Goal: Information Seeking & Learning: Learn about a topic

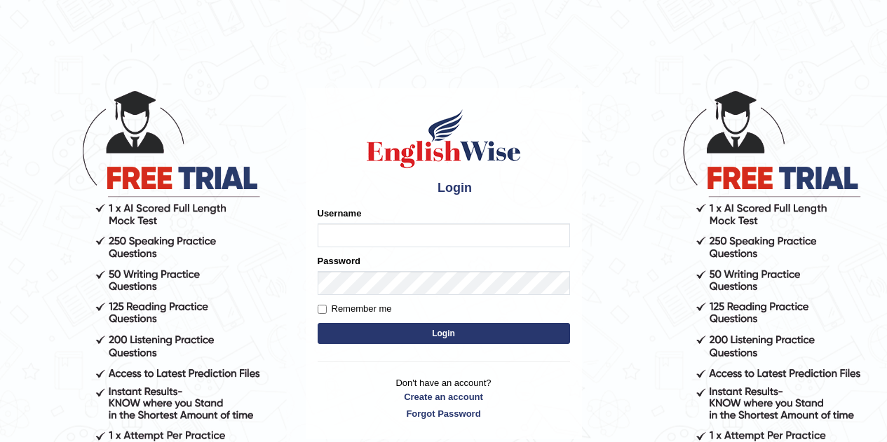
type input "eduardo_pte"
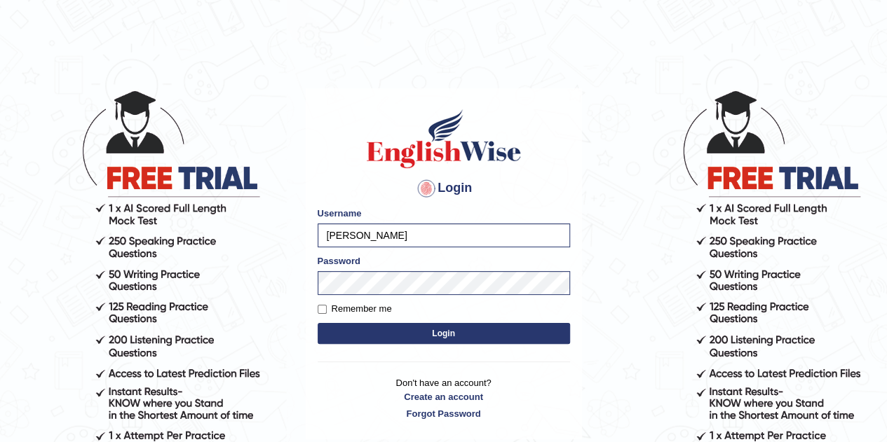
click at [420, 326] on button "Login" at bounding box center [444, 333] width 252 height 21
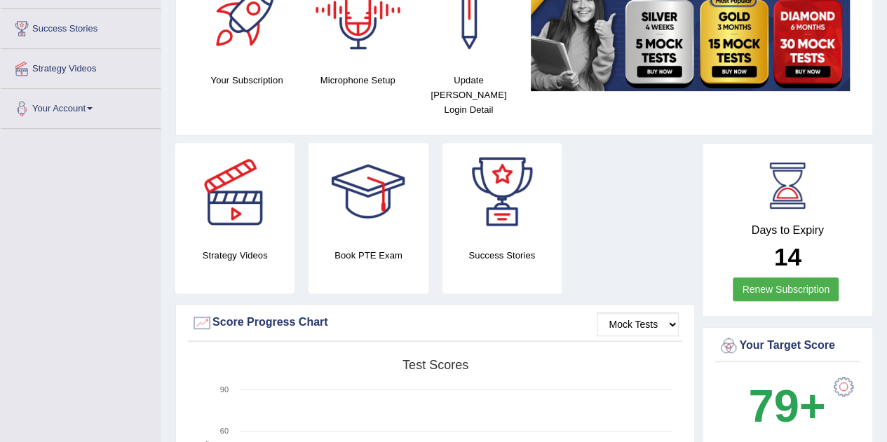
scroll to position [281, 0]
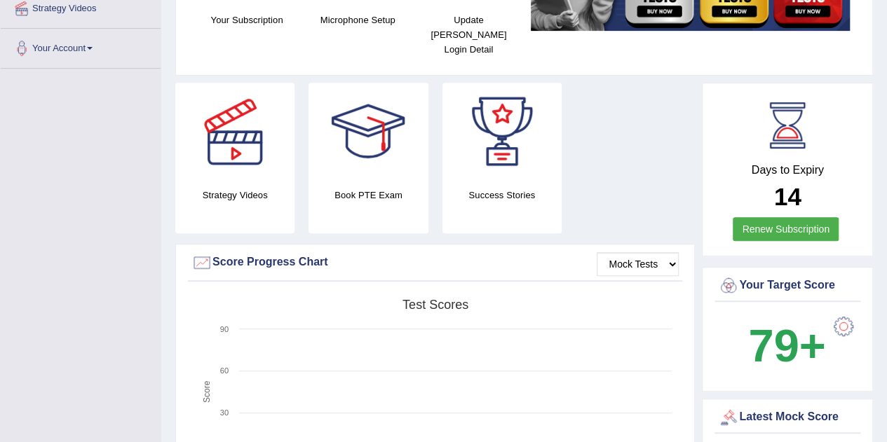
click at [614, 187] on div "Strategy Videos Book PTE Exam Success Stories" at bounding box center [435, 163] width 534 height 161
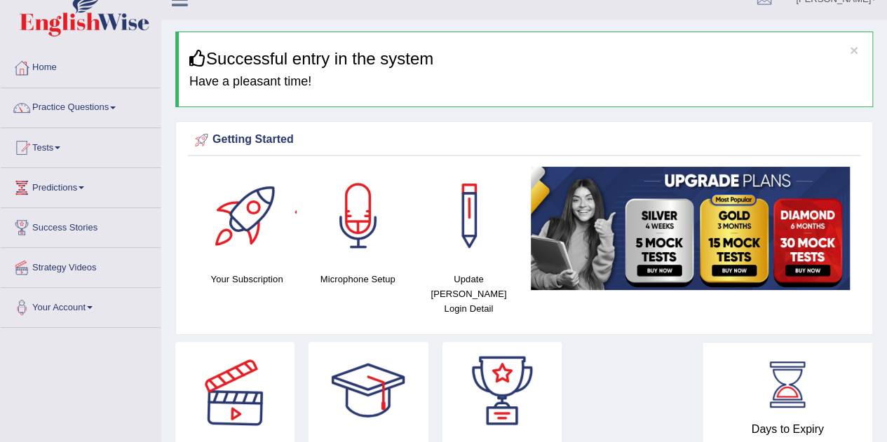
scroll to position [0, 0]
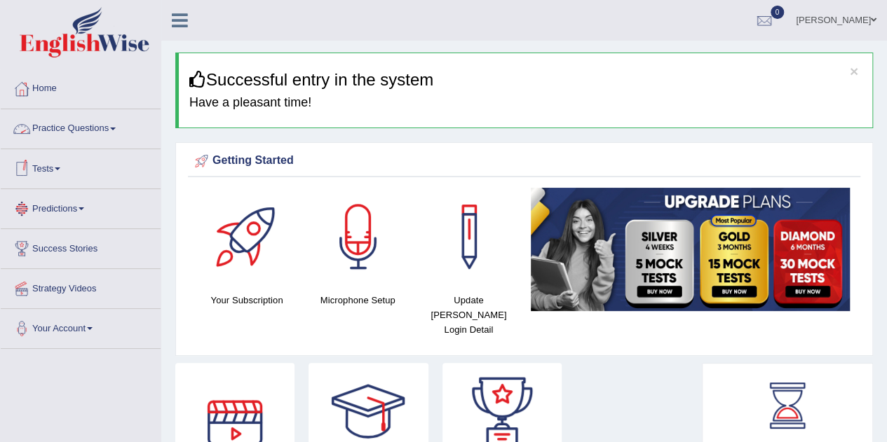
click at [67, 131] on link "Practice Questions" at bounding box center [81, 126] width 160 height 35
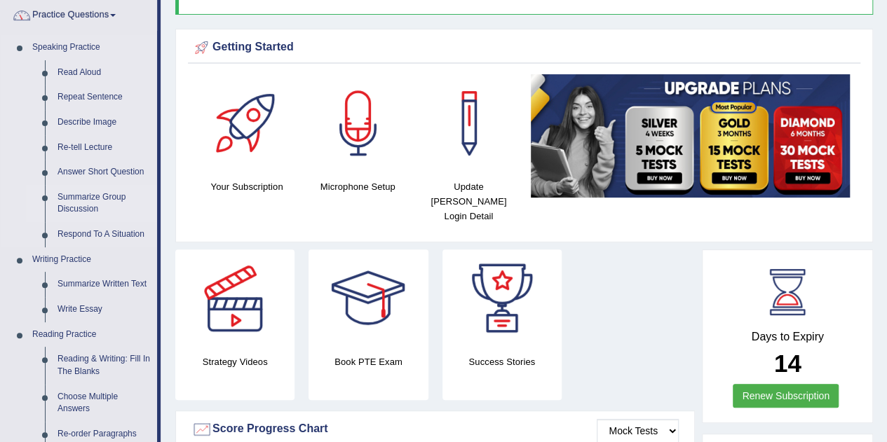
scroll to position [210, 0]
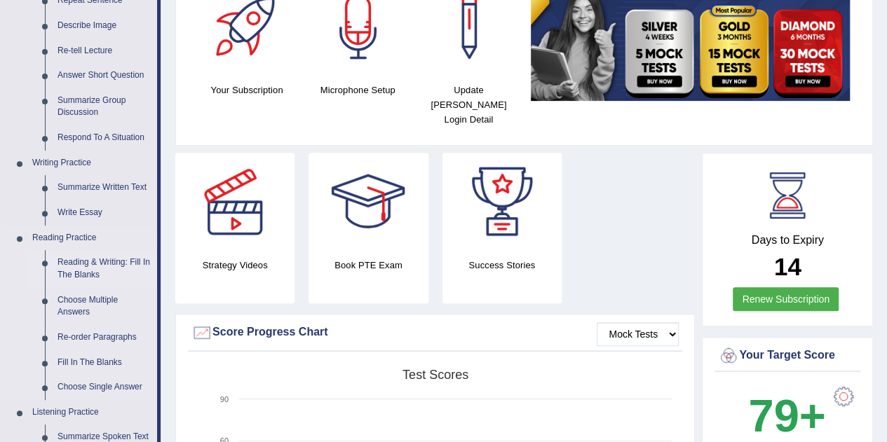
click at [93, 270] on link "Reading & Writing: Fill In The Blanks" at bounding box center [104, 268] width 106 height 37
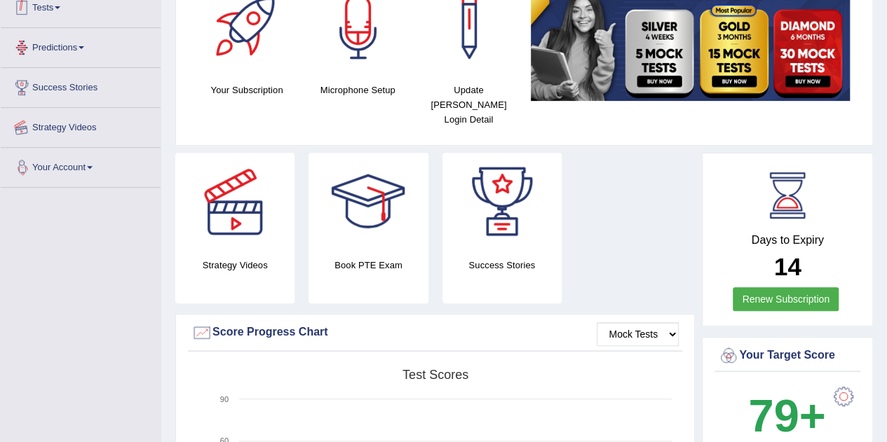
scroll to position [273, 0]
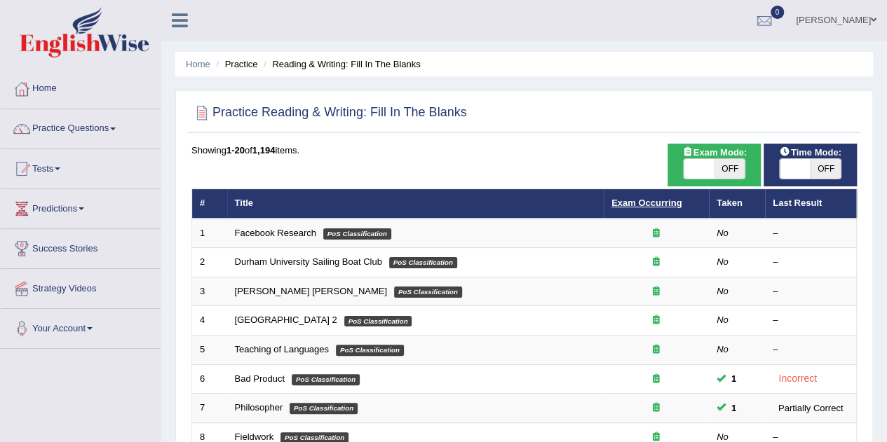
click at [634, 205] on link "Exam Occurring" at bounding box center [647, 203] width 70 height 11
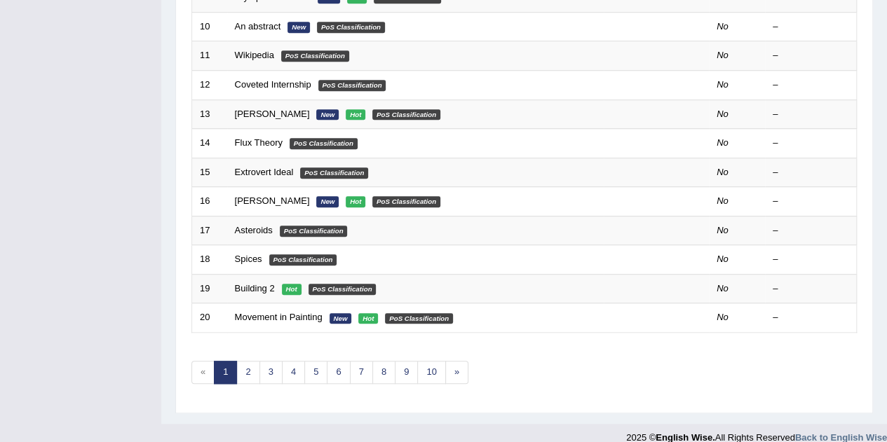
scroll to position [479, 0]
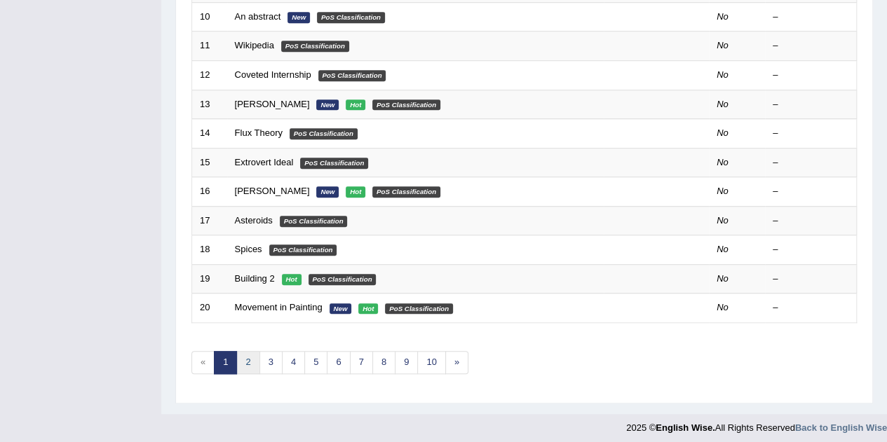
click at [251, 351] on link "2" at bounding box center [247, 362] width 23 height 23
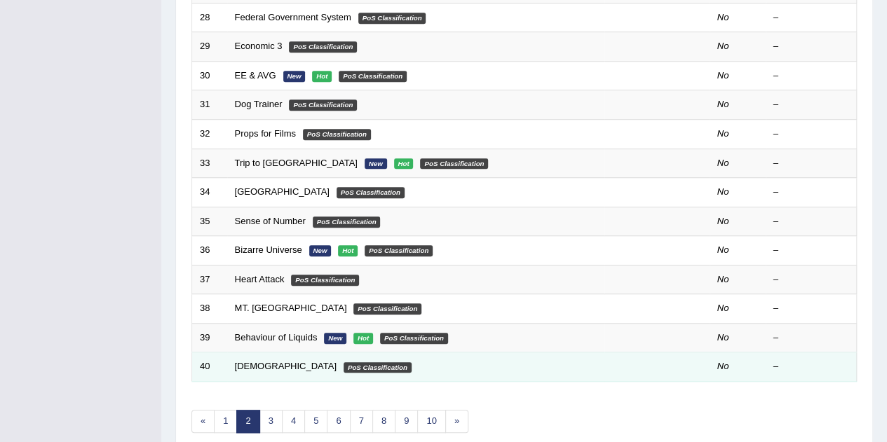
scroll to position [421, 0]
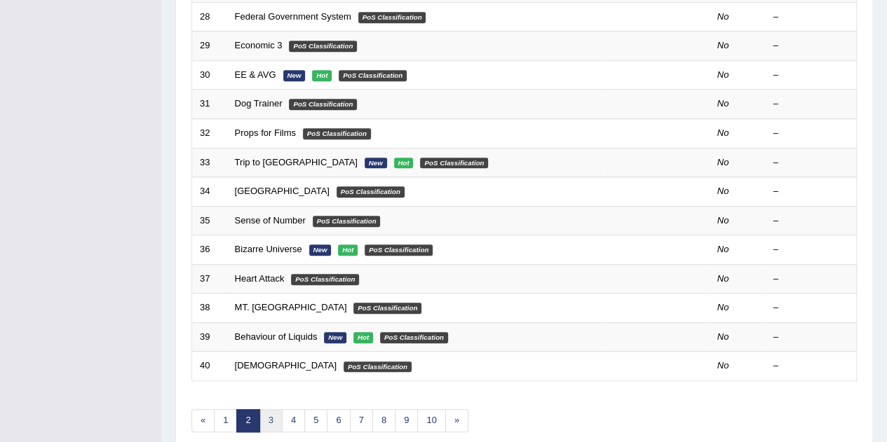
click at [266, 410] on link "3" at bounding box center [270, 421] width 23 height 23
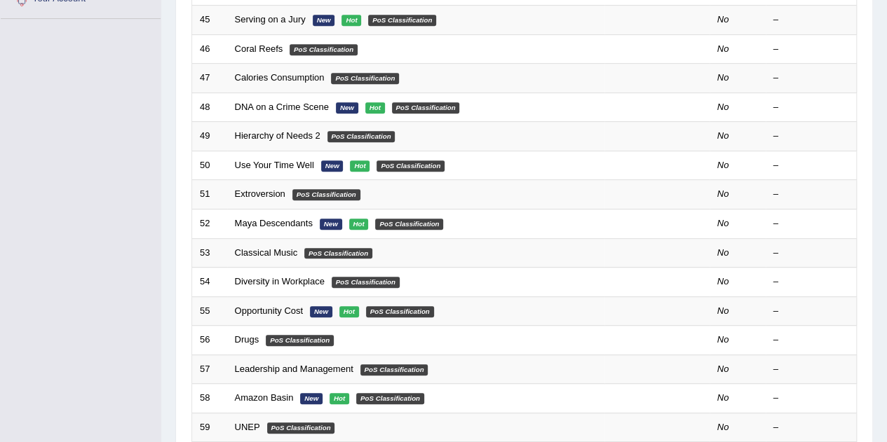
scroll to position [479, 0]
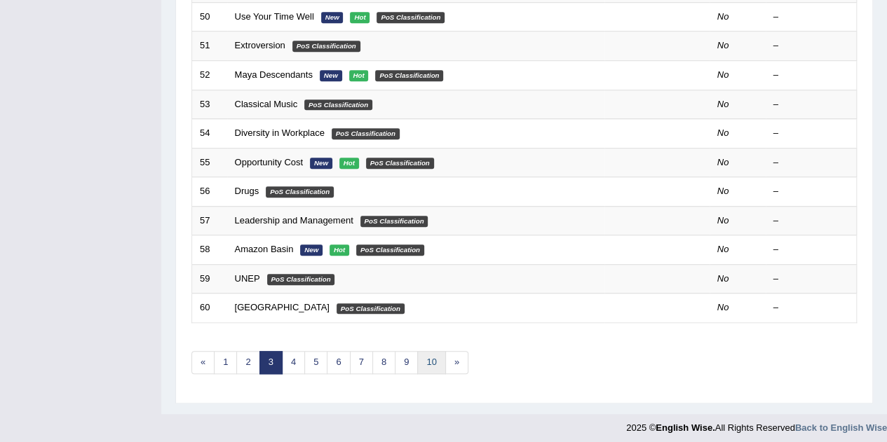
click at [419, 357] on link "10" at bounding box center [431, 362] width 28 height 23
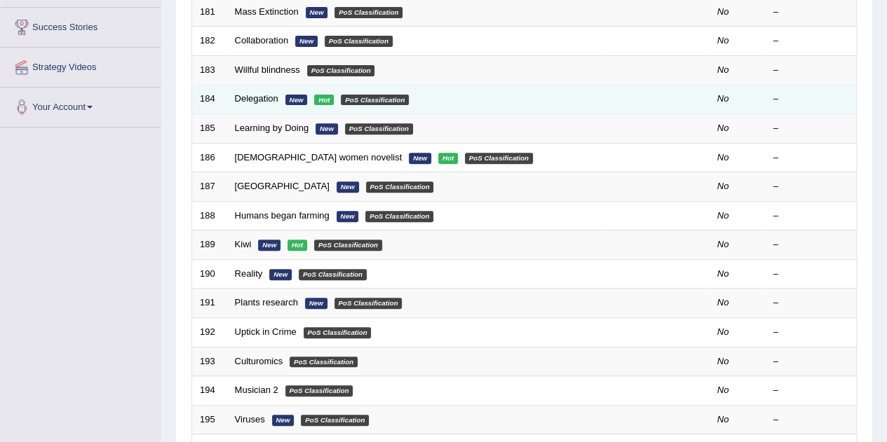
scroll to position [479, 0]
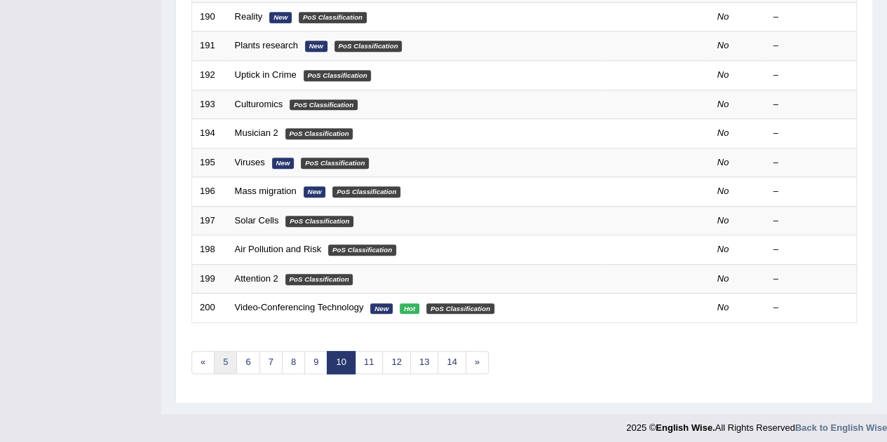
click at [230, 356] on link "5" at bounding box center [225, 362] width 23 height 23
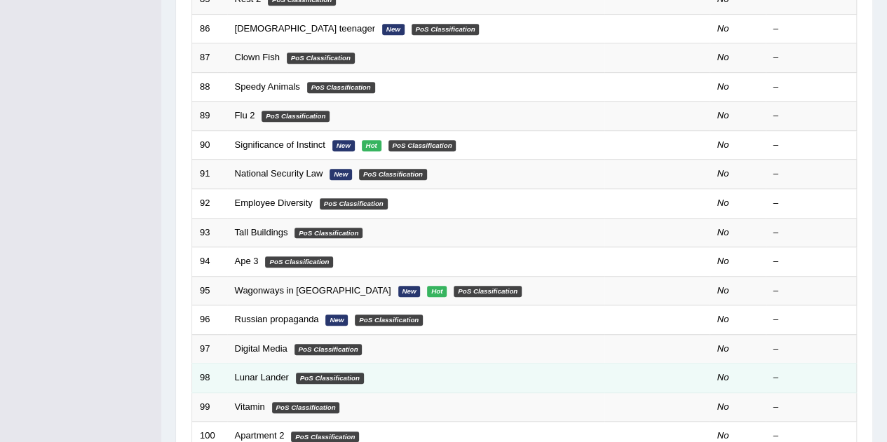
scroll to position [479, 0]
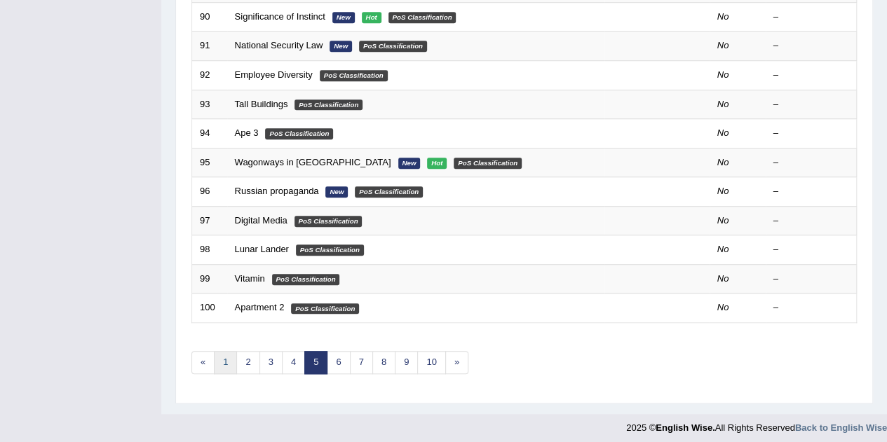
click at [230, 355] on link "1" at bounding box center [225, 362] width 23 height 23
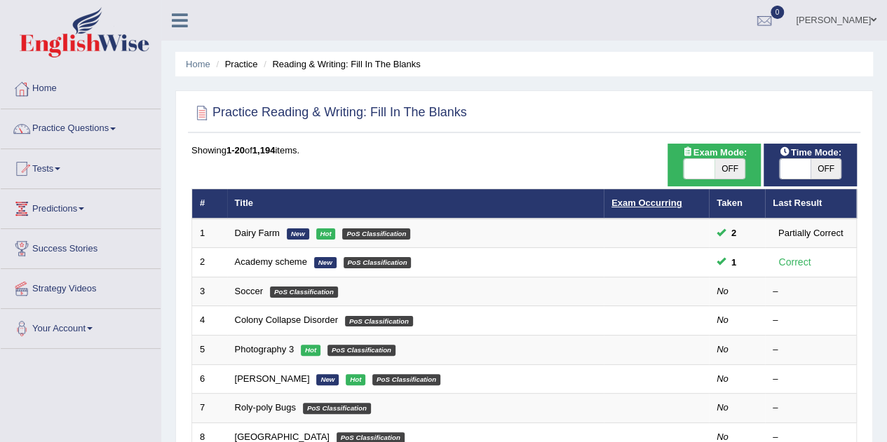
click at [649, 198] on link "Exam Occurring" at bounding box center [647, 203] width 70 height 11
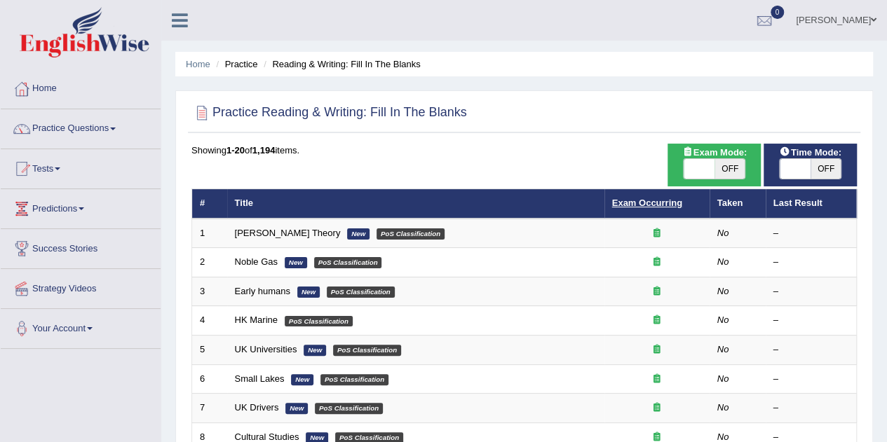
click at [649, 198] on link "Exam Occurring" at bounding box center [647, 203] width 70 height 11
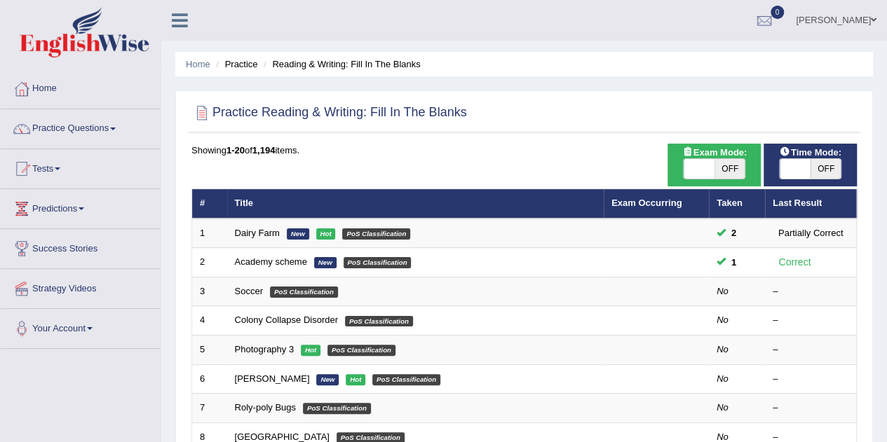
click at [719, 173] on span "OFF" at bounding box center [730, 169] width 31 height 20
checkbox input "true"
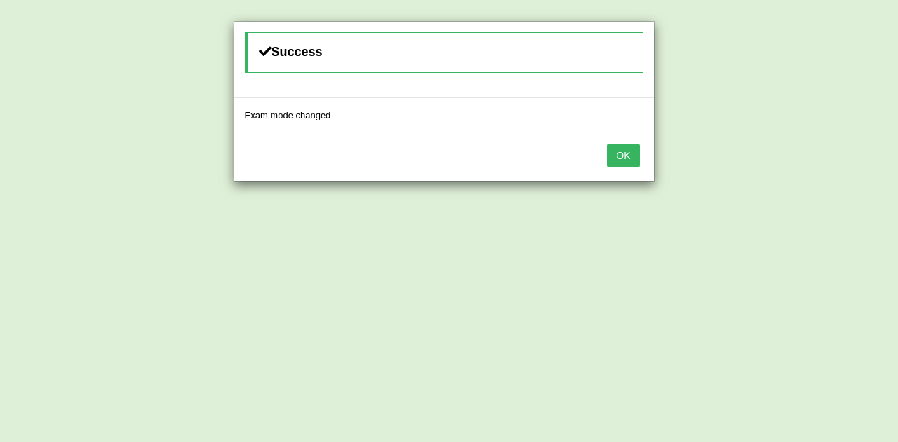
click at [626, 161] on button "OK" at bounding box center [623, 156] width 32 height 24
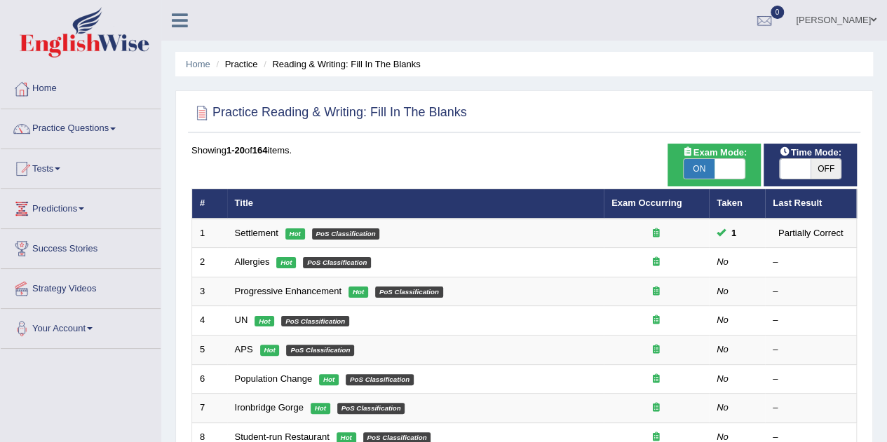
click at [807, 170] on span at bounding box center [795, 169] width 31 height 20
checkbox input "true"
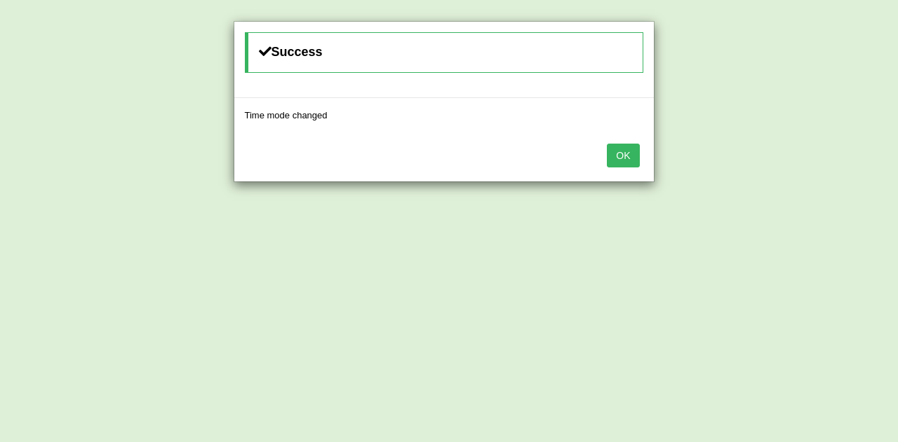
click at [604, 148] on div "OK" at bounding box center [443, 157] width 419 height 49
click at [615, 151] on button "OK" at bounding box center [623, 156] width 32 height 24
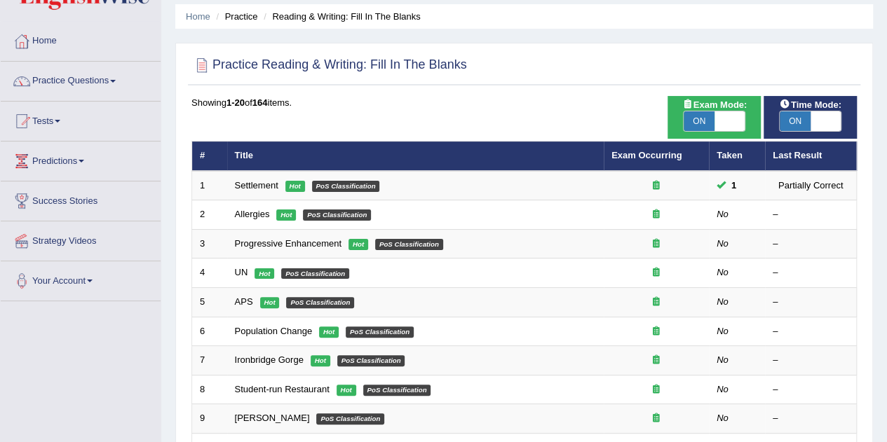
scroll to position [70, 0]
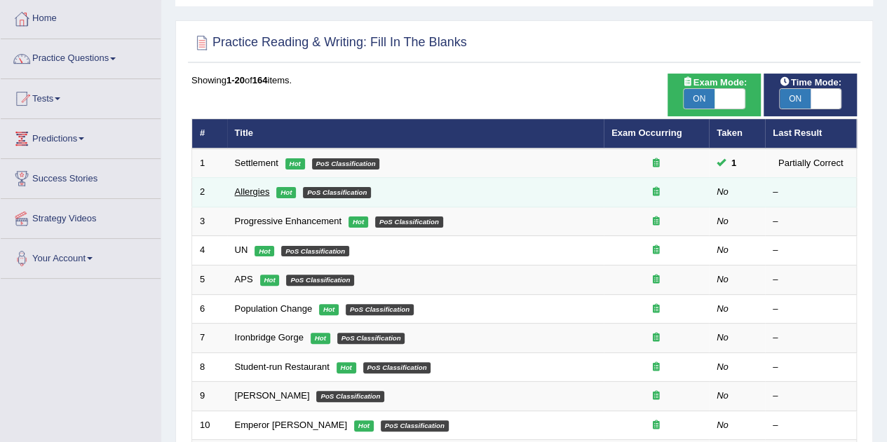
click at [247, 188] on link "Allergies" at bounding box center [252, 192] width 35 height 11
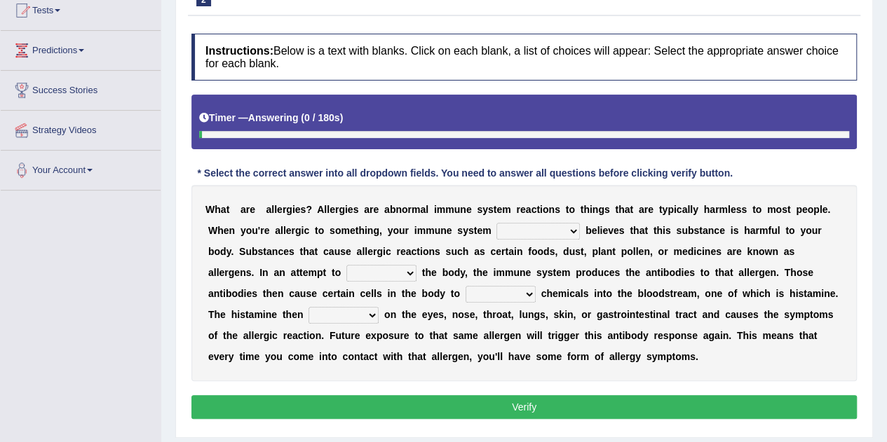
scroll to position [229, 0]
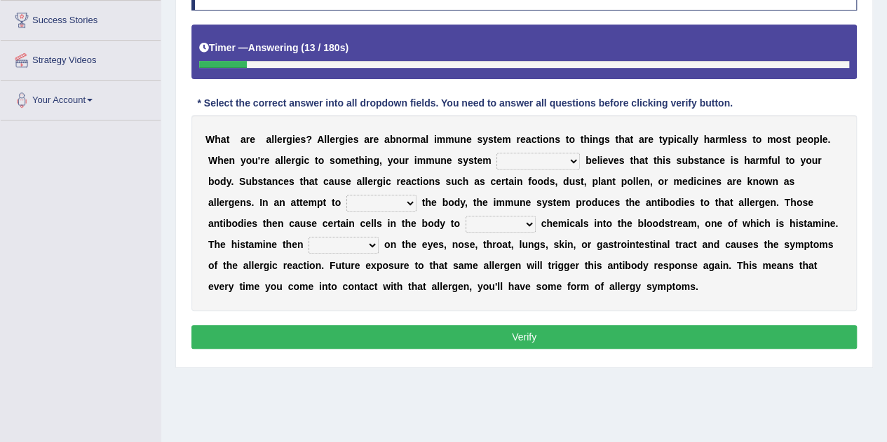
click at [534, 163] on select "completely consequently mistakenly definitely" at bounding box center [537, 161] width 83 height 17
select select "mistakenly"
click at [496, 153] on select "completely consequently mistakenly definitely" at bounding box center [537, 161] width 83 height 17
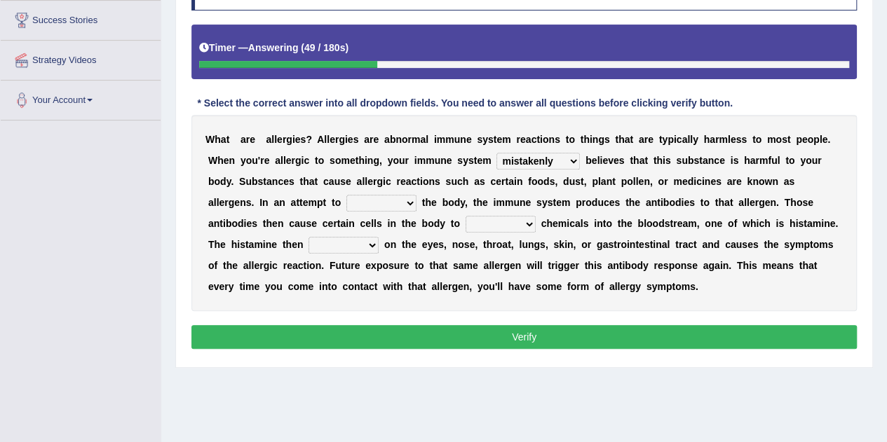
click at [384, 204] on select "preserve protect improve activate" at bounding box center [381, 203] width 70 height 17
select select "protect"
click at [346, 195] on select "preserve protect improve activate" at bounding box center [381, 203] width 70 height 17
click at [382, 196] on select "preserve protect improve activate" at bounding box center [381, 203] width 70 height 17
click at [386, 200] on select "preserve protect improve activate" at bounding box center [381, 203] width 70 height 17
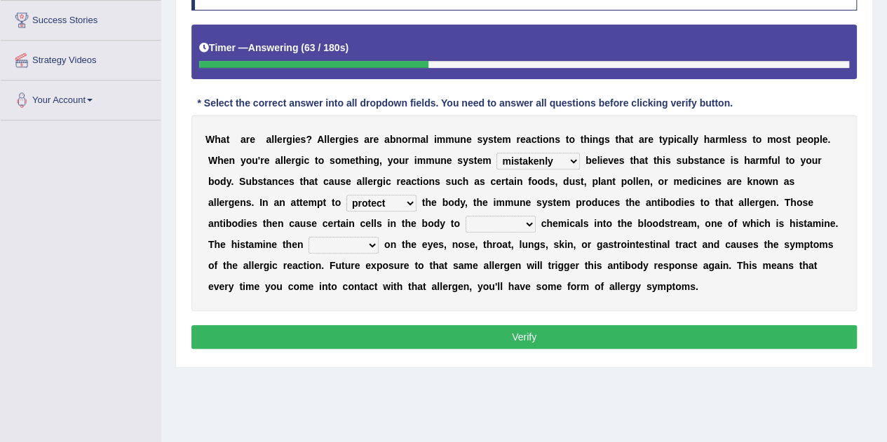
click at [516, 222] on select "confiine release escape hold" at bounding box center [501, 224] width 70 height 17
click at [466, 216] on select "confiine release escape hold" at bounding box center [501, 224] width 70 height 17
click at [508, 226] on select "confiine release escape hold" at bounding box center [501, 224] width 70 height 17
click at [484, 218] on select "confiine release escape hold" at bounding box center [501, 224] width 70 height 17
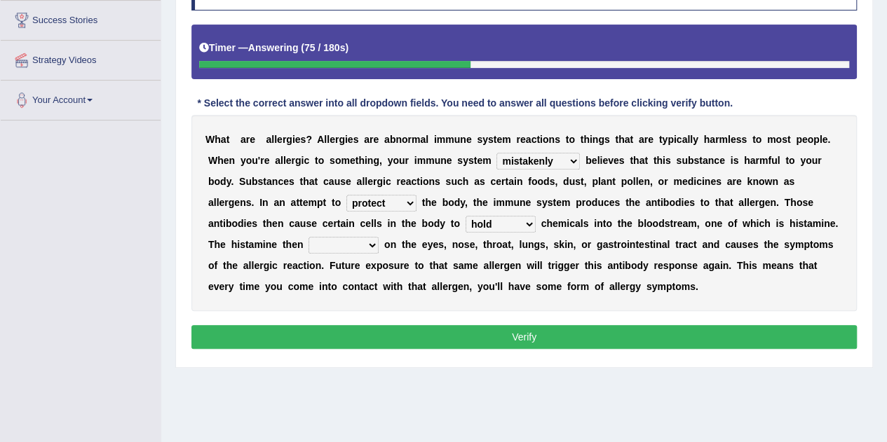
select select "confiine"
click at [466, 216] on select "confiine release escape hold" at bounding box center [501, 224] width 70 height 17
click at [505, 227] on select "confiine release escape hold" at bounding box center [501, 224] width 70 height 17
click at [344, 245] on select "acts performs targets focuses" at bounding box center [344, 245] width 70 height 17
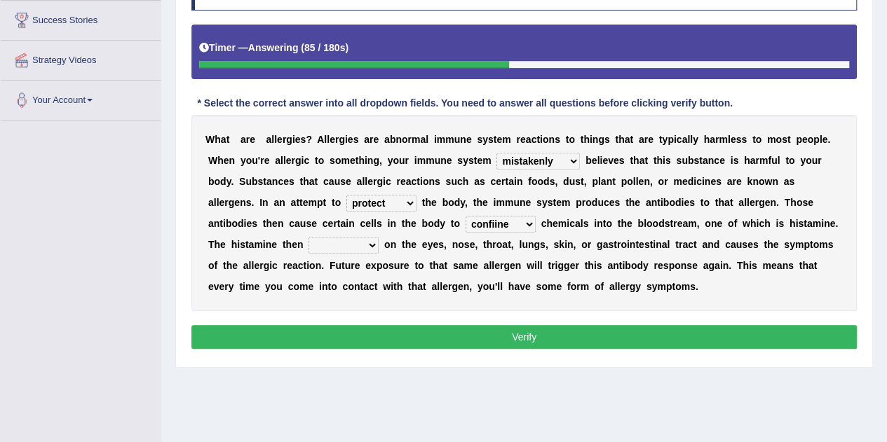
select select "acts"
click at [309, 237] on select "acts performs targets focuses" at bounding box center [344, 245] width 70 height 17
click at [522, 329] on button "Verify" at bounding box center [524, 337] width 666 height 24
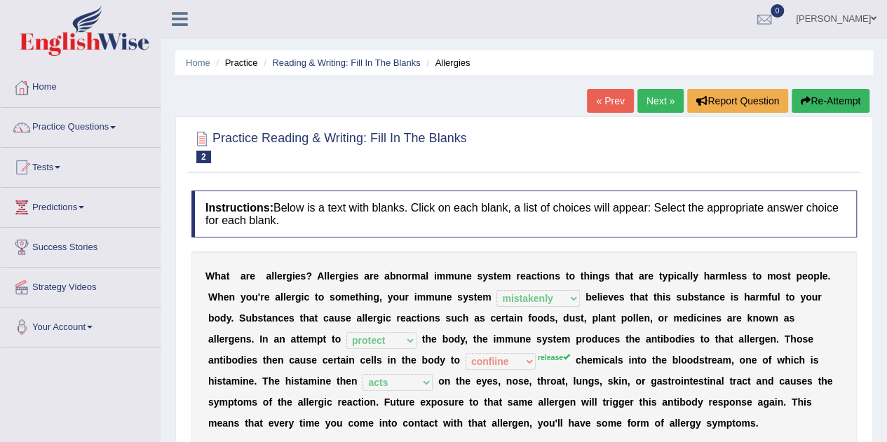
scroll to position [0, 0]
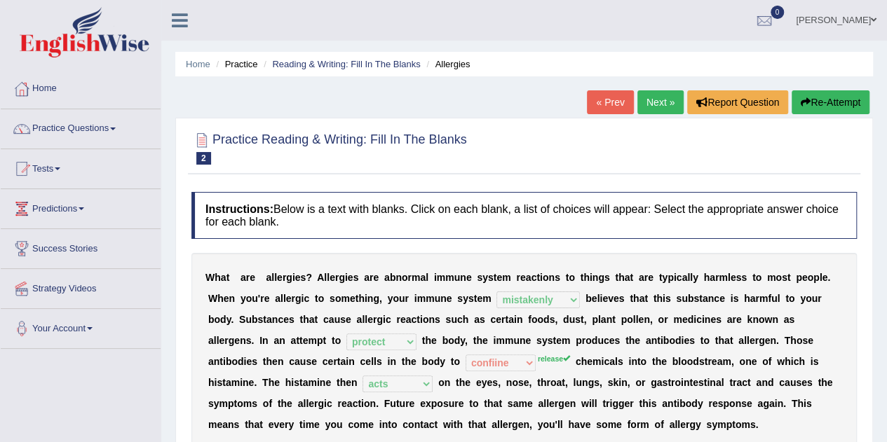
click at [640, 105] on link "Next »" at bounding box center [660, 102] width 46 height 24
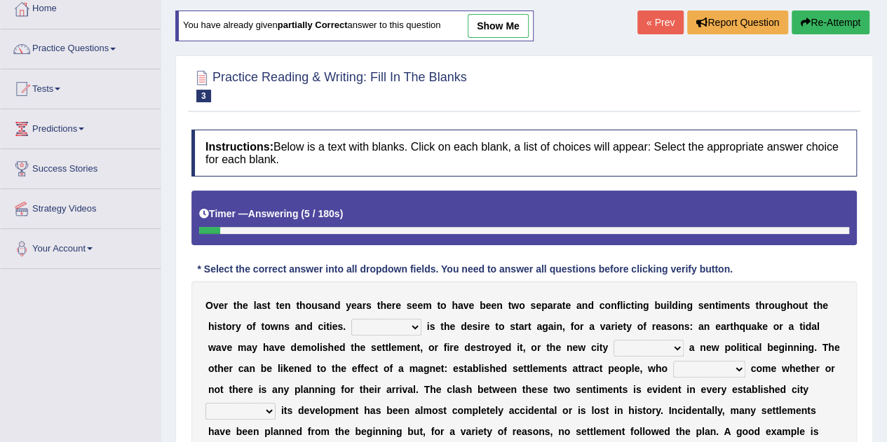
scroll to position [13, 0]
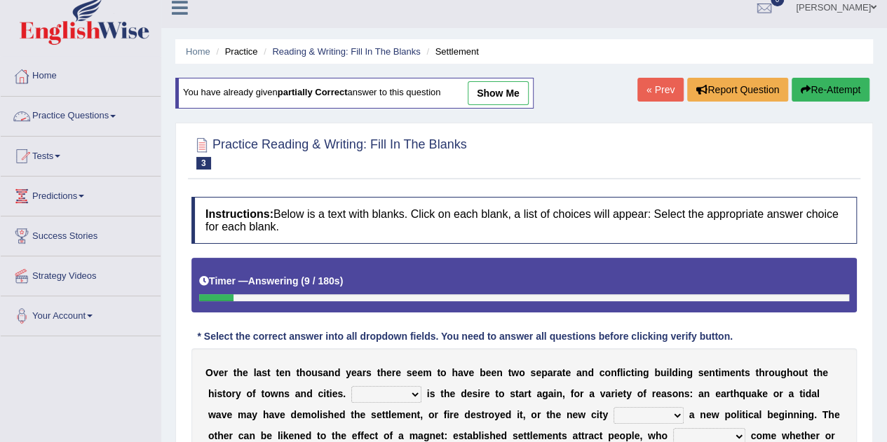
click at [93, 120] on link "Practice Questions" at bounding box center [81, 114] width 160 height 35
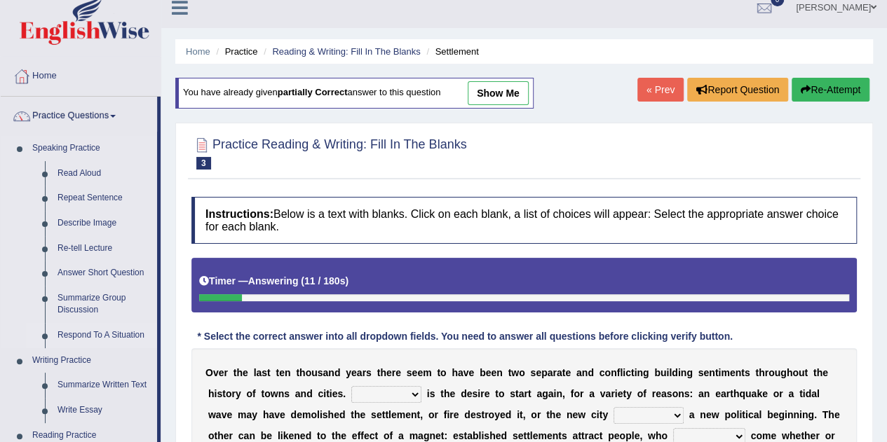
scroll to position [83, 0]
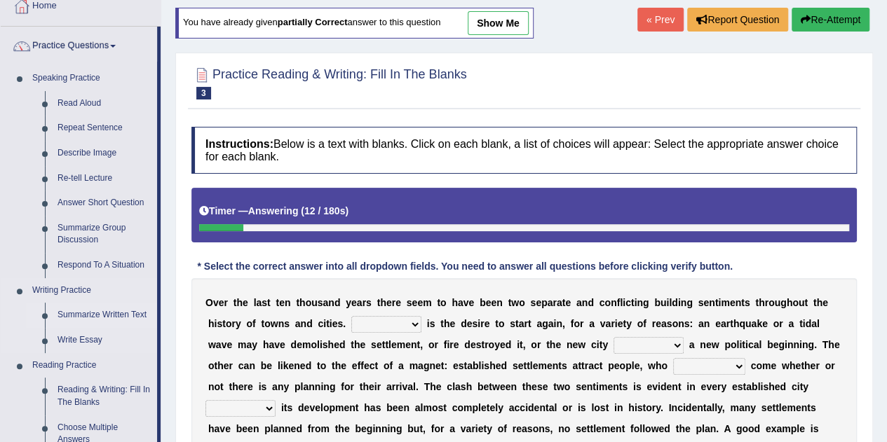
click at [122, 318] on link "Summarize Written Text" at bounding box center [104, 315] width 106 height 25
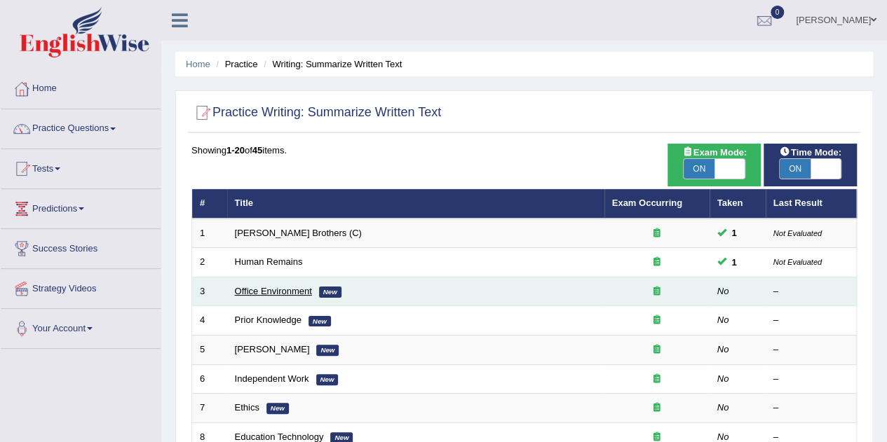
click at [290, 290] on link "Office Environment" at bounding box center [273, 291] width 77 height 11
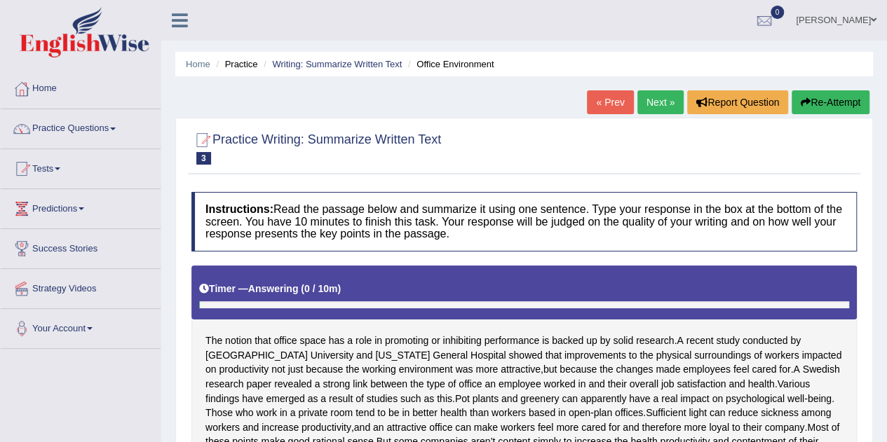
click at [661, 111] on link "Next »" at bounding box center [660, 102] width 46 height 24
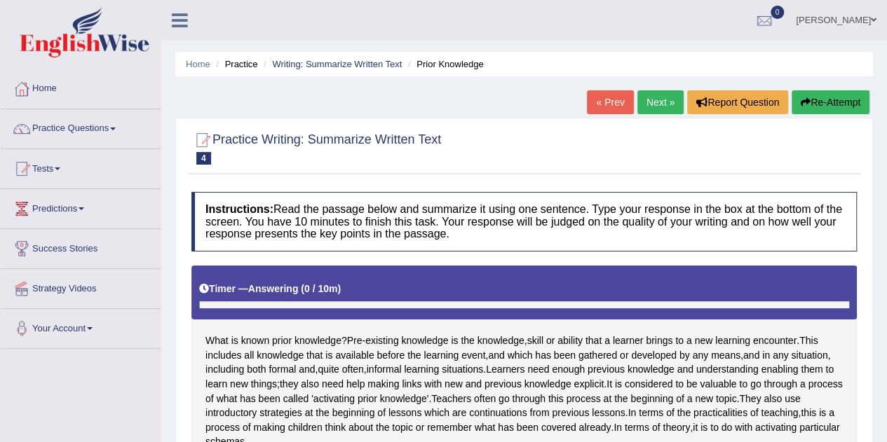
click at [617, 104] on link "« Prev" at bounding box center [610, 102] width 46 height 24
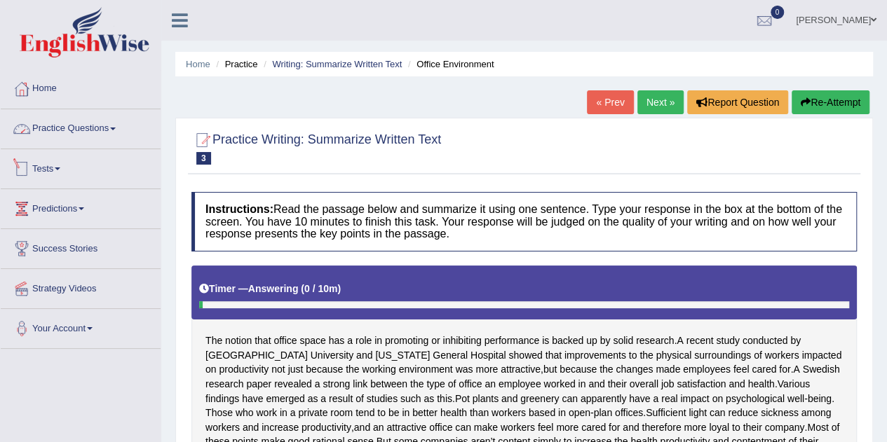
click at [97, 142] on link "Practice Questions" at bounding box center [81, 126] width 160 height 35
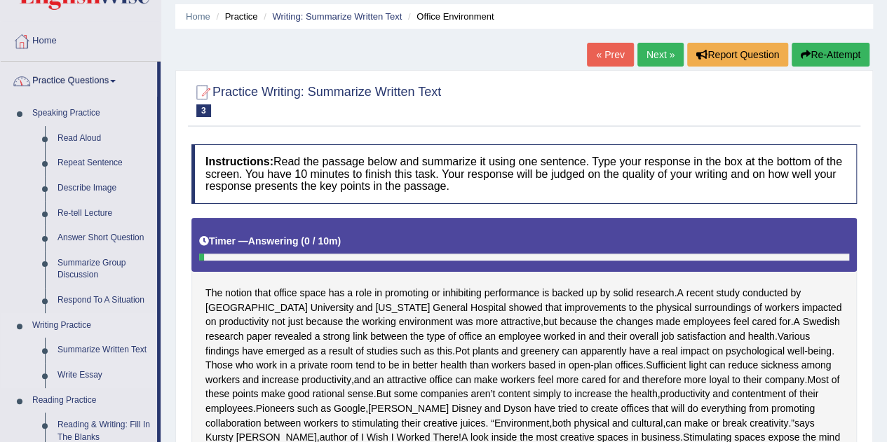
scroll to position [70, 0]
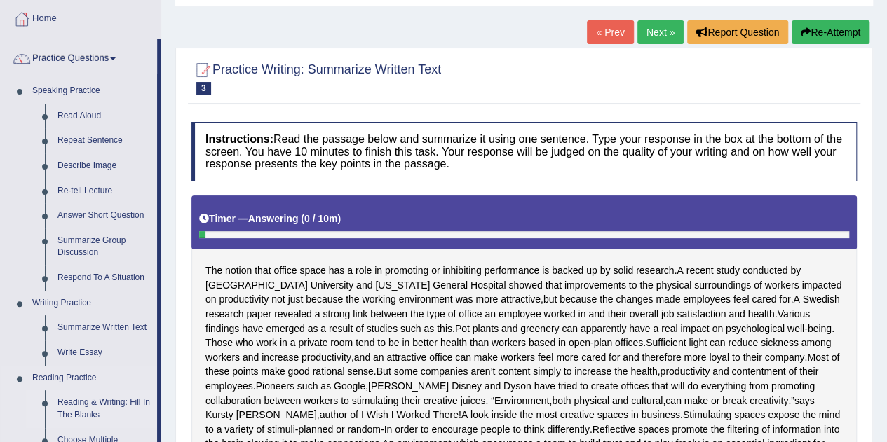
click at [88, 407] on link "Reading & Writing: Fill In The Blanks" at bounding box center [104, 409] width 106 height 37
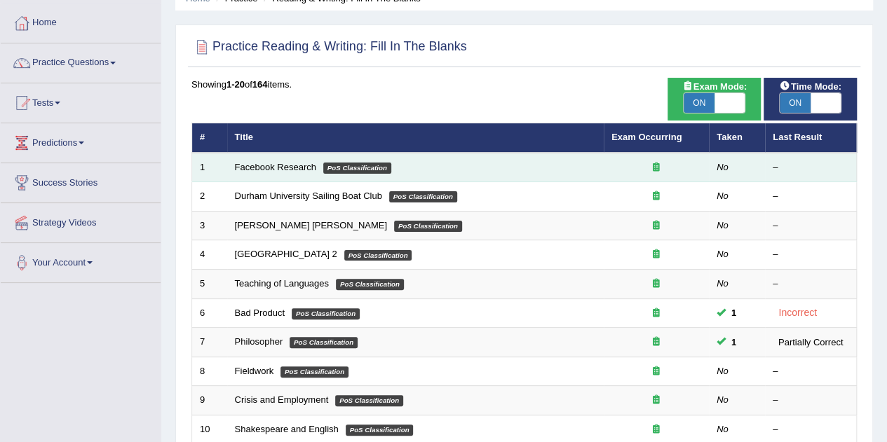
scroll to position [140, 0]
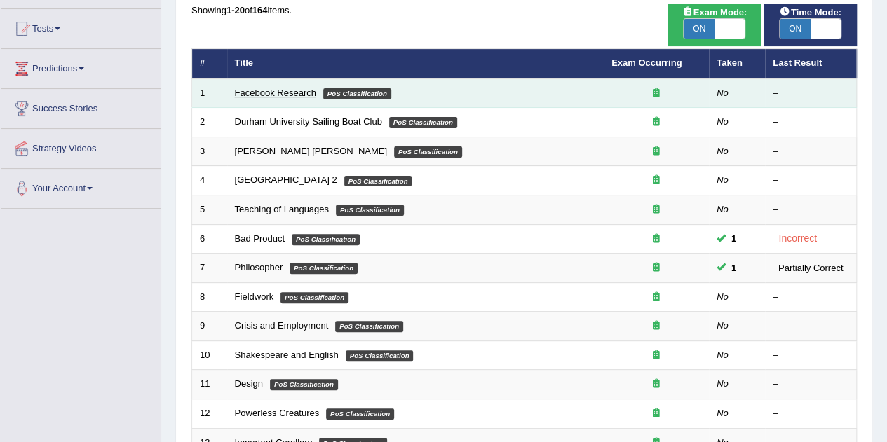
click at [278, 88] on link "Facebook Research" at bounding box center [275, 93] width 81 height 11
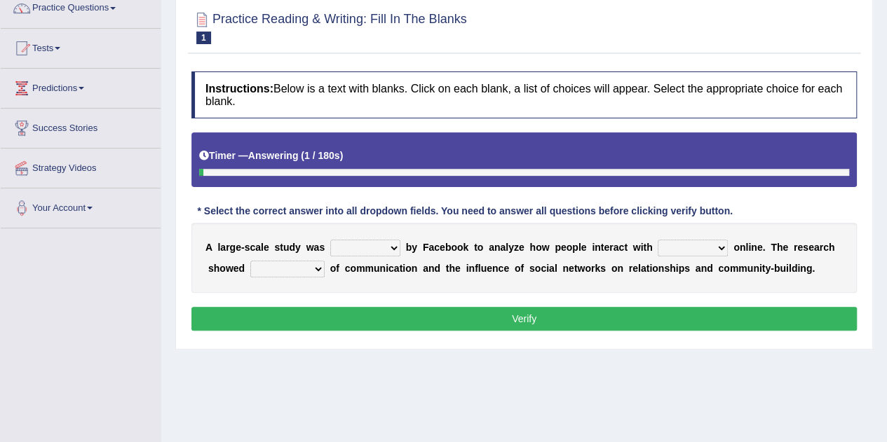
scroll to position [88, 0]
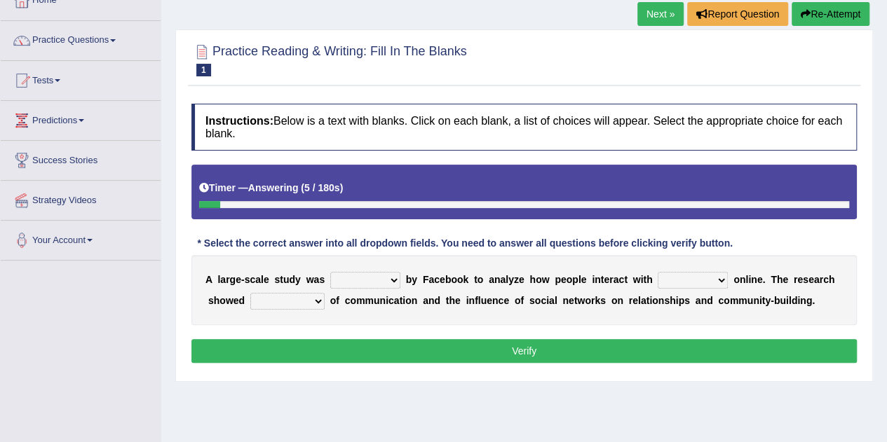
click at [365, 283] on select "surveyed had asked made" at bounding box center [365, 280] width 70 height 17
select select "made"
click at [330, 272] on select "surveyed had asked made" at bounding box center [365, 280] width 70 height 17
click at [682, 281] on select "together all each other another" at bounding box center [693, 280] width 70 height 17
select select "another"
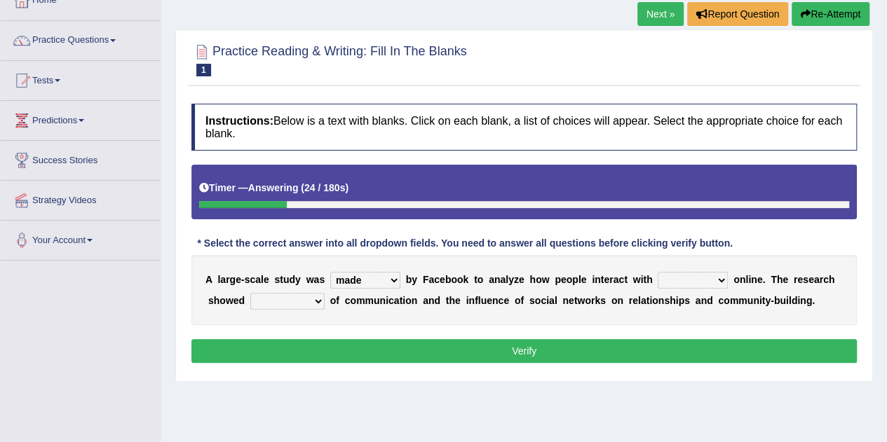
click at [658, 272] on select "together all each other another" at bounding box center [693, 280] width 70 height 17
click at [307, 304] on select "advantages standards fellowships patterns" at bounding box center [287, 301] width 74 height 17
select select "advantages"
click at [250, 293] on select "advantages standards fellowships patterns" at bounding box center [287, 301] width 74 height 17
click at [328, 343] on button "Verify" at bounding box center [524, 351] width 666 height 24
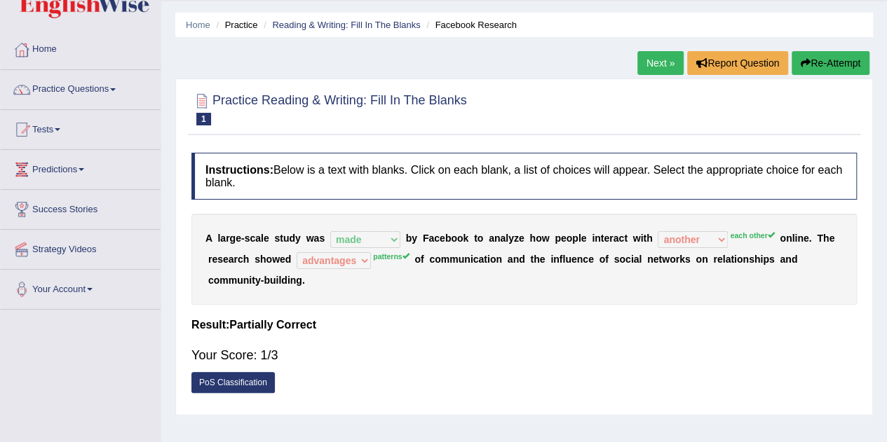
scroll to position [18, 0]
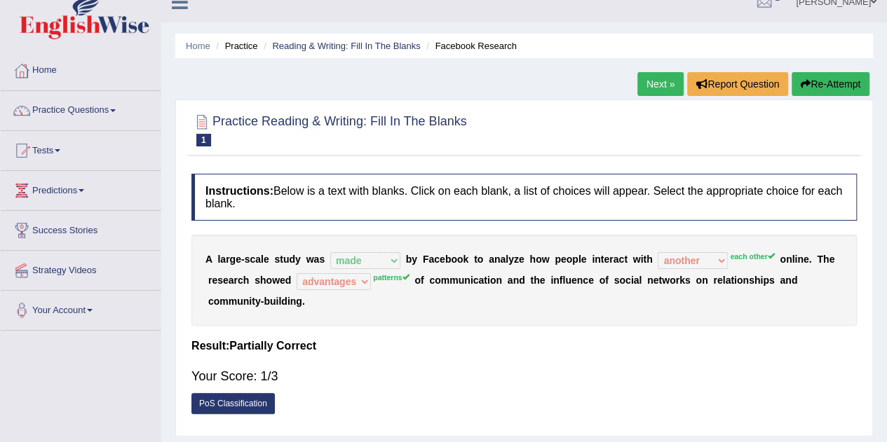
click at [641, 90] on link "Next »" at bounding box center [660, 84] width 46 height 24
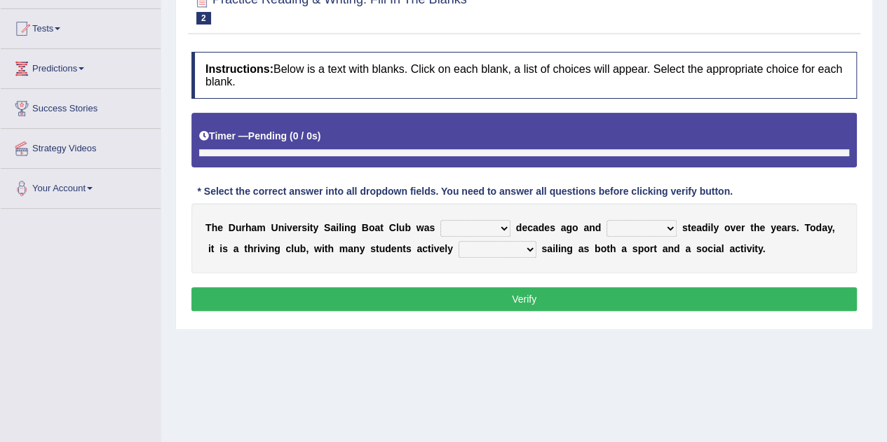
scroll to position [158, 0]
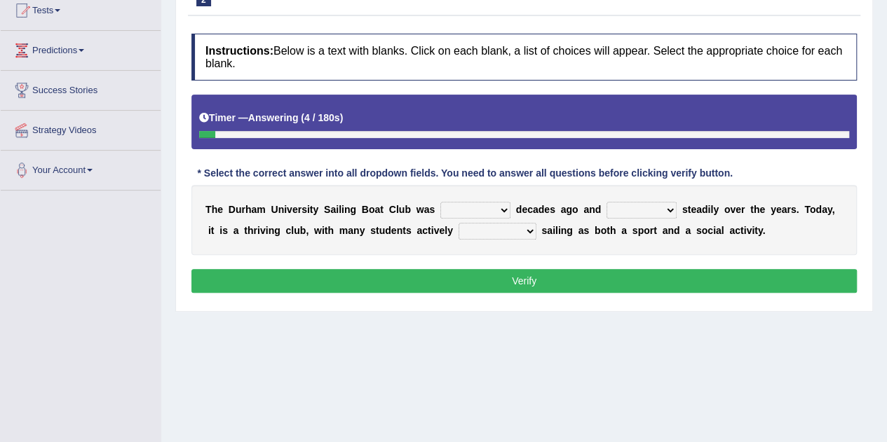
click at [464, 207] on select "found fund founded find" at bounding box center [475, 210] width 70 height 17
select select "founded"
click at [440, 202] on select "found fund founded find" at bounding box center [475, 210] width 70 height 17
click at [640, 204] on select "grow growing has grown grown" at bounding box center [642, 210] width 70 height 17
select select "growing"
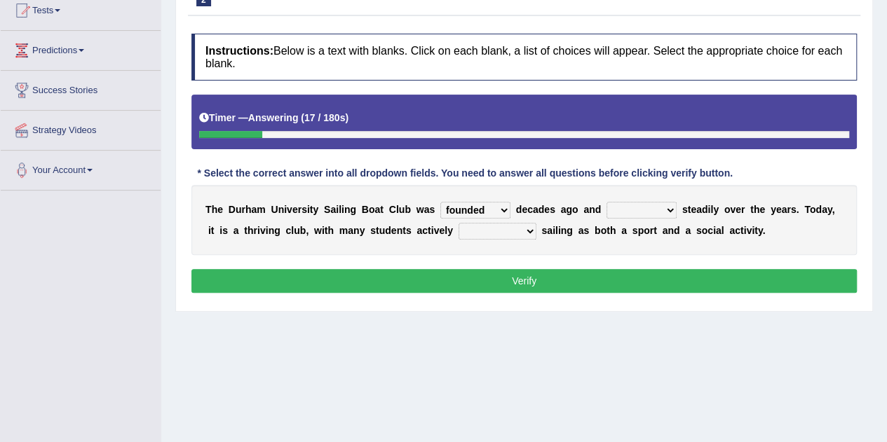
click at [607, 202] on select "grow growing has grown grown" at bounding box center [642, 210] width 70 height 17
click at [668, 211] on select "grow growing has grown grown" at bounding box center [642, 210] width 70 height 17
click at [671, 212] on select "grow growing has grown grown" at bounding box center [642, 210] width 70 height 17
click at [487, 231] on select "enjoy enjoyed are enjoying enjoying" at bounding box center [498, 231] width 78 height 17
select select "enjoy"
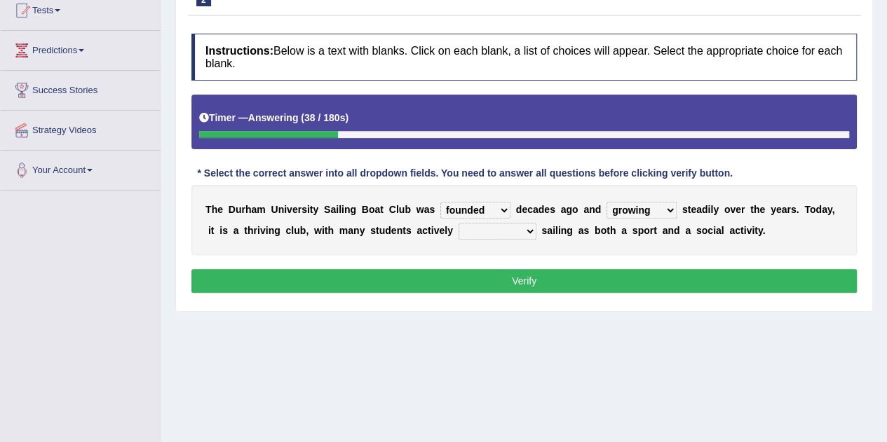
click at [459, 223] on select "enjoy enjoyed are enjoying enjoying" at bounding box center [498, 231] width 78 height 17
click at [508, 276] on button "Verify" at bounding box center [524, 281] width 666 height 24
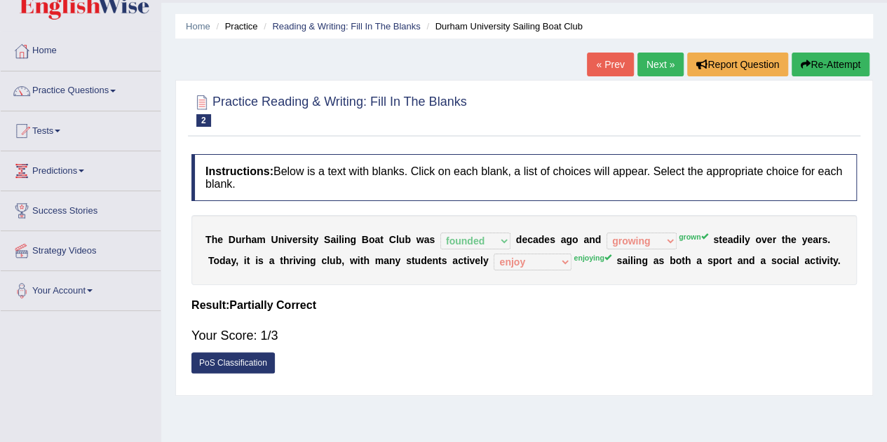
scroll to position [18, 0]
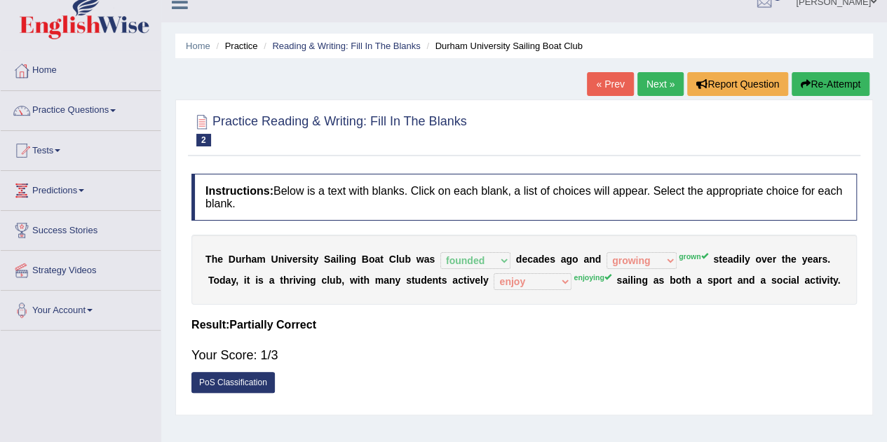
click at [658, 85] on link "Next »" at bounding box center [660, 84] width 46 height 24
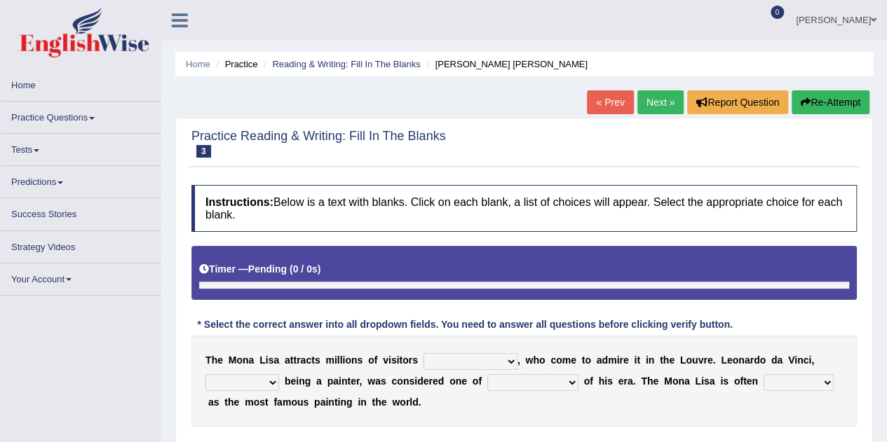
scroll to position [70, 0]
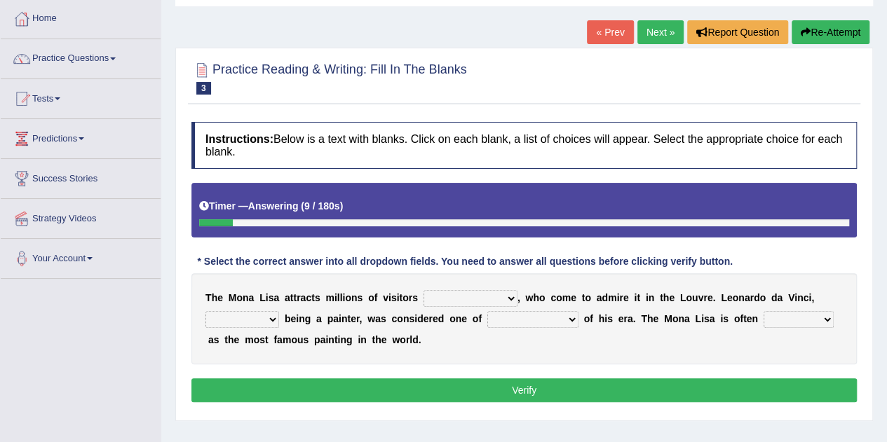
click at [457, 295] on select "around the year the all year all year round per year" at bounding box center [471, 298] width 94 height 17
click at [460, 298] on select "around the year the all year all year round per year" at bounding box center [471, 298] width 94 height 17
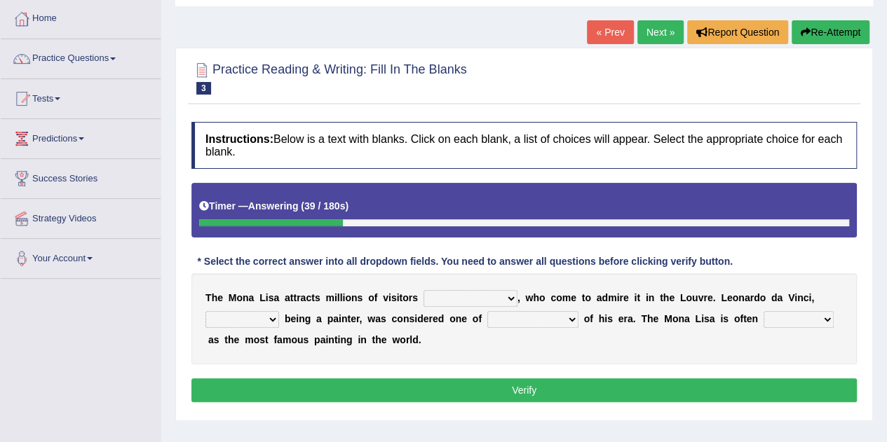
select select "per year"
click at [424, 290] on select "around the year the all year all year round per year" at bounding box center [471, 298] width 94 height 17
click at [460, 300] on select "around the year the all year all year round per year" at bounding box center [471, 298] width 94 height 17
click at [424, 290] on select "around the year the all year all year round per year" at bounding box center [471, 298] width 94 height 17
click at [259, 322] on select "rather than as much as as well as as long as" at bounding box center [242, 319] width 74 height 17
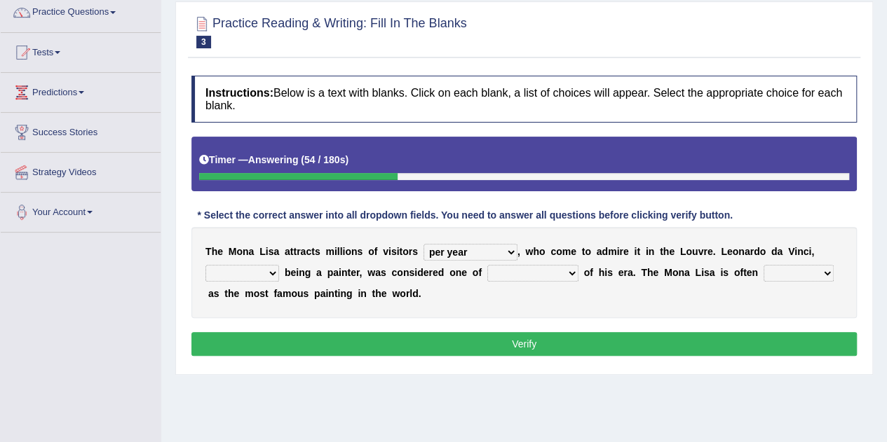
scroll to position [140, 0]
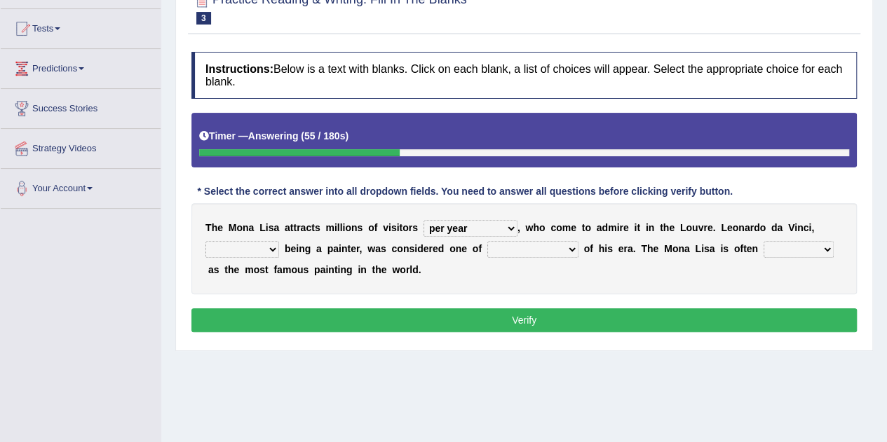
click at [264, 255] on select "rather than as much as as well as as long as" at bounding box center [242, 249] width 74 height 17
click at [554, 248] on select "better artists artist the better artist the best artists" at bounding box center [532, 249] width 91 height 17
select select "the best artists"
click at [487, 241] on select "better artists artist the better artist the best artists" at bounding box center [532, 249] width 91 height 17
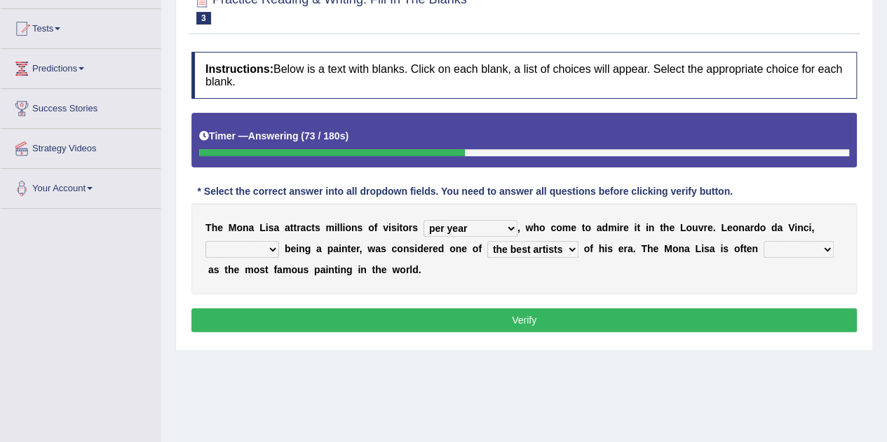
click at [806, 249] on select "classified suggested predicted described" at bounding box center [799, 249] width 70 height 17
select select "classified"
click at [764, 241] on select "classified suggested predicted described" at bounding box center [799, 249] width 70 height 17
click at [265, 246] on select "rather than as much as as well as as long as" at bounding box center [242, 249] width 74 height 17
select select "rather than"
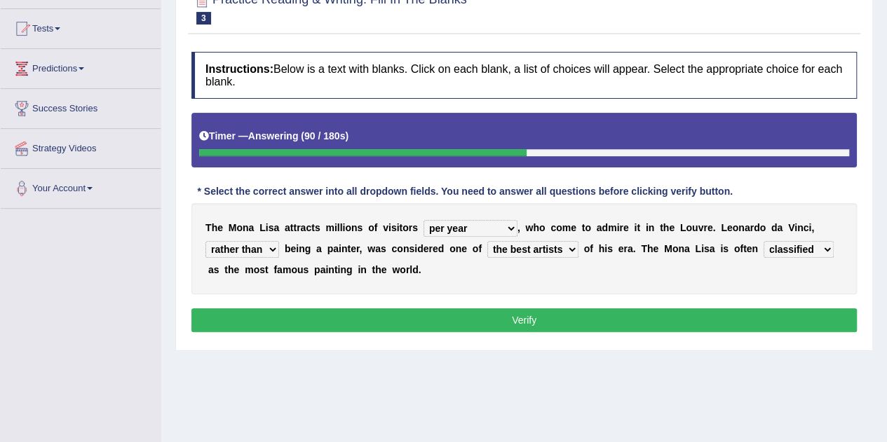
click at [205, 241] on select "rather than as much as as well as as long as" at bounding box center [242, 249] width 74 height 17
click at [311, 311] on button "Verify" at bounding box center [524, 321] width 666 height 24
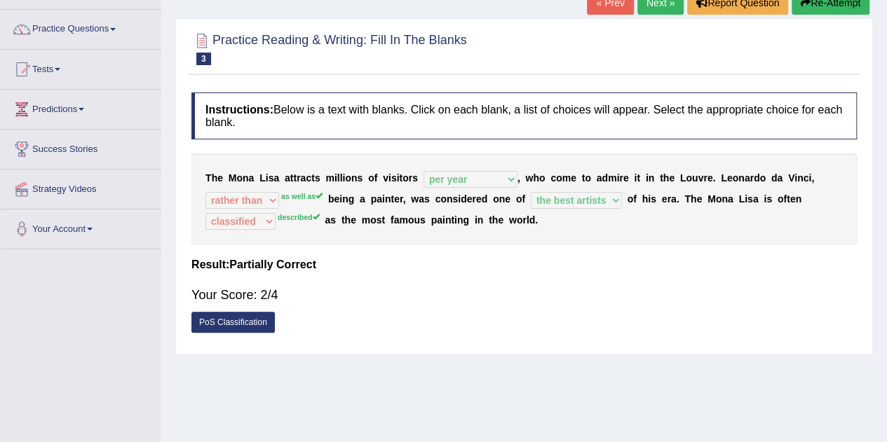
scroll to position [70, 0]
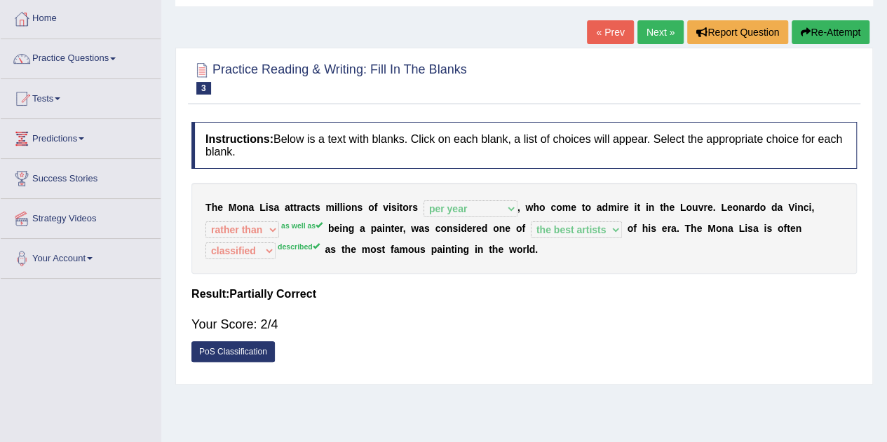
click at [649, 33] on link "Next »" at bounding box center [660, 32] width 46 height 24
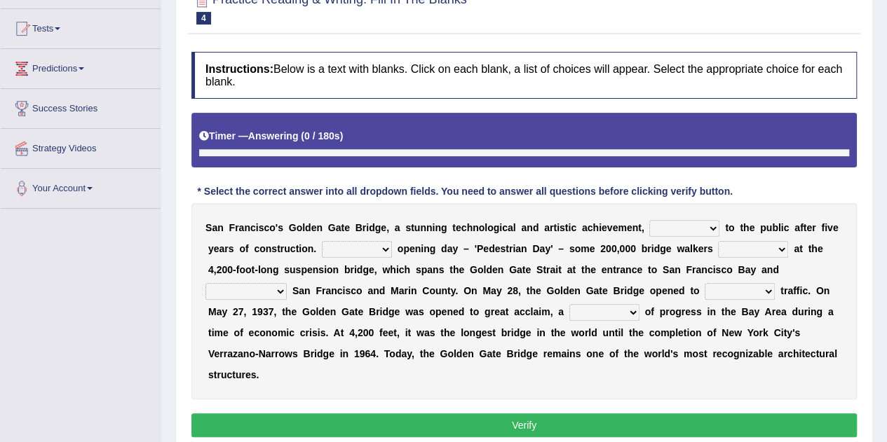
scroll to position [158, 0]
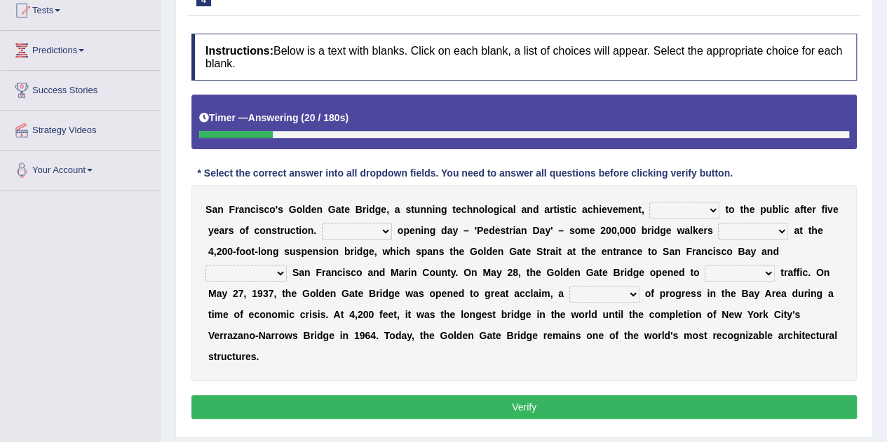
click at [696, 207] on select "opens closes appears equals" at bounding box center [684, 210] width 70 height 17
click at [511, 270] on div "S a n F r a n c i s c o ' s G o l d e n G a t e B r i d g e , a s t u n n i n g…" at bounding box center [524, 283] width 666 height 196
click at [345, 229] on select "On During Since When" at bounding box center [357, 231] width 70 height 17
click at [691, 210] on select "opens closes appears equals" at bounding box center [684, 210] width 70 height 17
select select "opens"
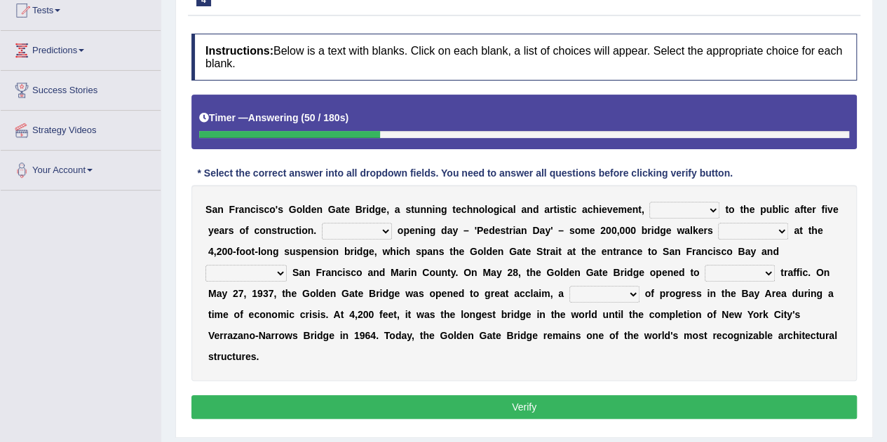
click at [649, 202] on select "opens closes appears equals" at bounding box center [684, 210] width 70 height 17
click at [365, 224] on select "On During Since When" at bounding box center [357, 231] width 70 height 17
click at [494, 239] on div "S a n F r a n c i s c o ' s G o l d e n G a t e B r i d g e , a s t u n n i n g…" at bounding box center [524, 283] width 666 height 196
click at [759, 233] on select "stationed looked marveled laughed" at bounding box center [753, 231] width 70 height 17
click at [762, 232] on select "stationed looked marveled laughed" at bounding box center [753, 231] width 70 height 17
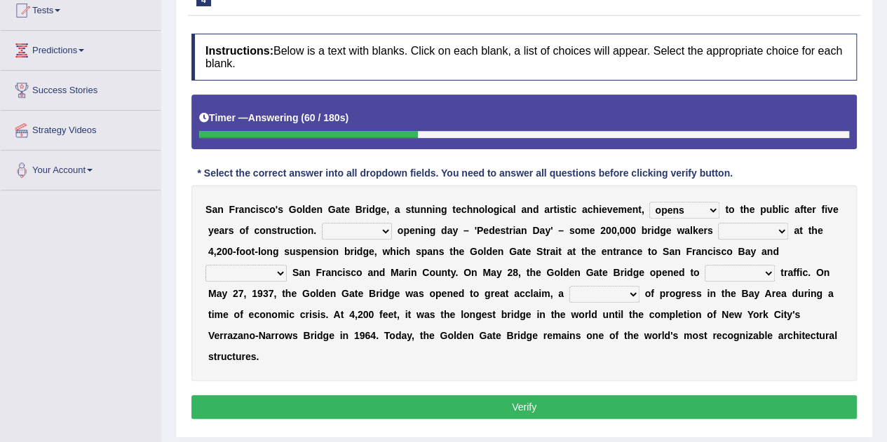
click at [374, 228] on select "On During Since When" at bounding box center [357, 231] width 70 height 17
click at [442, 259] on div "S a n F r a n c i s c o ' s G o l d e n G a t e B r i d g e , a s t u n n i n g…" at bounding box center [524, 283] width 666 height 196
click at [268, 267] on select "separates connects channels differentiates" at bounding box center [245, 273] width 81 height 17
select select "connects"
click at [205, 265] on select "separates connects channels differentiates" at bounding box center [245, 273] width 81 height 17
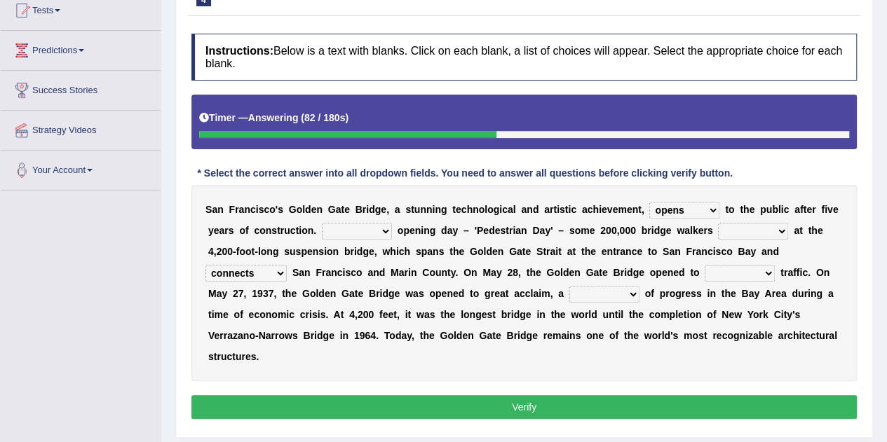
click at [729, 223] on select "stationed looked marveled laughed" at bounding box center [753, 231] width 70 height 17
click at [377, 220] on div "S a n F r a n c i s c o ' s G o l d e n G a t e B r i d g e , a s t u n n i n g…" at bounding box center [524, 283] width 666 height 196
click at [380, 227] on select "On During Since When" at bounding box center [357, 231] width 70 height 17
click at [534, 250] on b at bounding box center [534, 251] width 6 height 11
click at [367, 229] on select "On During Since When" at bounding box center [357, 231] width 70 height 17
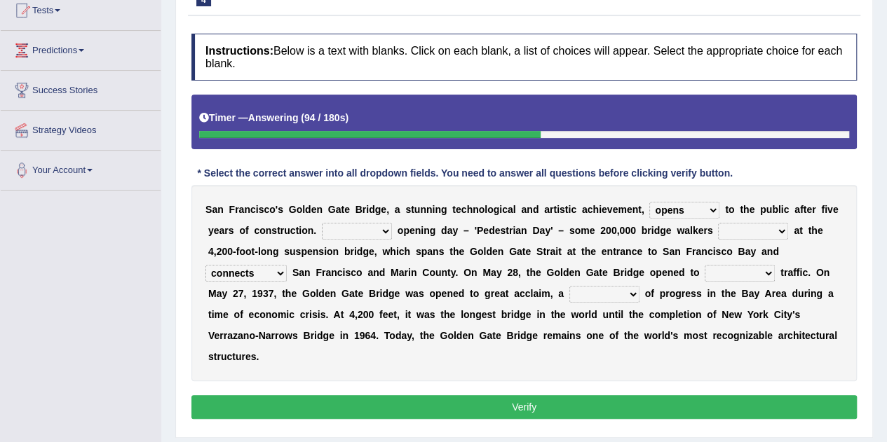
click at [609, 251] on b "n" at bounding box center [610, 251] width 6 height 11
click at [384, 234] on select "On During Since When" at bounding box center [357, 231] width 70 height 17
select select "On"
click at [322, 223] on select "On During Since When" at bounding box center [357, 231] width 70 height 17
click at [742, 276] on select "aquatic vehicular airborne watertight" at bounding box center [740, 273] width 70 height 17
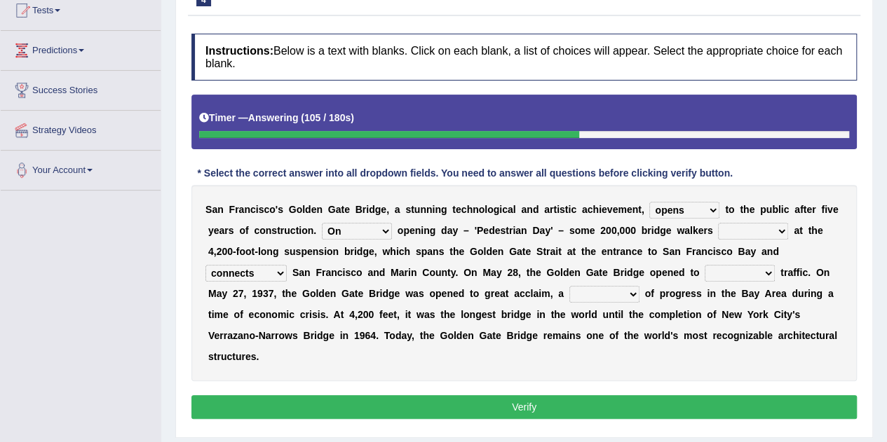
select select "vehicular"
click at [705, 265] on select "aquatic vehicular airborne watertight" at bounding box center [740, 273] width 70 height 17
click at [752, 276] on select "aquatic vehicular airborne watertight" at bounding box center [740, 273] width 70 height 17
click at [669, 269] on b "n" at bounding box center [670, 272] width 6 height 11
click at [594, 290] on select "denial symbol technique yield" at bounding box center [604, 294] width 70 height 17
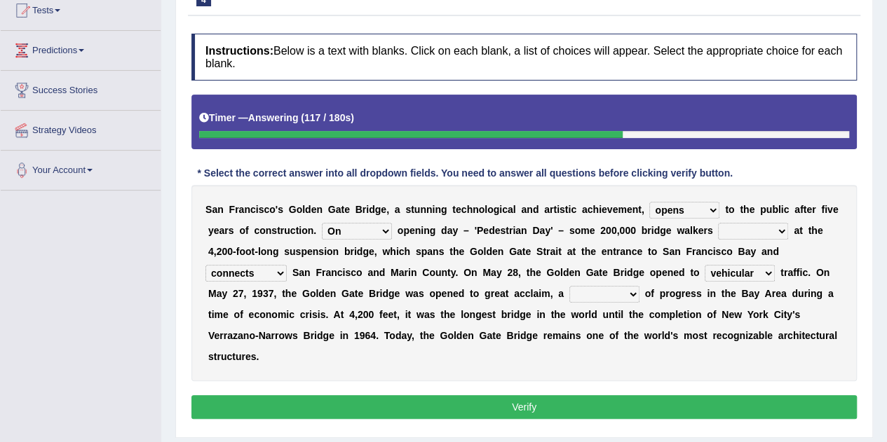
select select "symbol"
click at [569, 286] on select "denial symbol technique yield" at bounding box center [604, 294] width 70 height 17
click at [573, 409] on button "Verify" at bounding box center [524, 408] width 666 height 24
click at [778, 228] on select "stationed looked marveled laughed" at bounding box center [753, 231] width 70 height 17
select select "looked"
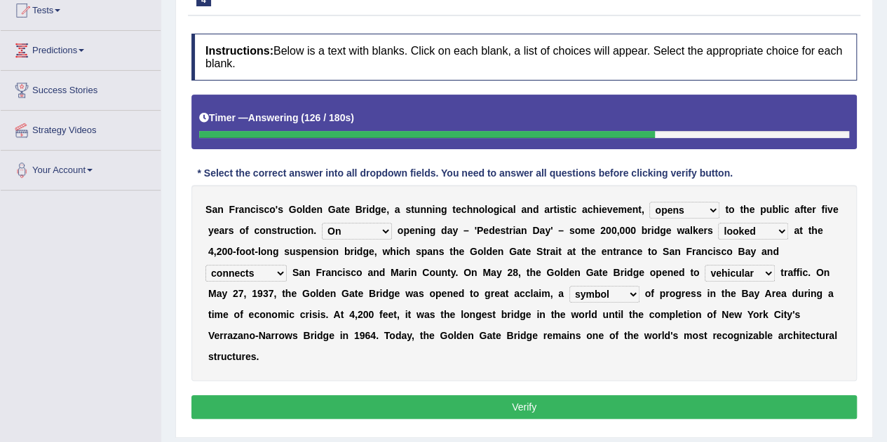
click at [718, 223] on select "stationed looked marveled laughed" at bounding box center [753, 231] width 70 height 17
click at [673, 405] on button "Verify" at bounding box center [524, 408] width 666 height 24
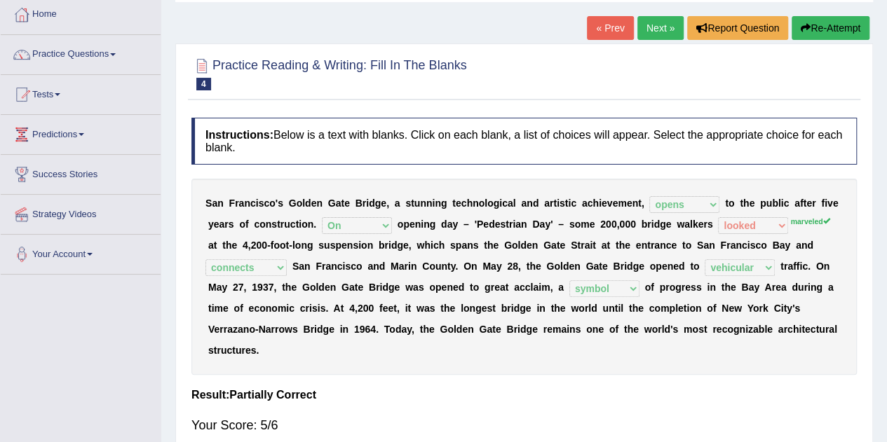
scroll to position [0, 0]
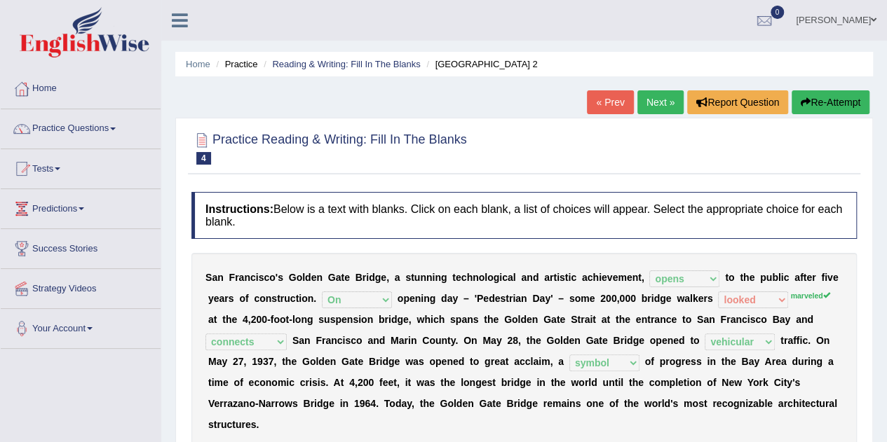
click at [659, 104] on link "Next »" at bounding box center [660, 102] width 46 height 24
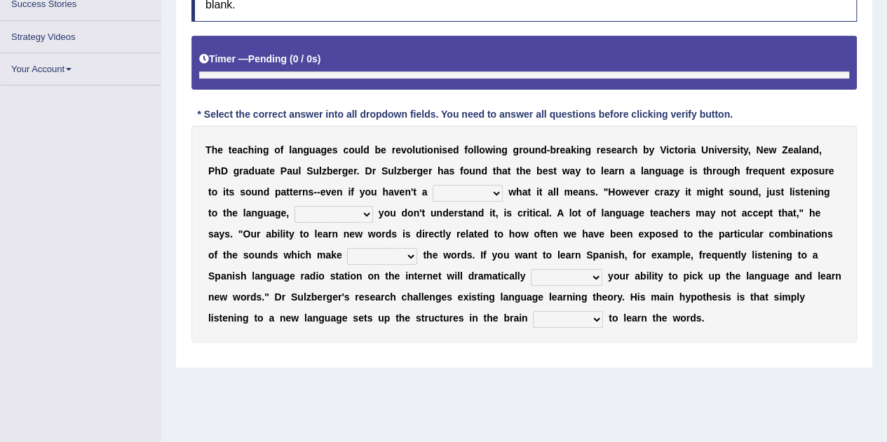
scroll to position [244, 0]
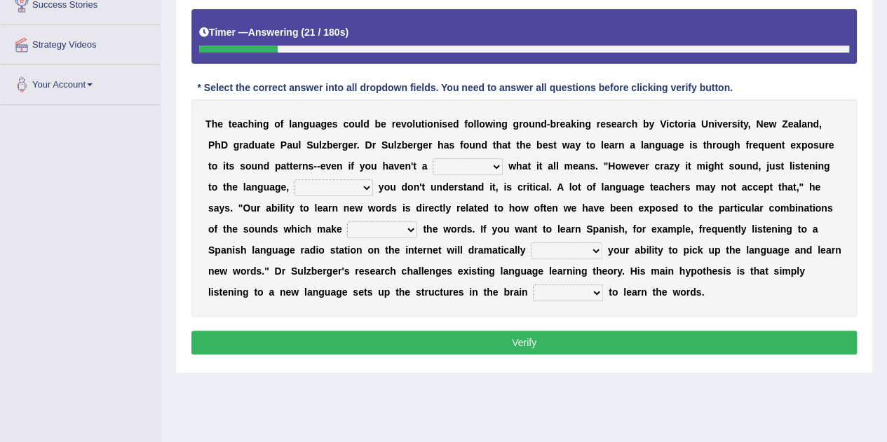
click at [475, 165] on select "dew claw clue due" at bounding box center [468, 166] width 70 height 17
select select "clue"
click at [433, 158] on select "dew claw clue due" at bounding box center [468, 166] width 70 height 17
click at [321, 187] on select "but also all together even though if so" at bounding box center [334, 188] width 79 height 17
click at [652, 174] on div "T h e t e a c h i n g o f l a n g u a g e s c o u l d b e r e v o l u t i o n i…" at bounding box center [524, 208] width 666 height 217
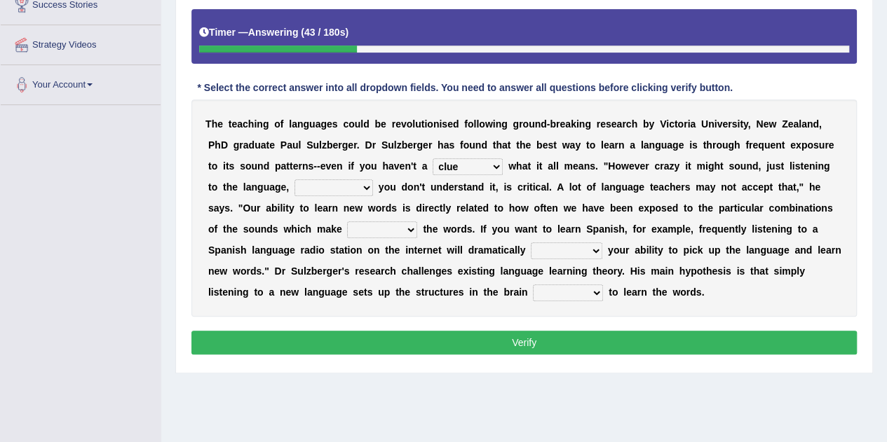
click at [363, 182] on select "but also all together even though if so" at bounding box center [334, 188] width 79 height 17
select select "even though"
click at [295, 180] on select "but also all together even though if so" at bounding box center [334, 188] width 79 height 17
click at [382, 231] on select "down up of on" at bounding box center [382, 230] width 70 height 17
select select "up"
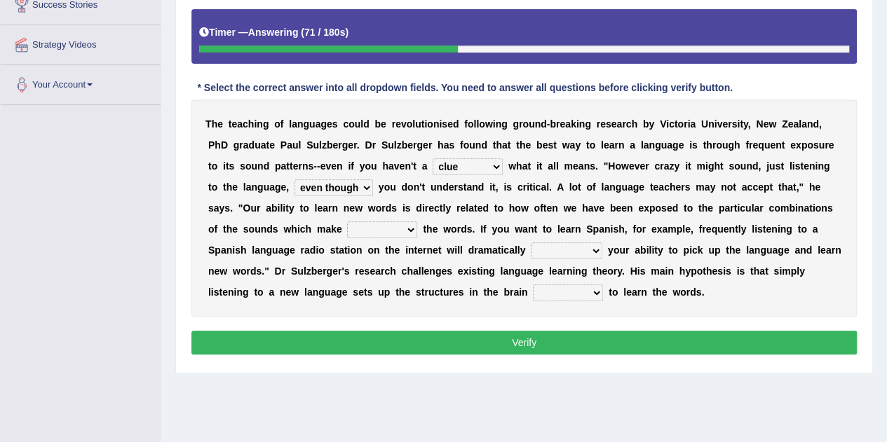
click at [347, 222] on select "down up of on" at bounding box center [382, 230] width 70 height 17
click at [558, 246] on select "evaluate exaggerate describe boost" at bounding box center [567, 251] width 72 height 17
select select "boost"
click at [531, 243] on select "evaluate exaggerate describe boost" at bounding box center [567, 251] width 72 height 17
click at [567, 298] on select "requiring required directed to require" at bounding box center [568, 293] width 70 height 17
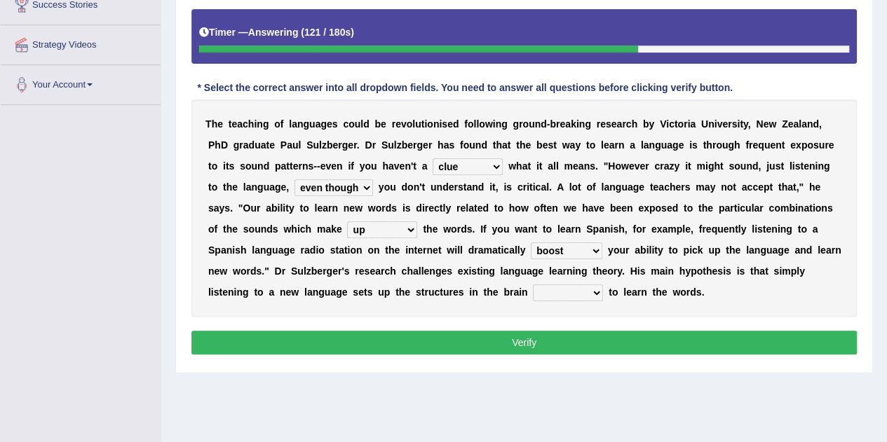
select select "required"
click at [533, 285] on select "requiring required directed to require" at bounding box center [568, 293] width 70 height 17
click at [578, 344] on button "Verify" at bounding box center [524, 343] width 666 height 24
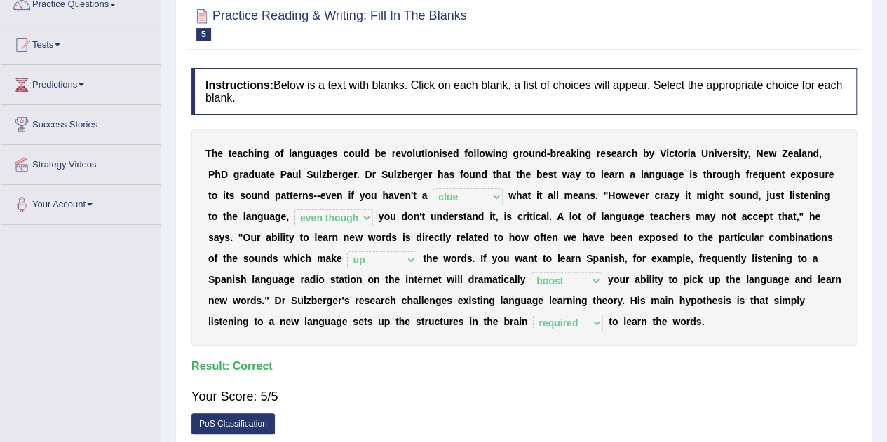
scroll to position [34, 0]
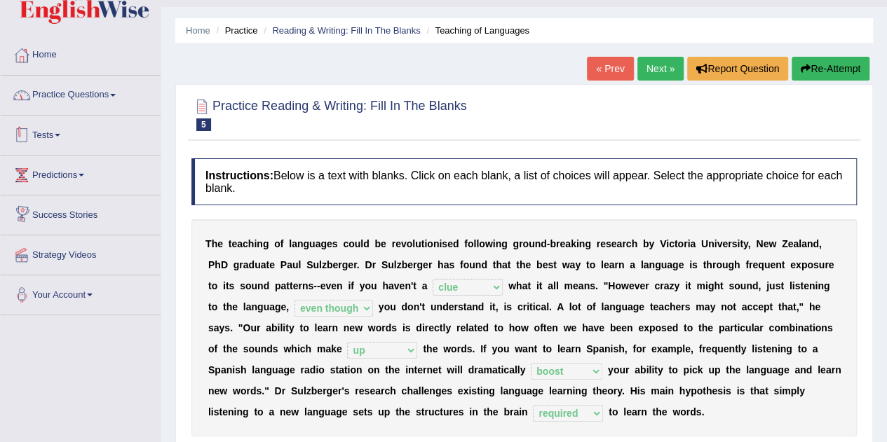
click at [86, 103] on link "Practice Questions" at bounding box center [81, 93] width 160 height 35
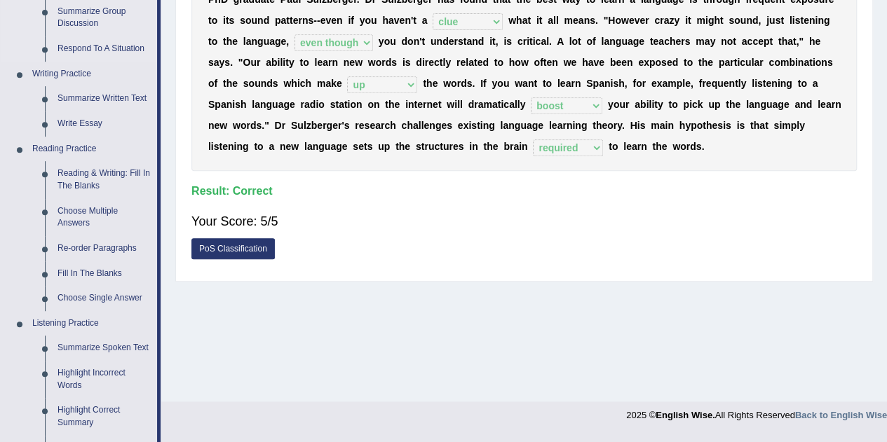
scroll to position [314, 0]
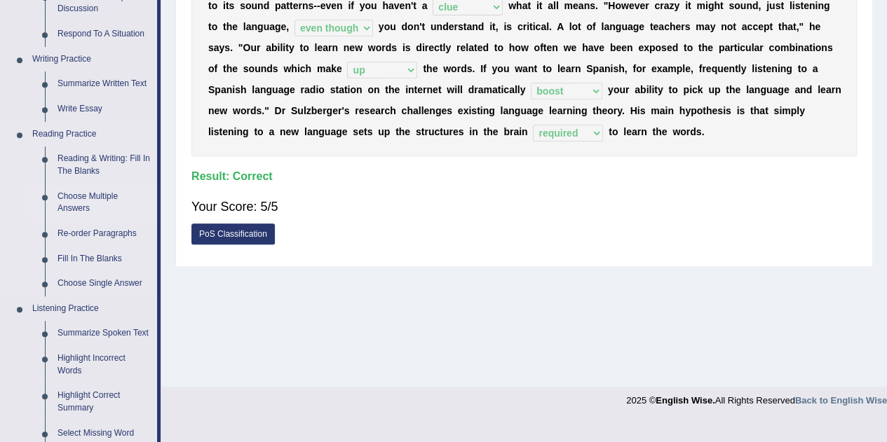
click at [87, 201] on link "Choose Multiple Answers" at bounding box center [104, 202] width 106 height 37
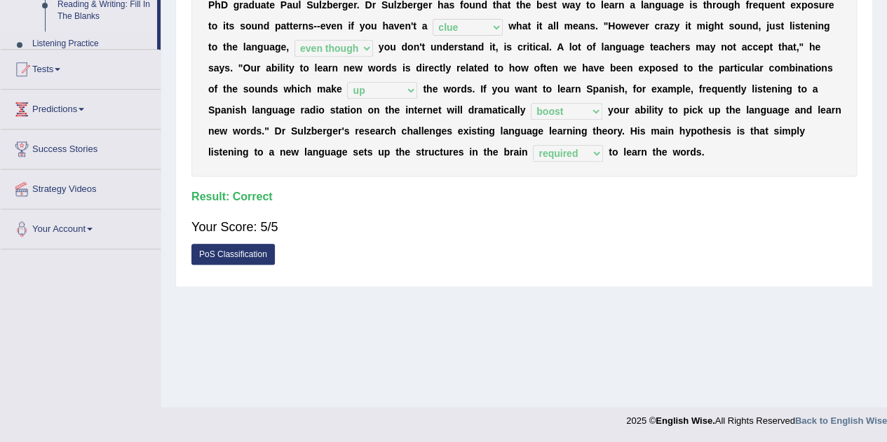
scroll to position [235, 0]
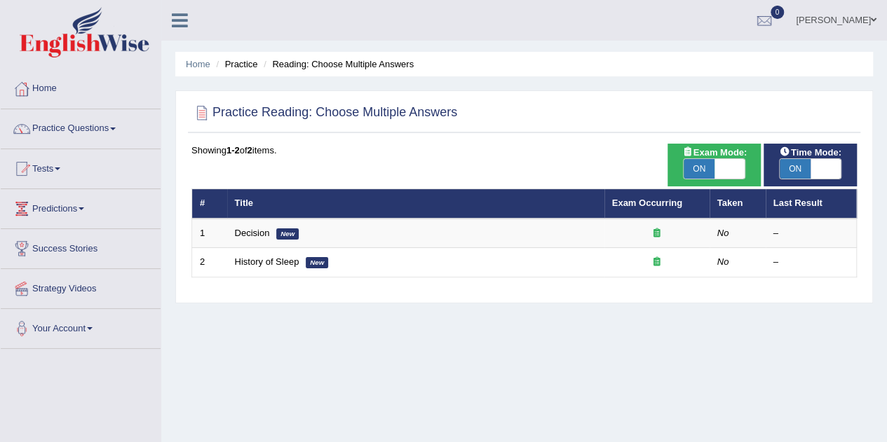
click at [697, 165] on span "ON" at bounding box center [699, 169] width 31 height 20
checkbox input "false"
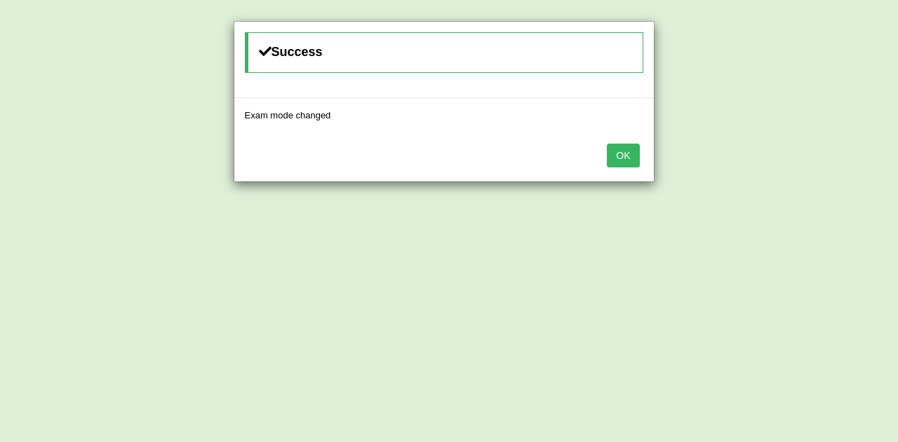
click at [623, 164] on button "OK" at bounding box center [623, 156] width 32 height 24
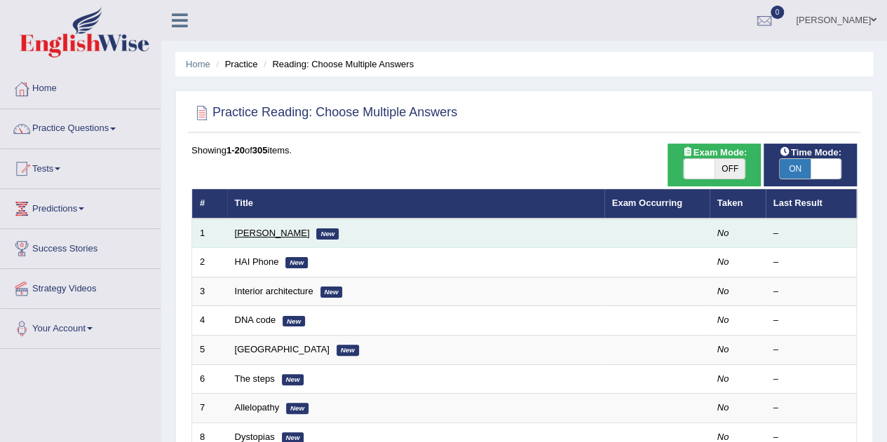
click at [249, 234] on link "[PERSON_NAME]" at bounding box center [272, 233] width 75 height 11
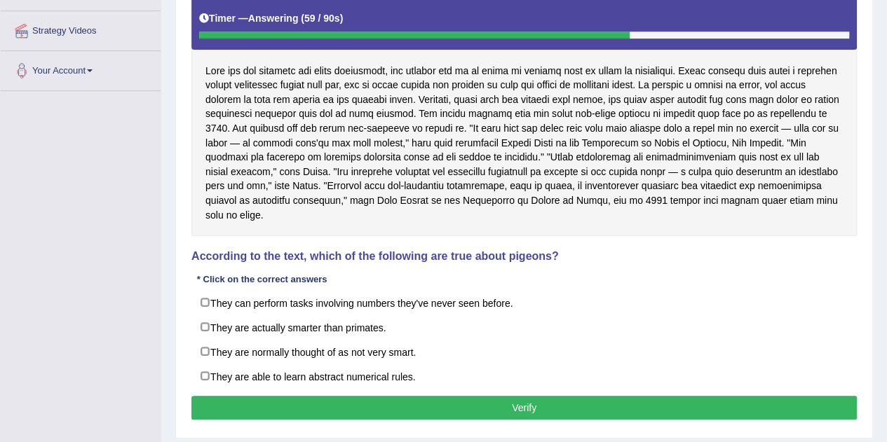
scroll to position [281, 0]
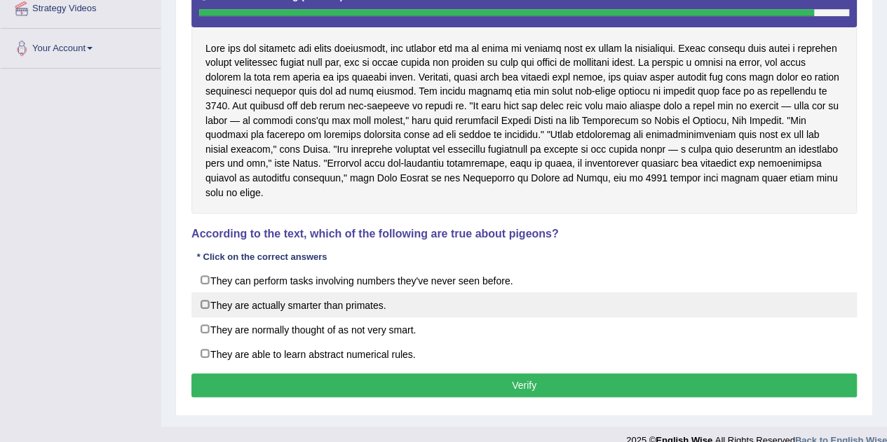
click at [338, 295] on label "They are actually smarter than primates." at bounding box center [524, 304] width 666 height 25
checkbox input "true"
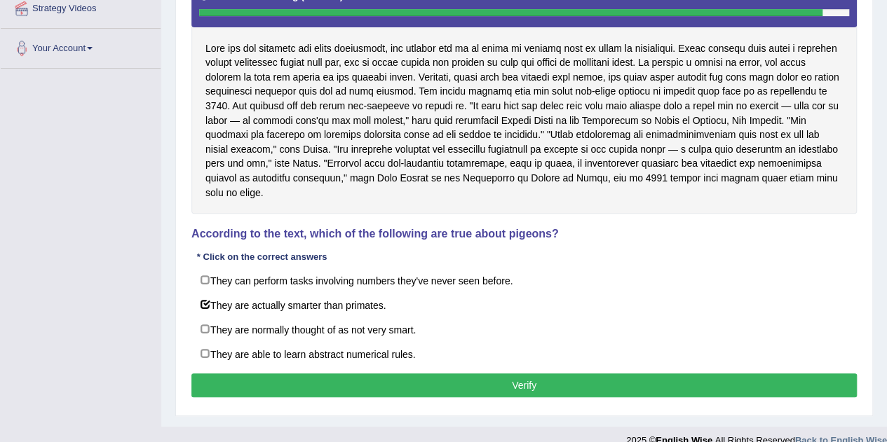
click at [398, 374] on button "Verify" at bounding box center [524, 386] width 666 height 24
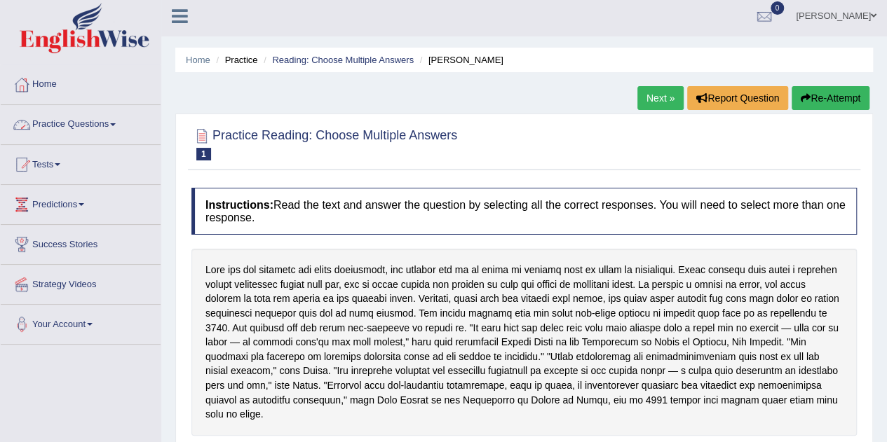
scroll to position [0, 0]
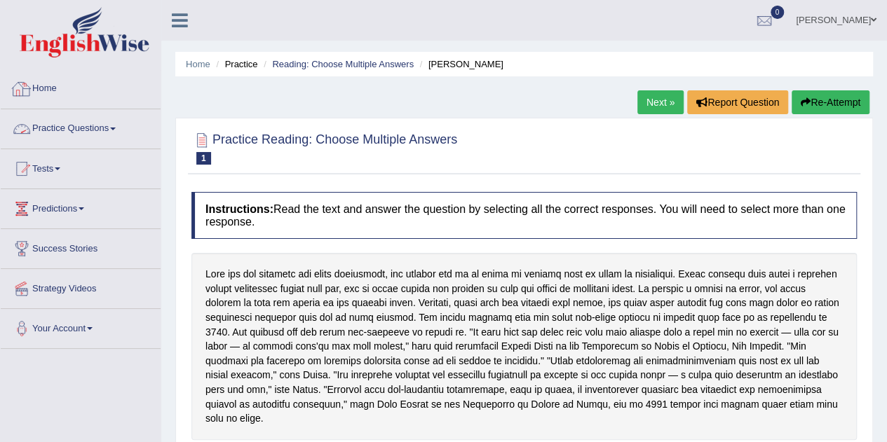
click at [50, 83] on link "Home" at bounding box center [81, 86] width 160 height 35
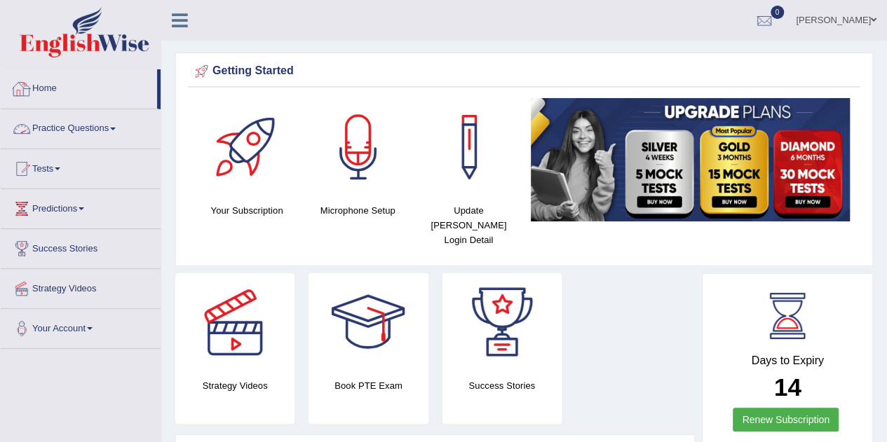
click at [80, 130] on link "Practice Questions" at bounding box center [81, 126] width 160 height 35
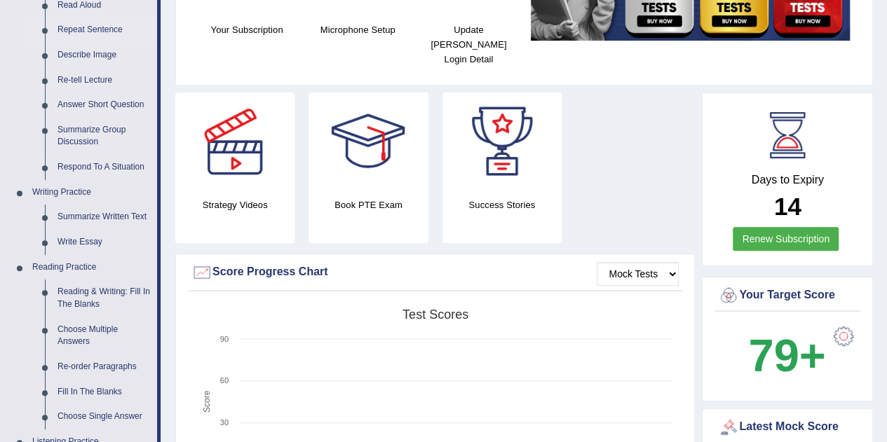
scroll to position [281, 0]
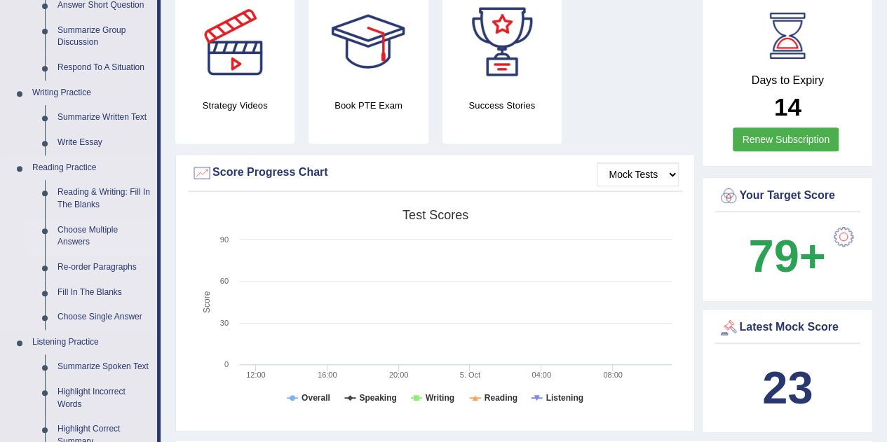
click at [72, 231] on link "Choose Multiple Answers" at bounding box center [104, 236] width 106 height 37
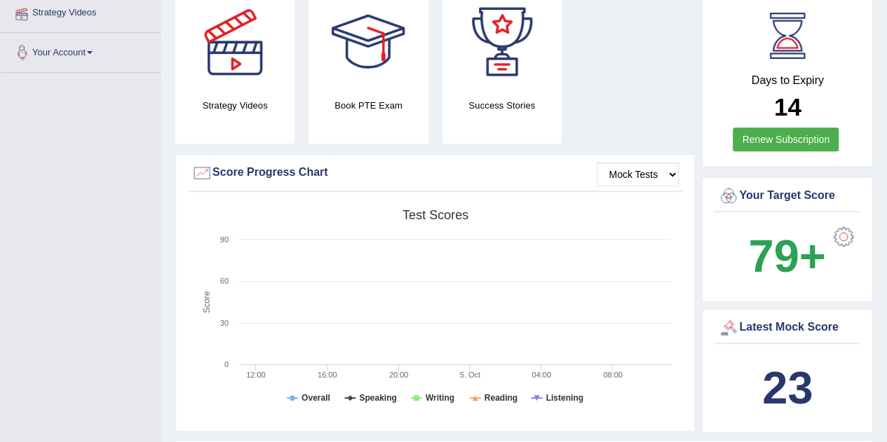
scroll to position [401, 0]
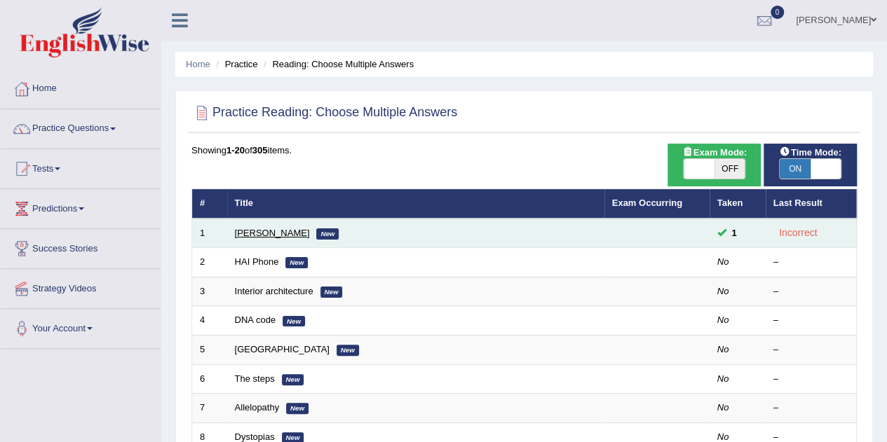
click at [270, 228] on link "[PERSON_NAME]" at bounding box center [272, 233] width 75 height 11
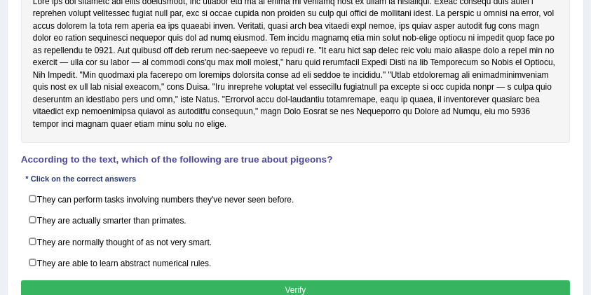
scroll to position [327, 0]
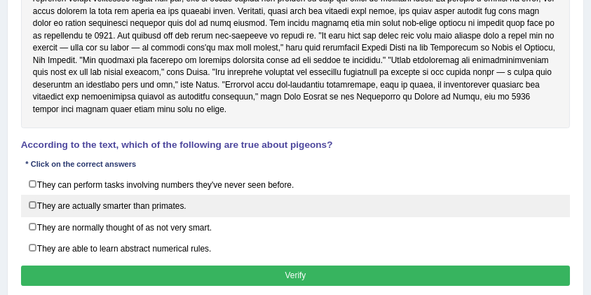
click at [120, 205] on label "They are actually smarter than primates." at bounding box center [296, 206] width 550 height 22
checkbox input "true"
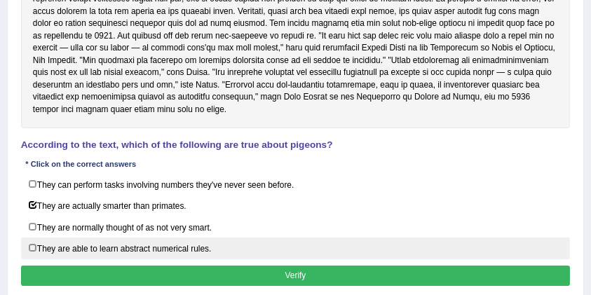
click at [165, 245] on label "They are able to learn abstract numerical rules." at bounding box center [296, 249] width 550 height 22
checkbox input "true"
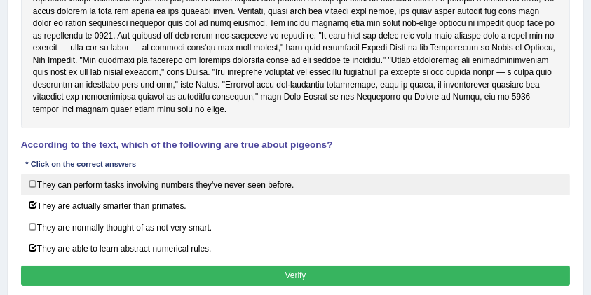
click at [149, 182] on label "They can perform tasks involving numbers they've never seen before." at bounding box center [296, 185] width 550 height 22
checkbox input "true"
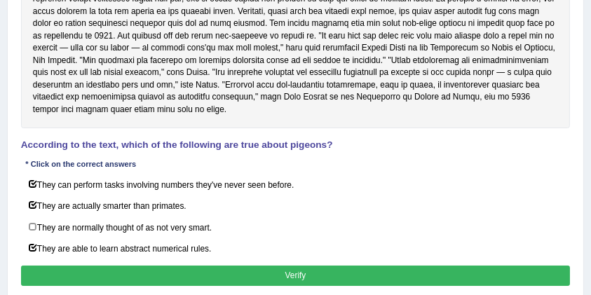
click at [164, 266] on button "Verify" at bounding box center [296, 276] width 550 height 20
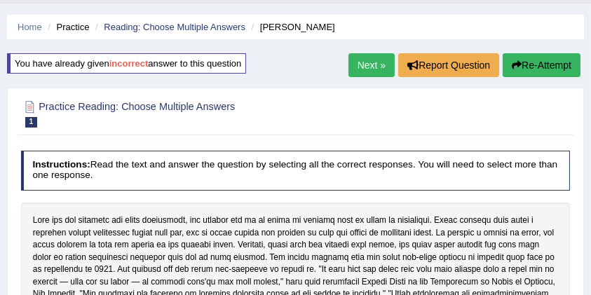
scroll to position [0, 0]
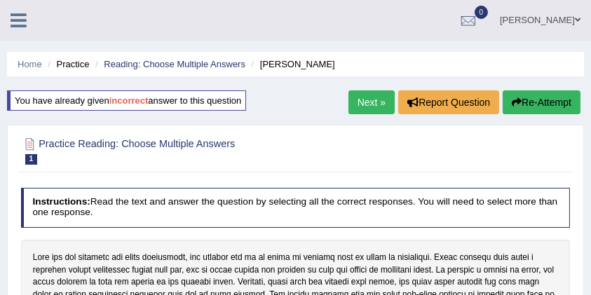
click at [253, 141] on h2 "Practice Reading: Choose Multiple Answers 1 Damian Scarf" at bounding box center [191, 149] width 341 height 29
click at [349, 99] on link "Next »" at bounding box center [372, 102] width 46 height 24
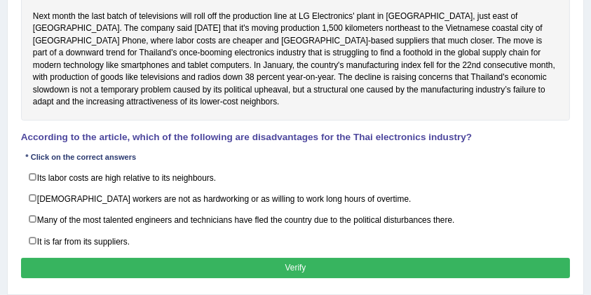
scroll to position [234, 0]
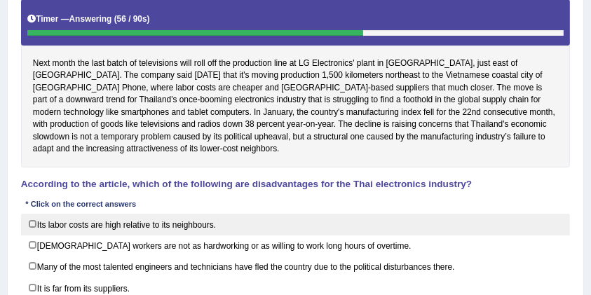
click at [137, 222] on label "Its labor costs are high relative to its neighbours." at bounding box center [296, 225] width 550 height 22
checkbox input "true"
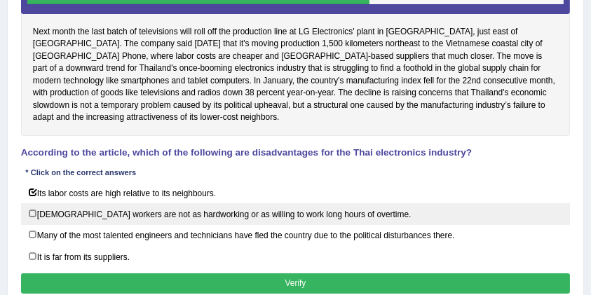
scroll to position [281, 0]
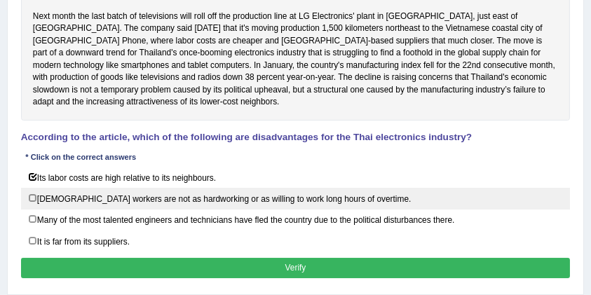
click at [119, 198] on label "[DEMOGRAPHIC_DATA] workers are not as hardworking or as willing to work long ho…" at bounding box center [296, 199] width 550 height 22
checkbox input "true"
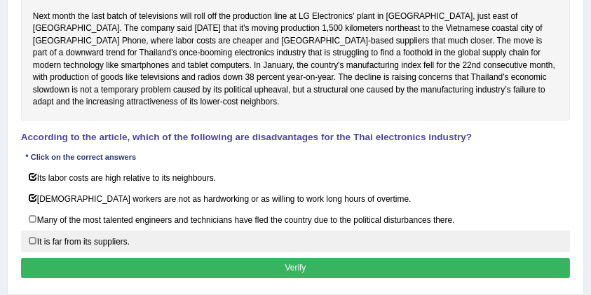
click at [97, 237] on label "It is far from its suppliers." at bounding box center [296, 242] width 550 height 22
checkbox input "true"
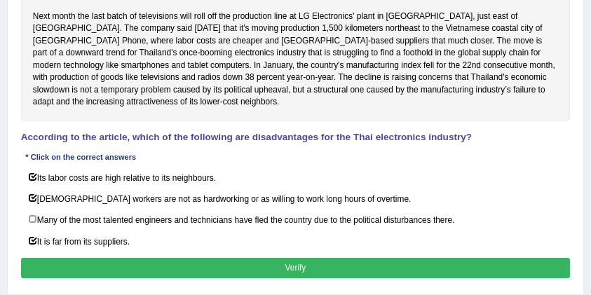
click at [105, 258] on button "Verify" at bounding box center [296, 268] width 550 height 20
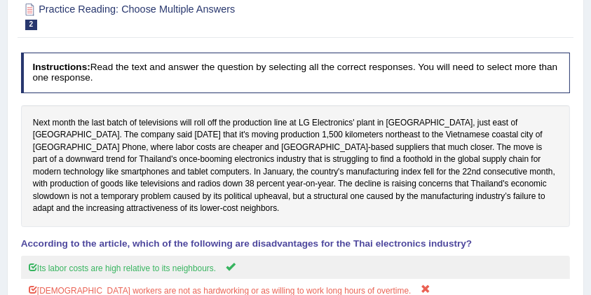
scroll to position [0, 0]
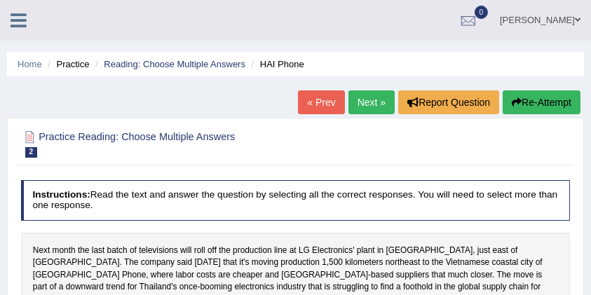
click at [376, 105] on link "Next »" at bounding box center [372, 102] width 46 height 24
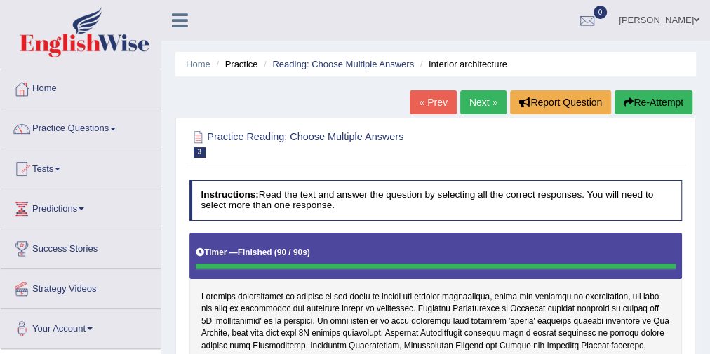
click at [463, 107] on link "Next »" at bounding box center [483, 102] width 46 height 24
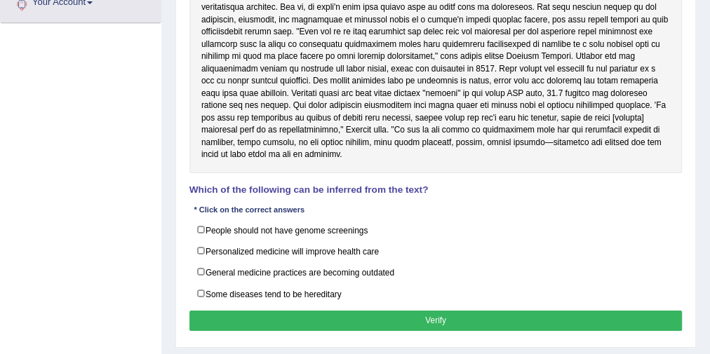
scroll to position [337, 0]
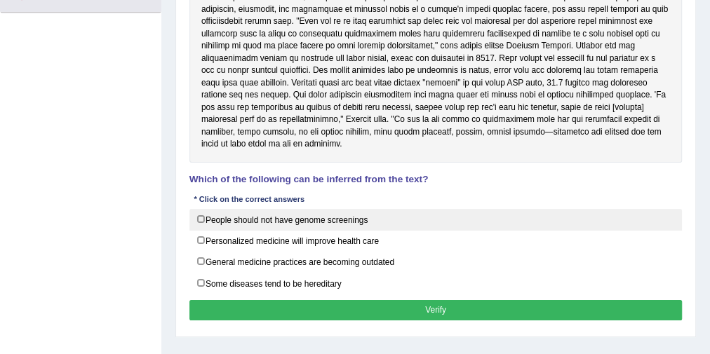
click at [233, 223] on label "People should not have genome screenings" at bounding box center [435, 220] width 493 height 22
checkbox input "true"
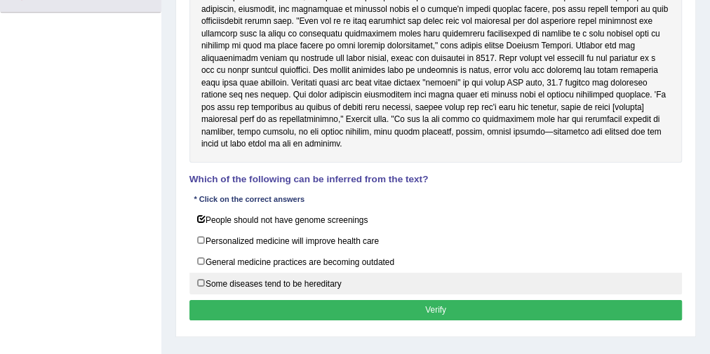
click at [234, 278] on label "Some diseases tend to be hereditary" at bounding box center [435, 284] width 493 height 22
checkbox input "true"
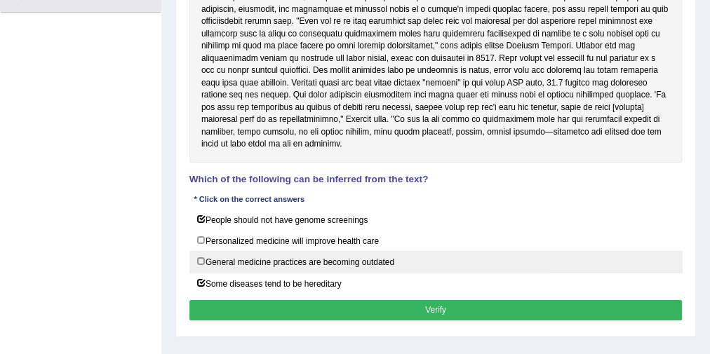
click at [241, 256] on label "General medicine practices are becoming outdated" at bounding box center [435, 262] width 493 height 22
click at [261, 262] on label "General medicine practices are becoming outdated" at bounding box center [435, 262] width 493 height 22
checkbox input "false"
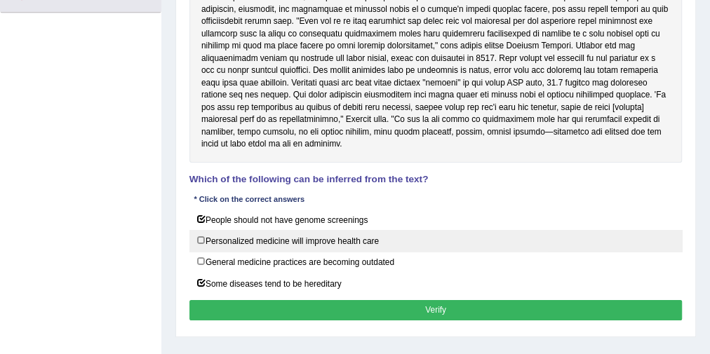
click at [222, 242] on label "Personalized medicine will improve health care" at bounding box center [435, 241] width 493 height 22
checkbox input "true"
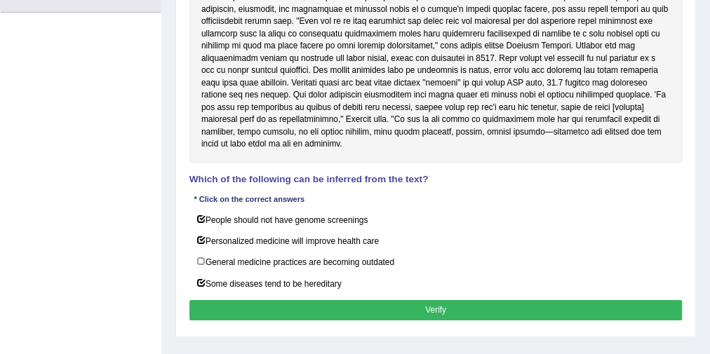
click at [276, 304] on button "Verify" at bounding box center [435, 310] width 493 height 20
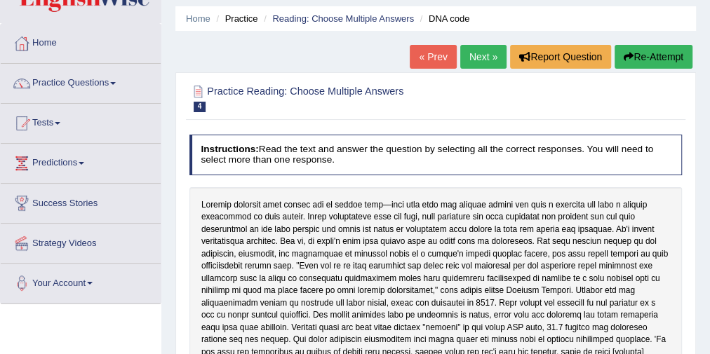
scroll to position [46, 0]
click at [468, 67] on link "Next »" at bounding box center [483, 57] width 46 height 24
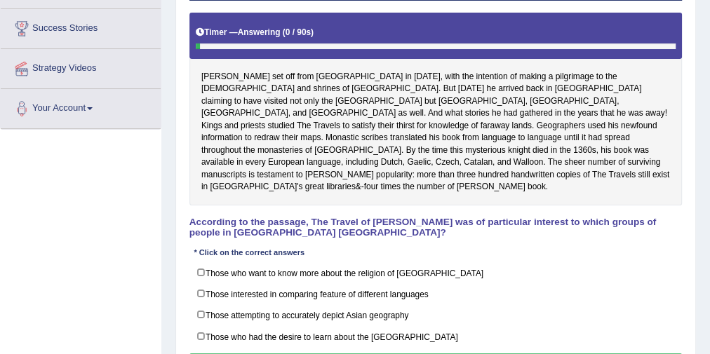
scroll to position [224, 0]
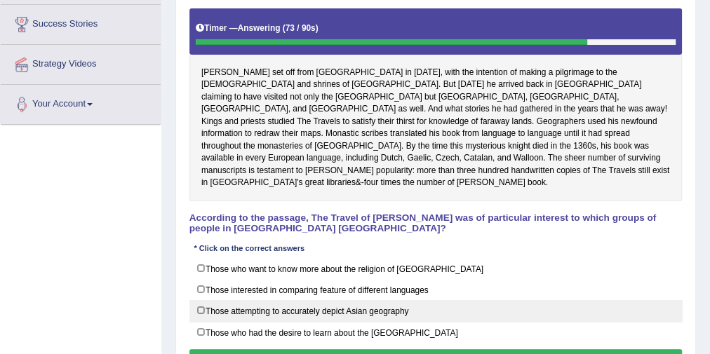
click at [255, 300] on label "Those attempting to accurately depict Asian geography" at bounding box center [435, 311] width 493 height 22
checkbox input "true"
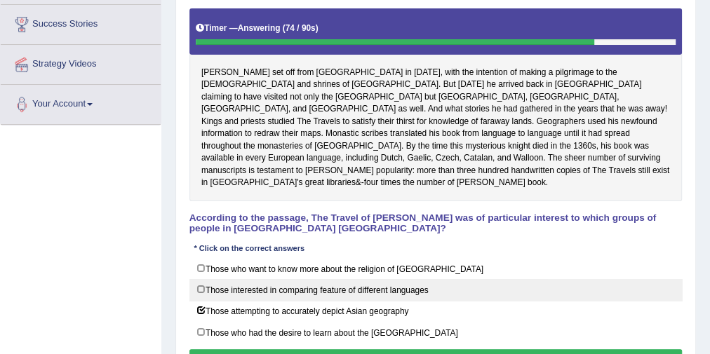
click at [261, 279] on label "Those interested in comparing feature of different languages" at bounding box center [435, 290] width 493 height 22
checkbox input "true"
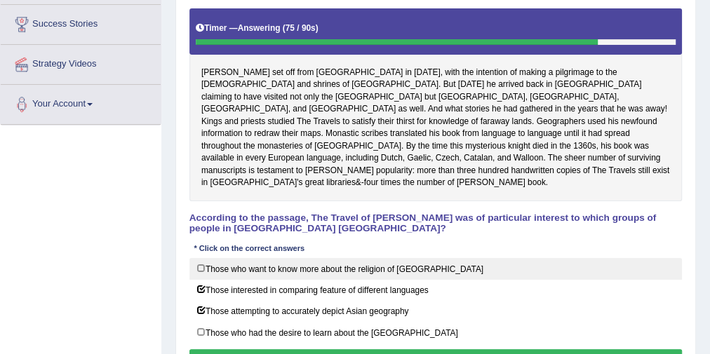
click at [267, 258] on label "Those who want to know more about the religion of [GEOGRAPHIC_DATA]" at bounding box center [435, 269] width 493 height 22
checkbox input "true"
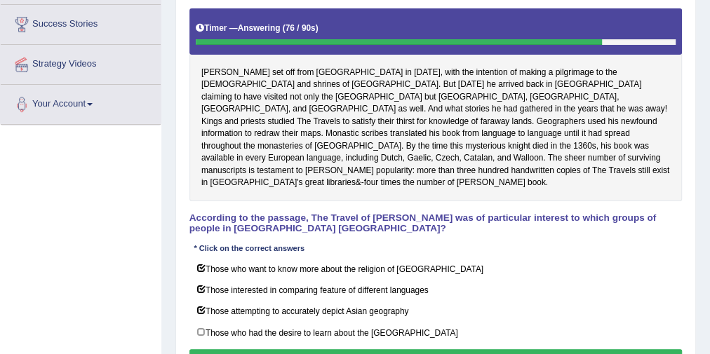
click at [283, 349] on button "Verify" at bounding box center [435, 359] width 493 height 20
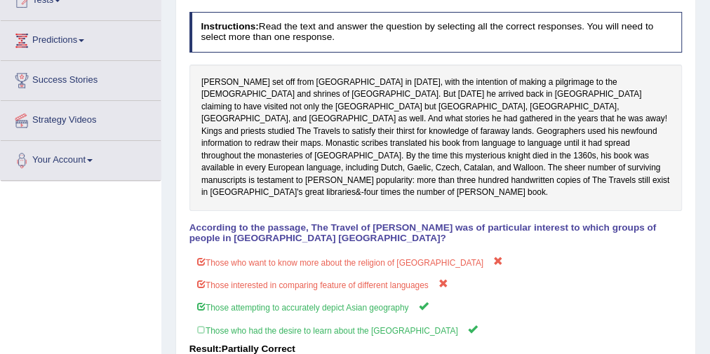
scroll to position [0, 0]
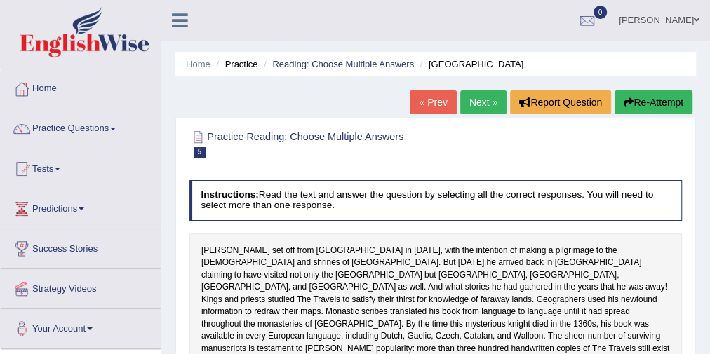
click at [475, 98] on link "Next »" at bounding box center [483, 102] width 46 height 24
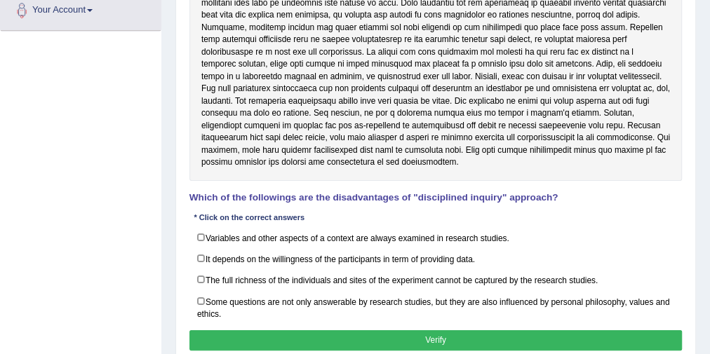
scroll to position [337, 0]
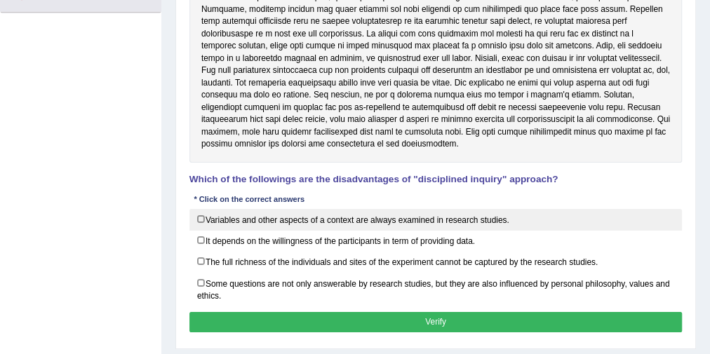
click at [205, 217] on label "Variables and other aspects of a context are always examined in research studie…" at bounding box center [435, 220] width 493 height 22
checkbox input "true"
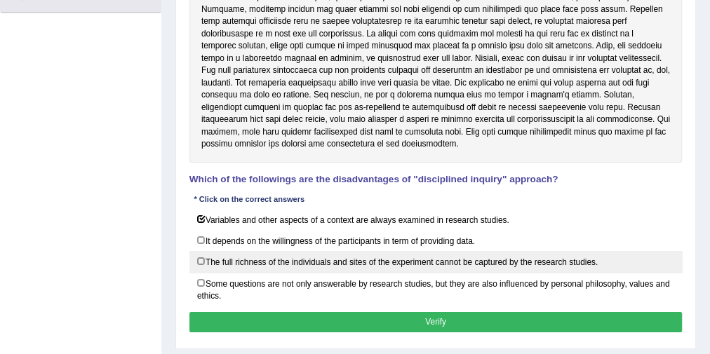
click at [203, 256] on label "The full richness of the individuals and sites of the experiment cannot be capt…" at bounding box center [435, 262] width 493 height 22
checkbox input "true"
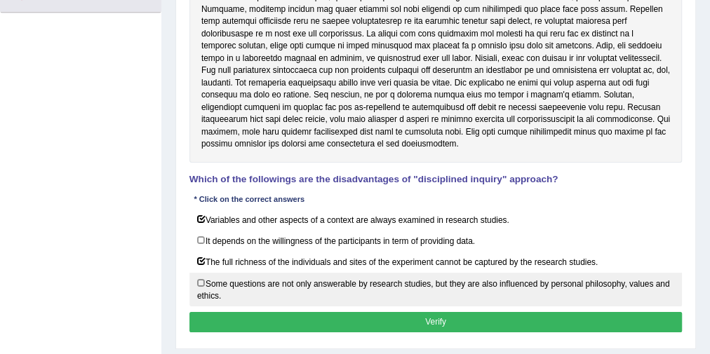
click at [225, 286] on label "Some questions are not only answerable by research studies, but they are also i…" at bounding box center [435, 290] width 493 height 34
checkbox input "true"
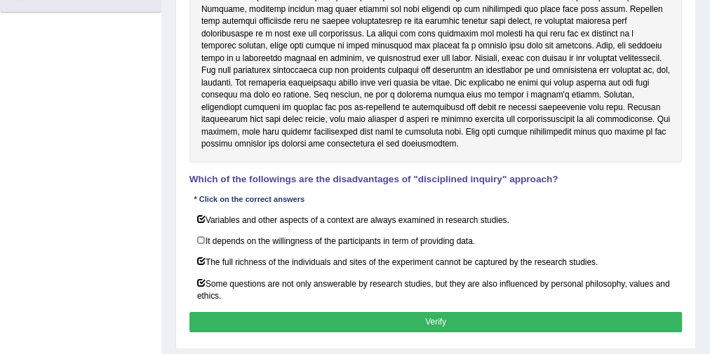
click at [231, 312] on button "Verify" at bounding box center [435, 322] width 493 height 20
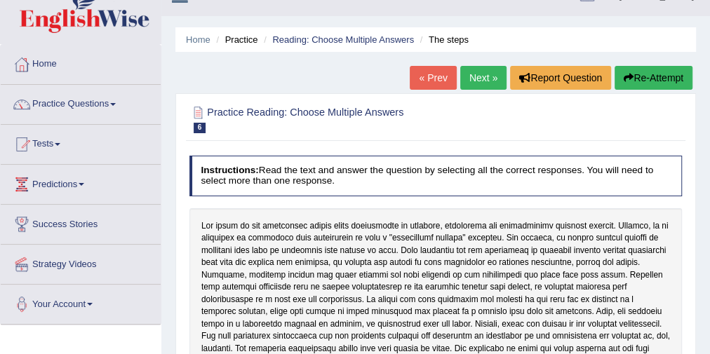
scroll to position [0, 0]
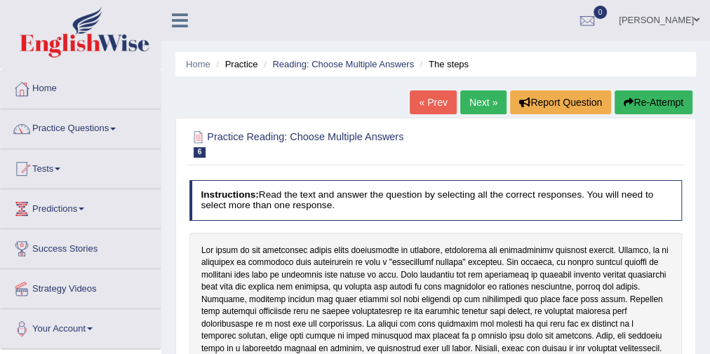
click at [478, 94] on link "Next »" at bounding box center [483, 102] width 46 height 24
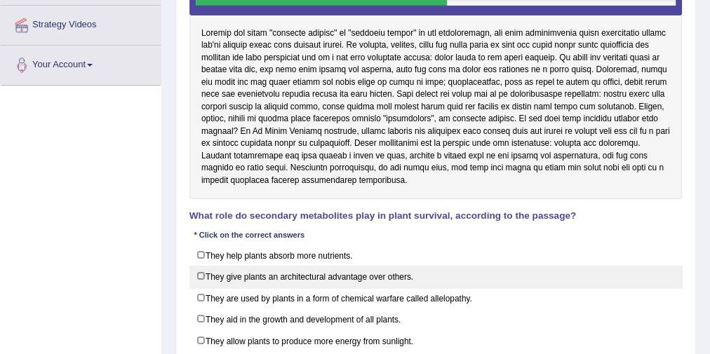
scroll to position [298, 0]
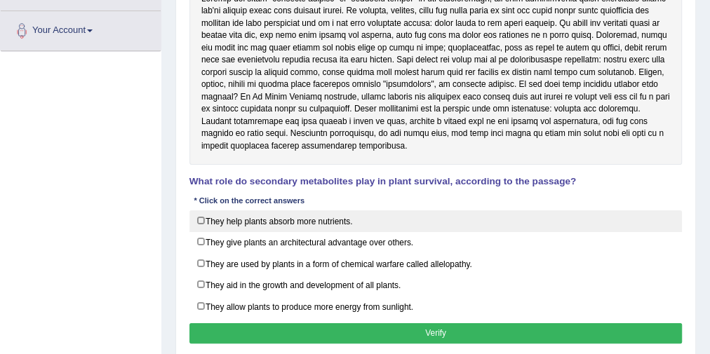
click at [284, 222] on label "They help plants absorb more nutrients." at bounding box center [435, 221] width 493 height 22
checkbox input "true"
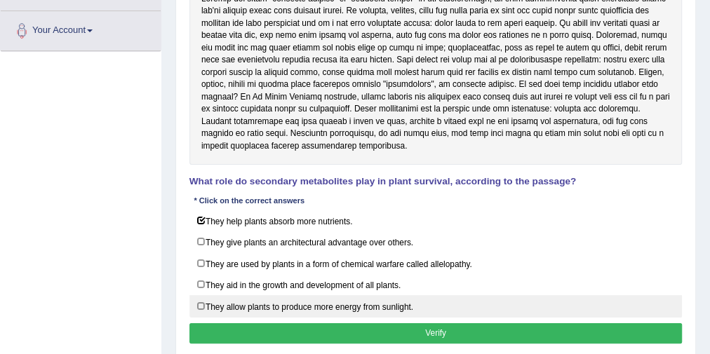
click at [250, 297] on label "They allow plants to produce more energy from sunlight." at bounding box center [435, 306] width 493 height 22
checkbox input "true"
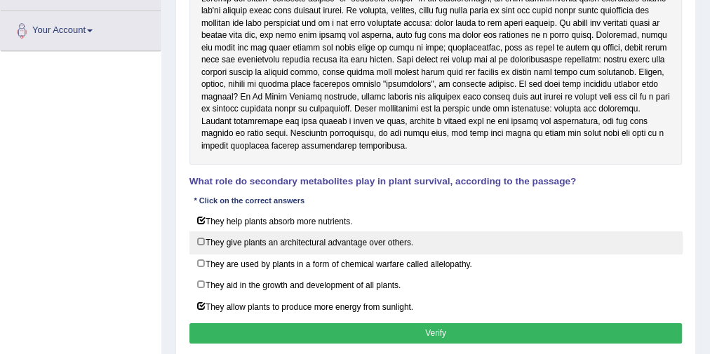
click at [247, 246] on label "They give plants an architectural advantage over others." at bounding box center [435, 242] width 493 height 22
checkbox input "true"
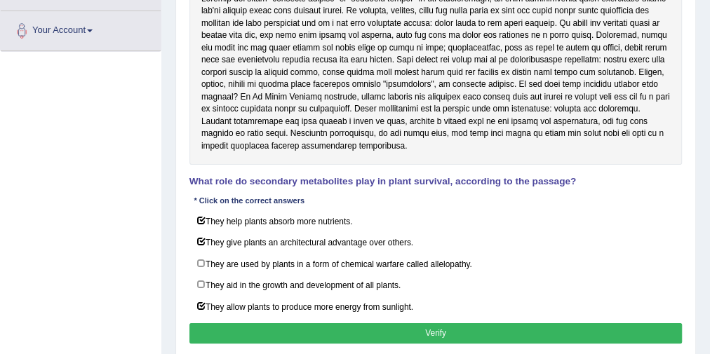
click at [284, 330] on button "Verify" at bounding box center [435, 333] width 493 height 20
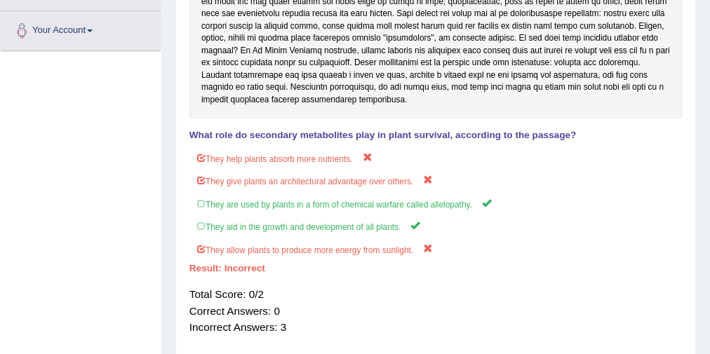
scroll to position [18, 0]
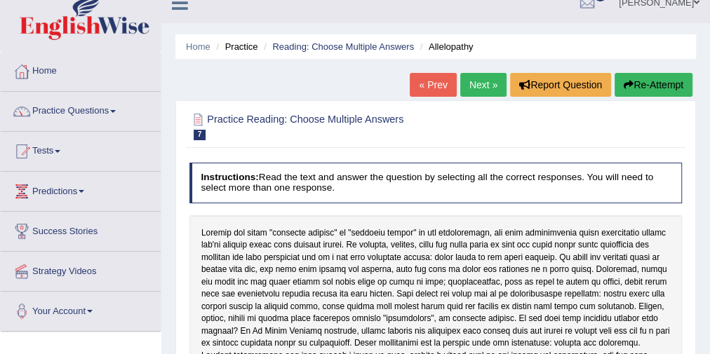
click at [467, 82] on link "Next »" at bounding box center [483, 85] width 46 height 24
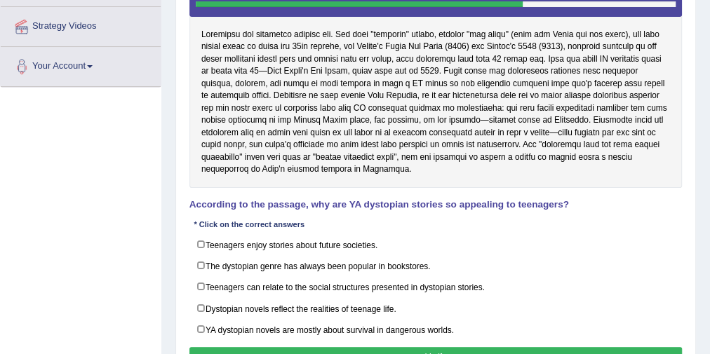
scroll to position [281, 0]
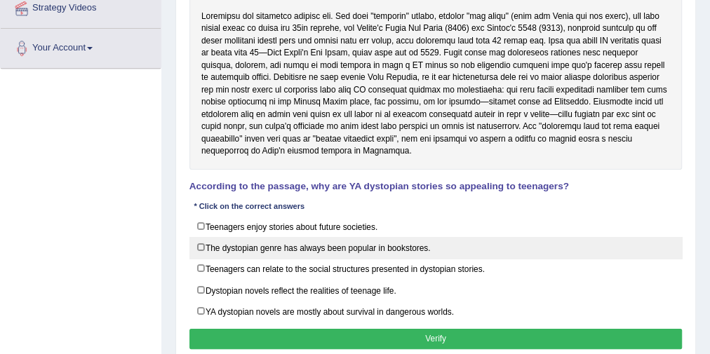
click at [218, 248] on label "The dystopian genre has always been popular in bookstores." at bounding box center [435, 248] width 493 height 22
checkbox input "true"
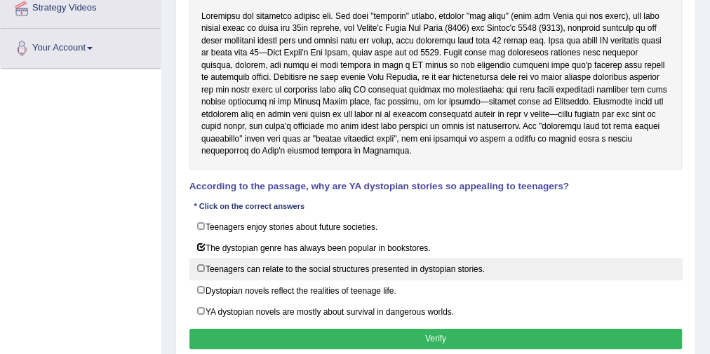
click at [224, 264] on label "Teenagers can relate to the social structures presented in dystopian stories." at bounding box center [435, 269] width 493 height 22
checkbox input "true"
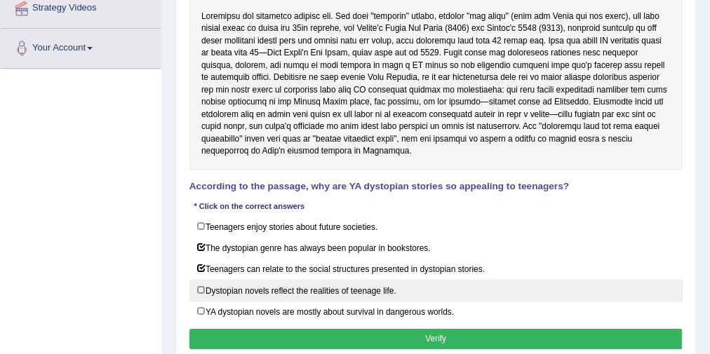
click at [229, 280] on label "Dystopian novels reflect the realities of teenage life." at bounding box center [435, 291] width 493 height 22
checkbox input "true"
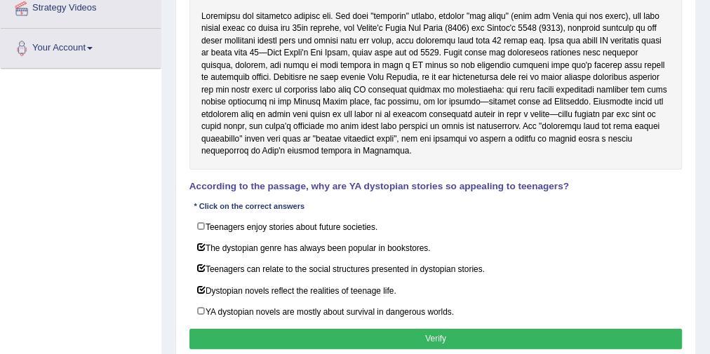
click at [276, 329] on button "Verify" at bounding box center [435, 339] width 493 height 20
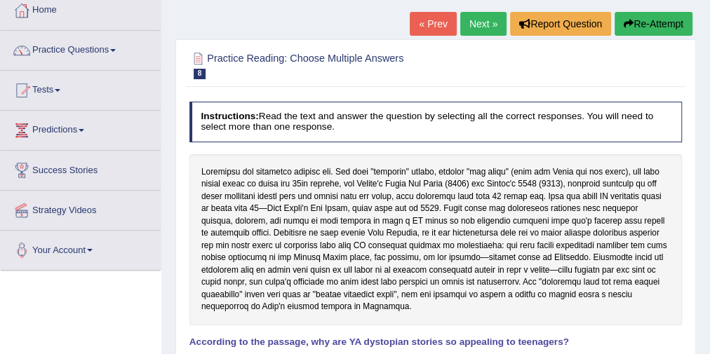
scroll to position [0, 0]
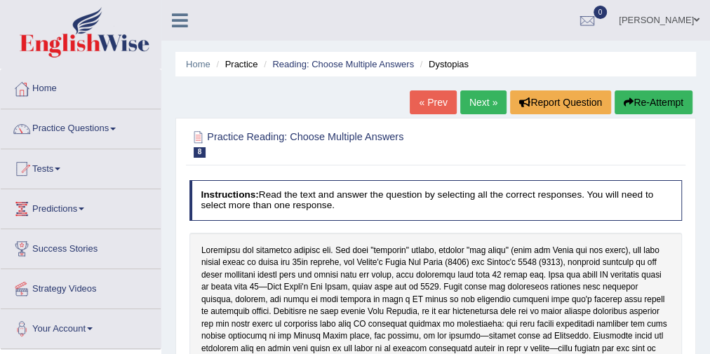
click at [467, 104] on link "Next »" at bounding box center [483, 102] width 46 height 24
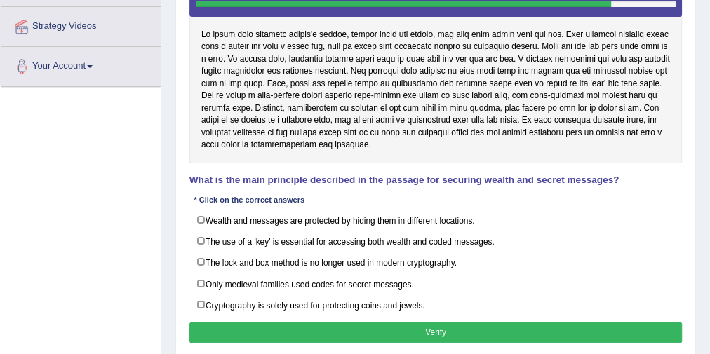
scroll to position [281, 0]
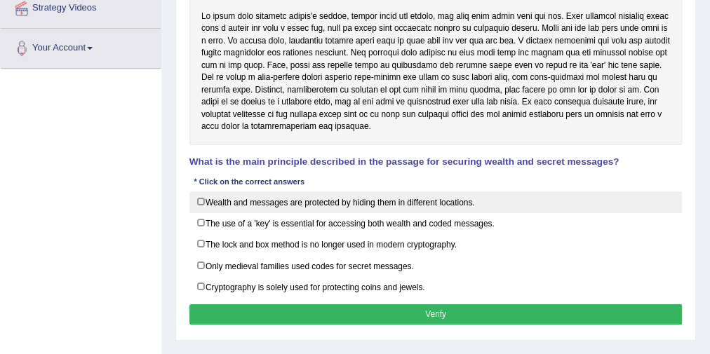
click at [205, 205] on label "Wealth and messages are protected by hiding them in different locations." at bounding box center [435, 202] width 493 height 22
checkbox input "true"
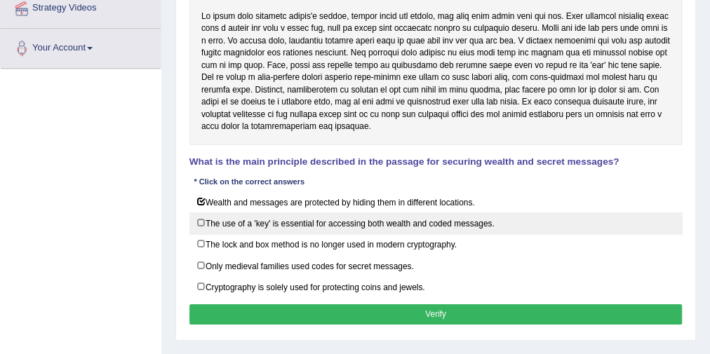
click at [205, 219] on label "The use of a 'key' is essential for accessing both wealth and coded messages." at bounding box center [435, 223] width 493 height 22
checkbox input "true"
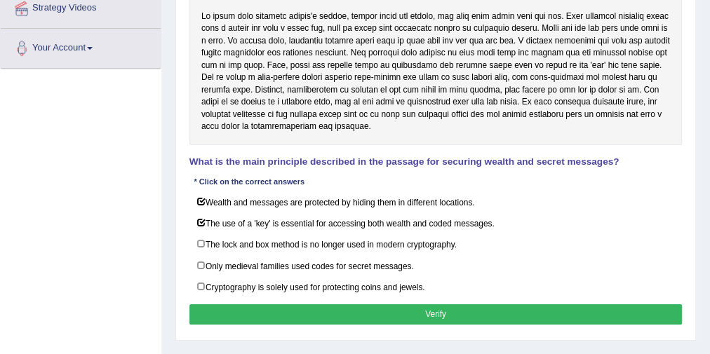
click at [250, 304] on button "Verify" at bounding box center [435, 314] width 493 height 20
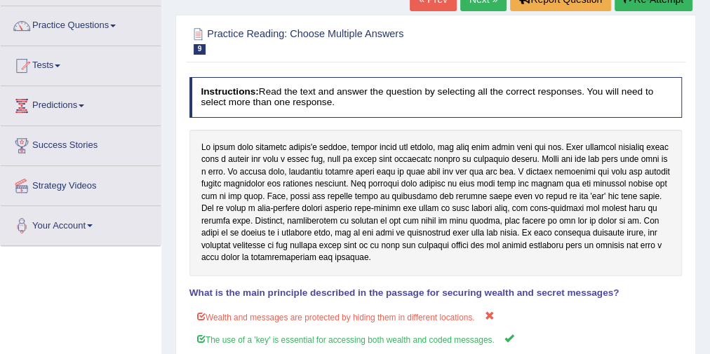
scroll to position [0, 0]
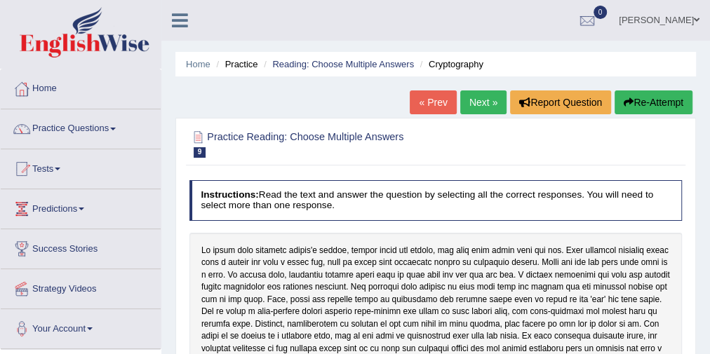
click at [483, 112] on link "Next »" at bounding box center [483, 102] width 46 height 24
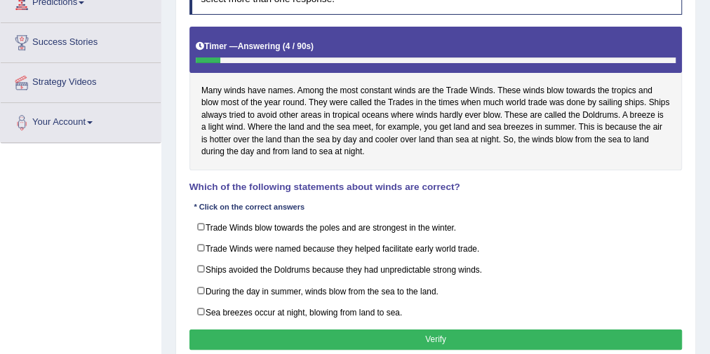
scroll to position [224, 0]
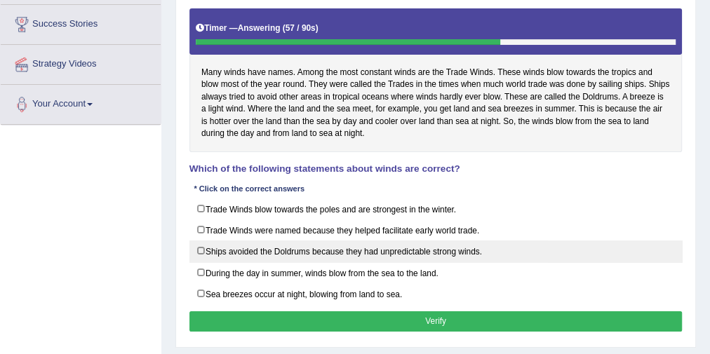
click at [274, 247] on label "Ships avoided the Doldrums because they had unpredictable strong winds." at bounding box center [435, 252] width 493 height 22
checkbox input "true"
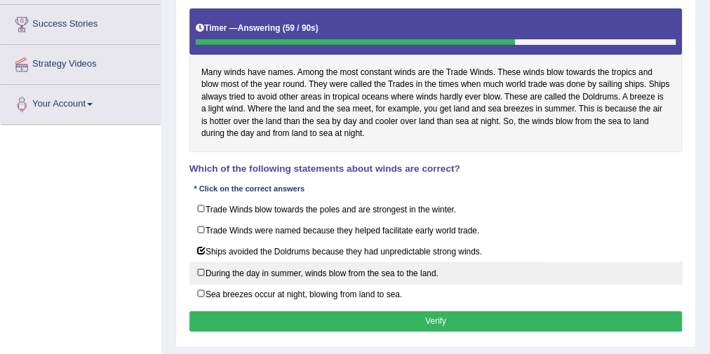
click at [262, 271] on label "During the day in summer, winds blow from the sea to the land." at bounding box center [435, 273] width 493 height 22
checkbox input "true"
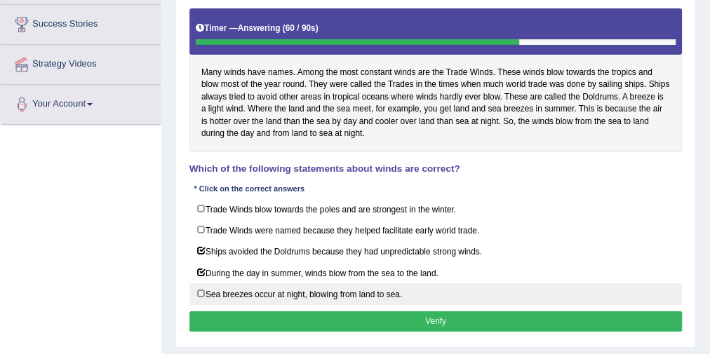
click at [262, 283] on label "Sea breezes occur at night, blowing from land to sea." at bounding box center [435, 294] width 493 height 22
checkbox input "true"
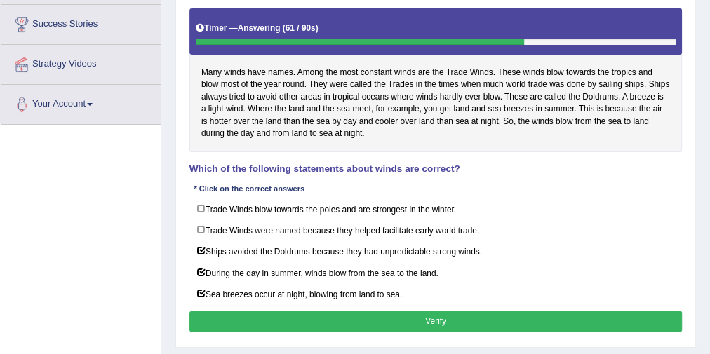
click at [264, 311] on button "Verify" at bounding box center [435, 321] width 493 height 20
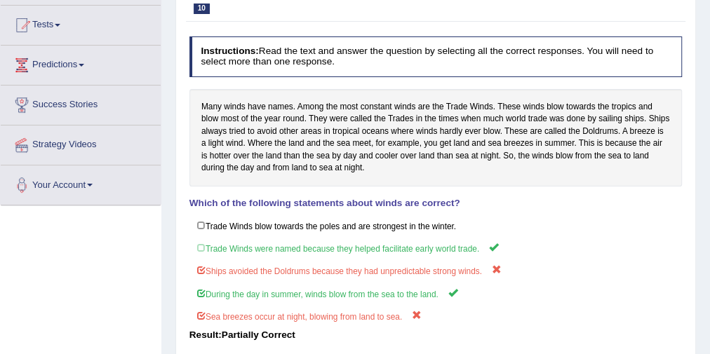
scroll to position [0, 0]
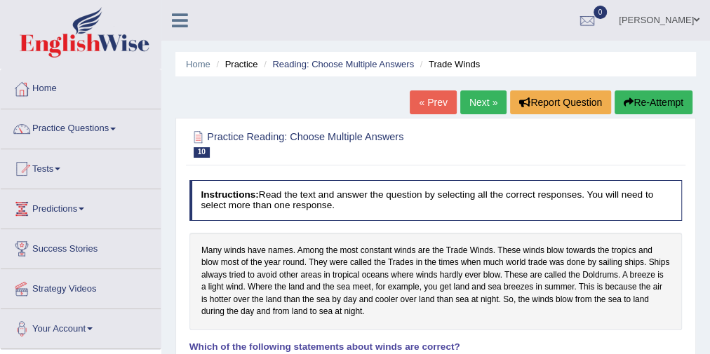
click at [468, 102] on link "Next »" at bounding box center [483, 102] width 46 height 24
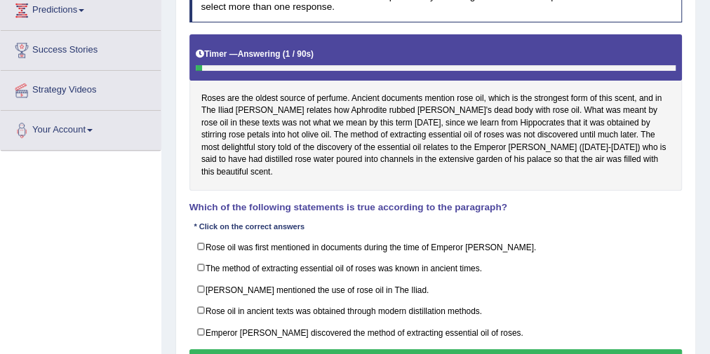
scroll to position [224, 0]
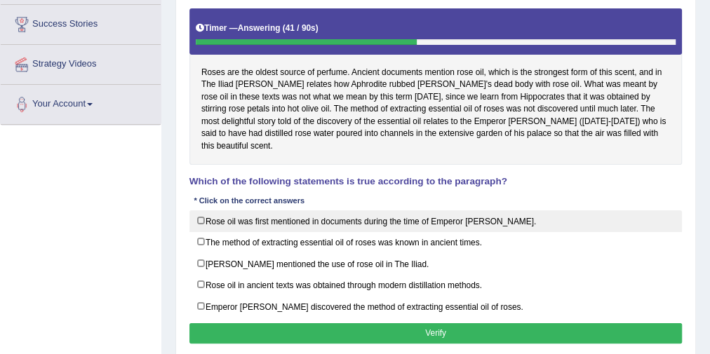
click at [319, 210] on label "Rose oil was first mentioned in documents during the time of Emperor Jihangir." at bounding box center [435, 221] width 493 height 22
checkbox input "true"
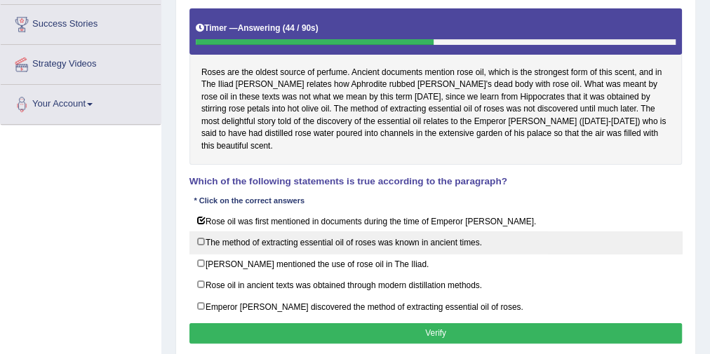
click at [321, 231] on label "The method of extracting essential oil of roses was known in ancient times." at bounding box center [435, 242] width 493 height 22
checkbox input "true"
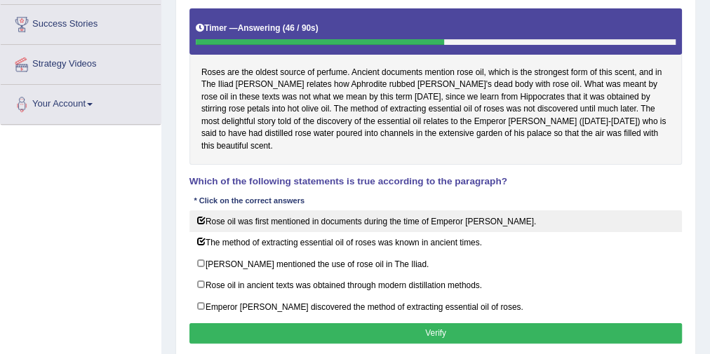
click at [243, 210] on label "Rose oil was first mentioned in documents during the time of Emperor Jihangir." at bounding box center [435, 221] width 493 height 22
checkbox input "false"
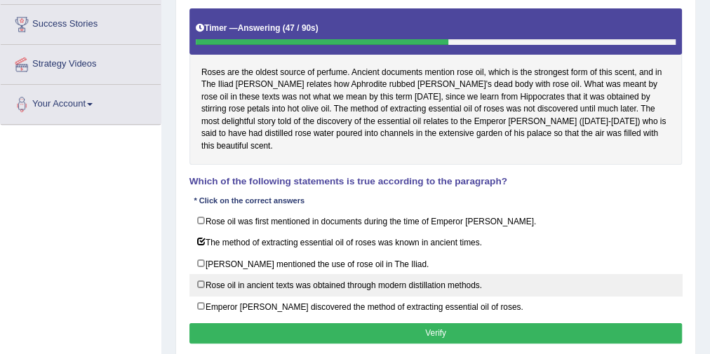
click at [255, 274] on label "Rose oil in ancient texts was obtained through modern distillation methods." at bounding box center [435, 285] width 493 height 22
checkbox input "true"
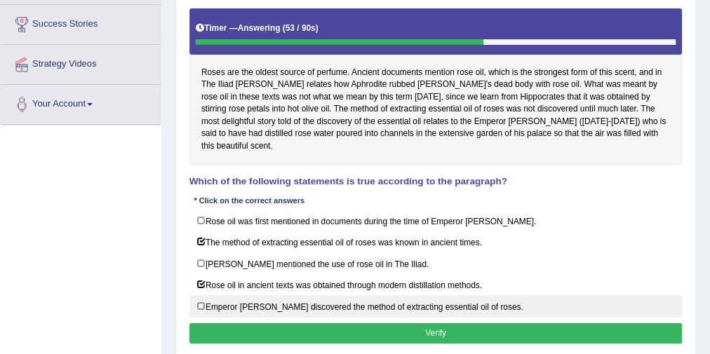
click at [283, 295] on label "Emperor Jihangir discovered the method of extracting essential oil of roses." at bounding box center [435, 306] width 493 height 22
checkbox input "true"
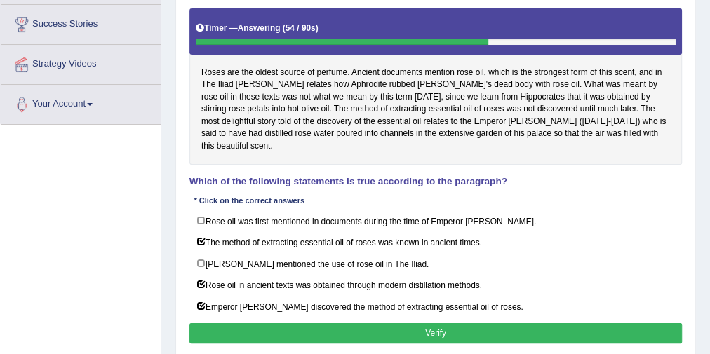
click at [290, 323] on button "Verify" at bounding box center [435, 333] width 493 height 20
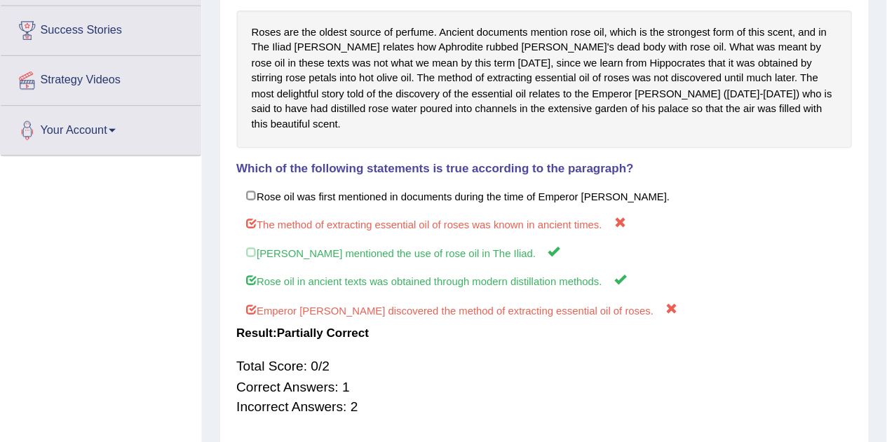
scroll to position [56, 0]
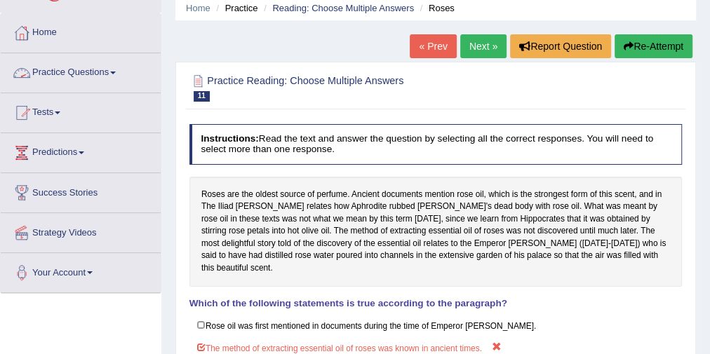
click at [65, 74] on link "Practice Questions" at bounding box center [81, 70] width 160 height 35
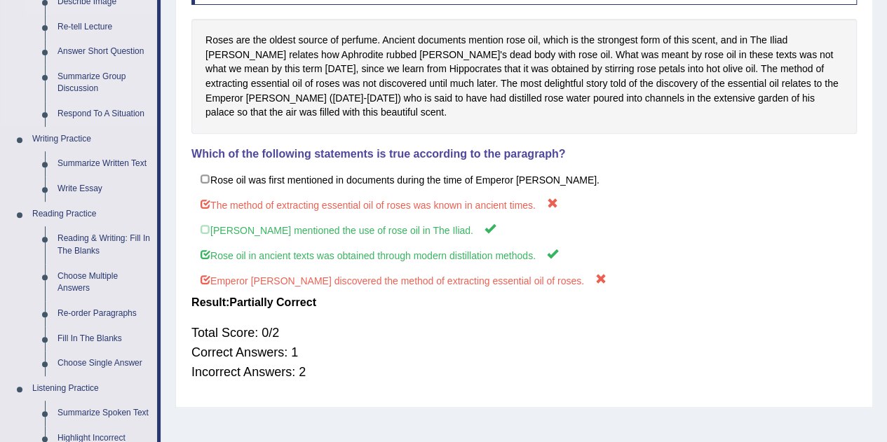
scroll to position [266, 0]
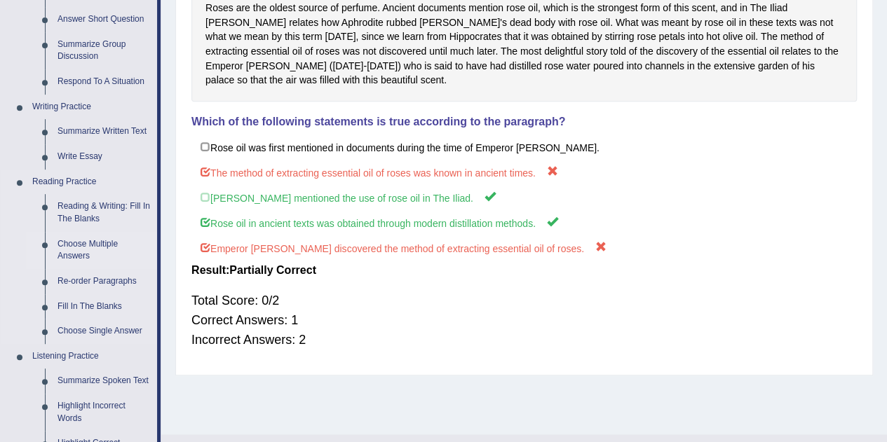
click at [86, 251] on link "Choose Multiple Answers" at bounding box center [104, 250] width 106 height 37
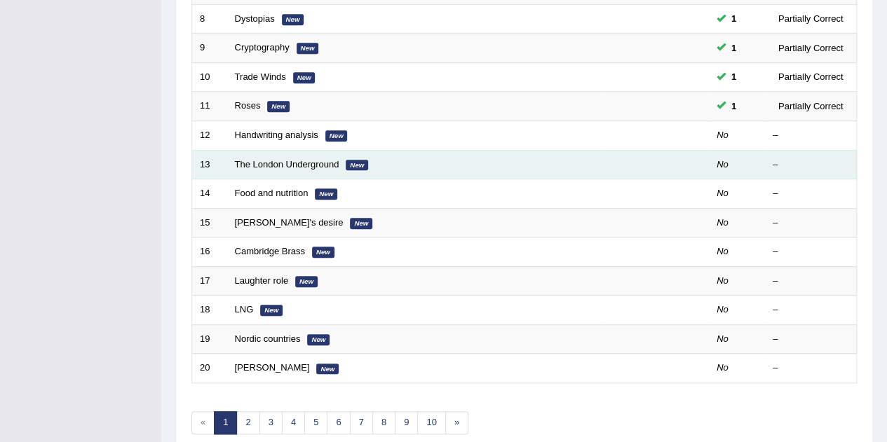
scroll to position [479, 0]
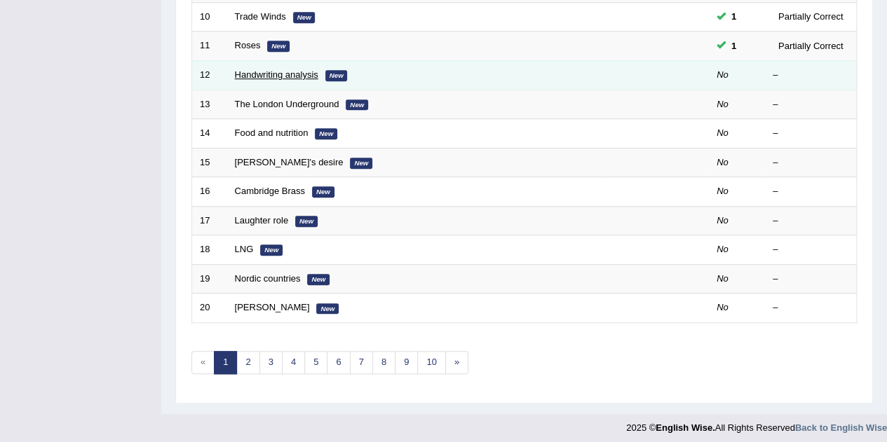
click at [304, 74] on link "Handwriting analysis" at bounding box center [276, 74] width 83 height 11
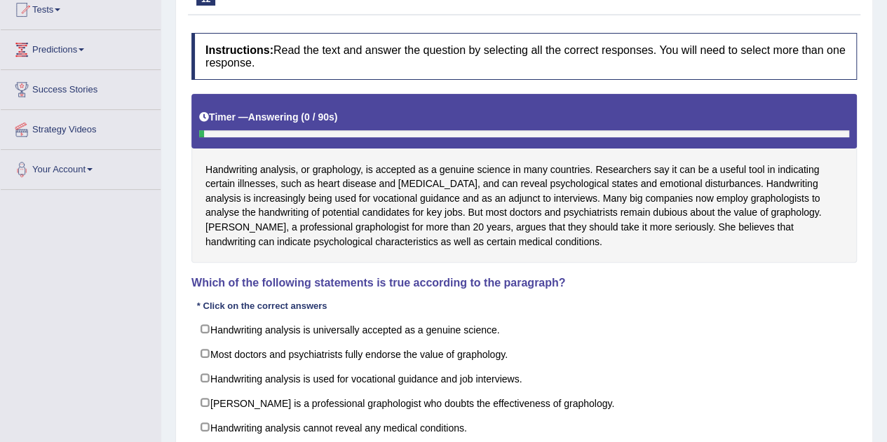
scroll to position [281, 0]
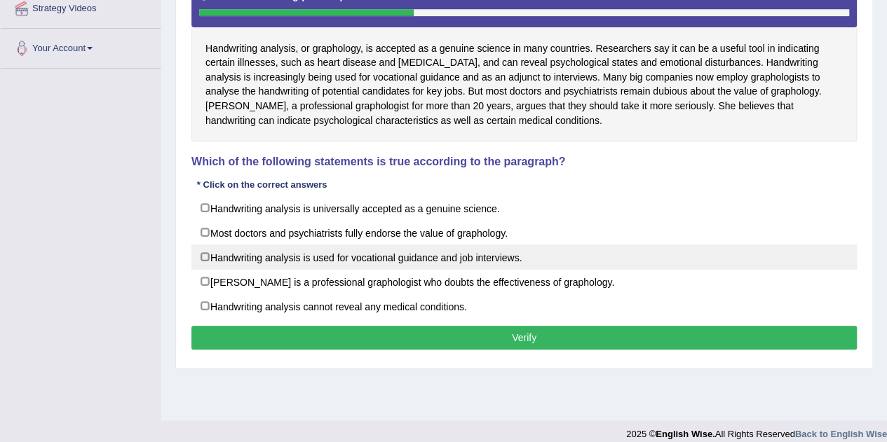
click at [285, 259] on label "Handwriting analysis is used for vocational guidance and job interviews." at bounding box center [524, 257] width 666 height 25
checkbox input "true"
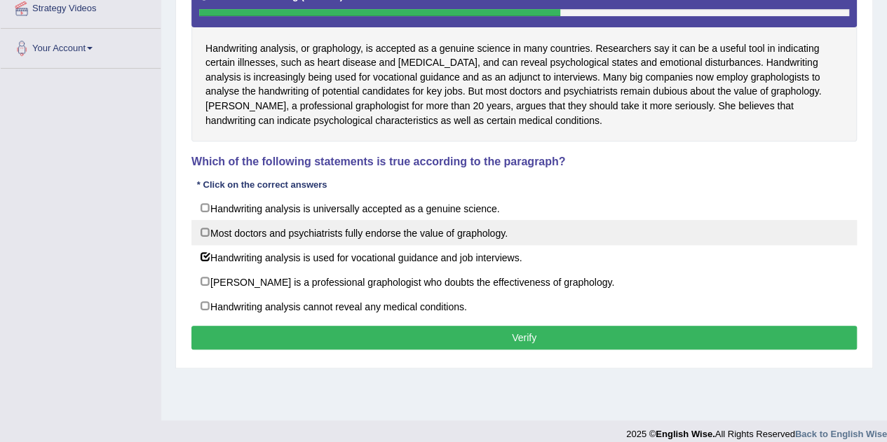
click at [321, 231] on label "Most doctors and psychiatrists fully endorse the value of graphology." at bounding box center [524, 232] width 666 height 25
checkbox input "true"
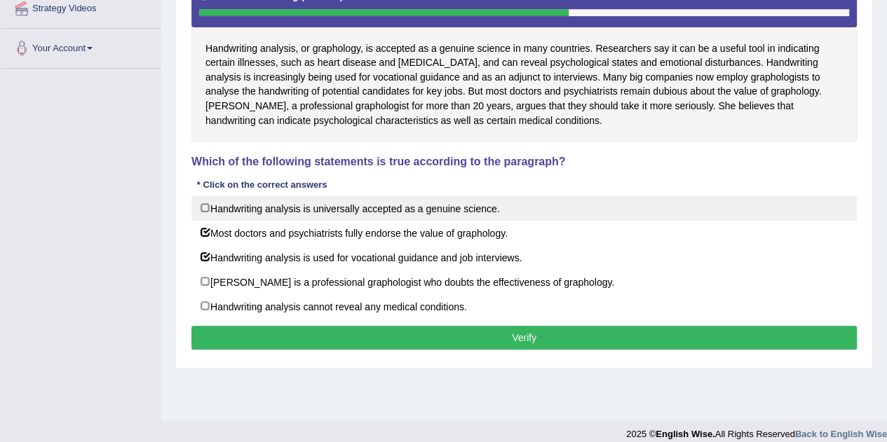
click at [332, 199] on label "Handwriting analysis is universally accepted as a genuine science." at bounding box center [524, 208] width 666 height 25
checkbox input "true"
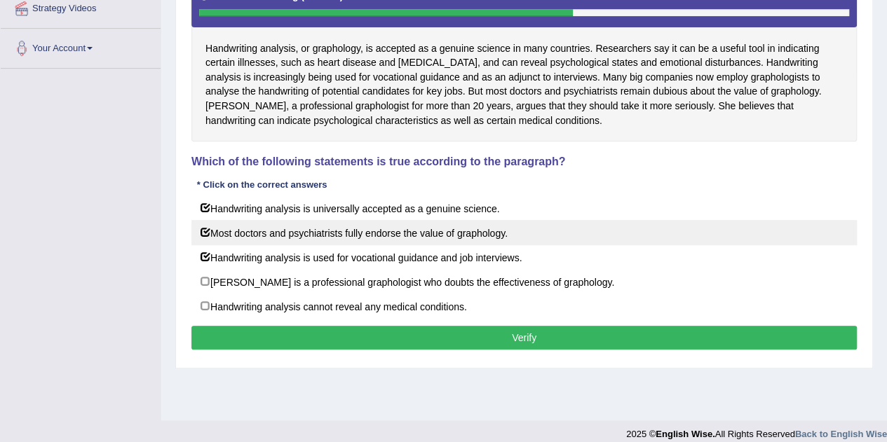
click at [339, 224] on label "Most doctors and psychiatrists fully endorse the value of graphology." at bounding box center [524, 232] width 666 height 25
checkbox input "false"
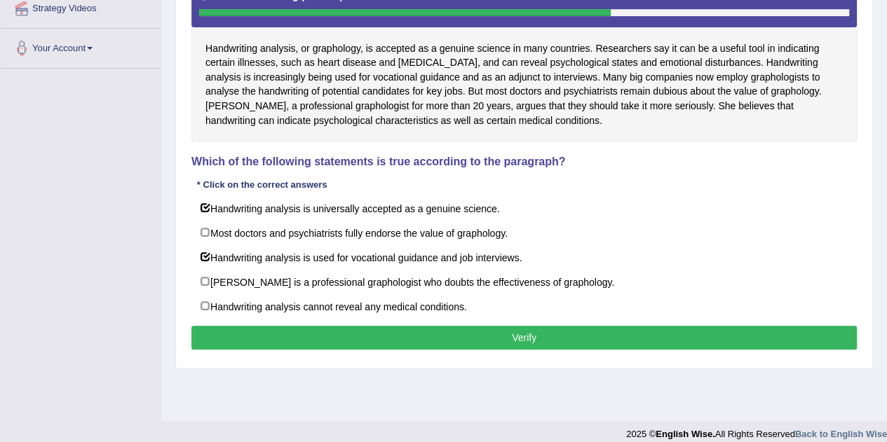
click at [316, 327] on button "Verify" at bounding box center [524, 338] width 666 height 24
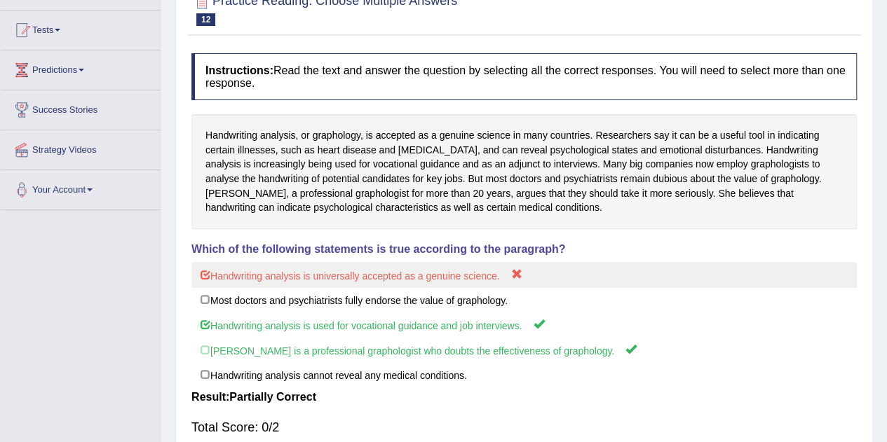
scroll to position [0, 0]
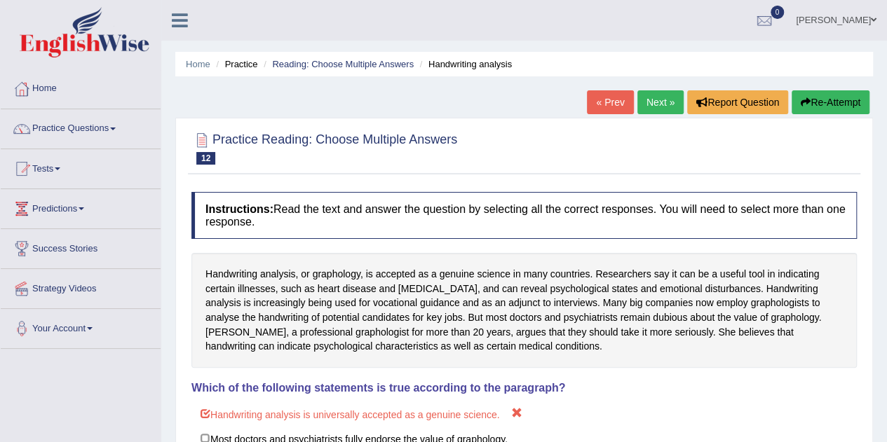
click at [637, 93] on link "Next »" at bounding box center [660, 102] width 46 height 24
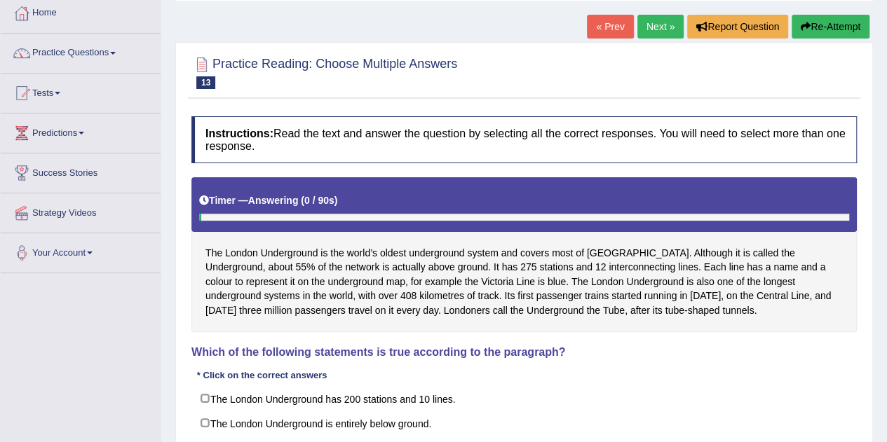
scroll to position [210, 0]
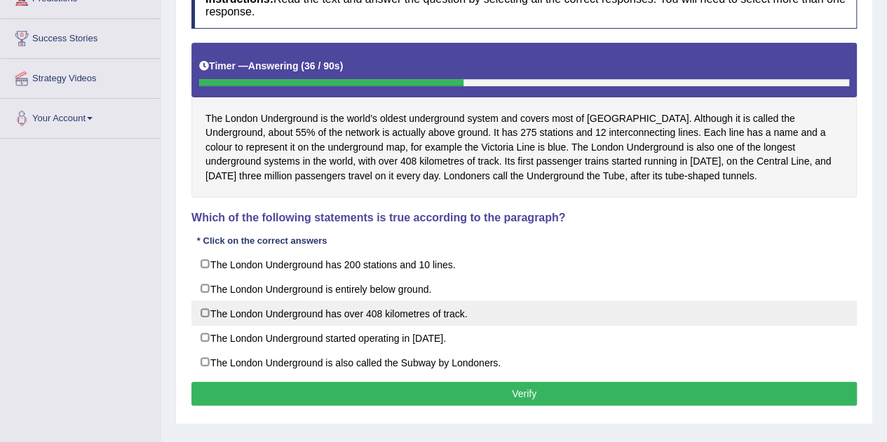
click at [289, 313] on label "The London Underground has over 408 kilometres of track." at bounding box center [524, 313] width 666 height 25
checkbox input "true"
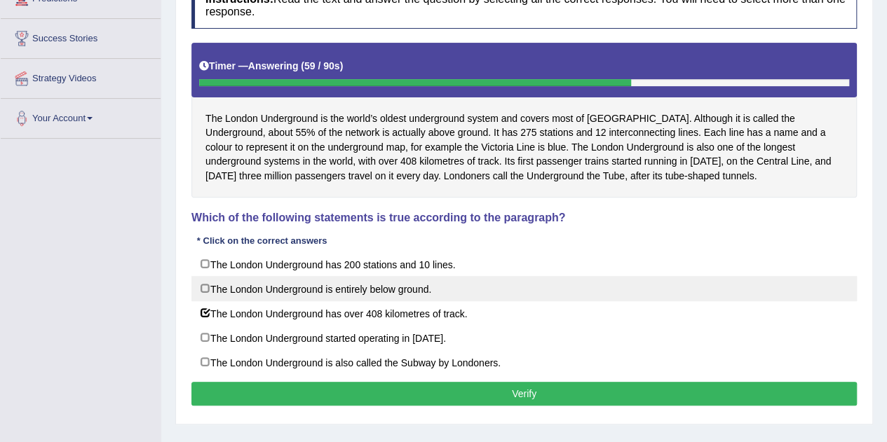
click at [391, 288] on label "The London Underground is entirely below ground." at bounding box center [524, 288] width 666 height 25
checkbox input "true"
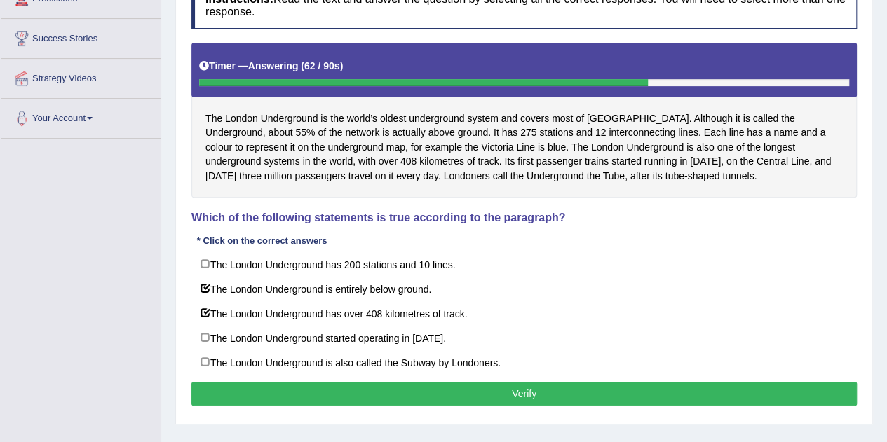
click at [414, 382] on button "Verify" at bounding box center [524, 394] width 666 height 24
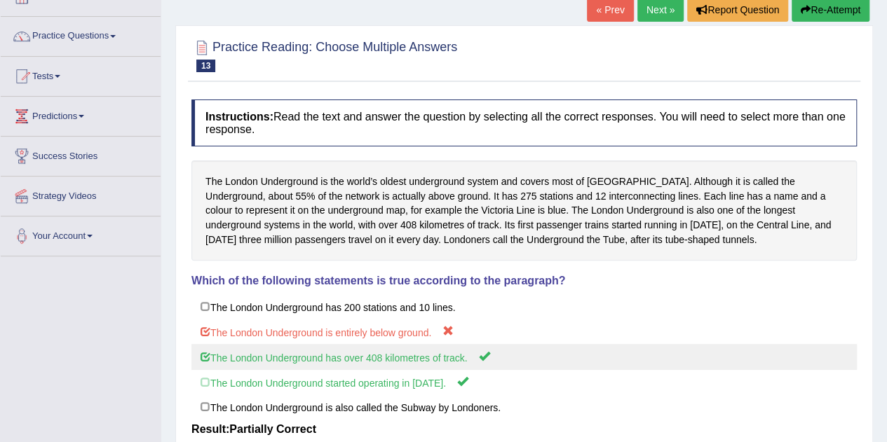
scroll to position [0, 0]
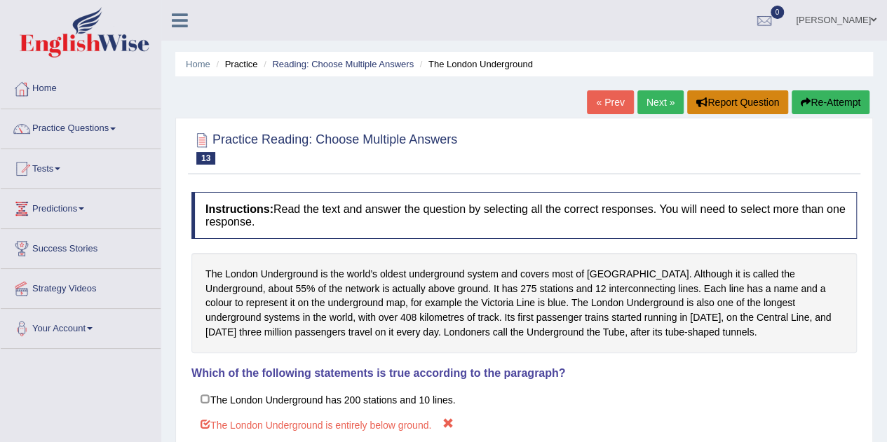
click at [722, 100] on button "Report Question" at bounding box center [737, 102] width 101 height 24
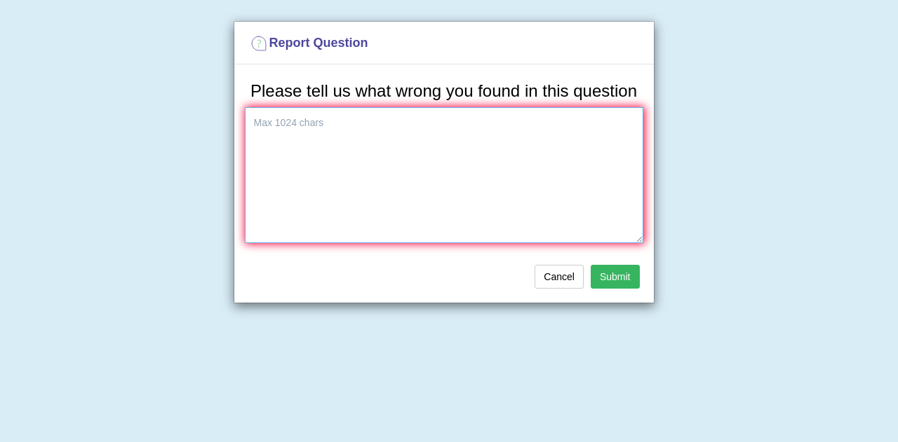
click at [429, 208] on textarea at bounding box center [444, 175] width 398 height 136
type textarea "t"
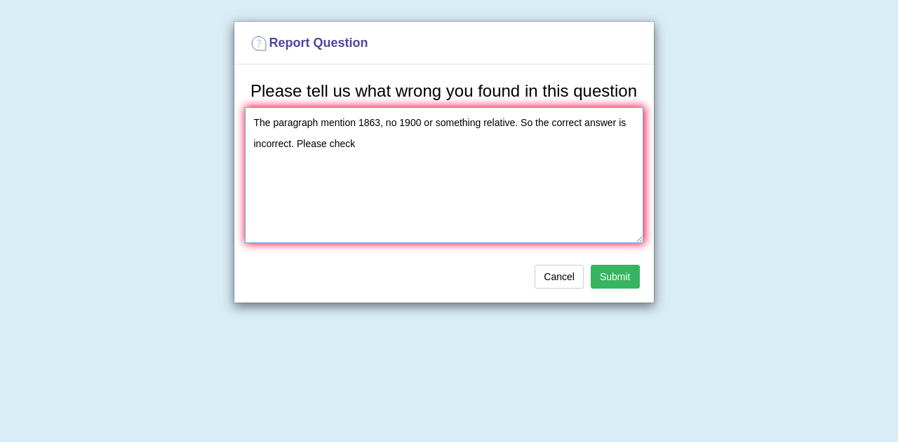
type textarea "The paragraph mention 1863, no 1900 or something relative. So the correct answe…"
click at [610, 276] on button "Submit" at bounding box center [614, 277] width 49 height 24
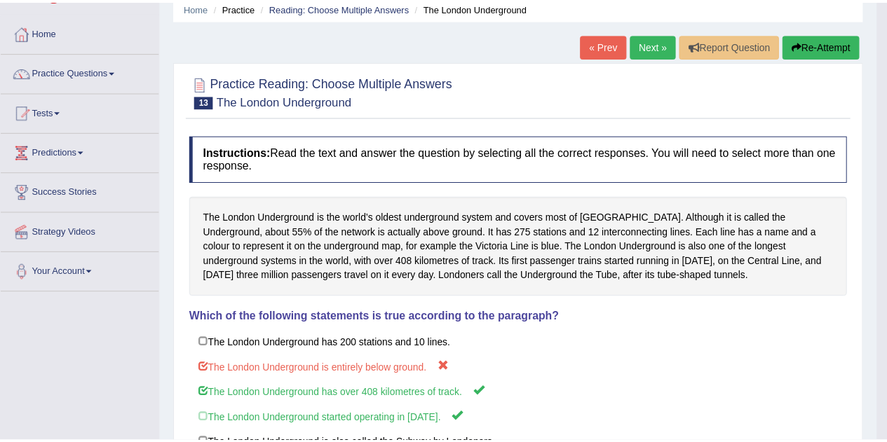
scroll to position [70, 0]
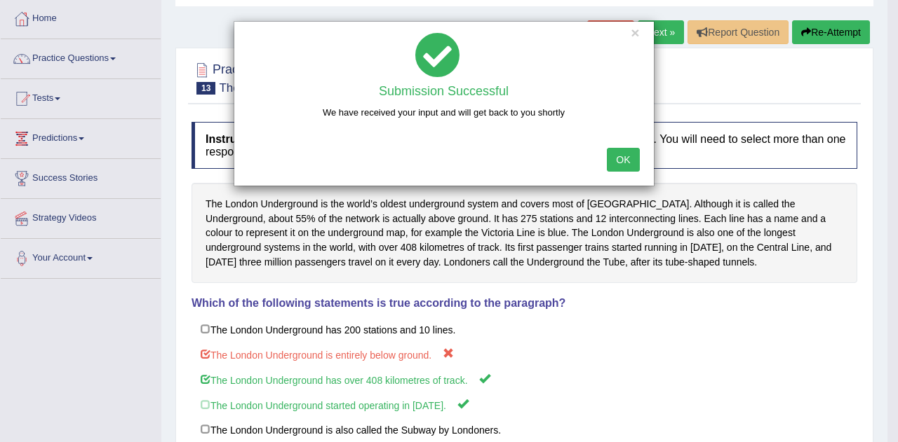
click at [625, 163] on button "OK" at bounding box center [623, 160] width 32 height 24
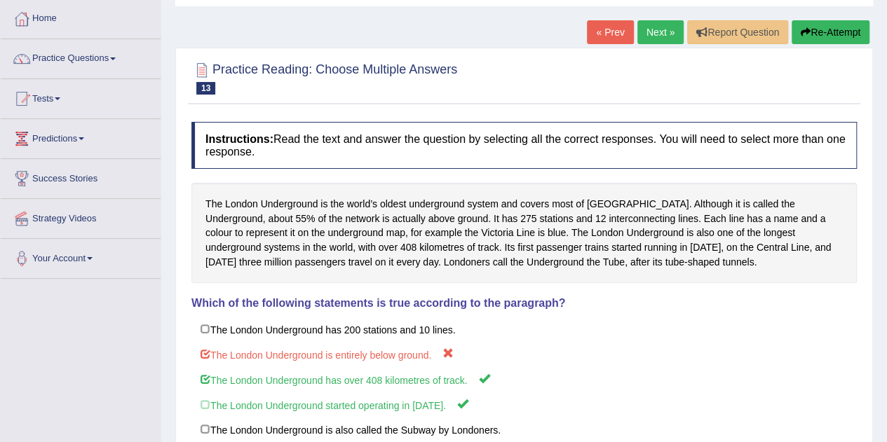
click at [654, 30] on link "Next »" at bounding box center [660, 32] width 46 height 24
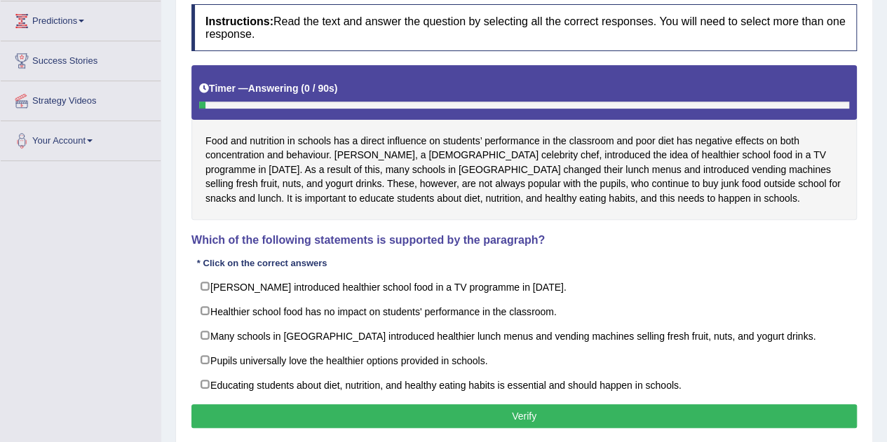
scroll to position [210, 0]
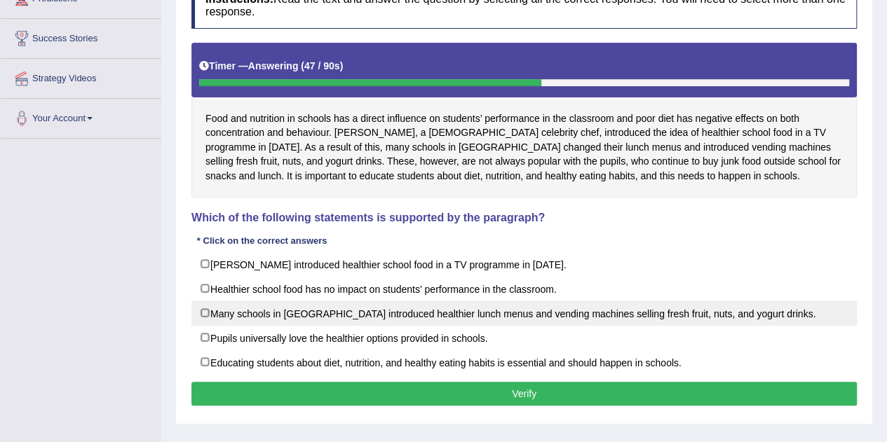
click at [336, 309] on label "Many schools in [GEOGRAPHIC_DATA] introduced healthier lunch menus and vending …" at bounding box center [524, 313] width 666 height 25
checkbox input "true"
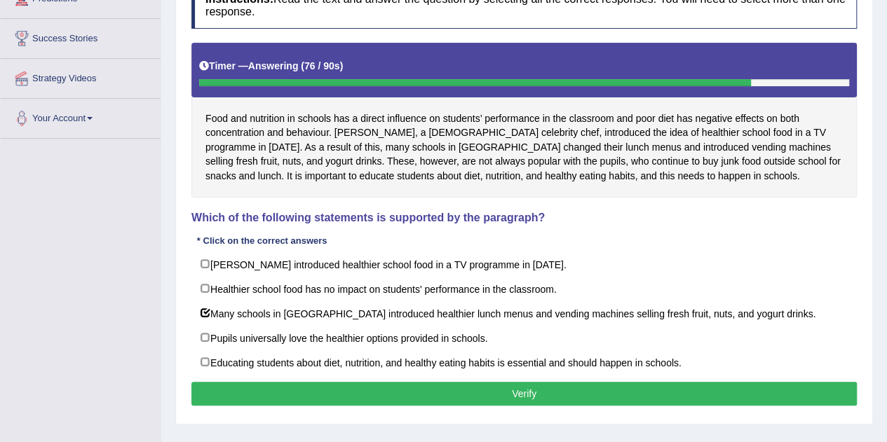
click at [356, 382] on button "Verify" at bounding box center [524, 394] width 666 height 24
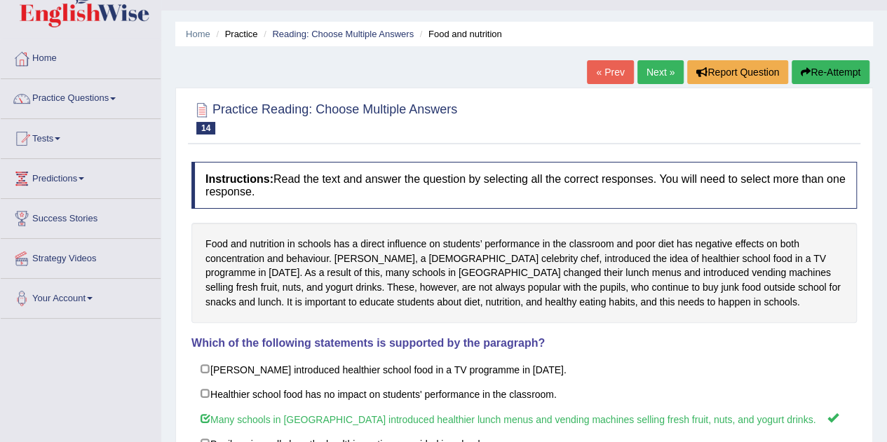
scroll to position [0, 0]
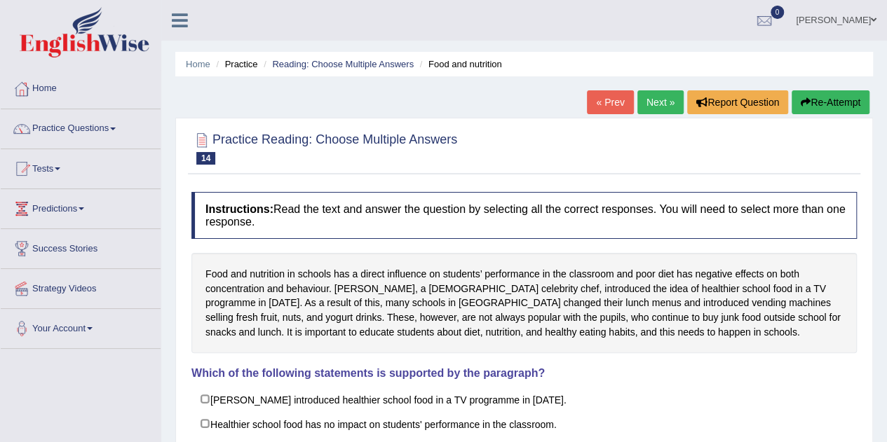
click at [647, 100] on link "Next »" at bounding box center [660, 102] width 46 height 24
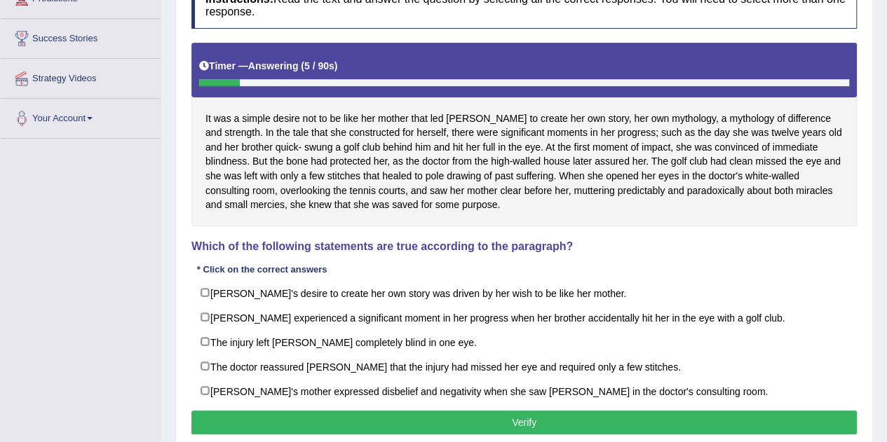
scroll to position [281, 0]
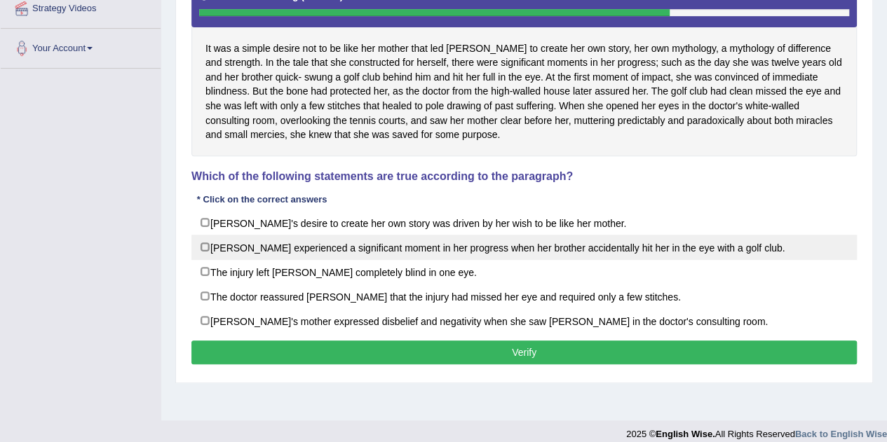
click at [268, 246] on label "[PERSON_NAME] experienced a significant moment in her progress when her brother…" at bounding box center [524, 247] width 666 height 25
checkbox input "true"
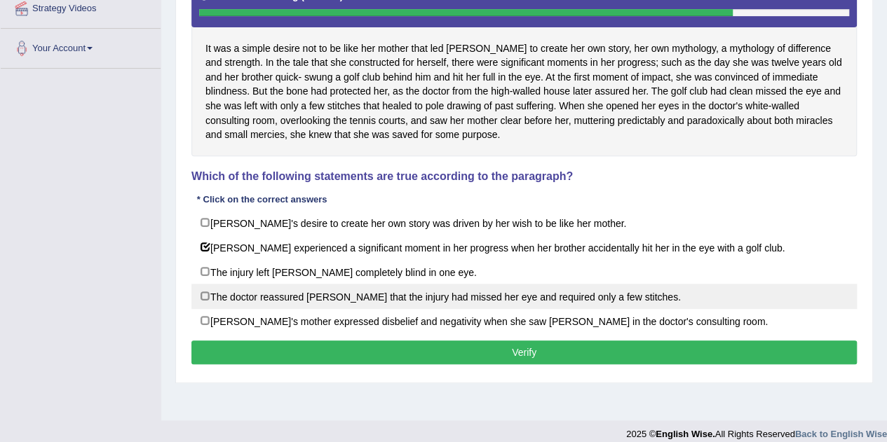
click at [289, 290] on label "The doctor reassured [PERSON_NAME] that the injury had missed her eye and requi…" at bounding box center [524, 296] width 666 height 25
checkbox input "true"
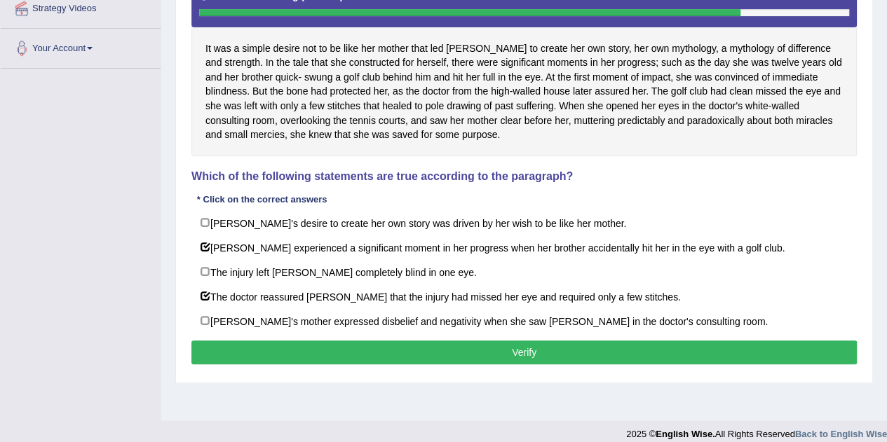
click at [304, 342] on button "Verify" at bounding box center [524, 353] width 666 height 24
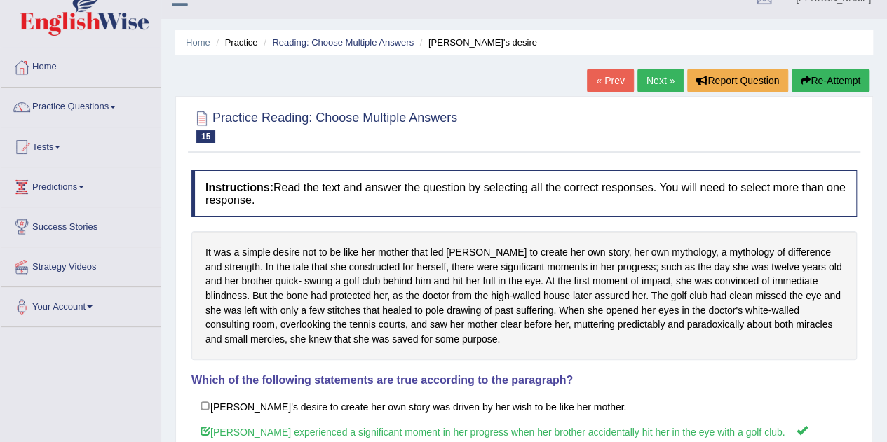
scroll to position [0, 0]
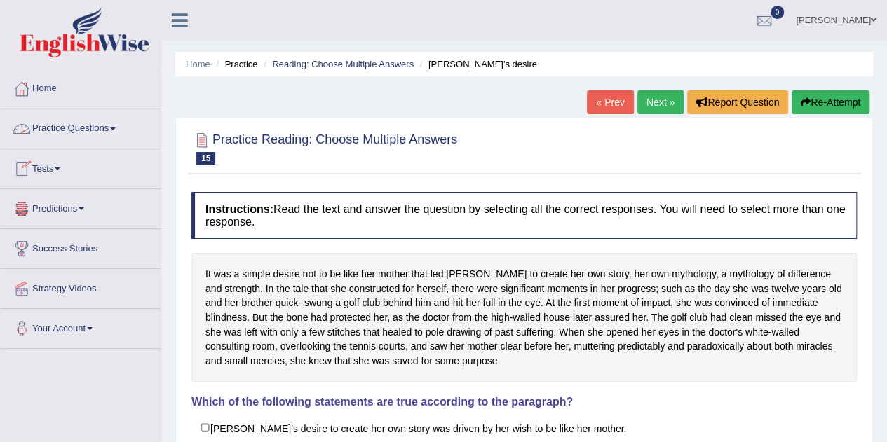
click at [638, 100] on link "Next »" at bounding box center [660, 102] width 46 height 24
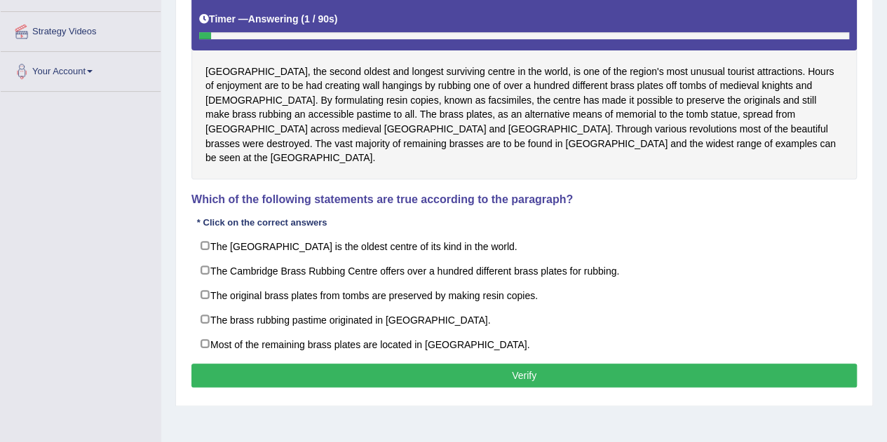
scroll to position [281, 0]
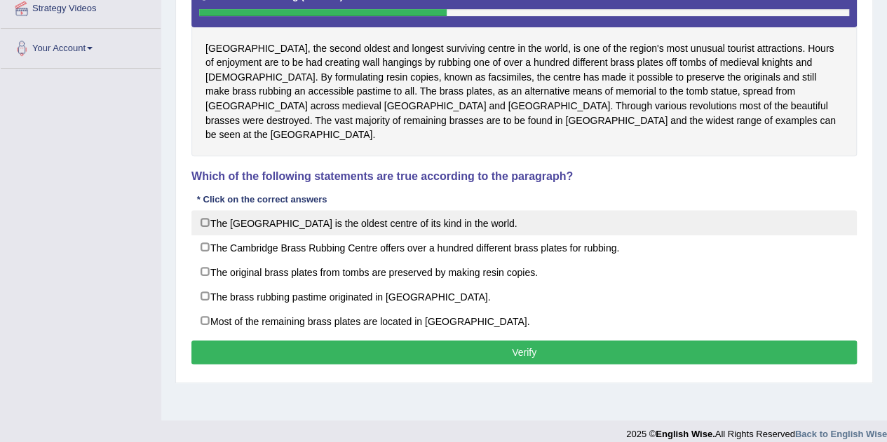
click at [499, 211] on label "The [GEOGRAPHIC_DATA] is the oldest centre of its kind in the world." at bounding box center [524, 222] width 666 height 25
click at [437, 212] on label "The [GEOGRAPHIC_DATA] is the oldest centre of its kind in the world." at bounding box center [524, 222] width 666 height 25
checkbox input "false"
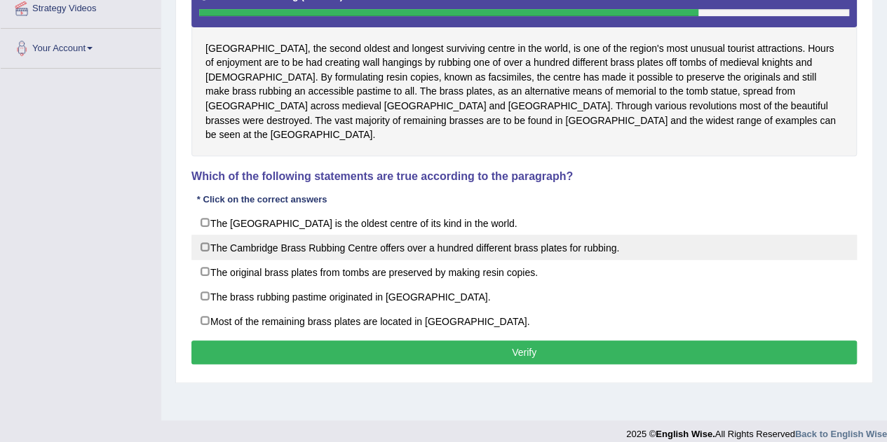
click at [410, 239] on label "The Cambridge Brass Rubbing Centre offers over a hundred different brass plates…" at bounding box center [524, 247] width 666 height 25
checkbox input "true"
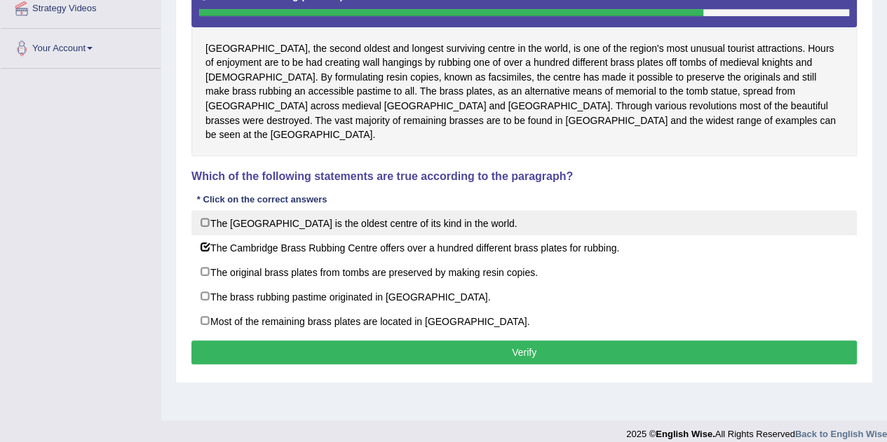
click at [410, 210] on label "The Cambridge Brass Rubbing Centre is the oldest centre of its kind in the worl…" at bounding box center [524, 222] width 666 height 25
checkbox input "true"
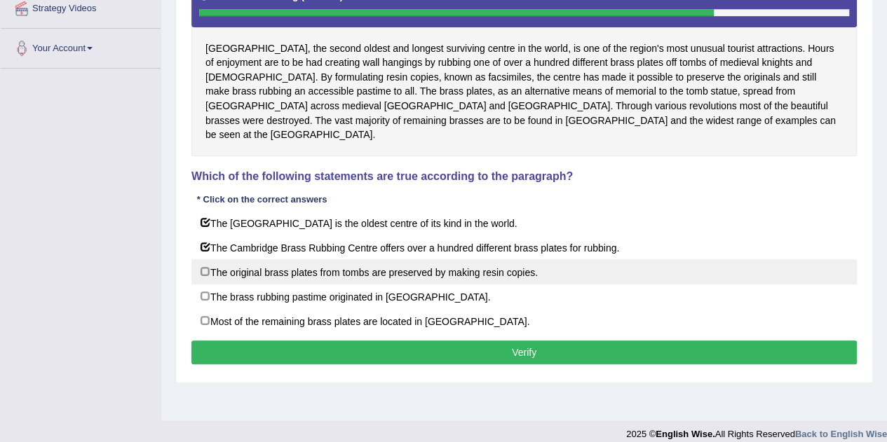
click at [394, 259] on label "The original brass plates from tombs are preserved by making resin copies." at bounding box center [524, 271] width 666 height 25
checkbox input "true"
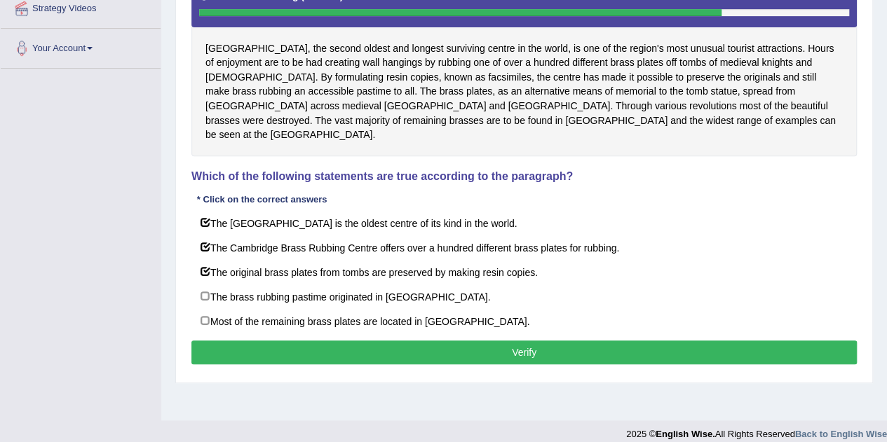
click at [412, 320] on div "Instructions: Read the text and answer the question by selecting all the correc…" at bounding box center [524, 140] width 673 height 471
click at [400, 341] on button "Verify" at bounding box center [524, 353] width 666 height 24
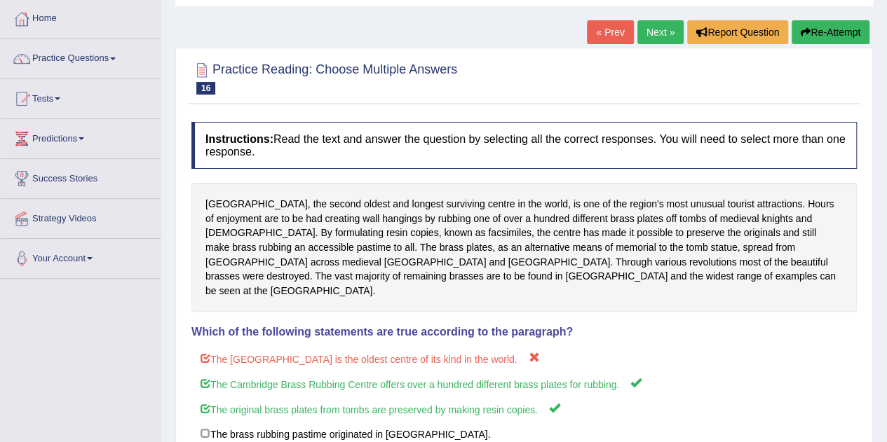
scroll to position [70, 0]
click at [115, 65] on link "Practice Questions" at bounding box center [81, 56] width 160 height 35
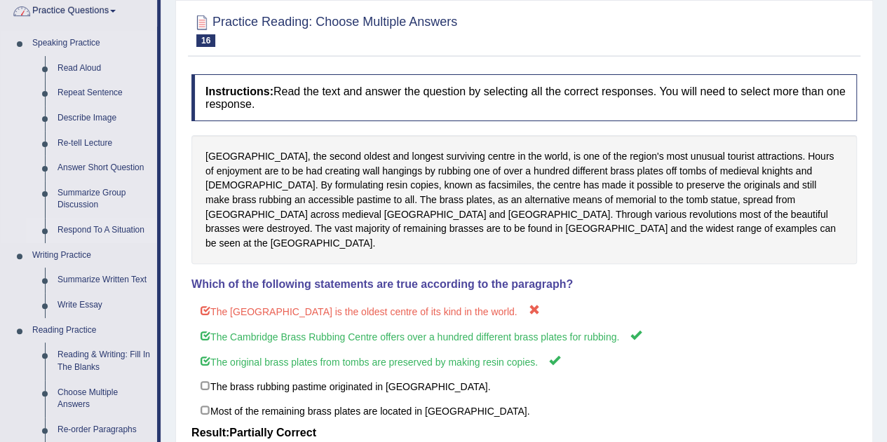
scroll to position [140, 0]
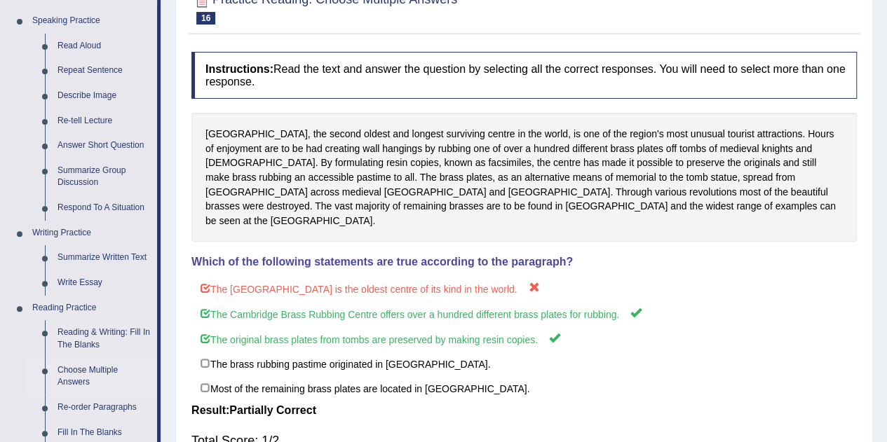
click at [74, 378] on link "Choose Multiple Answers" at bounding box center [104, 376] width 106 height 37
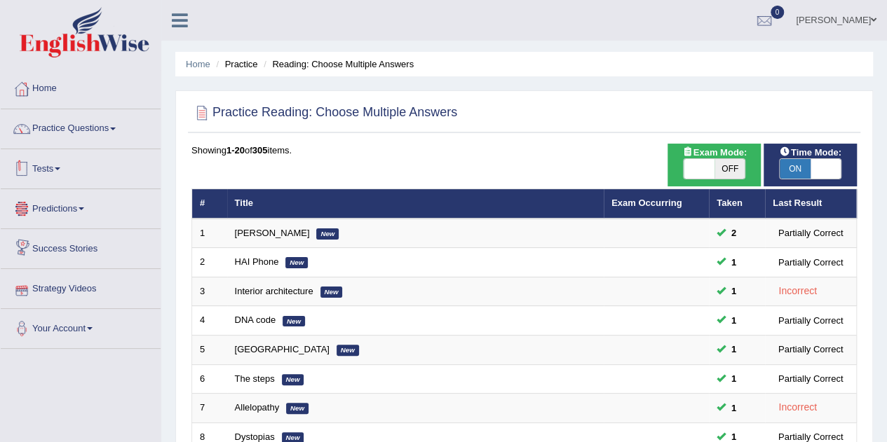
click at [90, 144] on li "Practice Questions Speaking Practice Read Aloud Repeat Sentence Describe Image …" at bounding box center [81, 129] width 160 height 40
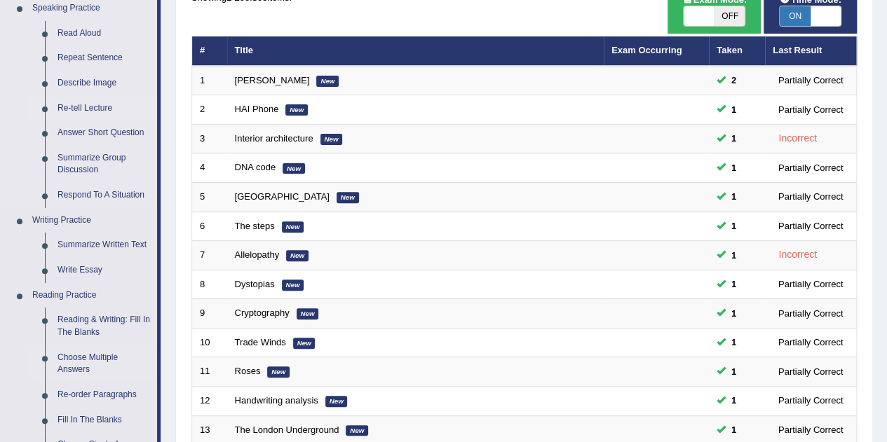
scroll to position [281, 0]
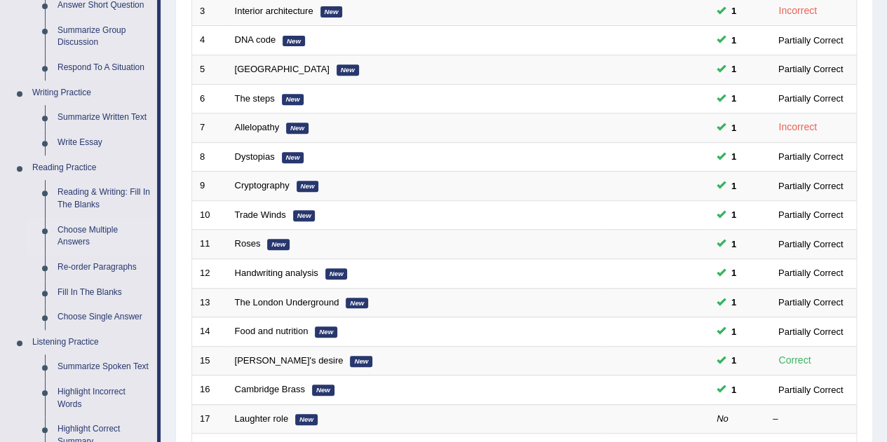
click at [67, 264] on link "Re-order Paragraphs" at bounding box center [104, 267] width 106 height 25
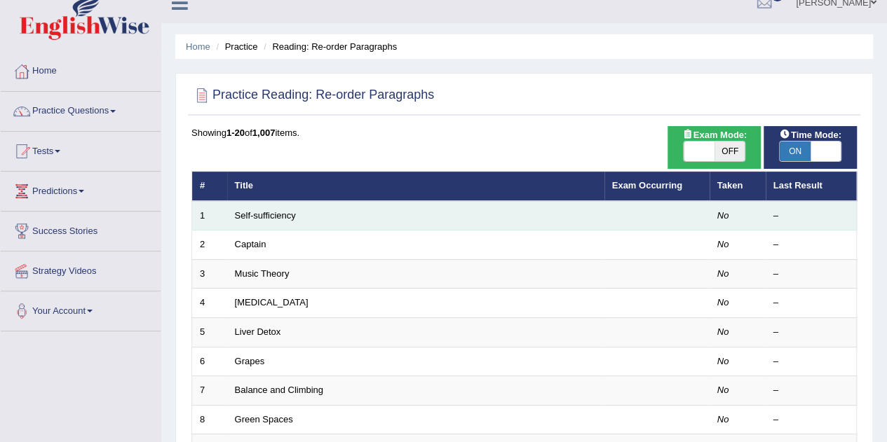
scroll to position [70, 0]
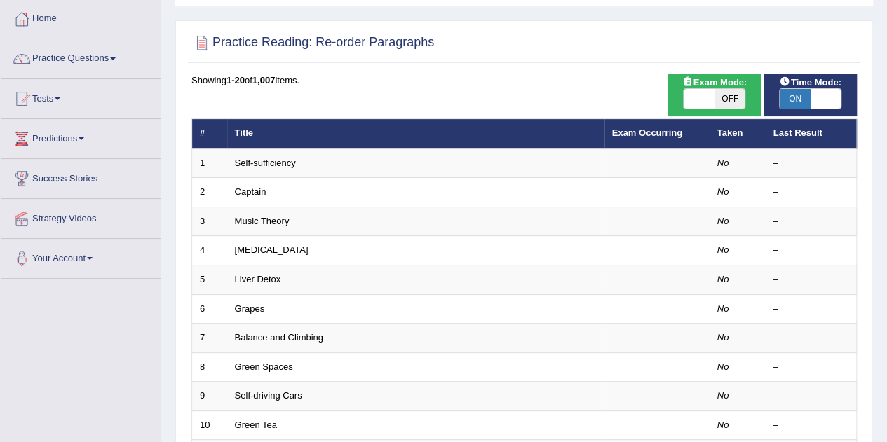
click at [796, 99] on span "ON" at bounding box center [795, 99] width 31 height 20
checkbox input "false"
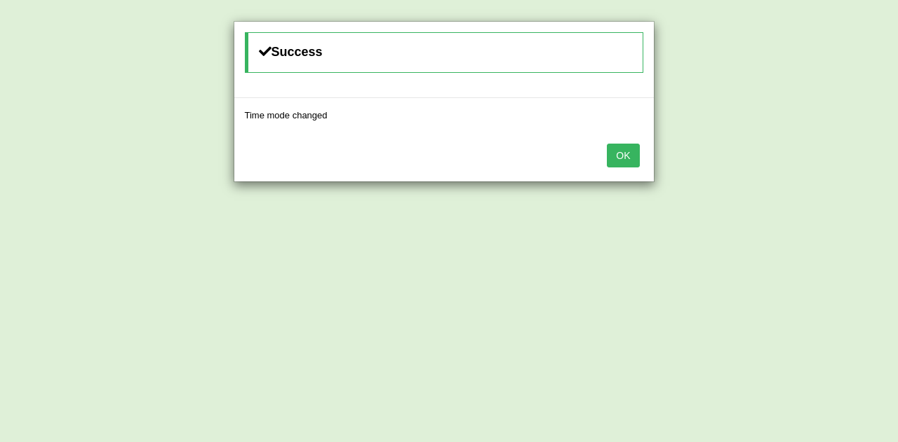
click at [631, 153] on button "OK" at bounding box center [623, 156] width 32 height 24
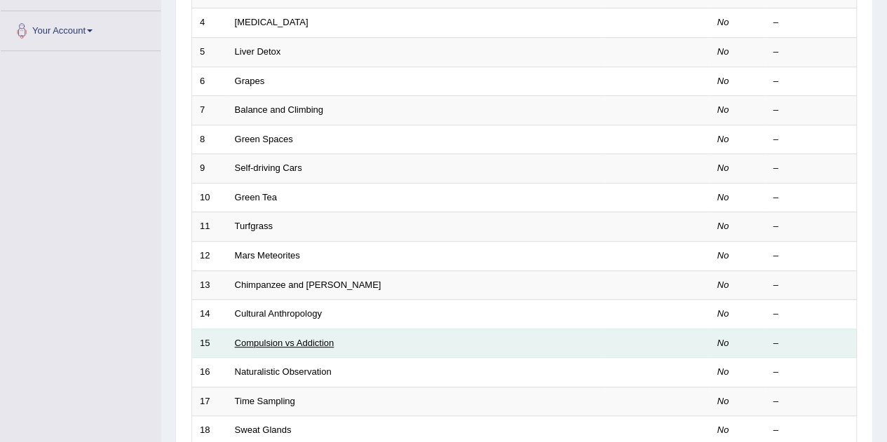
scroll to position [58, 0]
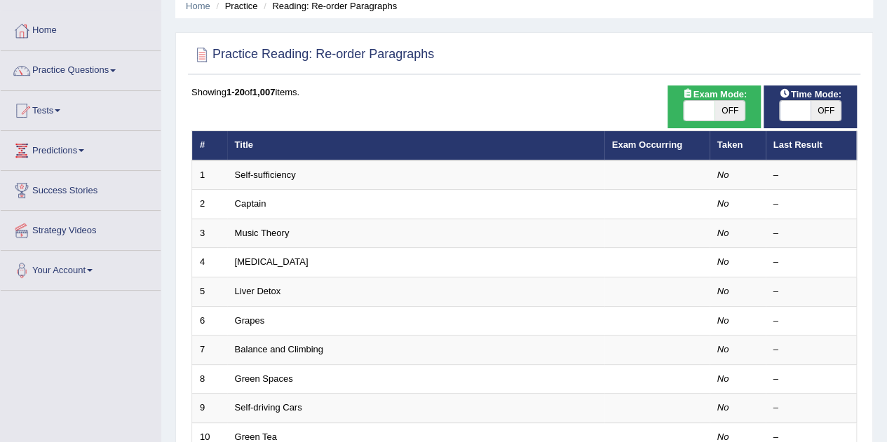
click at [542, 88] on div "Showing 1-20 of 1,007 items." at bounding box center [524, 92] width 666 height 13
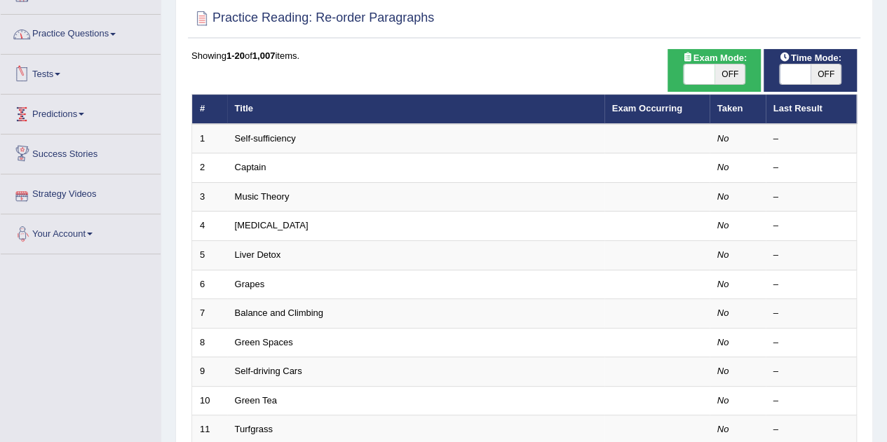
click at [66, 48] on link "Practice Questions" at bounding box center [81, 32] width 160 height 35
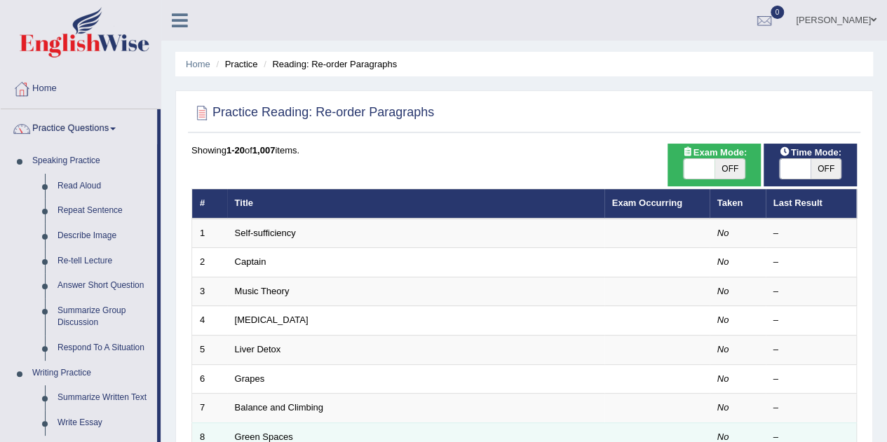
scroll to position [0, 0]
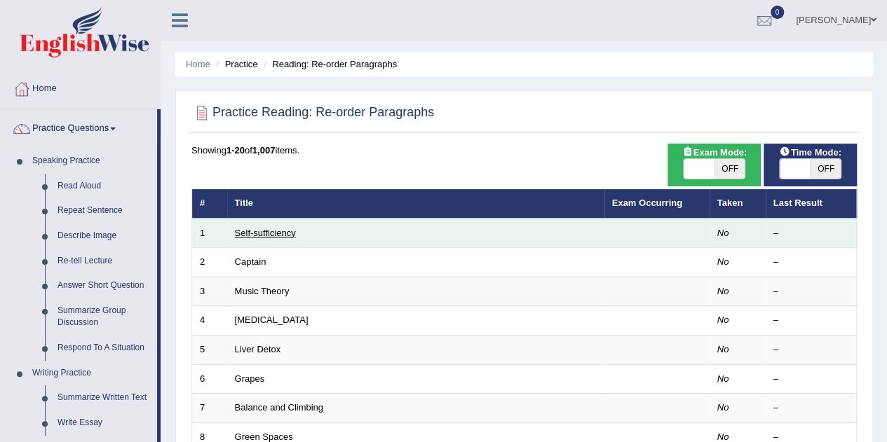
click at [272, 233] on link "Self-sufficiency" at bounding box center [265, 233] width 61 height 11
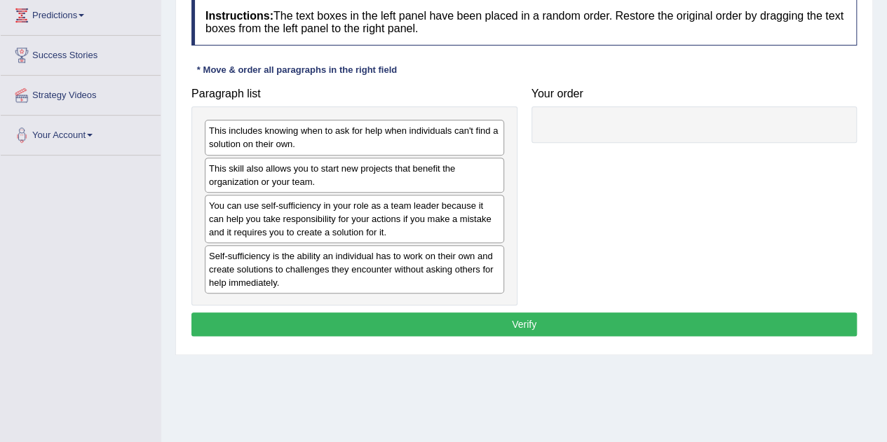
scroll to position [174, 0]
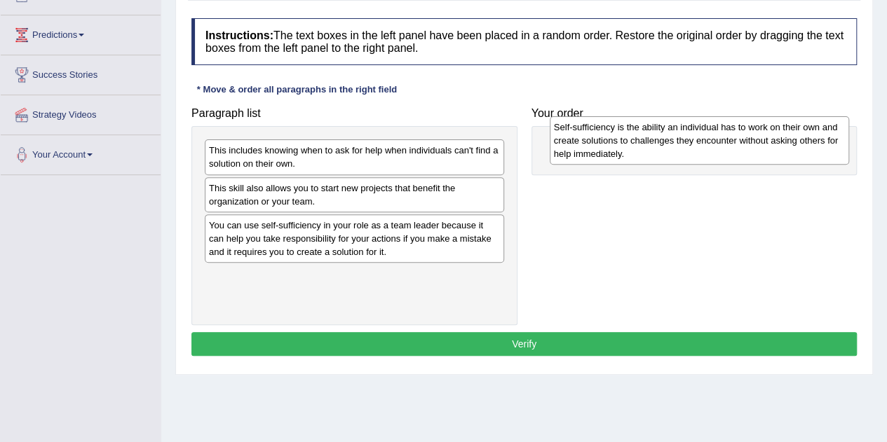
drag, startPoint x: 447, startPoint y: 288, endPoint x: 792, endPoint y: 141, distance: 375.1
click at [792, 141] on div "Self-sufficiency is the ability an individual has to work on their own and crea…" at bounding box center [699, 140] width 299 height 48
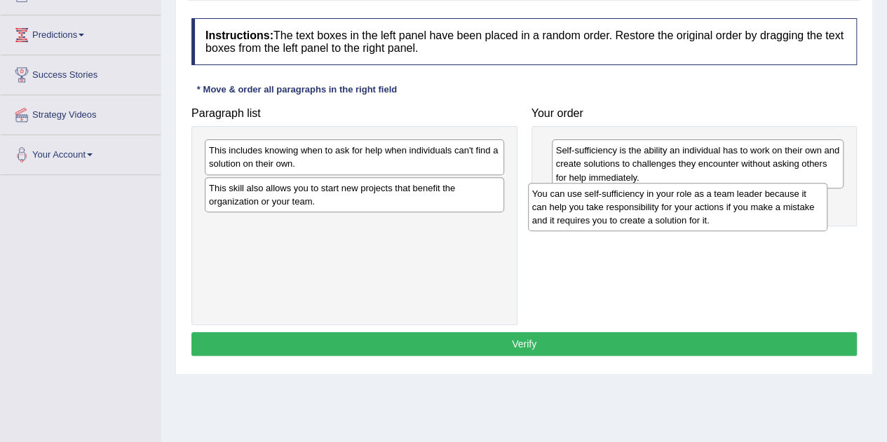
drag, startPoint x: 479, startPoint y: 258, endPoint x: 802, endPoint y: 228, distance: 324.7
click at [802, 228] on div "You can use self-sufficiency in your role as a team leader because it can help …" at bounding box center [677, 207] width 299 height 48
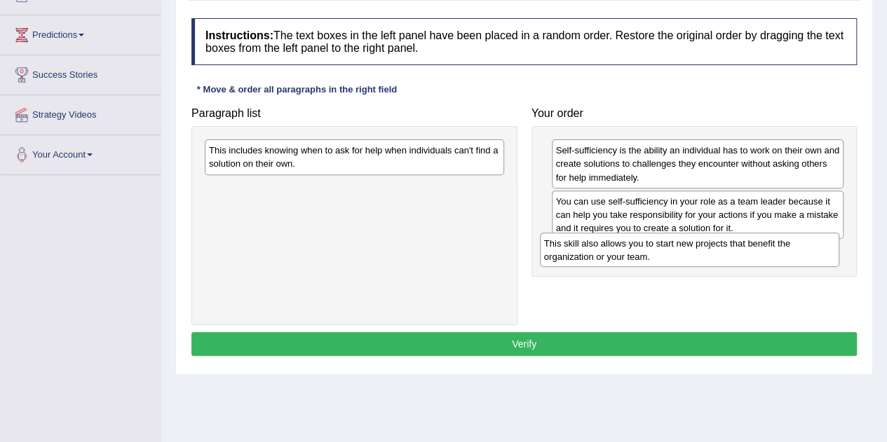
drag, startPoint x: 288, startPoint y: 205, endPoint x: 621, endPoint y: 260, distance: 338.4
click at [622, 261] on div "This skill also allows you to start new projects that benefit the organization …" at bounding box center [689, 250] width 299 height 35
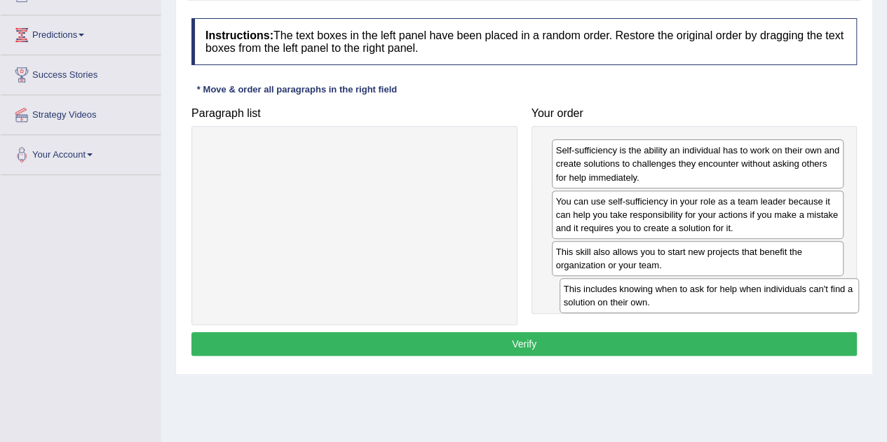
drag, startPoint x: 332, startPoint y: 205, endPoint x: 675, endPoint y: 295, distance: 354.0
click at [675, 295] on div "This includes knowing when to ask for help when individuals can't find a soluti…" at bounding box center [709, 295] width 299 height 35
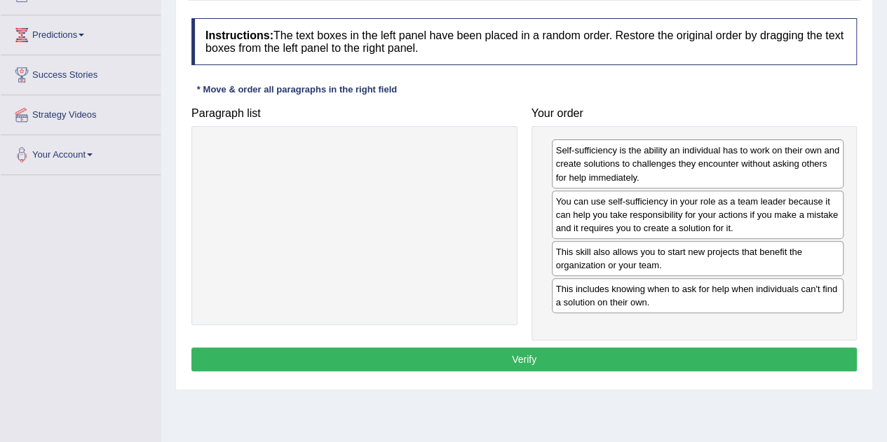
click at [512, 349] on button "Verify" at bounding box center [524, 360] width 666 height 24
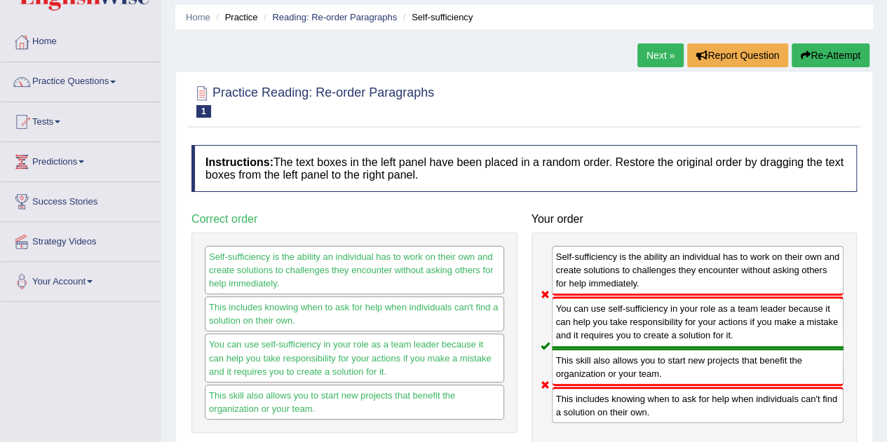
scroll to position [0, 0]
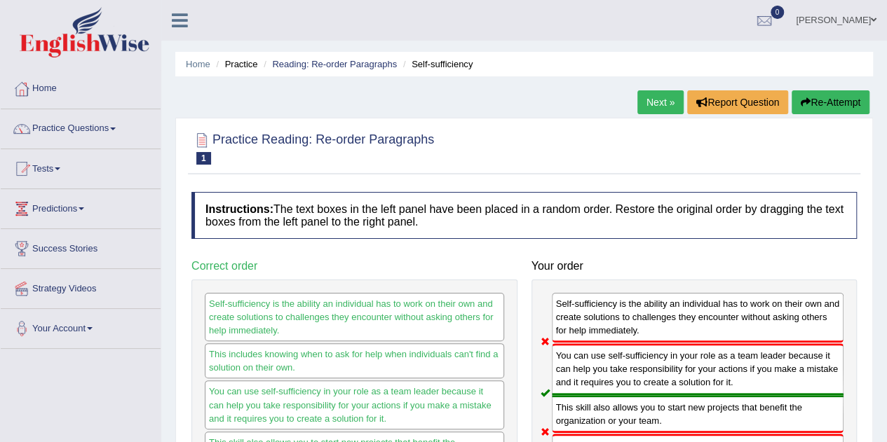
click at [651, 111] on link "Next »" at bounding box center [660, 102] width 46 height 24
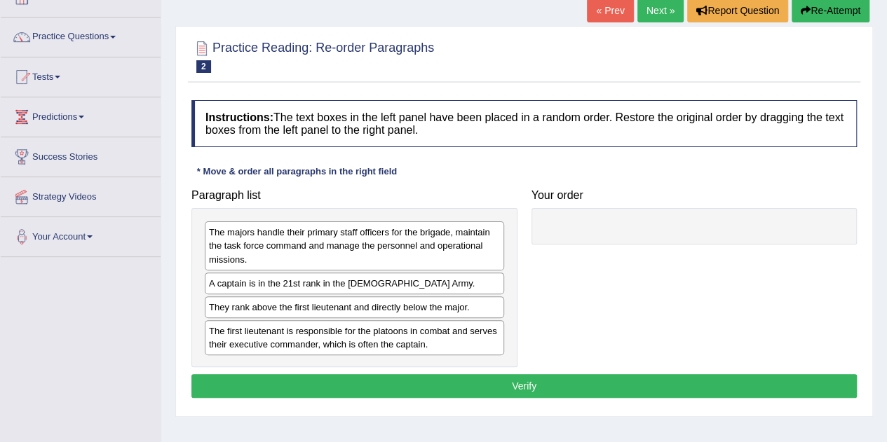
scroll to position [70, 0]
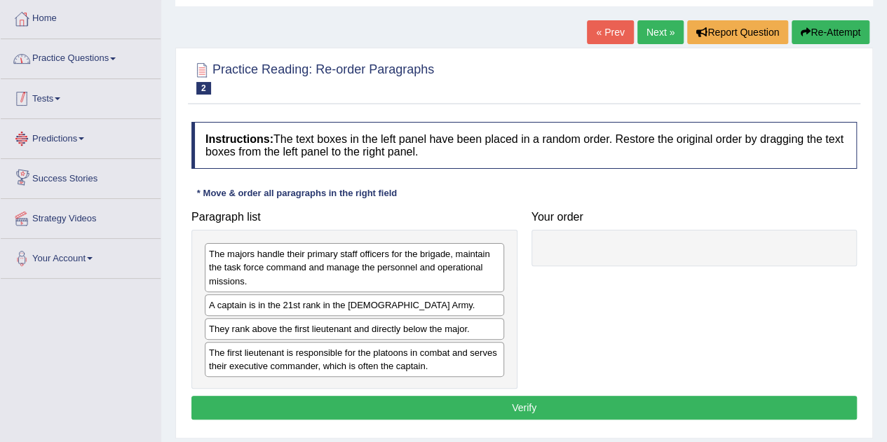
click at [101, 53] on link "Practice Questions" at bounding box center [81, 56] width 160 height 35
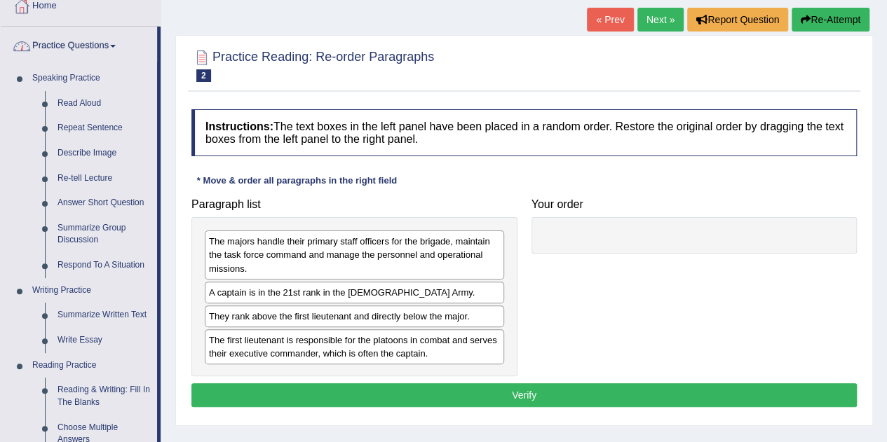
scroll to position [281, 0]
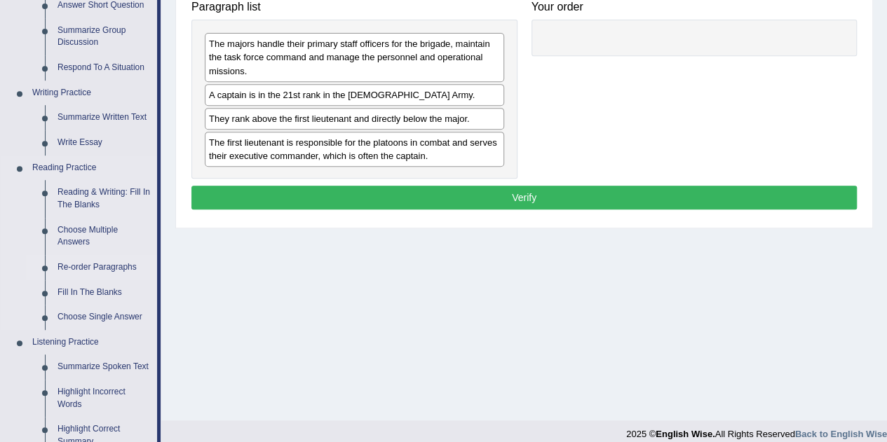
click at [87, 269] on link "Re-order Paragraphs" at bounding box center [104, 267] width 106 height 25
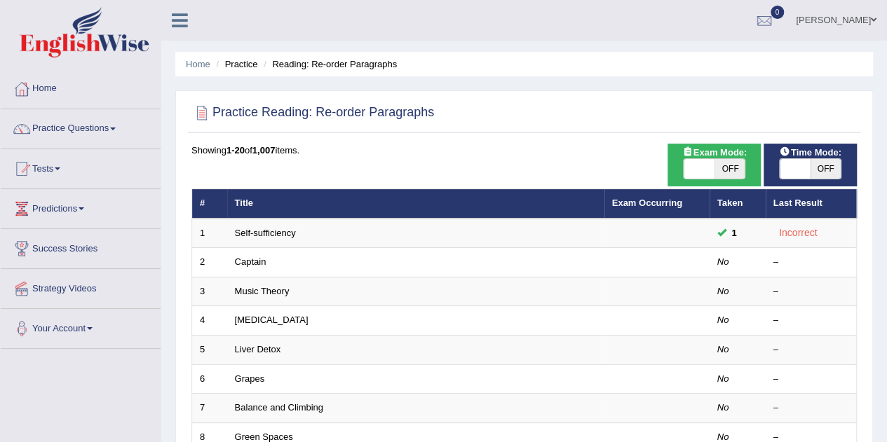
click at [732, 166] on span "OFF" at bounding box center [730, 169] width 31 height 20
checkbox input "true"
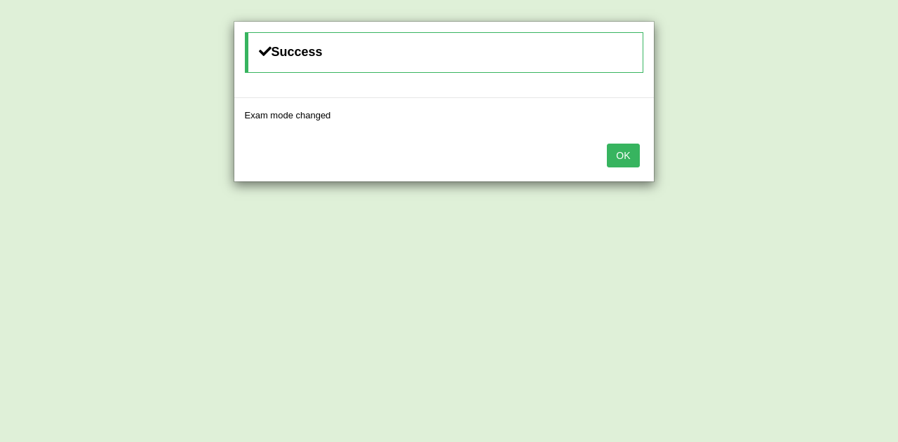
click at [624, 149] on button "OK" at bounding box center [623, 156] width 32 height 24
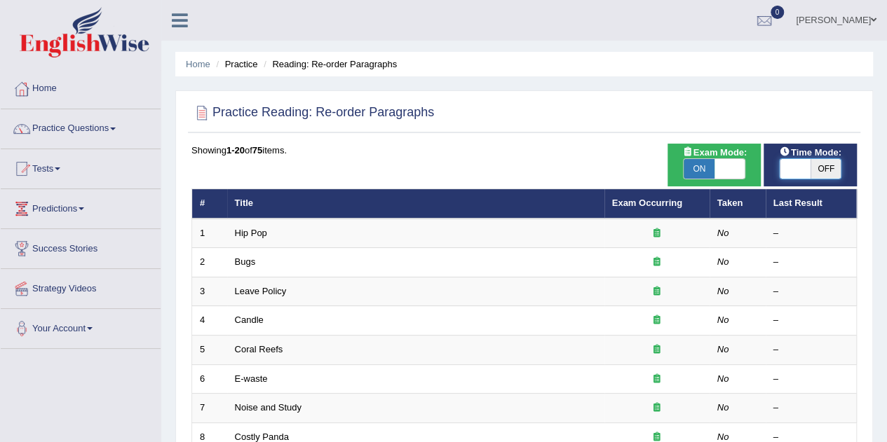
click at [802, 171] on span at bounding box center [795, 169] width 31 height 20
checkbox input "true"
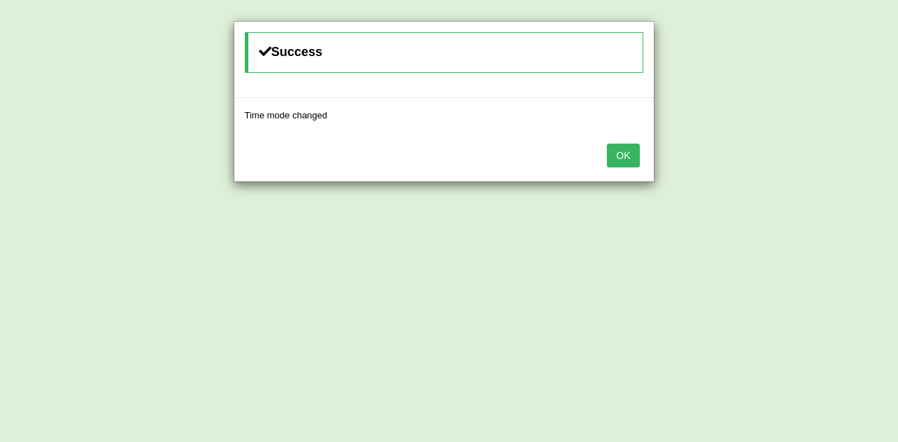
click at [624, 152] on button "OK" at bounding box center [623, 156] width 32 height 24
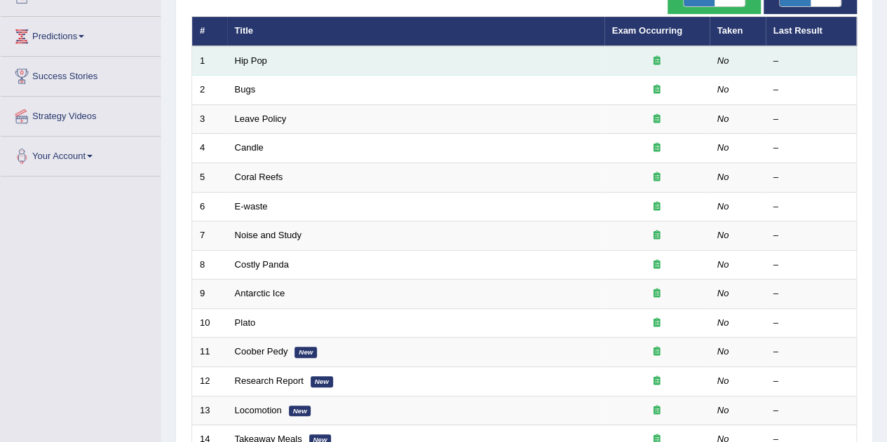
scroll to position [58, 0]
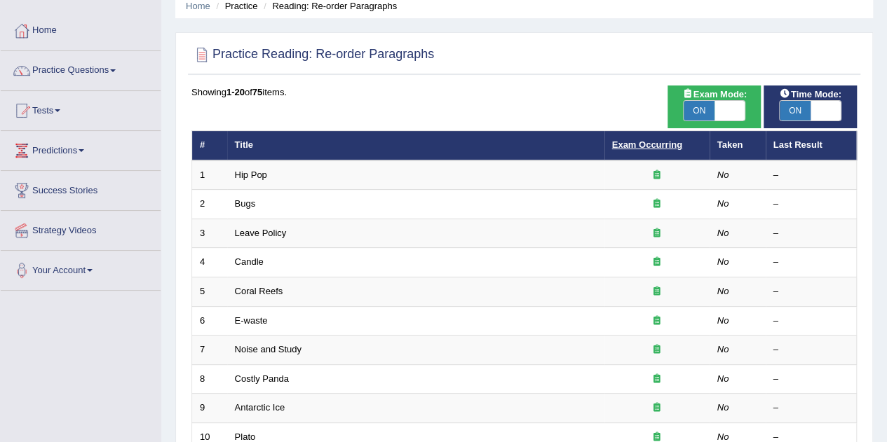
click at [644, 149] on link "Exam Occurring" at bounding box center [647, 145] width 70 height 11
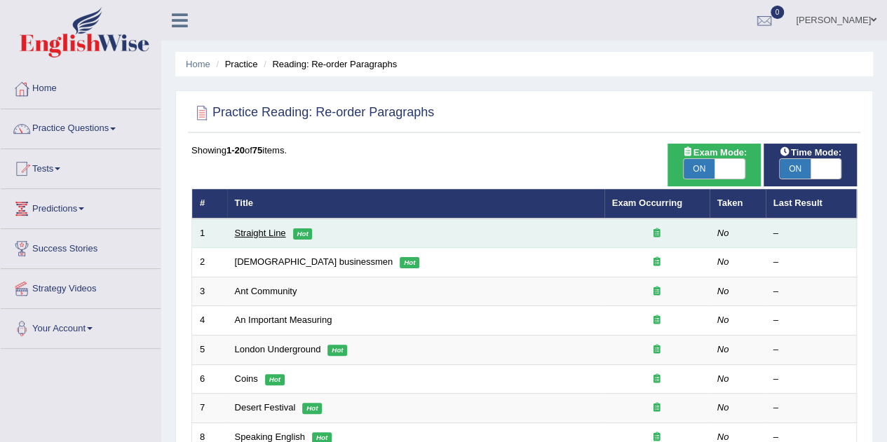
click at [277, 236] on link "Straight Line" at bounding box center [260, 233] width 51 height 11
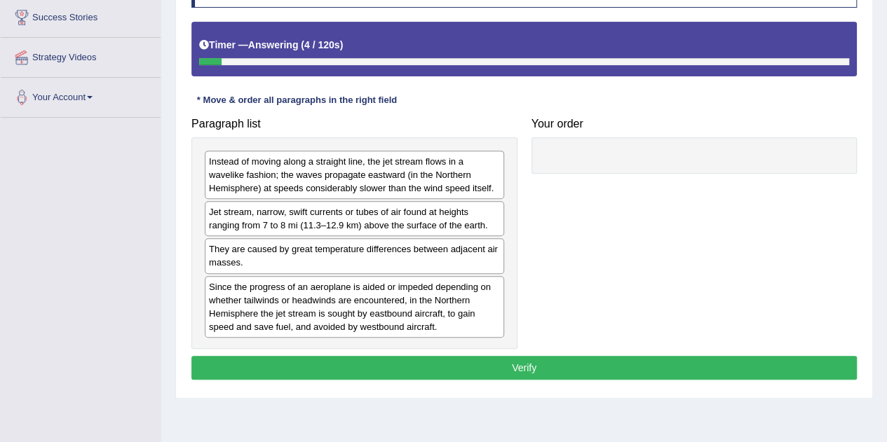
scroll to position [210, 0]
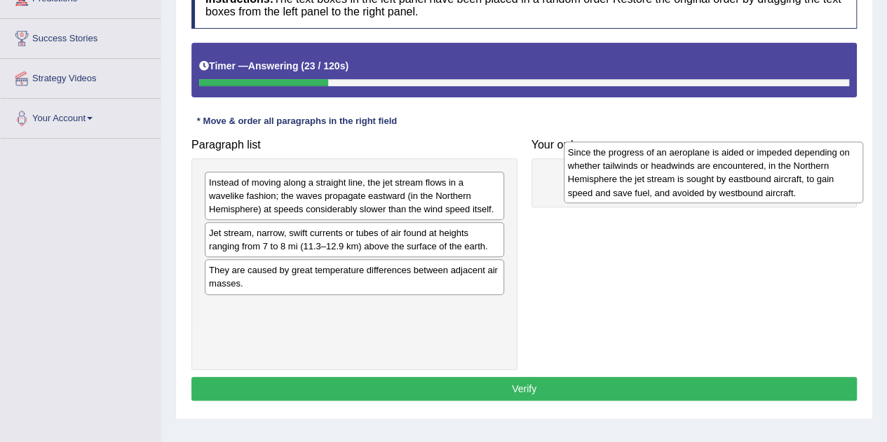
drag, startPoint x: 324, startPoint y: 327, endPoint x: 684, endPoint y: 176, distance: 390.3
click at [684, 175] on div "Since the progress of an aeroplane is aided or impeded depending on whether tai…" at bounding box center [713, 173] width 299 height 62
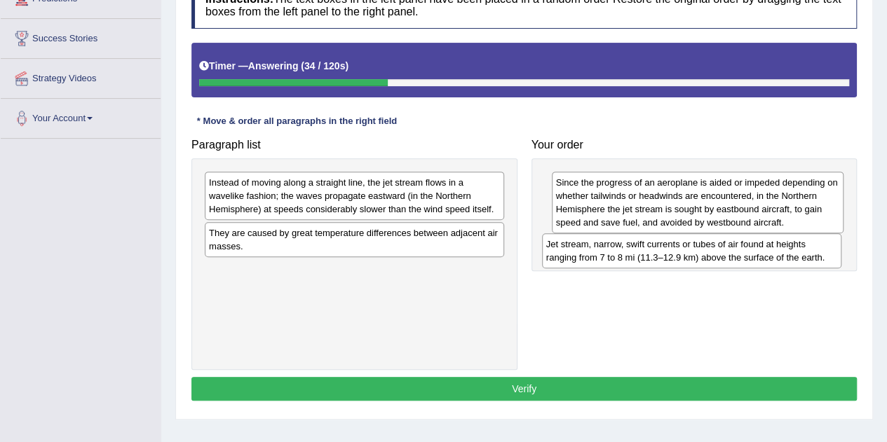
drag, startPoint x: 407, startPoint y: 251, endPoint x: 745, endPoint y: 263, distance: 337.5
click at [745, 263] on div "Jet stream, narrow, swift currents or tubes of air found at heights ranging fro…" at bounding box center [691, 251] width 299 height 35
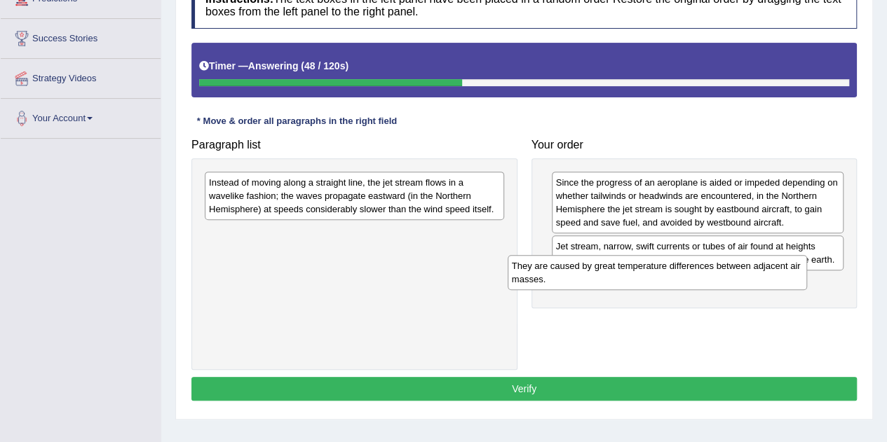
drag, startPoint x: 323, startPoint y: 245, endPoint x: 635, endPoint y: 283, distance: 314.4
click at [635, 283] on div "They are caused by great temperature differences between adjacent air masses." at bounding box center [657, 272] width 299 height 35
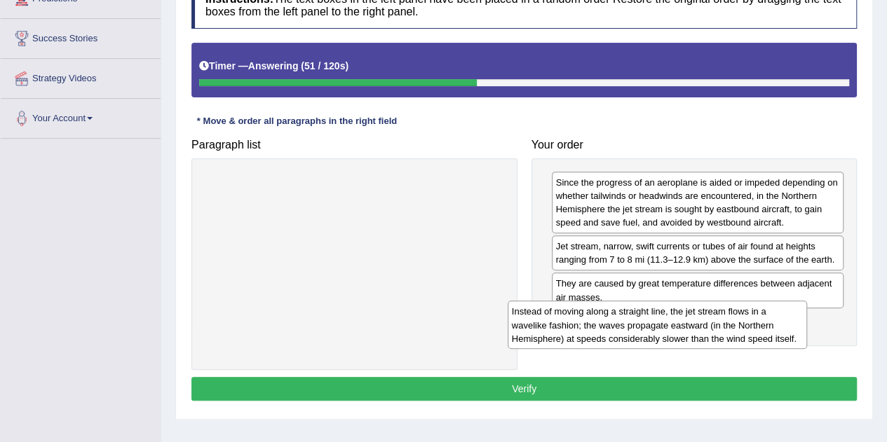
drag, startPoint x: 398, startPoint y: 190, endPoint x: 729, endPoint y: 313, distance: 352.4
click at [729, 313] on div "Instead of moving along a straight line, the jet stream flows in a wavelike fas…" at bounding box center [657, 325] width 299 height 48
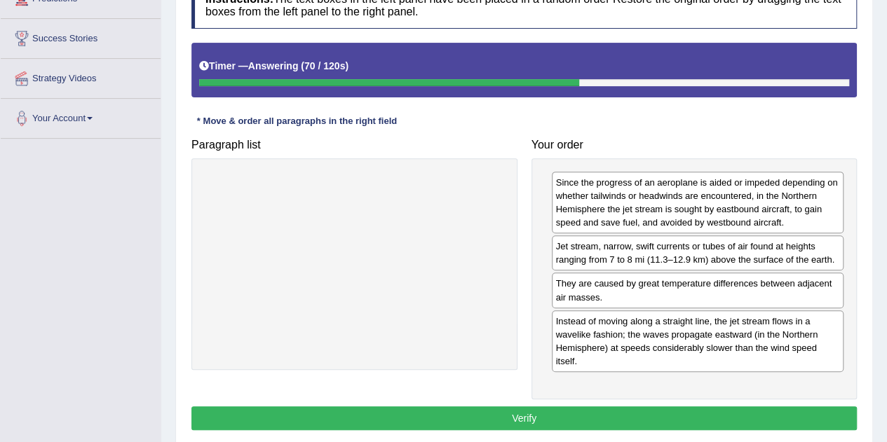
click at [505, 415] on button "Verify" at bounding box center [524, 419] width 666 height 24
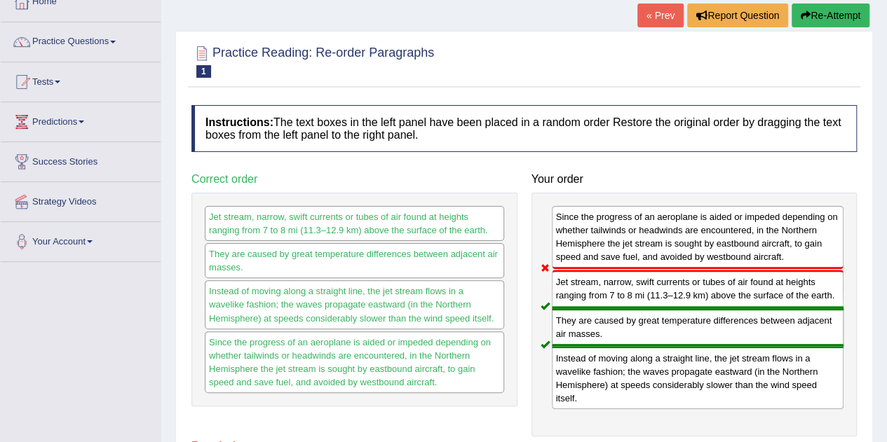
scroll to position [0, 0]
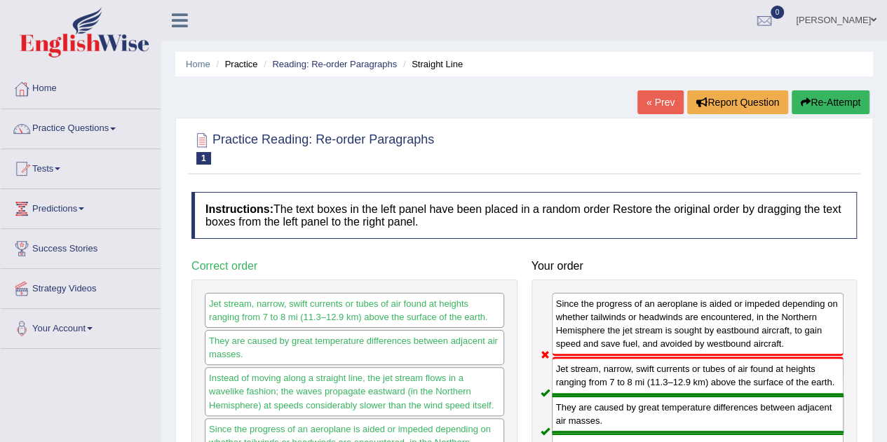
click at [658, 104] on link "« Prev" at bounding box center [660, 102] width 46 height 24
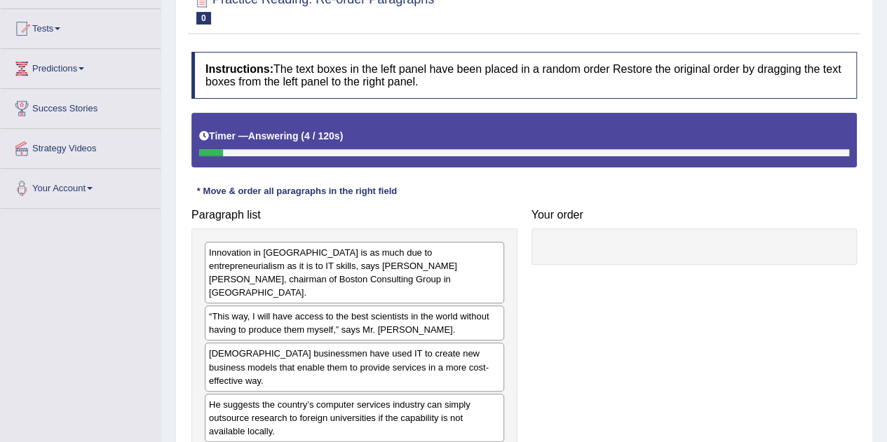
scroll to position [210, 0]
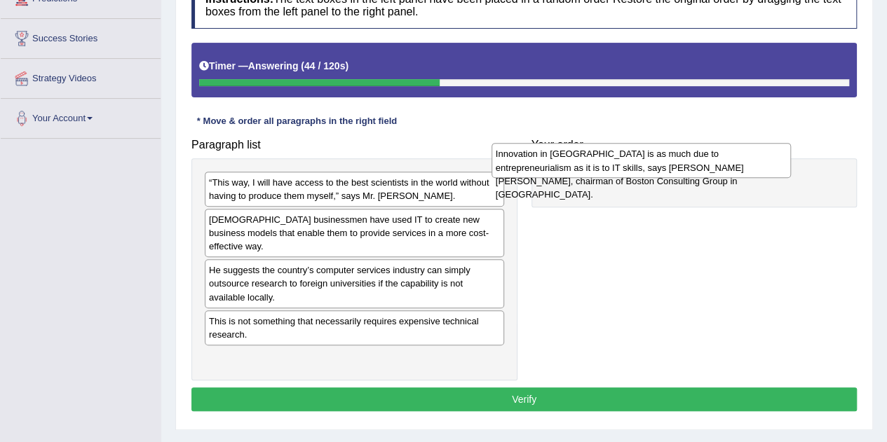
drag, startPoint x: 469, startPoint y: 193, endPoint x: 767, endPoint y: 173, distance: 298.7
click at [767, 173] on div "Innovation in India is as much due to entrepreneurialism as it is to IT skills,…" at bounding box center [641, 160] width 299 height 35
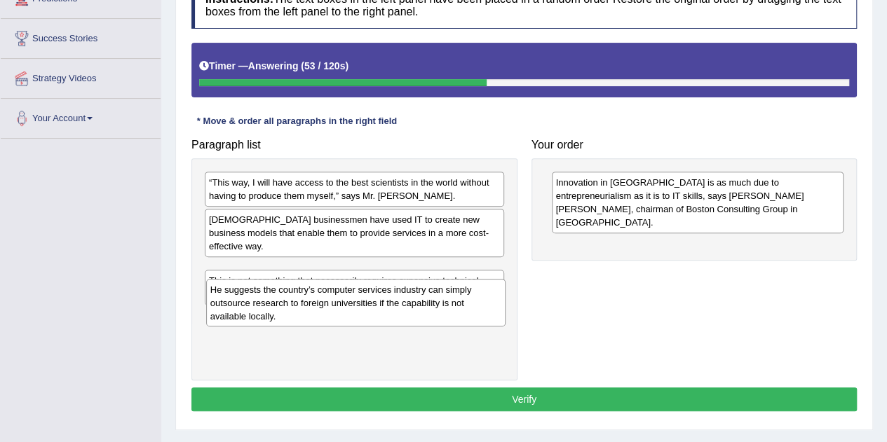
drag, startPoint x: 254, startPoint y: 278, endPoint x: 255, endPoint y: 309, distance: 30.9
click at [255, 309] on div "He suggests the country’s computer services industry can simply outsource resea…" at bounding box center [355, 303] width 299 height 48
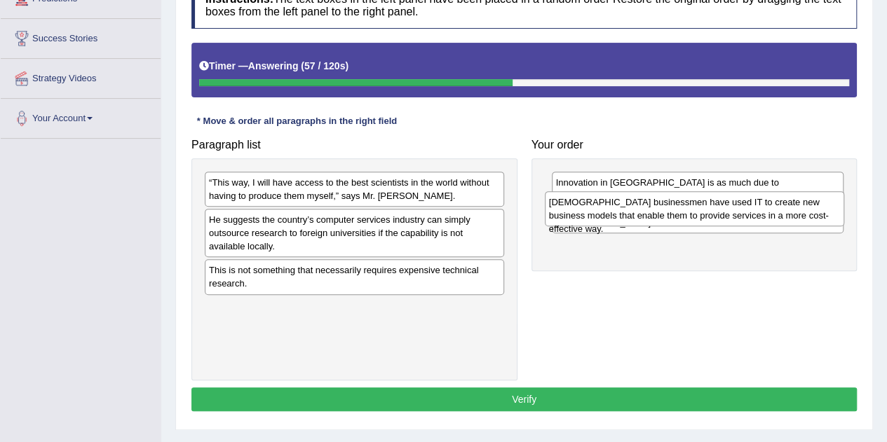
drag, startPoint x: 307, startPoint y: 232, endPoint x: 654, endPoint y: 215, distance: 346.9
click at [654, 215] on div "Indian businessmen have used IT to create new business models that enable them …" at bounding box center [694, 208] width 299 height 35
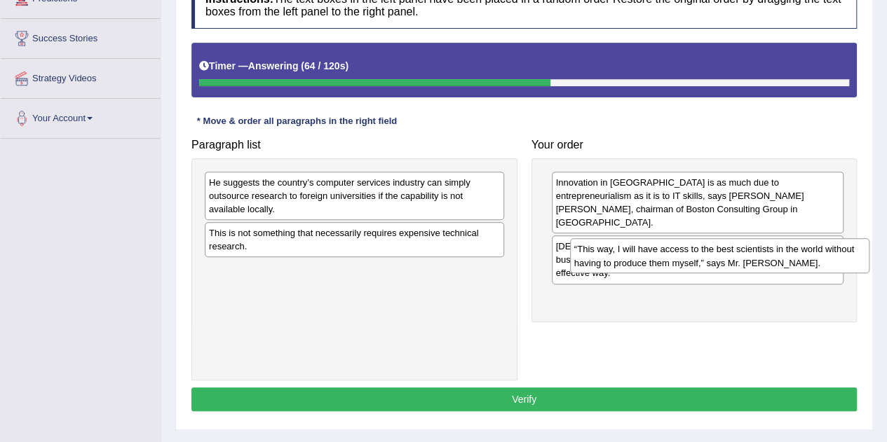
drag, startPoint x: 347, startPoint y: 193, endPoint x: 712, endPoint y: 260, distance: 371.5
click at [712, 260] on div "“This way, I will have access to the best scientists in the world without havin…" at bounding box center [719, 255] width 299 height 35
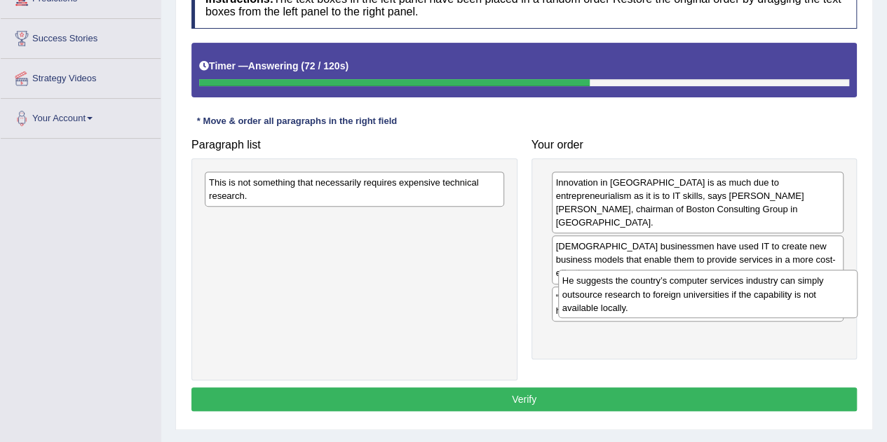
drag, startPoint x: 362, startPoint y: 189, endPoint x: 717, endPoint y: 287, distance: 368.8
click at [717, 287] on div "He suggests the country’s computer services industry can simply outsource resea…" at bounding box center [707, 294] width 299 height 48
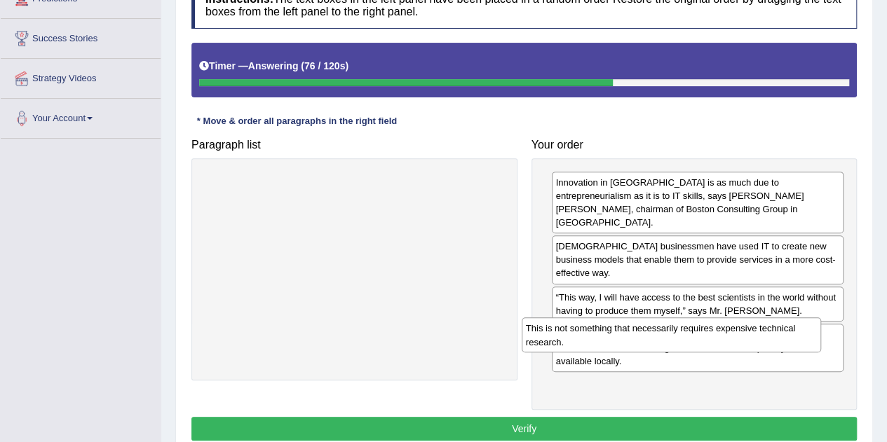
drag, startPoint x: 349, startPoint y: 190, endPoint x: 666, endPoint y: 337, distance: 349.2
click at [666, 337] on div "This is not something that necessarily requires expensive technical research." at bounding box center [671, 335] width 299 height 35
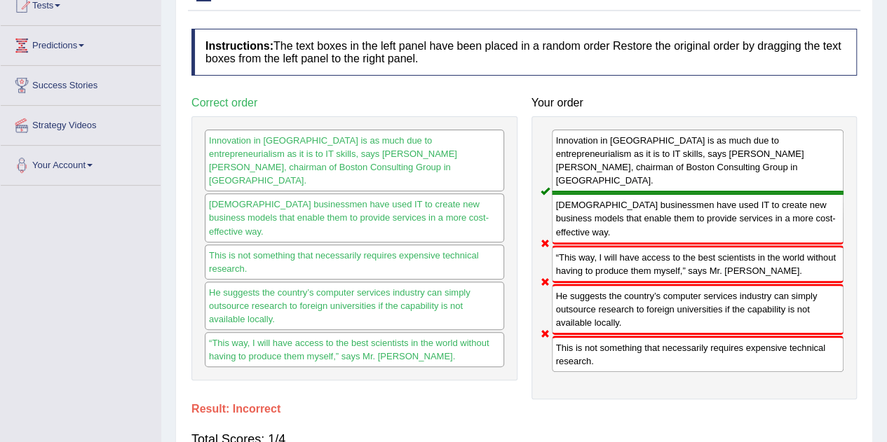
scroll to position [70, 0]
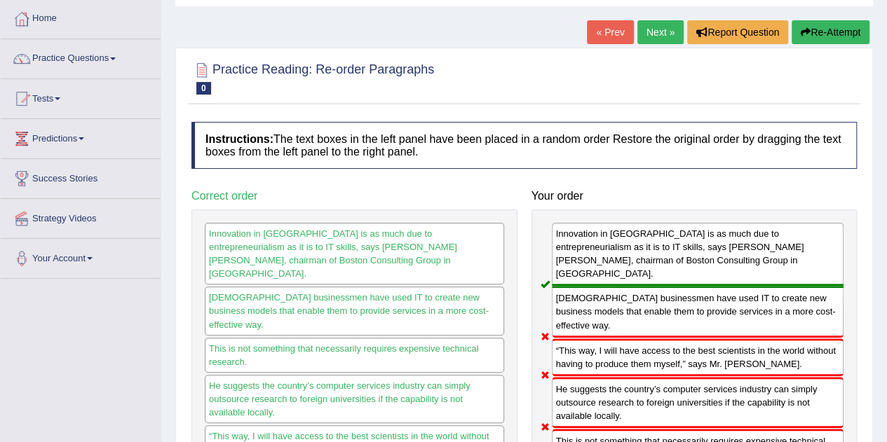
click at [621, 36] on link "« Prev" at bounding box center [610, 32] width 46 height 24
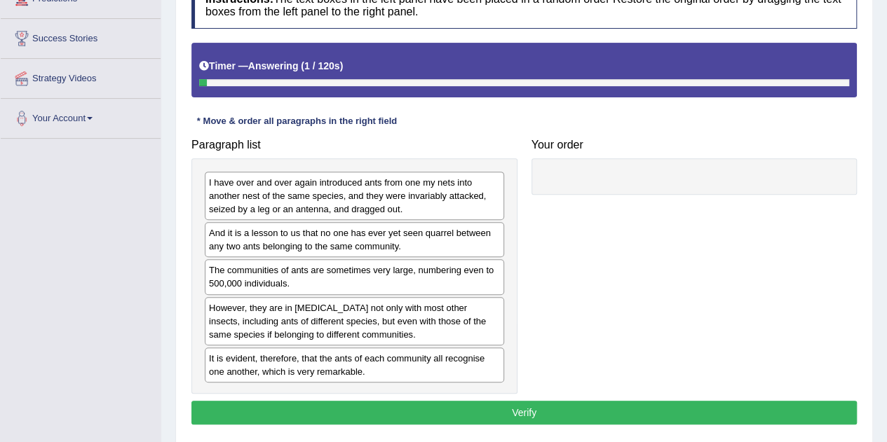
scroll to position [281, 0]
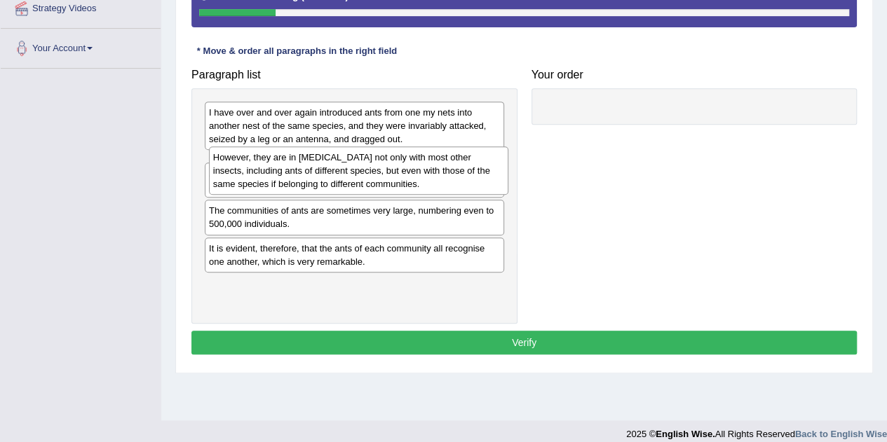
drag, startPoint x: 299, startPoint y: 246, endPoint x: 303, endPoint y: 169, distance: 77.3
click at [303, 169] on div "However, they are in [MEDICAL_DATA] not only with most other insects, including…" at bounding box center [358, 171] width 299 height 48
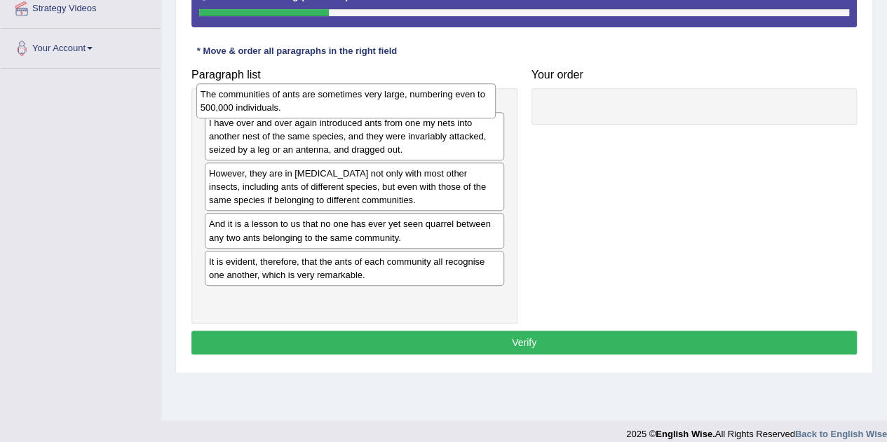
drag, startPoint x: 281, startPoint y: 257, endPoint x: 272, endPoint y: 102, distance: 155.2
click at [272, 102] on div "The communities of ants are sometimes very large, numbering even to 500,000 ind…" at bounding box center [345, 100] width 299 height 35
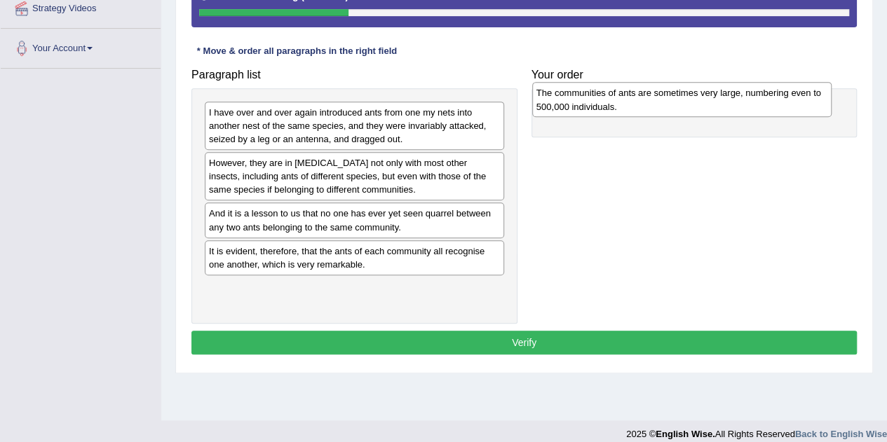
drag, startPoint x: 292, startPoint y: 128, endPoint x: 604, endPoint y: 112, distance: 313.2
click at [604, 112] on div "The communities of ants are sometimes very large, numbering even to 500,000 ind…" at bounding box center [681, 99] width 299 height 35
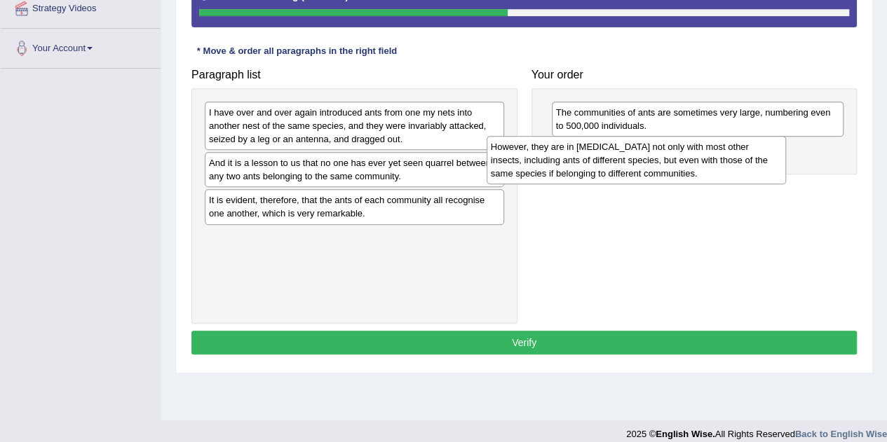
drag, startPoint x: 346, startPoint y: 183, endPoint x: 653, endPoint y: 170, distance: 306.7
click at [653, 170] on div "However, they are in hostility not only with most other insects, including ants…" at bounding box center [636, 160] width 299 height 48
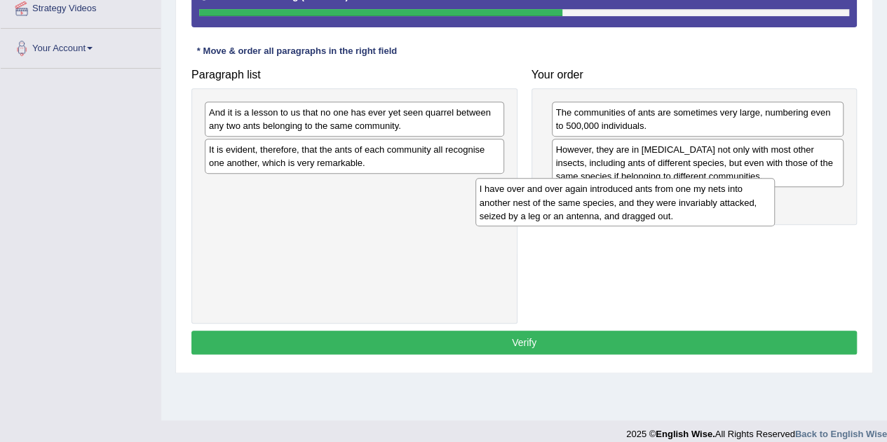
drag, startPoint x: 300, startPoint y: 132, endPoint x: 590, endPoint y: 204, distance: 298.5
click at [590, 204] on div "I have over and over again introduced ants from one my nets into another nest o…" at bounding box center [624, 202] width 299 height 48
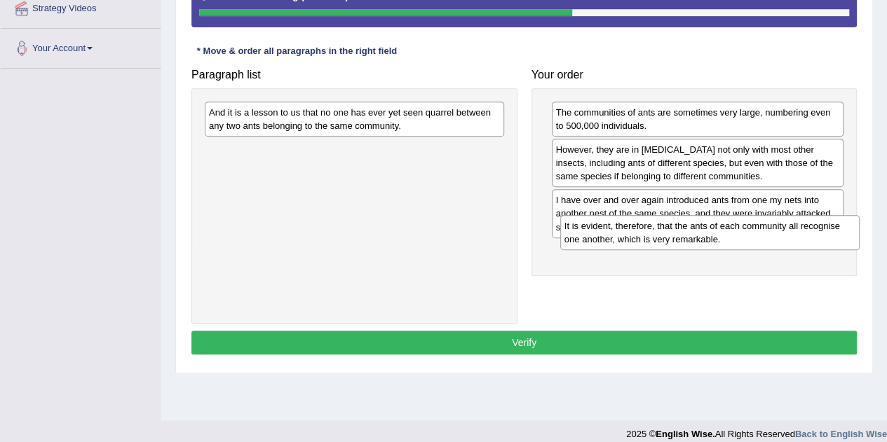
drag, startPoint x: 306, startPoint y: 161, endPoint x: 654, endPoint y: 249, distance: 358.9
click at [654, 249] on div "It is evident, therefore, that the ants of each community all recognise one ano…" at bounding box center [709, 232] width 299 height 35
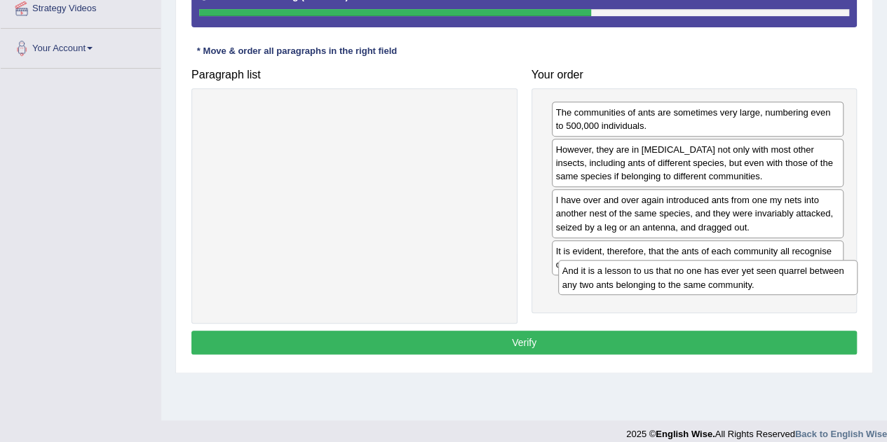
drag, startPoint x: 346, startPoint y: 124, endPoint x: 700, endPoint y: 283, distance: 387.6
click at [700, 283] on div "And it is a lesson to us that no one has ever yet seen quarrel between any two …" at bounding box center [707, 277] width 299 height 35
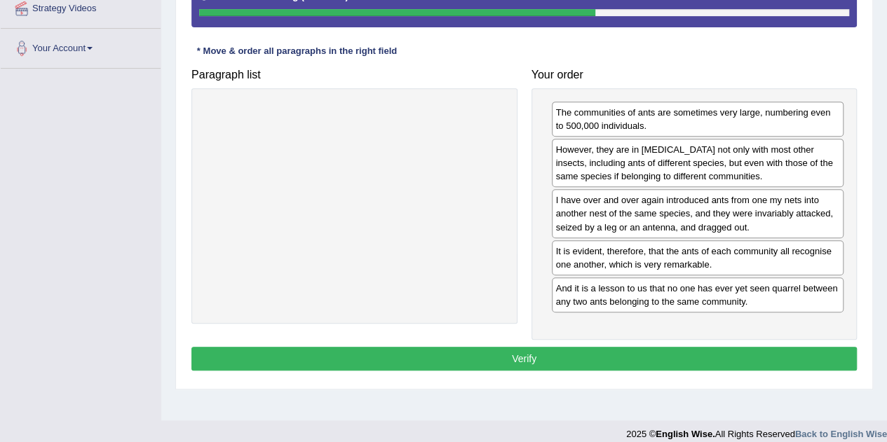
click at [581, 347] on button "Verify" at bounding box center [524, 359] width 666 height 24
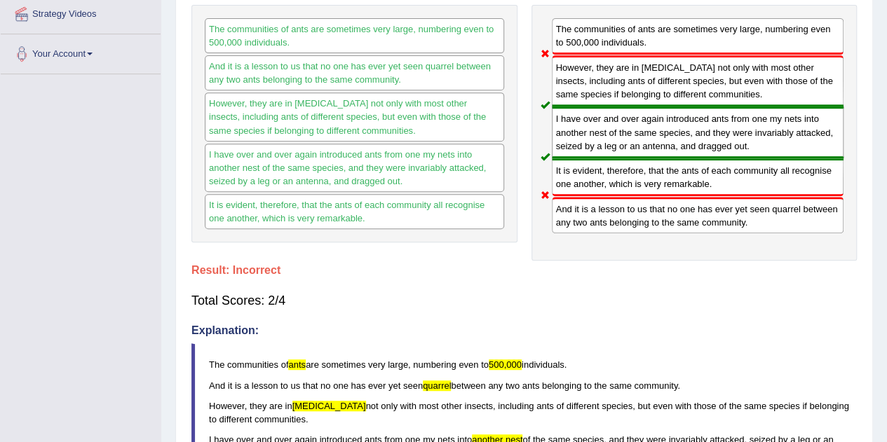
scroll to position [0, 0]
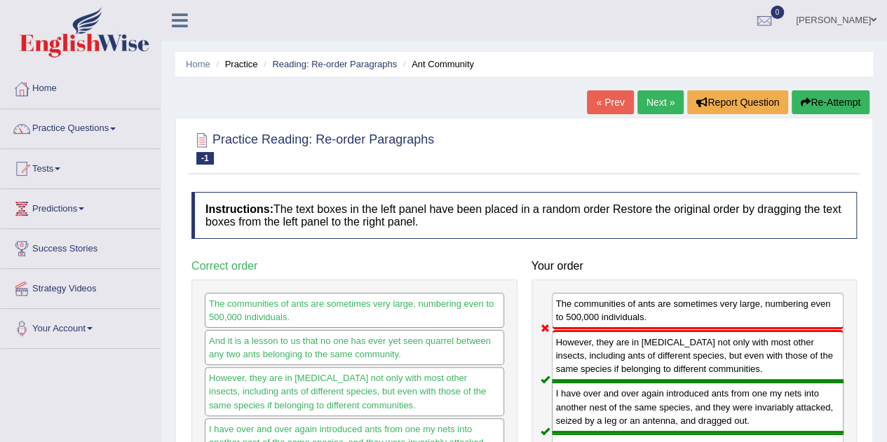
click at [613, 95] on link "« Prev" at bounding box center [610, 102] width 46 height 24
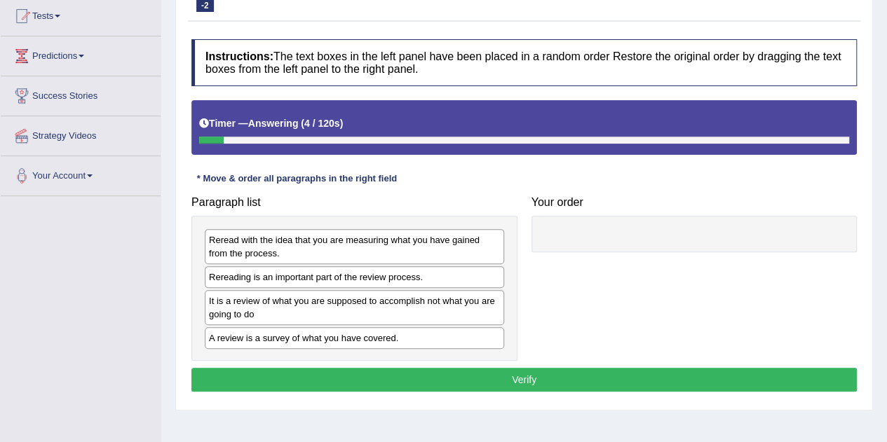
scroll to position [210, 0]
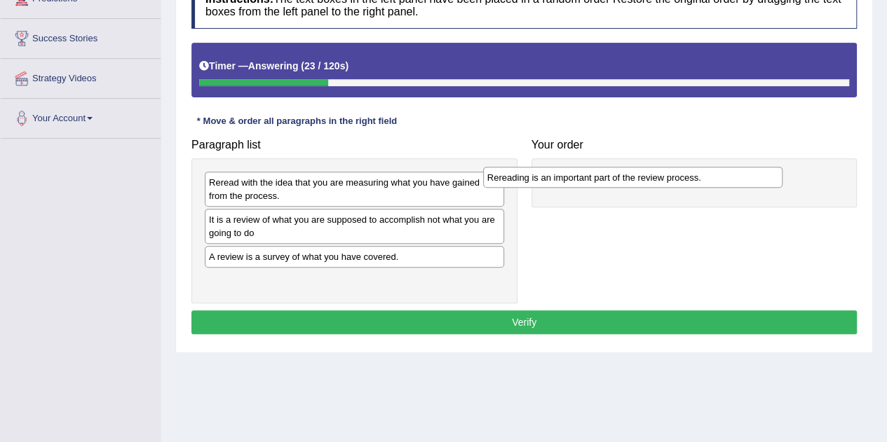
drag, startPoint x: 294, startPoint y: 222, endPoint x: 609, endPoint y: 177, distance: 318.1
click at [612, 175] on div "Rereading is an important part of the review process." at bounding box center [632, 177] width 299 height 21
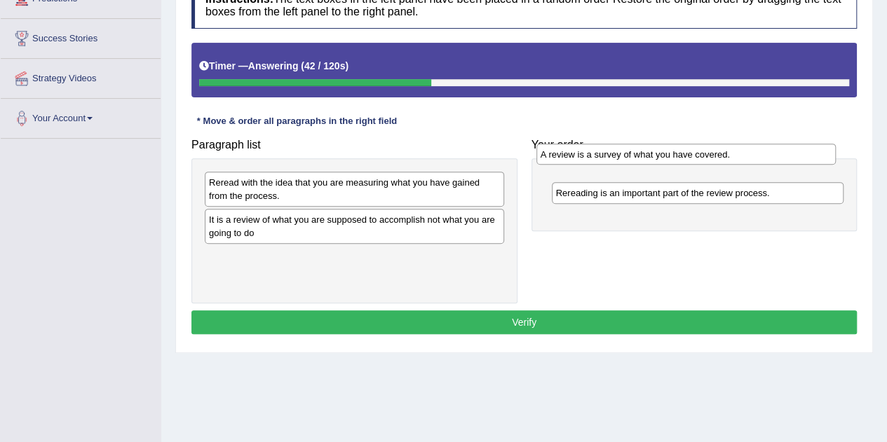
drag, startPoint x: 296, startPoint y: 259, endPoint x: 628, endPoint y: 158, distance: 346.7
click at [628, 158] on div "A review is a survey of what you have covered." at bounding box center [685, 154] width 299 height 21
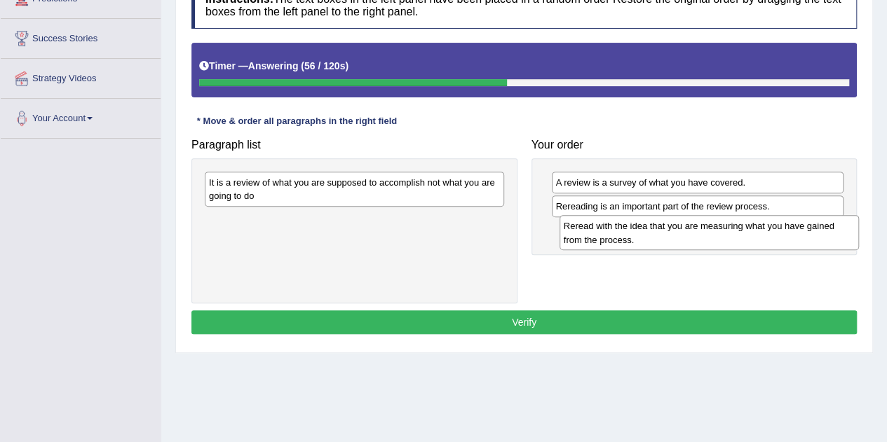
drag, startPoint x: 325, startPoint y: 184, endPoint x: 680, endPoint y: 228, distance: 357.6
click at [680, 228] on div "Reread with the idea that you are measuring what you have gained from the proce…" at bounding box center [709, 232] width 299 height 35
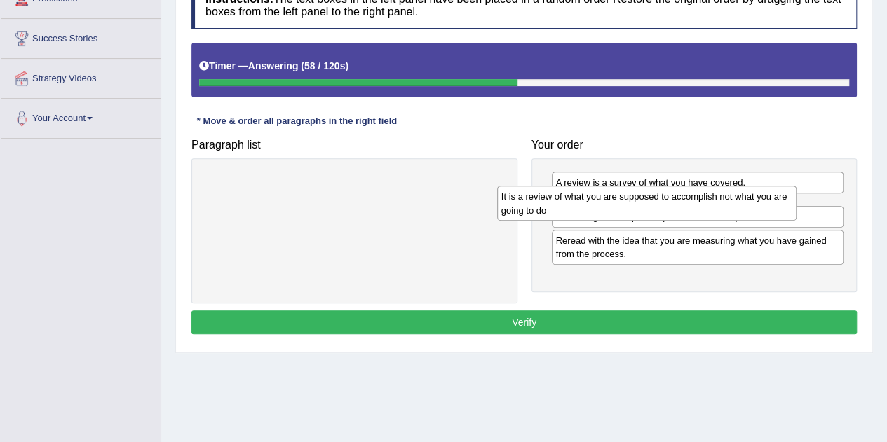
drag, startPoint x: 395, startPoint y: 189, endPoint x: 687, endPoint y: 203, distance: 292.8
click at [687, 203] on div "It is a review of what you are supposed to accomplish not what you are going to…" at bounding box center [646, 203] width 299 height 35
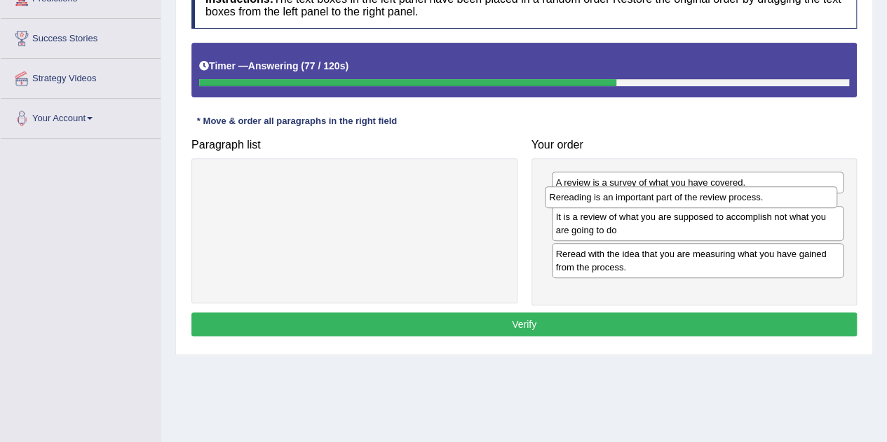
drag, startPoint x: 603, startPoint y: 245, endPoint x: 597, endPoint y: 200, distance: 45.3
click at [597, 200] on div "Rereading is an important part of the review process." at bounding box center [691, 197] width 292 height 21
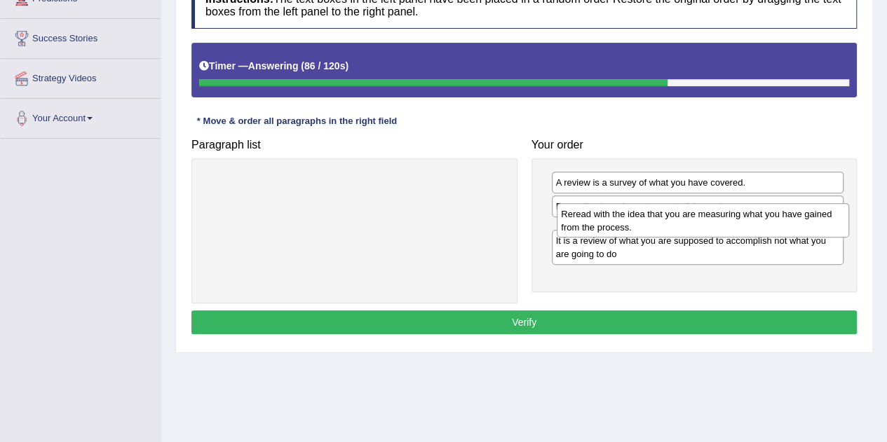
drag, startPoint x: 621, startPoint y: 280, endPoint x: 623, endPoint y: 226, distance: 54.0
click at [623, 226] on div "Reread with the idea that you are measuring what you have gained from the proce…" at bounding box center [703, 220] width 292 height 35
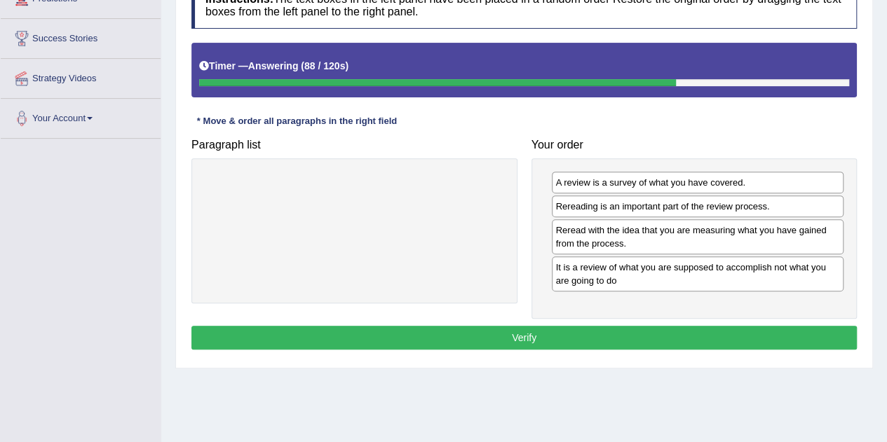
click at [567, 330] on button "Verify" at bounding box center [524, 338] width 666 height 24
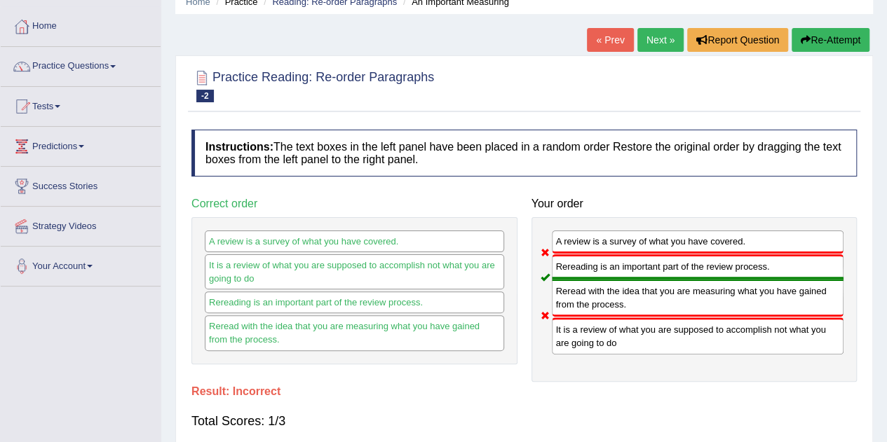
scroll to position [0, 0]
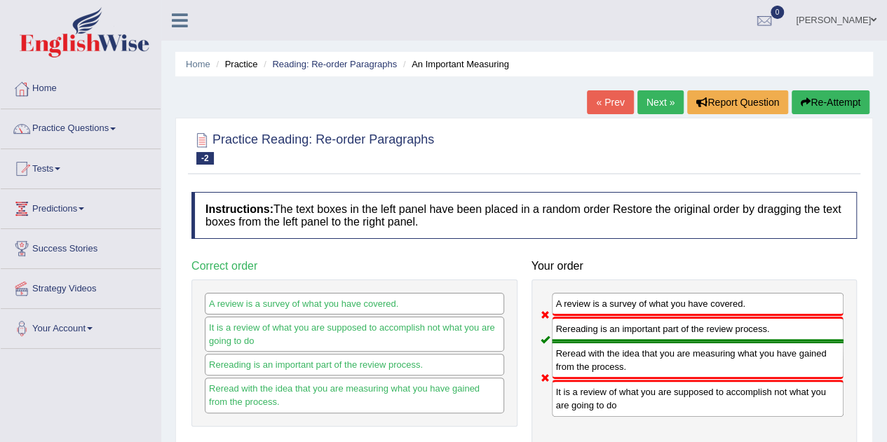
click at [600, 102] on link "« Prev" at bounding box center [610, 102] width 46 height 24
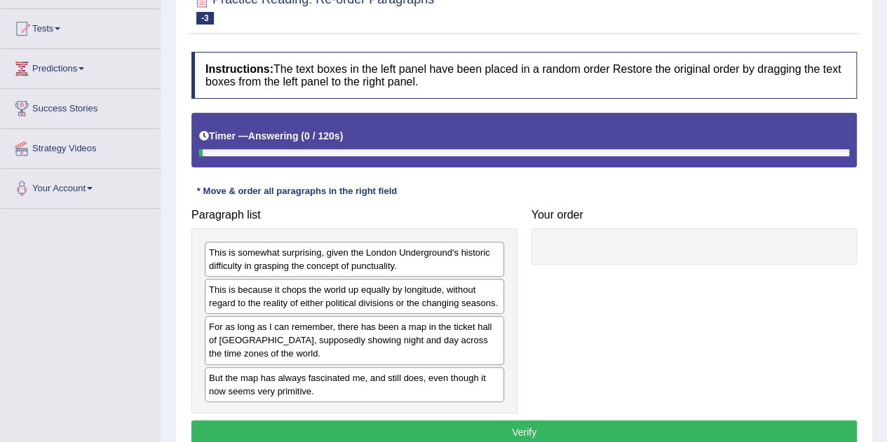
scroll to position [210, 0]
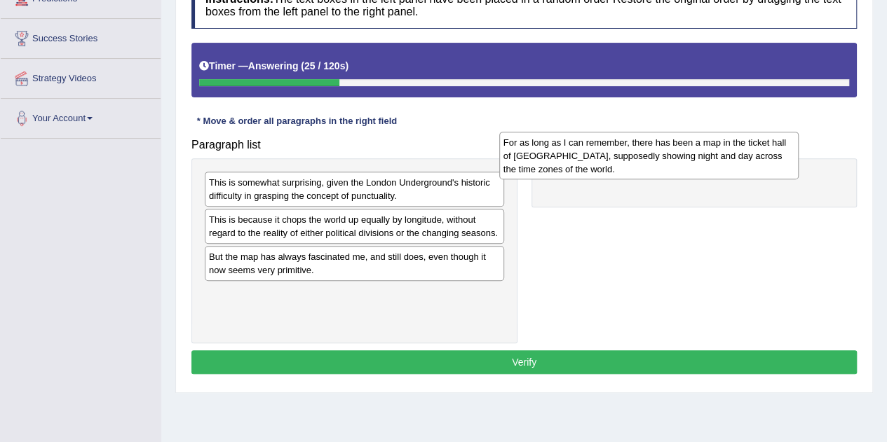
drag, startPoint x: 366, startPoint y: 274, endPoint x: 661, endPoint y: 161, distance: 315.7
click at [661, 161] on div "For as long as I can remember, there has been a map in the ticket hall of [GEOG…" at bounding box center [648, 156] width 299 height 48
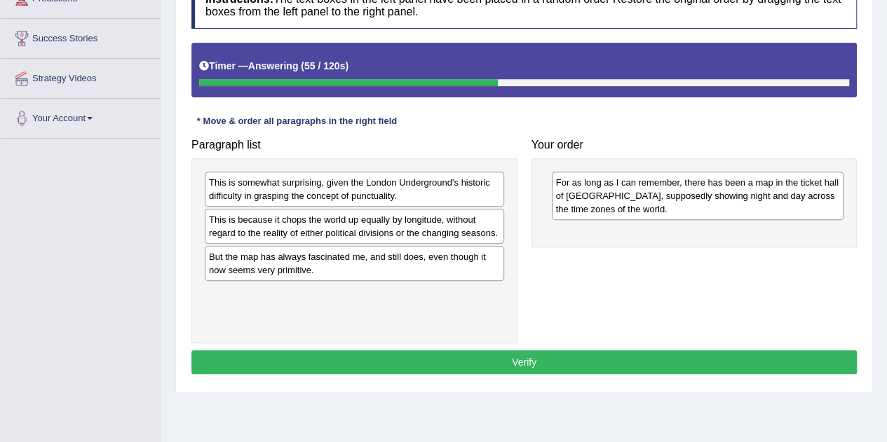
click at [658, 143] on h4 "Your order" at bounding box center [695, 145] width 326 height 13
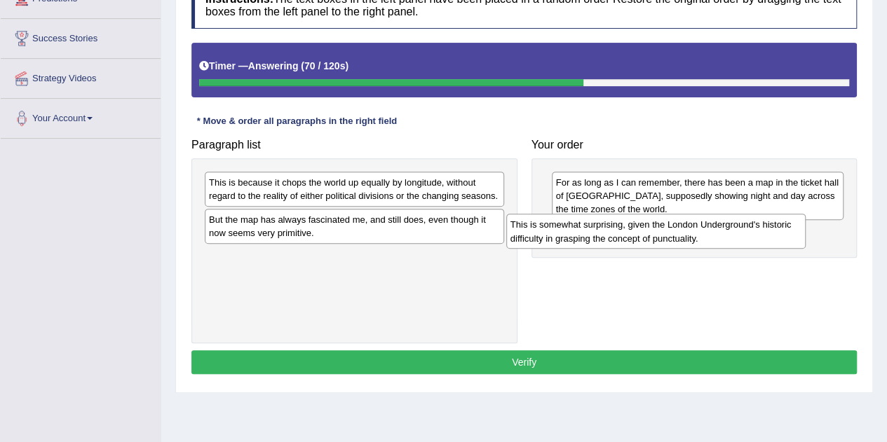
drag, startPoint x: 363, startPoint y: 189, endPoint x: 665, endPoint y: 232, distance: 304.6
click at [665, 232] on div "This is somewhat surprising, given the London Underground's historic difficulty…" at bounding box center [655, 231] width 299 height 35
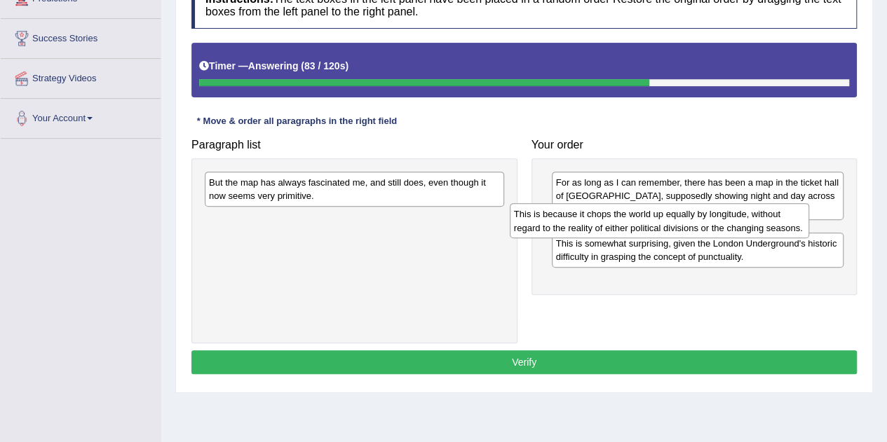
drag, startPoint x: 339, startPoint y: 189, endPoint x: 645, endPoint y: 221, distance: 307.4
click at [645, 221] on div "This is because it chops the world up equally by longitude, without regard to t…" at bounding box center [659, 220] width 299 height 35
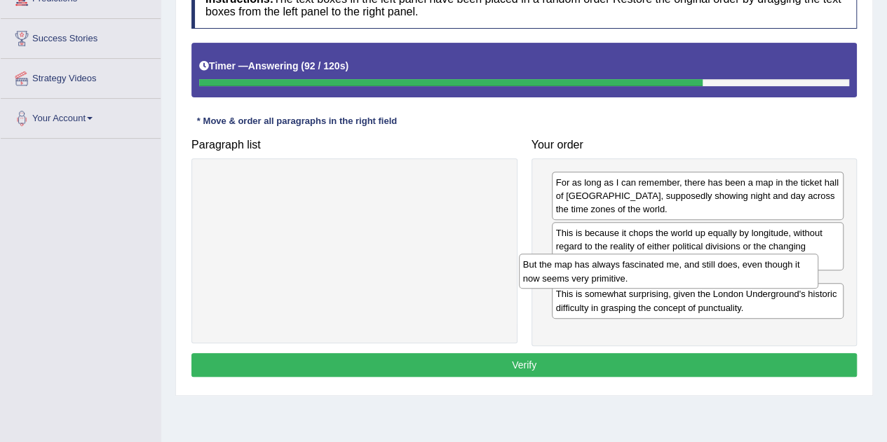
drag, startPoint x: 449, startPoint y: 190, endPoint x: 783, endPoint y: 269, distance: 343.1
click at [783, 269] on div "But the map has always fascinated me, and still does, even though it now seems …" at bounding box center [668, 271] width 299 height 35
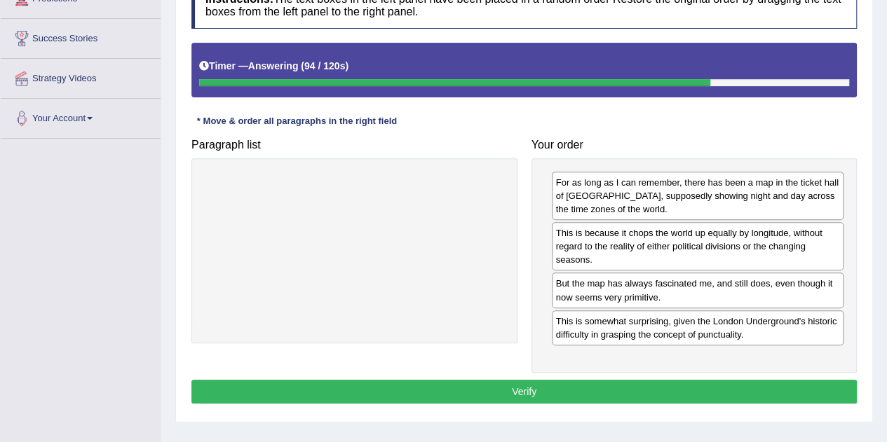
click at [510, 382] on button "Verify" at bounding box center [524, 392] width 666 height 24
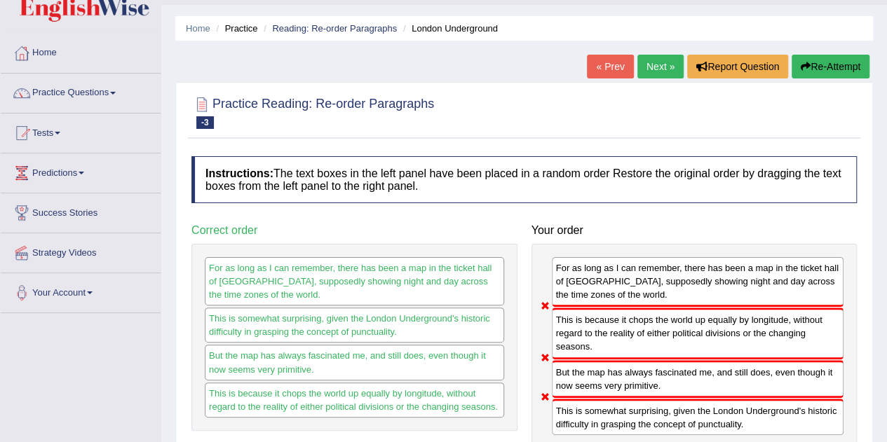
scroll to position [0, 0]
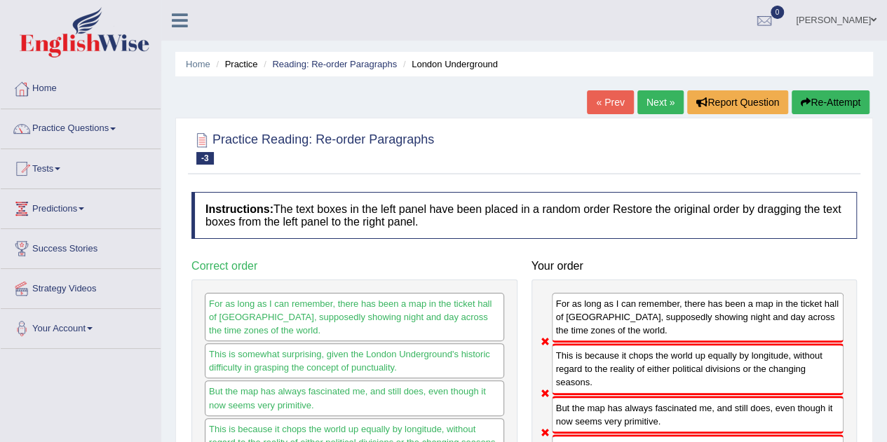
click at [832, 106] on button "Re-Attempt" at bounding box center [831, 102] width 78 height 24
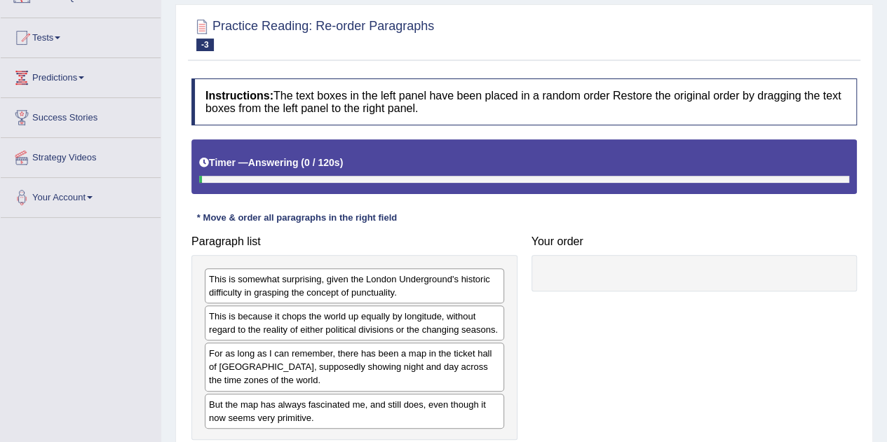
scroll to position [210, 0]
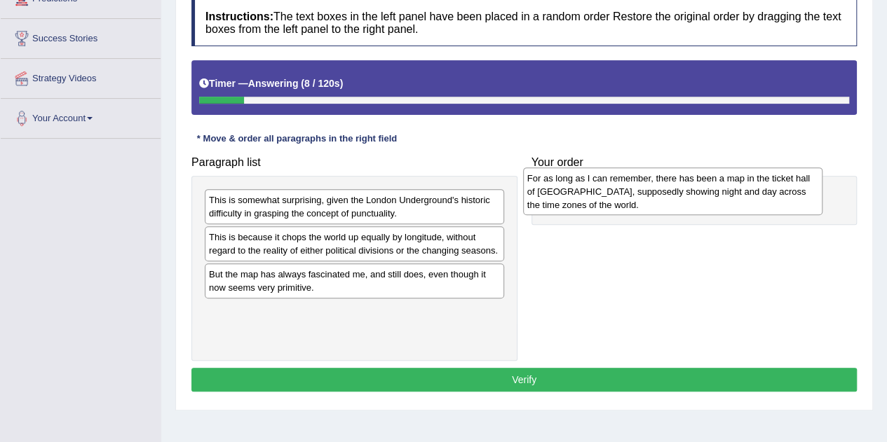
drag, startPoint x: 359, startPoint y: 292, endPoint x: 675, endPoint y: 198, distance: 329.9
click at [675, 198] on div "For as long as I can remember, there has been a map in the ticket hall of Picca…" at bounding box center [672, 192] width 299 height 48
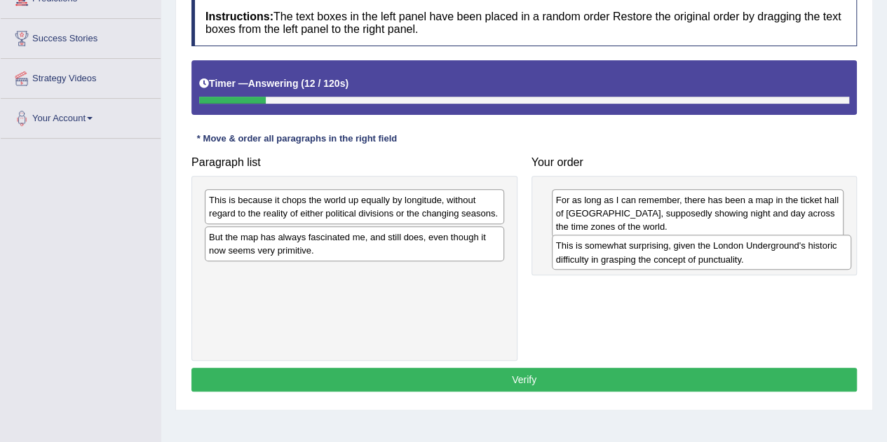
drag, startPoint x: 338, startPoint y: 210, endPoint x: 677, endPoint y: 252, distance: 342.0
click at [677, 252] on div "This is somewhat surprising, given the London Underground's historic difficulty…" at bounding box center [701, 252] width 299 height 35
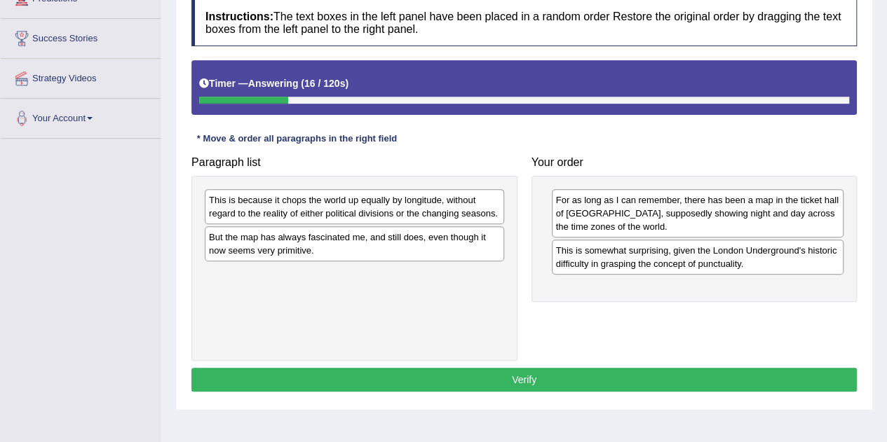
drag, startPoint x: 358, startPoint y: 260, endPoint x: 518, endPoint y: 269, distance: 160.1
click at [518, 271] on div "Paragraph list This is because it chops the world up equally by longitude, with…" at bounding box center [354, 255] width 340 height 212
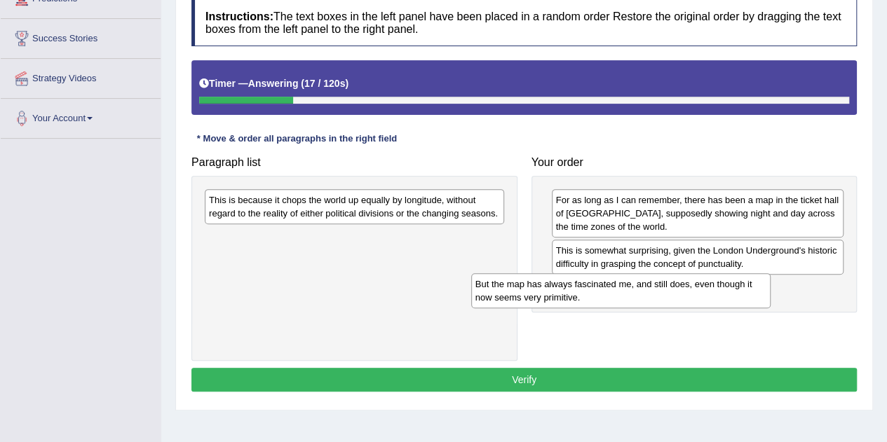
drag, startPoint x: 475, startPoint y: 253, endPoint x: 796, endPoint y: 298, distance: 323.6
click at [771, 298] on div "But the map has always fascinated me, and still does, even though it now seems …" at bounding box center [620, 290] width 299 height 35
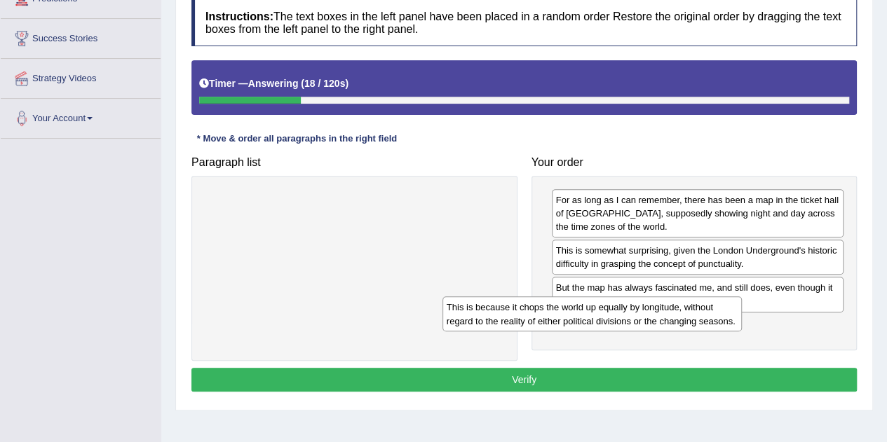
drag, startPoint x: 455, startPoint y: 215, endPoint x: 731, endPoint y: 316, distance: 293.3
click at [731, 316] on div "This is because it chops the world up equally by longitude, without regard to t…" at bounding box center [591, 314] width 299 height 35
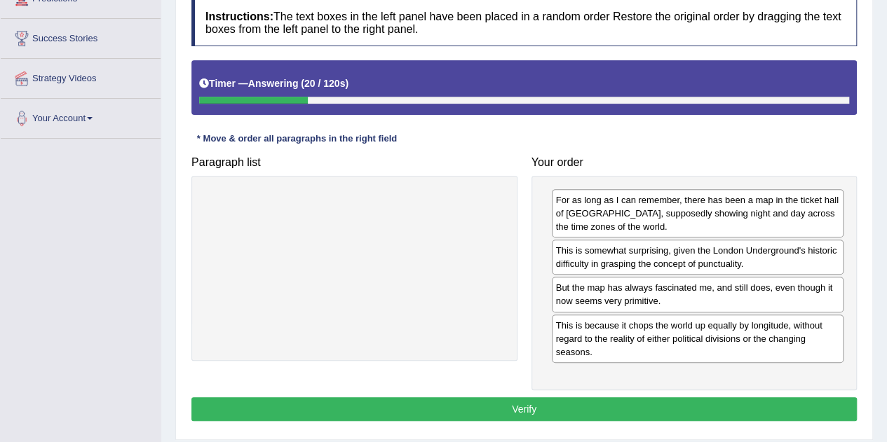
click at [617, 398] on button "Verify" at bounding box center [524, 410] width 666 height 24
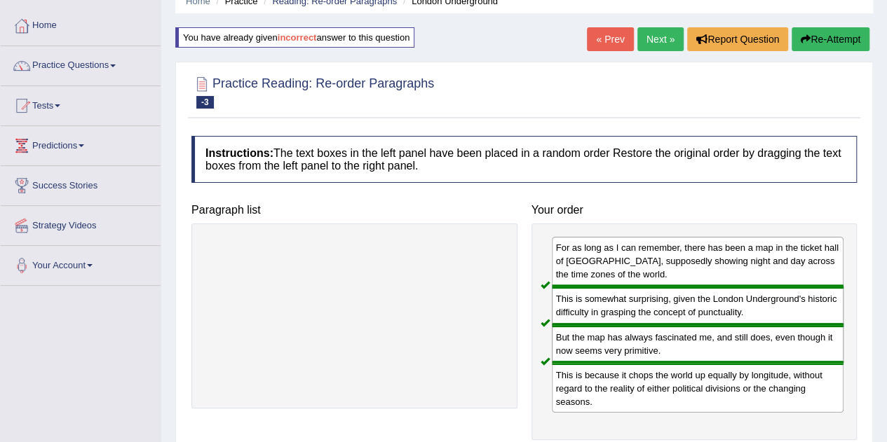
scroll to position [0, 0]
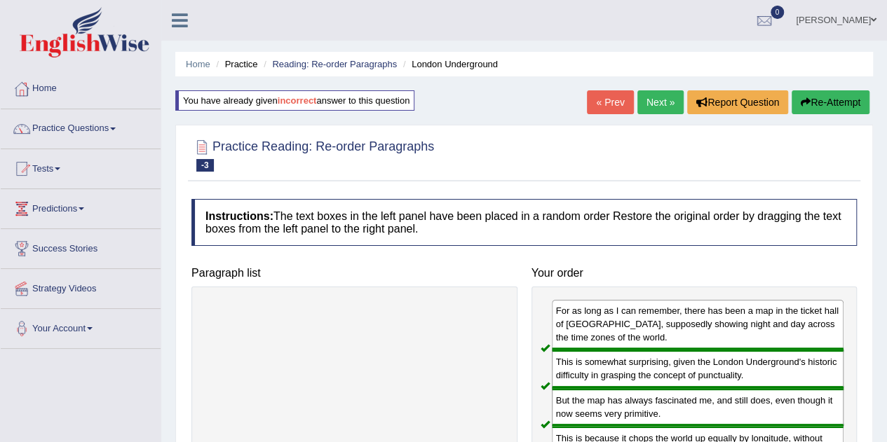
click at [601, 95] on link "« Prev" at bounding box center [610, 102] width 46 height 24
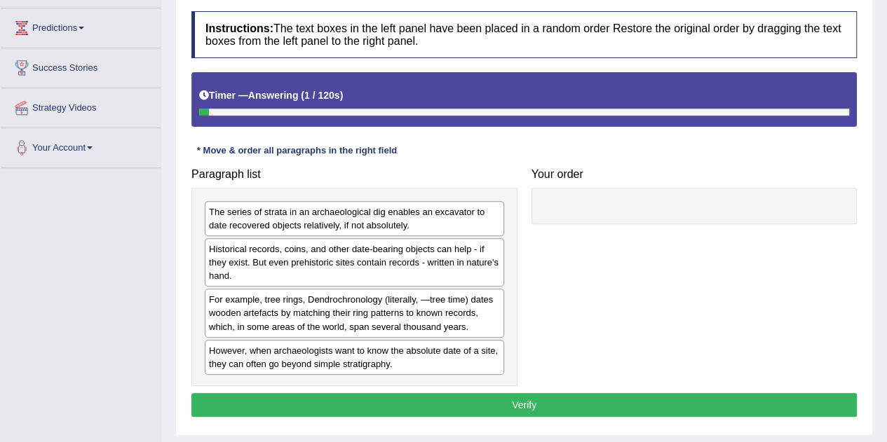
scroll to position [210, 0]
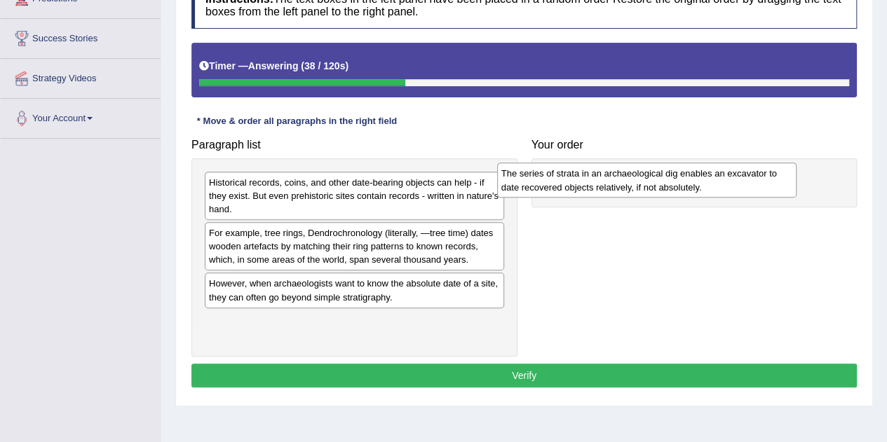
drag, startPoint x: 400, startPoint y: 187, endPoint x: 691, endPoint y: 179, distance: 291.1
click at [691, 179] on div "The series of strata in an archaeological dig enables an excavator to date reco…" at bounding box center [646, 180] width 299 height 35
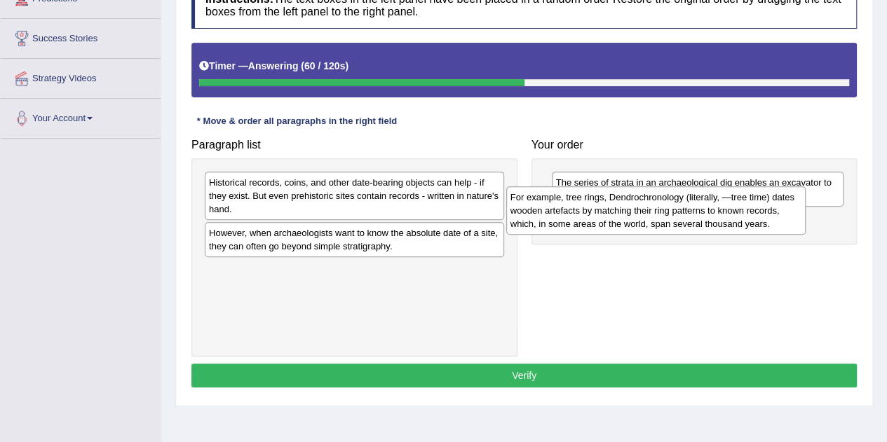
drag, startPoint x: 351, startPoint y: 246, endPoint x: 670, endPoint y: 211, distance: 321.7
click at [670, 211] on div "For example, tree rings, Dendrochronology (literally, ―tree time) dates wooden …" at bounding box center [655, 211] width 299 height 48
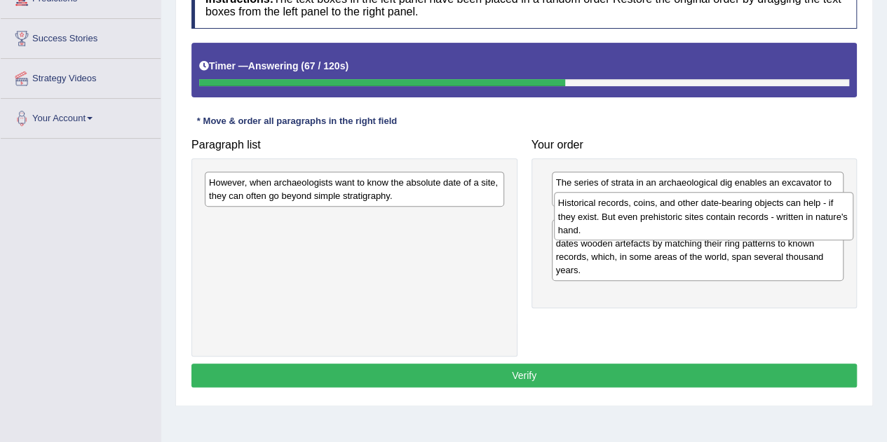
drag, startPoint x: 374, startPoint y: 200, endPoint x: 724, endPoint y: 221, distance: 349.9
click at [724, 221] on div "Historical records, coins, and other date-bearing objects can help - if they ex…" at bounding box center [703, 216] width 299 height 48
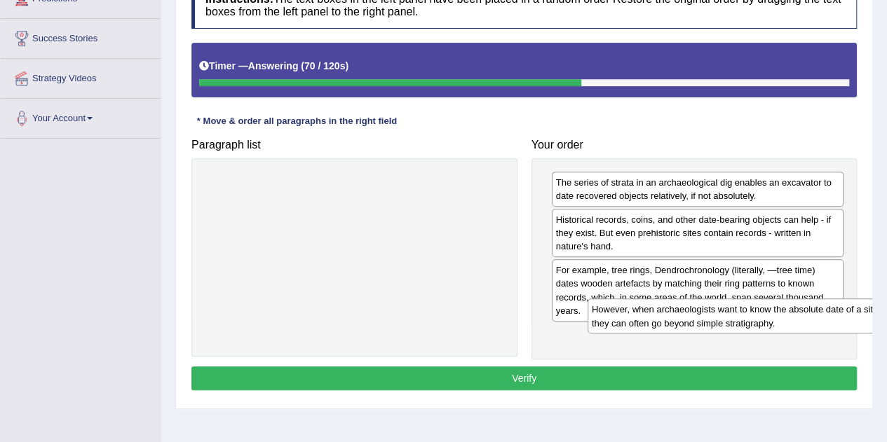
drag, startPoint x: 351, startPoint y: 193, endPoint x: 721, endPoint y: 313, distance: 388.8
click at [721, 313] on div "However, when archaeologists want to know the absolute date of a site, they can…" at bounding box center [737, 316] width 299 height 35
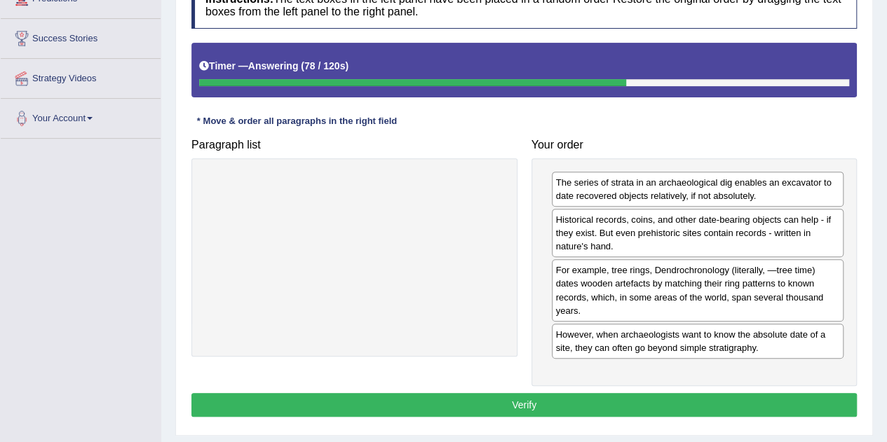
click at [534, 393] on button "Verify" at bounding box center [524, 405] width 666 height 24
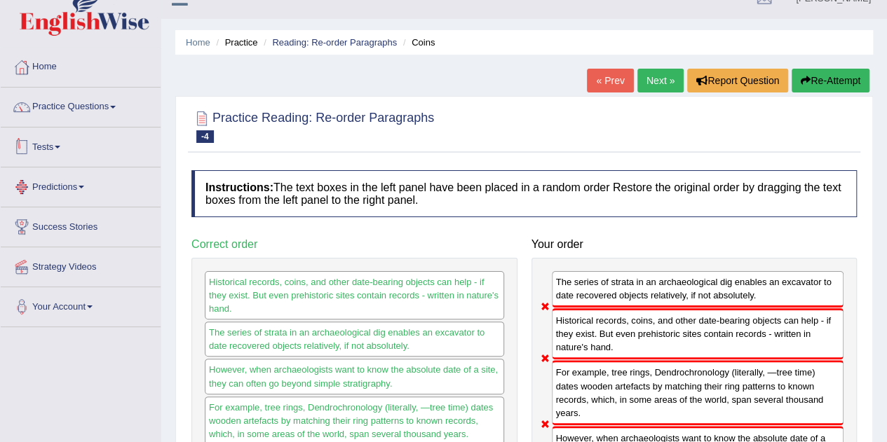
scroll to position [0, 0]
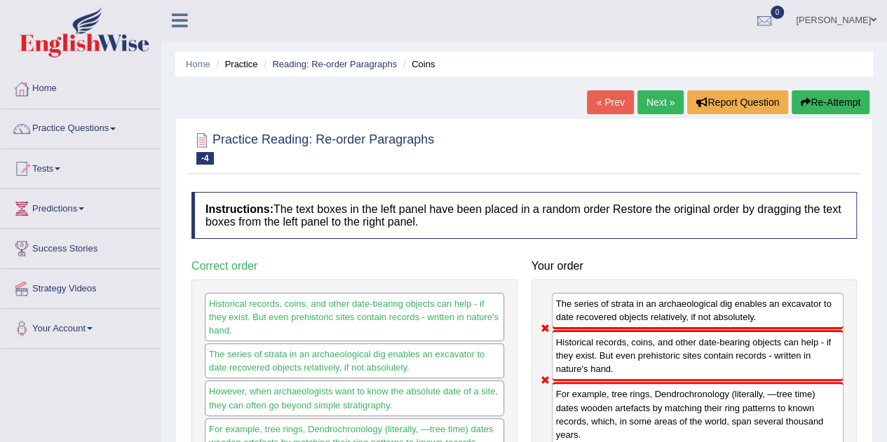
click at [602, 107] on link "« Prev" at bounding box center [610, 102] width 46 height 24
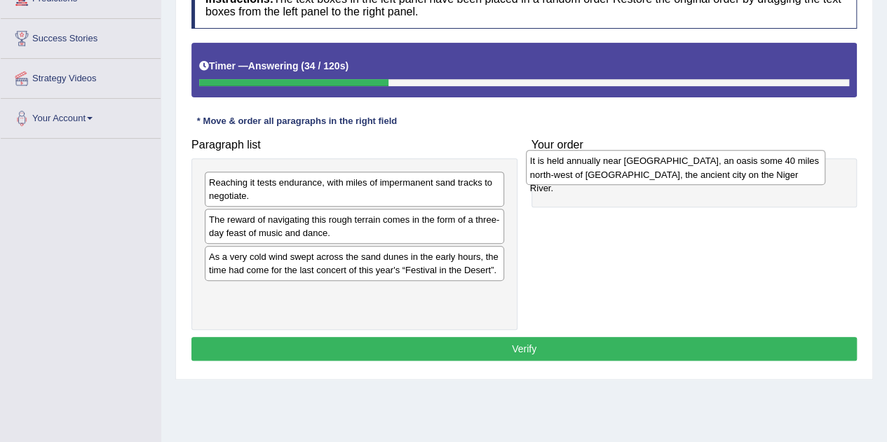
drag, startPoint x: 438, startPoint y: 179, endPoint x: 759, endPoint y: 158, distance: 321.9
click at [759, 158] on div "It is held annually near [GEOGRAPHIC_DATA], an oasis some 40 miles north-west o…" at bounding box center [675, 167] width 299 height 35
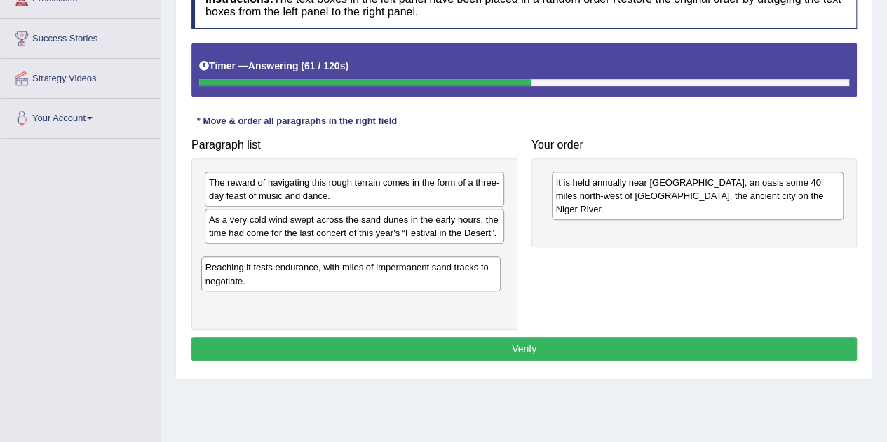
drag, startPoint x: 396, startPoint y: 193, endPoint x: 393, endPoint y: 278, distance: 85.6
click at [393, 278] on div "Reaching it tests endurance, with miles of impermanent sand tracks to negotiate." at bounding box center [350, 274] width 299 height 35
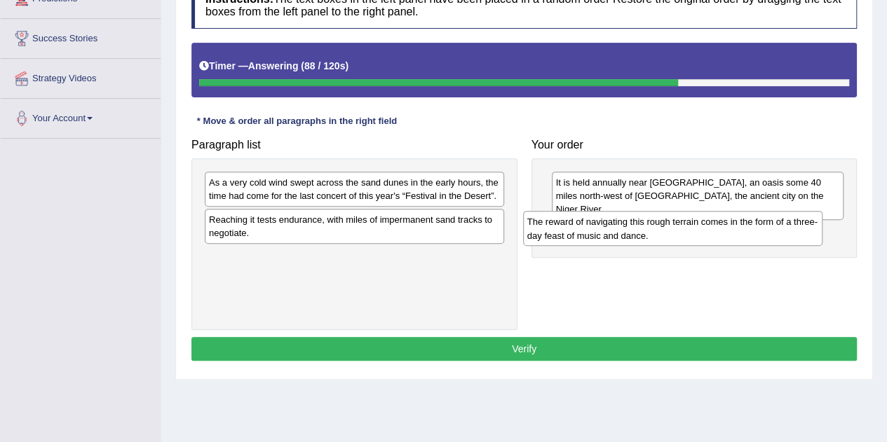
drag, startPoint x: 396, startPoint y: 196, endPoint x: 714, endPoint y: 236, distance: 320.9
click at [714, 236] on div "The reward of navigating this rough terrain comes in the form of a three-day fe…" at bounding box center [672, 228] width 299 height 35
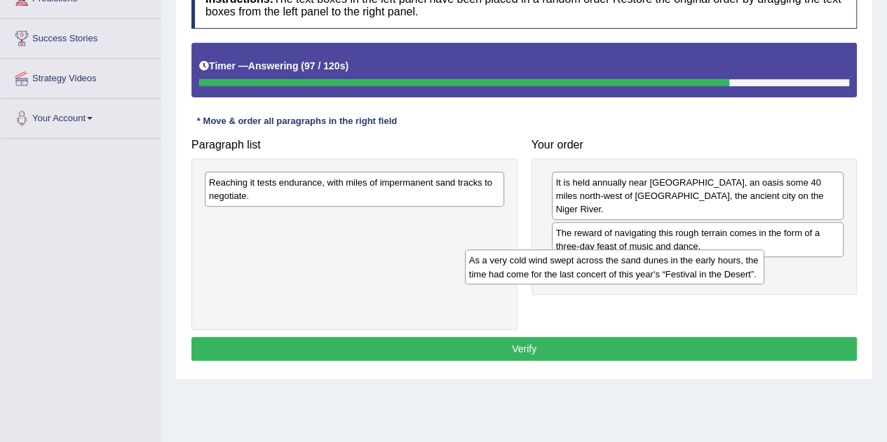
drag, startPoint x: 316, startPoint y: 195, endPoint x: 578, endPoint y: 273, distance: 272.9
click at [578, 273] on div "As a very cold wind swept across the sand dunes in the early hours, the time ha…" at bounding box center [614, 267] width 299 height 35
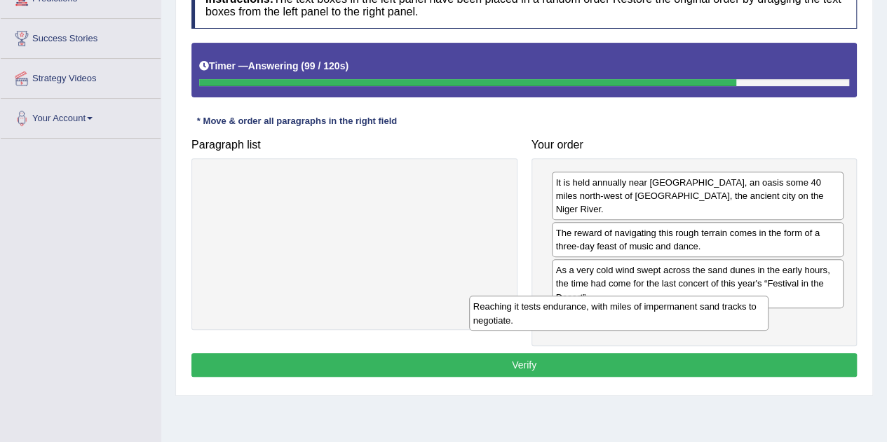
drag, startPoint x: 292, startPoint y: 185, endPoint x: 558, endPoint y: 311, distance: 293.3
click at [558, 311] on div "Reaching it tests endurance, with miles of impermanent sand tracks to negotiate." at bounding box center [618, 313] width 299 height 35
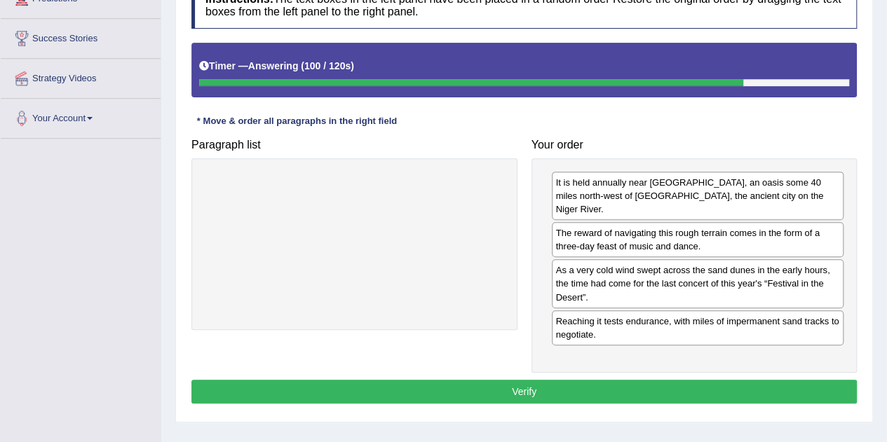
click at [513, 380] on button "Verify" at bounding box center [524, 392] width 666 height 24
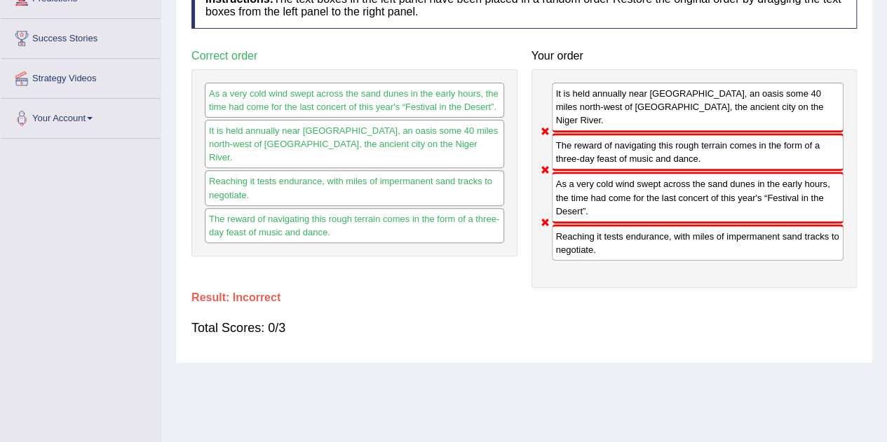
scroll to position [70, 0]
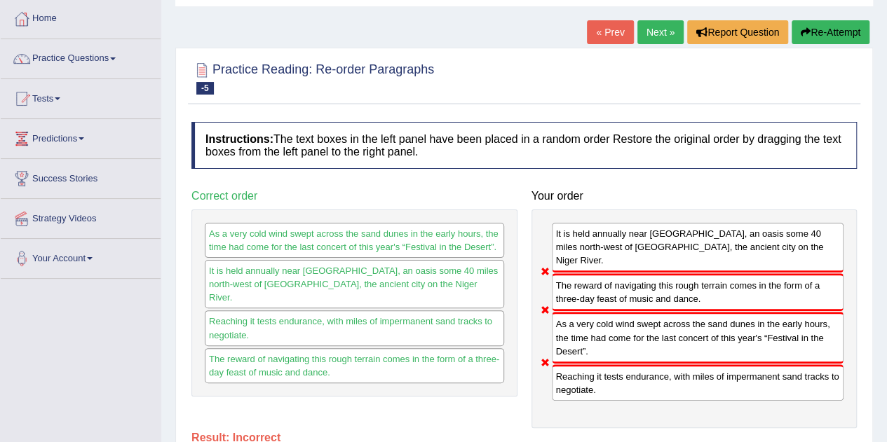
click at [595, 37] on link "« Prev" at bounding box center [610, 32] width 46 height 24
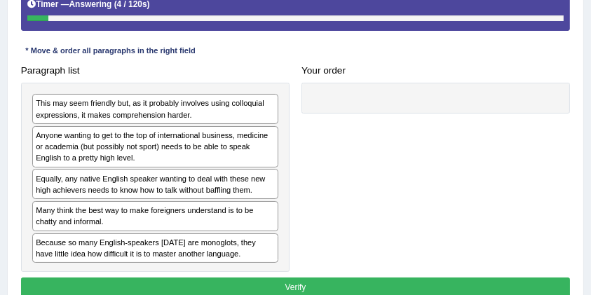
scroll to position [234, 0]
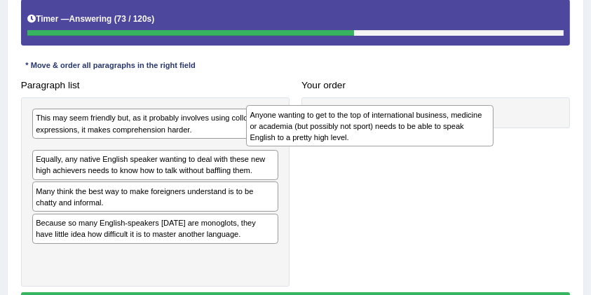
drag, startPoint x: 165, startPoint y: 168, endPoint x: 417, endPoint y: 139, distance: 253.5
click at [417, 139] on div "Anyone wanting to get to the top of international business, medicine or academi…" at bounding box center [369, 125] width 247 height 41
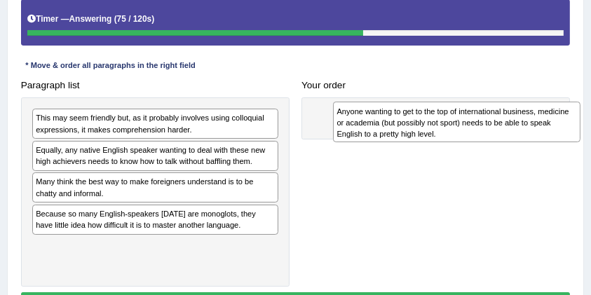
drag, startPoint x: 147, startPoint y: 150, endPoint x: 504, endPoint y: 117, distance: 359.2
click at [504, 117] on div "Anyone wanting to get to the top of international business, medicine or academi…" at bounding box center [456, 122] width 247 height 41
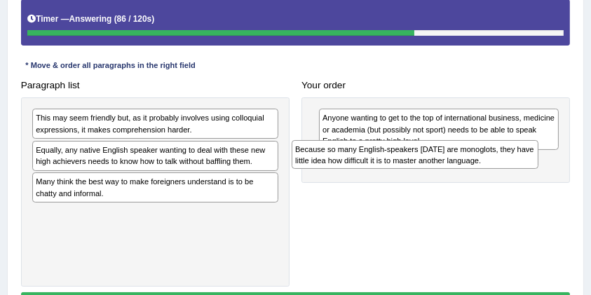
drag, startPoint x: 100, startPoint y: 222, endPoint x: 413, endPoint y: 171, distance: 316.8
click at [413, 171] on div "Paragraph list This may seem friendly but, as it probably involves using colloq…" at bounding box center [296, 181] width 562 height 212
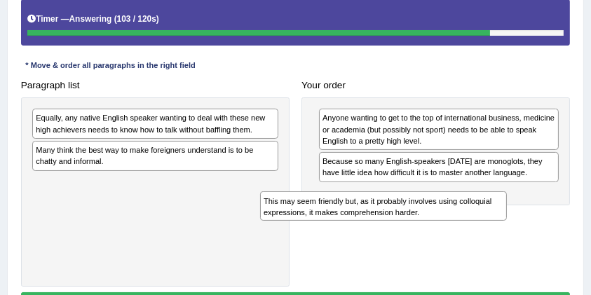
drag, startPoint x: 123, startPoint y: 126, endPoint x: 394, endPoint y: 229, distance: 290.3
click at [394, 229] on div "Paragraph list This may seem friendly but, as it probably involves using colloq…" at bounding box center [296, 181] width 562 height 212
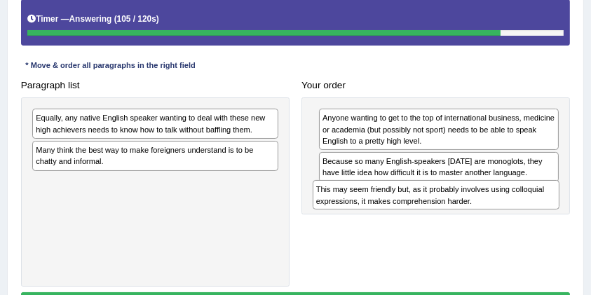
drag, startPoint x: 122, startPoint y: 182, endPoint x: 463, endPoint y: 212, distance: 342.1
click at [463, 212] on div "Paragraph list Equally, any native English speaker wanting to deal with these n…" at bounding box center [296, 181] width 562 height 212
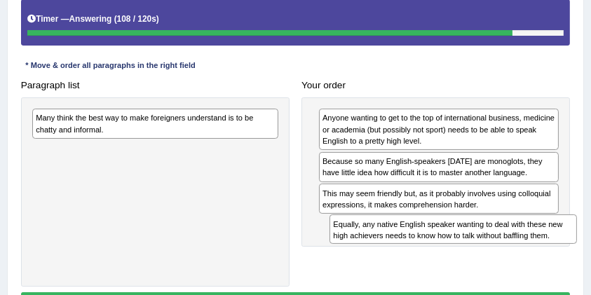
drag, startPoint x: 174, startPoint y: 125, endPoint x: 527, endPoint y: 253, distance: 376.0
click at [527, 253] on div "Paragraph list Equally, any native English speaker wanting to deal with these n…" at bounding box center [296, 181] width 562 height 212
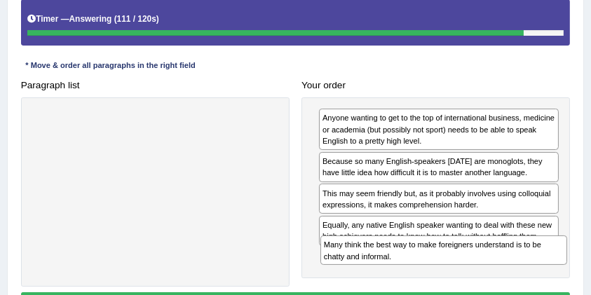
drag, startPoint x: 182, startPoint y: 127, endPoint x: 524, endPoint y: 283, distance: 376.0
click at [524, 283] on div "Paragraph list Many think the best way to make foreigners understand is to be c…" at bounding box center [296, 181] width 562 height 212
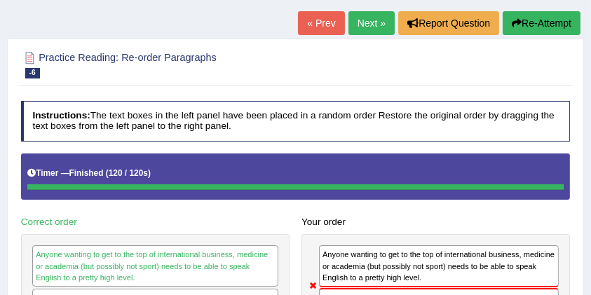
scroll to position [65, 0]
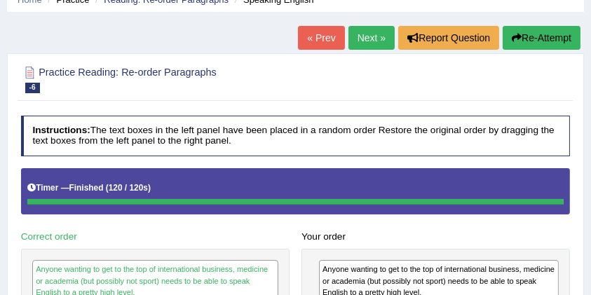
click at [367, 46] on link "Next »" at bounding box center [372, 38] width 46 height 24
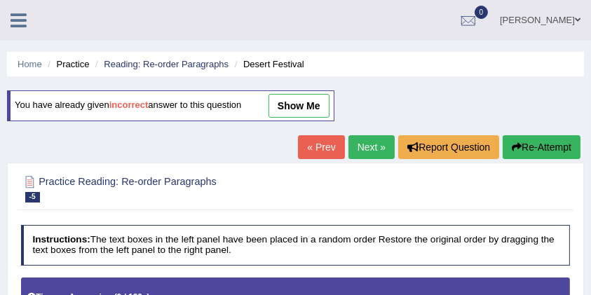
click at [295, 114] on link "show me" at bounding box center [299, 106] width 61 height 24
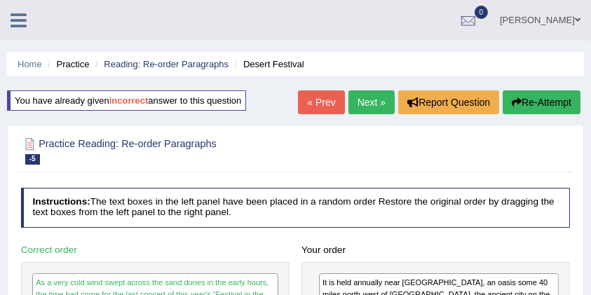
click at [358, 104] on link "Next »" at bounding box center [372, 102] width 46 height 24
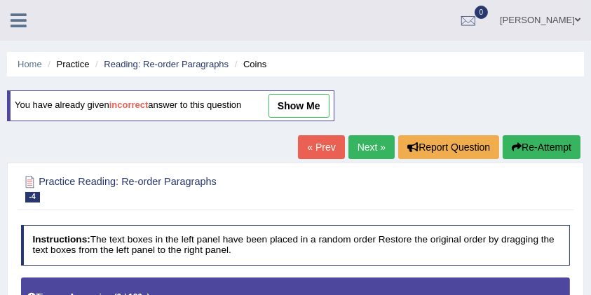
click at [305, 108] on link "show me" at bounding box center [299, 106] width 61 height 24
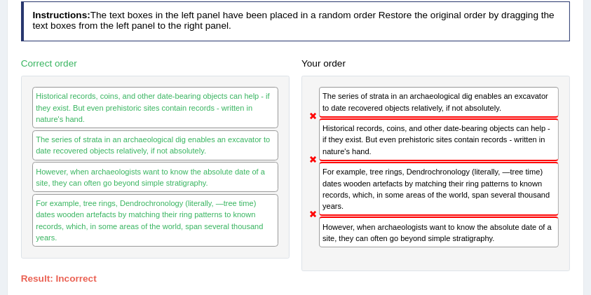
scroll to position [46, 0]
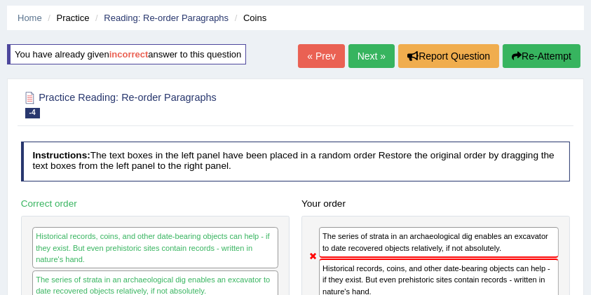
click at [352, 66] on link "Next »" at bounding box center [372, 56] width 46 height 24
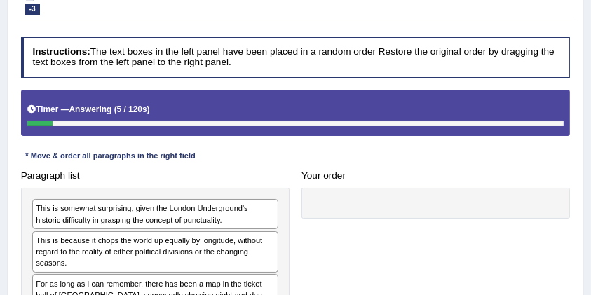
scroll to position [281, 0]
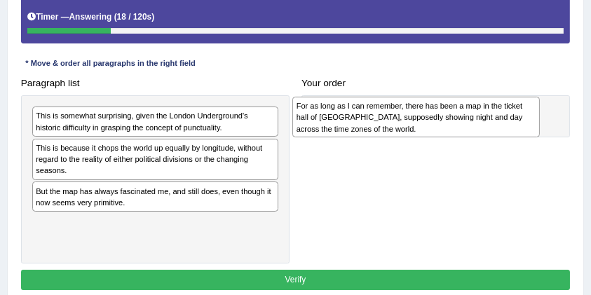
drag, startPoint x: 125, startPoint y: 201, endPoint x: 435, endPoint y: 121, distance: 319.9
click at [435, 121] on div "For as long as I can remember, there has been a map in the ticket hall of [GEOG…" at bounding box center [415, 117] width 247 height 41
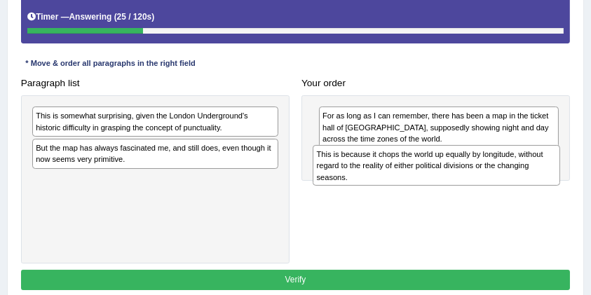
drag, startPoint x: 116, startPoint y: 161, endPoint x: 448, endPoint y: 182, distance: 332.4
click at [448, 182] on div "This is because it chops the world up equally by longitude, without regard to t…" at bounding box center [436, 165] width 247 height 41
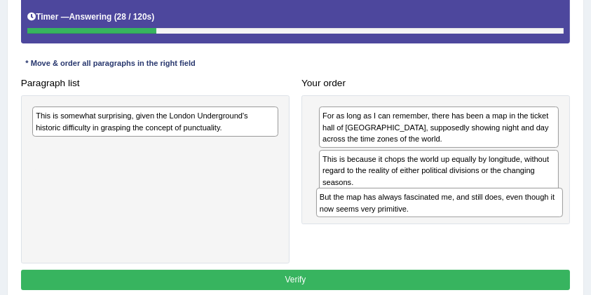
drag, startPoint x: 183, startPoint y: 161, endPoint x: 514, endPoint y: 229, distance: 337.9
click at [514, 229] on div "Paragraph list This is somewhat surprising, given the London Underground's hist…" at bounding box center [296, 168] width 562 height 191
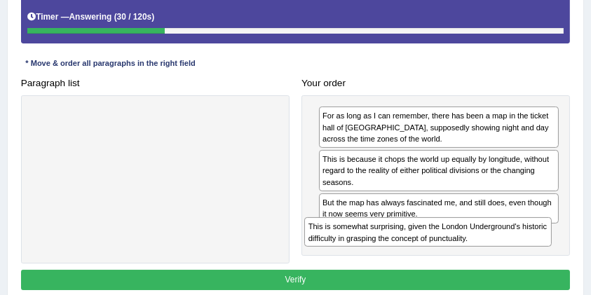
drag, startPoint x: 222, startPoint y: 115, endPoint x: 550, endPoint y: 245, distance: 353.2
click at [552, 244] on div "Paragraph list This is somewhat surprising, given the London Underground's hist…" at bounding box center [296, 168] width 562 height 191
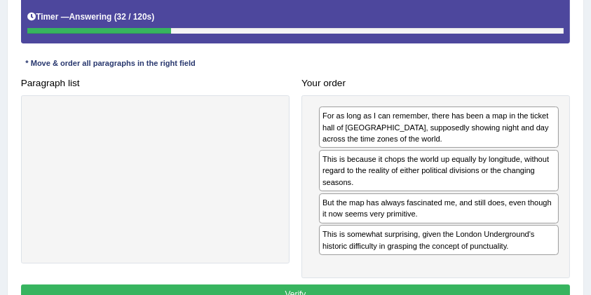
click at [317, 285] on button "Verify" at bounding box center [296, 295] width 550 height 20
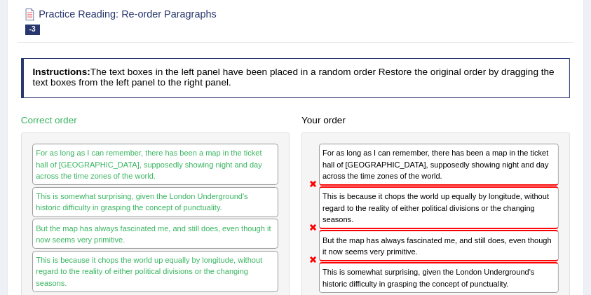
scroll to position [74, 0]
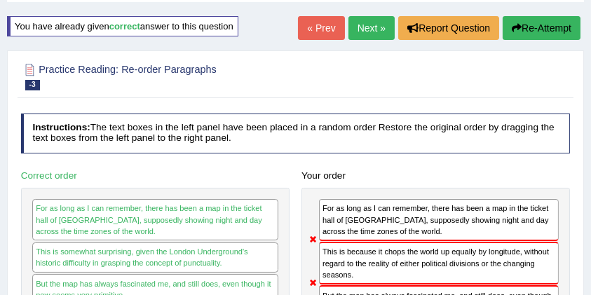
click at [309, 25] on link "« Prev" at bounding box center [321, 28] width 46 height 24
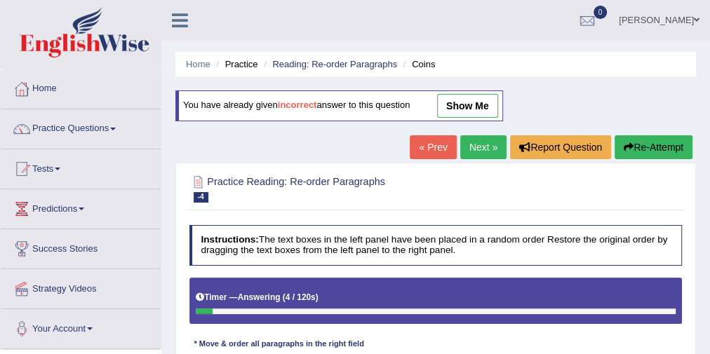
click at [410, 147] on link "« Prev" at bounding box center [433, 147] width 46 height 24
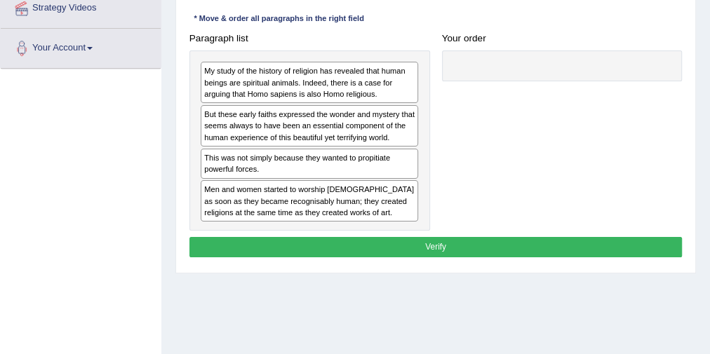
scroll to position [224, 0]
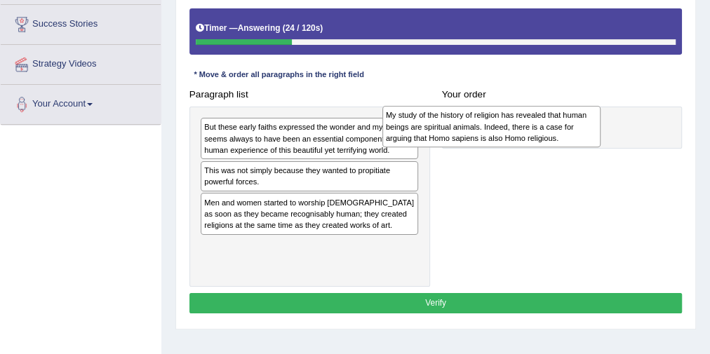
drag, startPoint x: 389, startPoint y: 134, endPoint x: 607, endPoint y: 126, distance: 217.5
click at [607, 126] on div "Paragraph list My study of the history of religion has revealed that human bein…" at bounding box center [435, 185] width 505 height 203
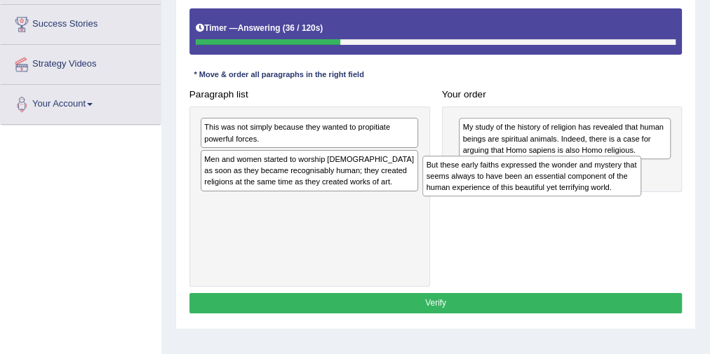
drag, startPoint x: 385, startPoint y: 154, endPoint x: 649, endPoint y: 205, distance: 269.2
click at [649, 205] on div "Paragraph list But these early faiths expressed the wonder and mystery that see…" at bounding box center [435, 185] width 505 height 203
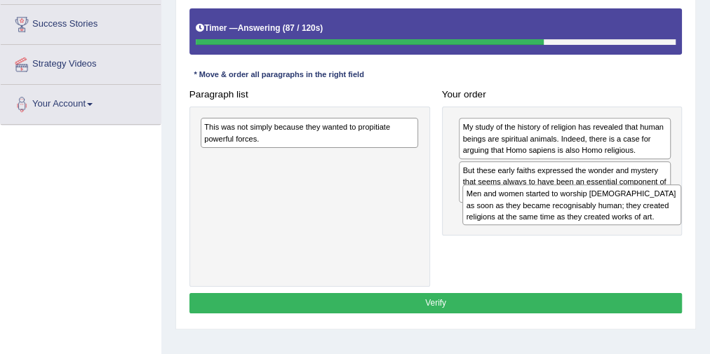
drag, startPoint x: 351, startPoint y: 177, endPoint x: 663, endPoint y: 229, distance: 317.0
click at [663, 229] on div "Paragraph list This was not simply because they wanted to propitiate powerful f…" at bounding box center [435, 185] width 505 height 203
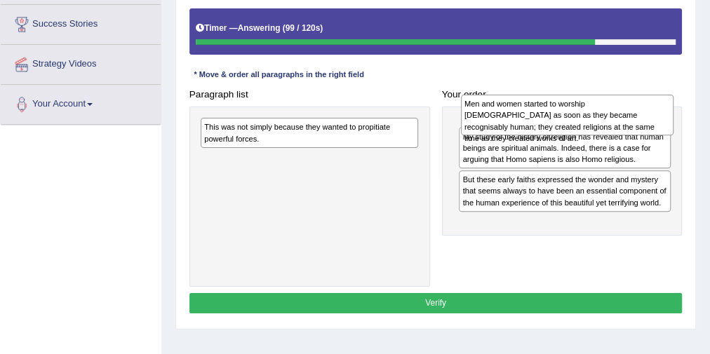
drag, startPoint x: 523, startPoint y: 230, endPoint x: 528, endPoint y: 130, distance: 100.4
click at [528, 129] on div "Men and women started to worship gods as soon as they became recognisably human…" at bounding box center [567, 115] width 212 height 41
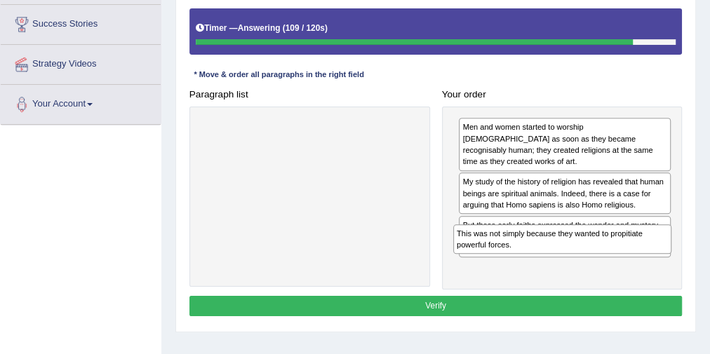
drag, startPoint x: 325, startPoint y: 132, endPoint x: 626, endPoint y: 263, distance: 327.5
click at [626, 263] on div "Paragraph list This was not simply because they wanted to propitiate powerful f…" at bounding box center [435, 187] width 505 height 206
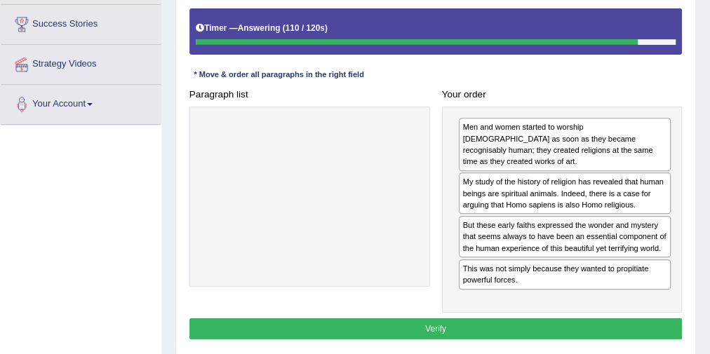
click at [490, 318] on button "Verify" at bounding box center [435, 328] width 493 height 20
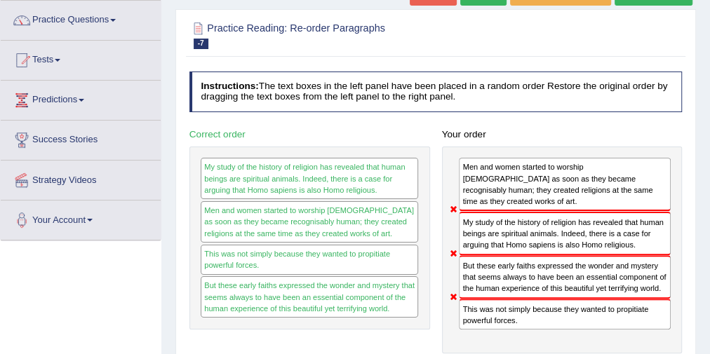
scroll to position [0, 0]
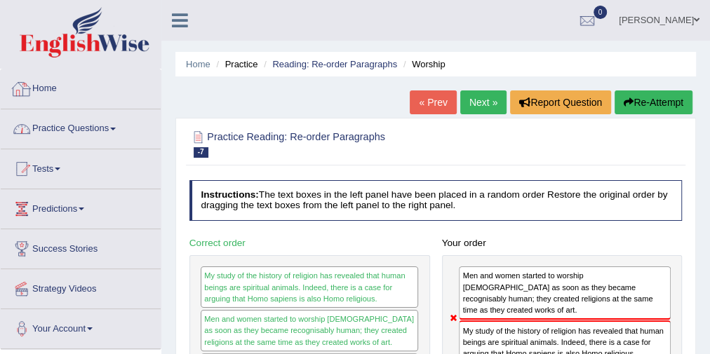
click at [69, 131] on link "Practice Questions" at bounding box center [81, 126] width 160 height 35
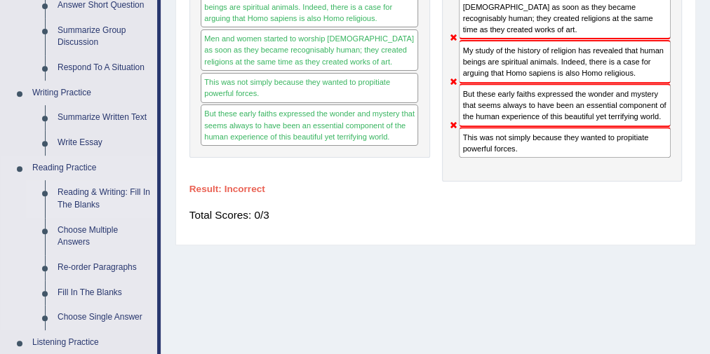
scroll to position [337, 0]
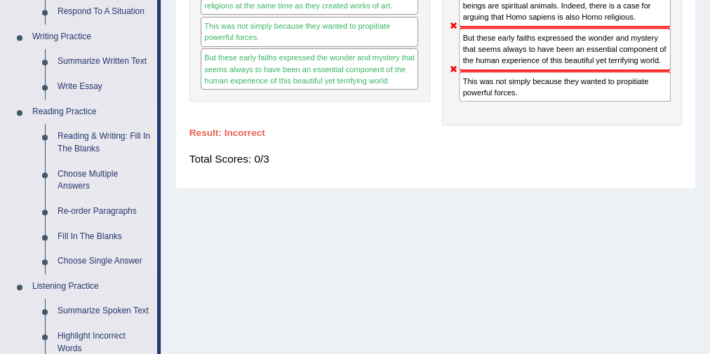
click at [83, 212] on link "Re-order Paragraphs" at bounding box center [104, 211] width 106 height 25
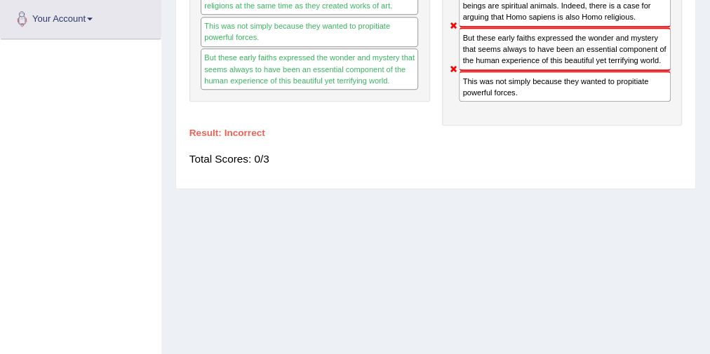
scroll to position [334, 0]
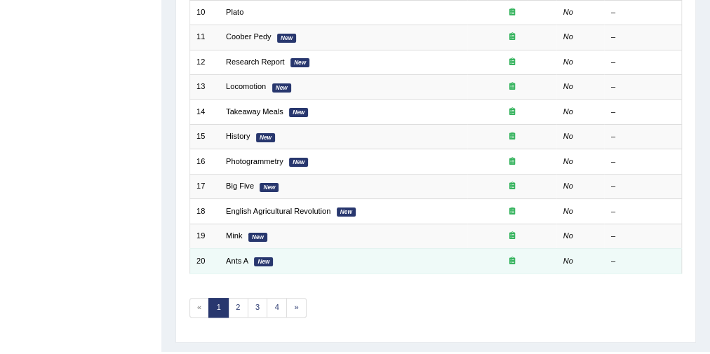
scroll to position [448, 0]
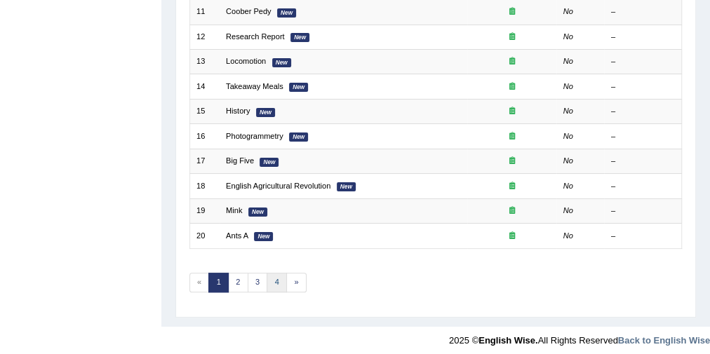
click at [278, 273] on link "4" at bounding box center [276, 283] width 20 height 20
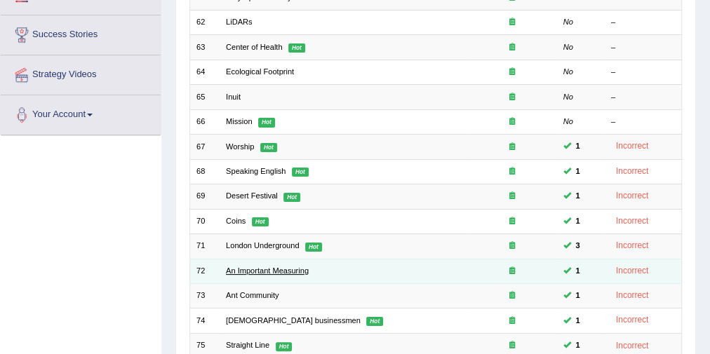
scroll to position [382, 0]
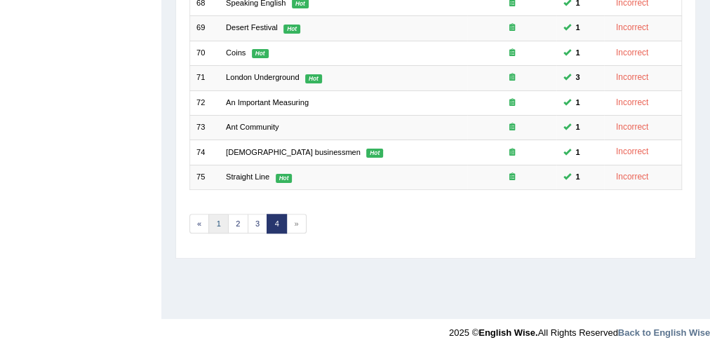
click at [224, 219] on link "1" at bounding box center [218, 224] width 20 height 20
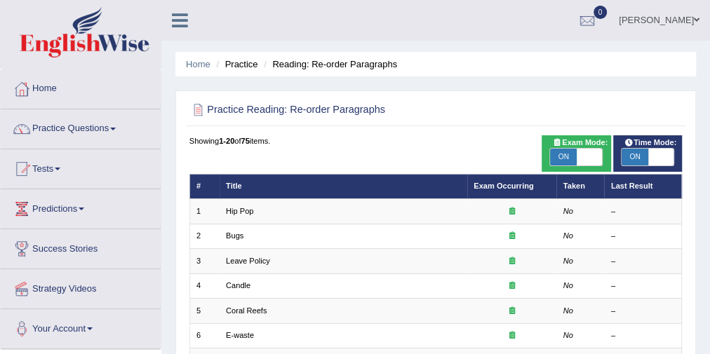
click at [638, 149] on span "ON" at bounding box center [634, 157] width 26 height 17
checkbox input "false"
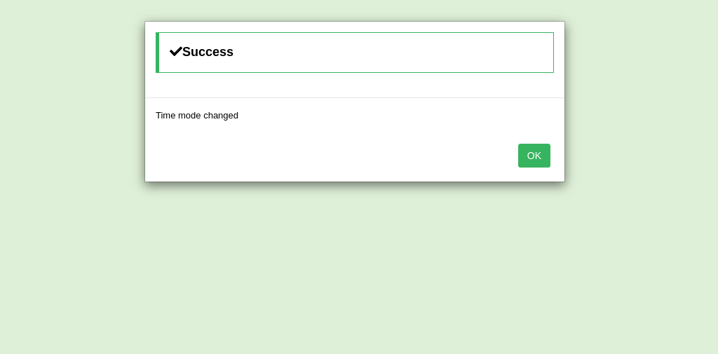
click at [527, 147] on button "OK" at bounding box center [534, 156] width 32 height 24
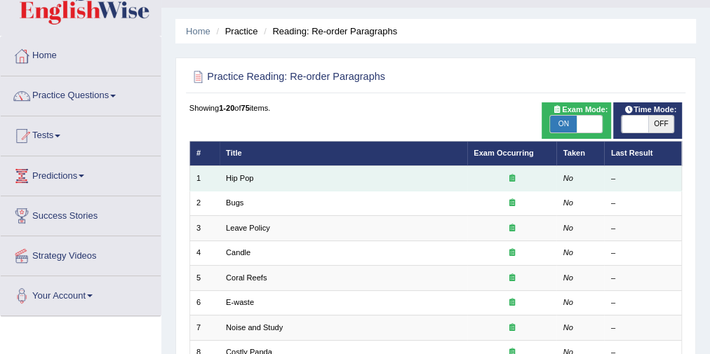
scroll to position [56, 0]
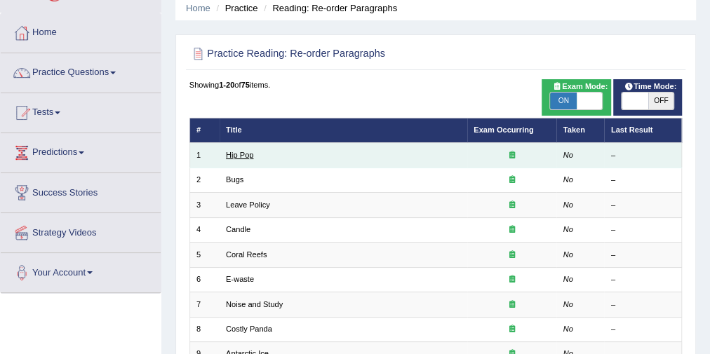
click at [249, 156] on link "Hip Pop" at bounding box center [239, 155] width 27 height 8
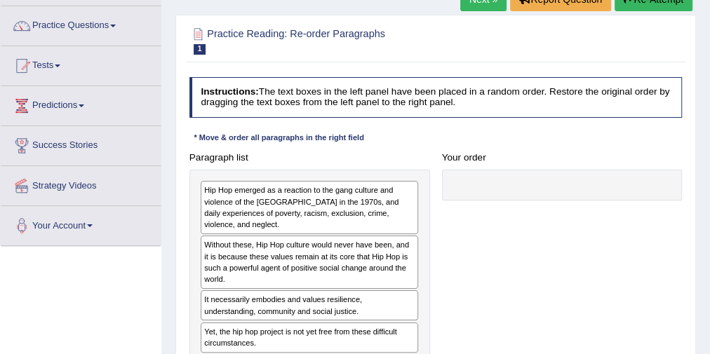
scroll to position [168, 0]
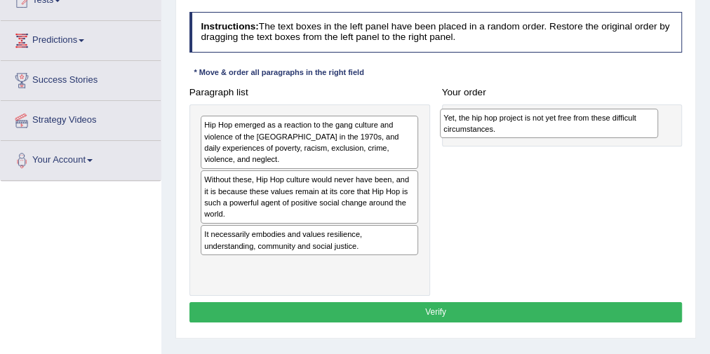
drag, startPoint x: 236, startPoint y: 271, endPoint x: 520, endPoint y: 130, distance: 317.4
click at [519, 130] on div "Yet, the hip hop project is not yet free from these difficult circumstances." at bounding box center [549, 123] width 218 height 29
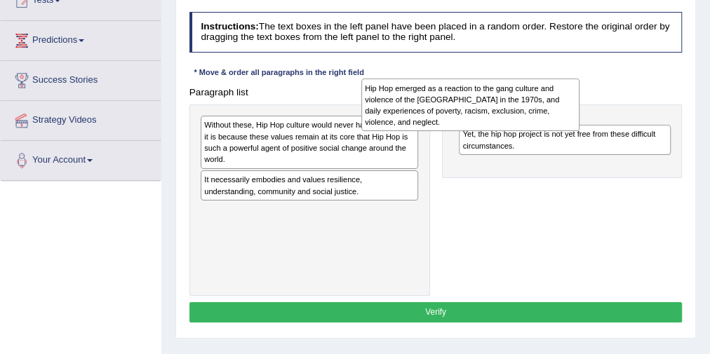
drag, startPoint x: 360, startPoint y: 146, endPoint x: 549, endPoint y: 111, distance: 191.9
click at [549, 111] on div "Hip Hop emerged as a reaction to the gang culture and violence of the South Bro…" at bounding box center [470, 105] width 218 height 53
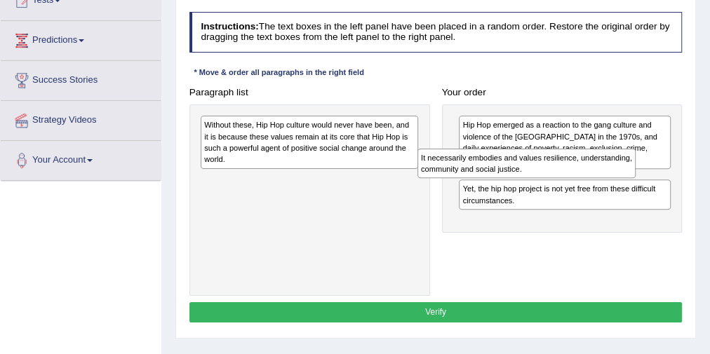
drag, startPoint x: 292, startPoint y: 194, endPoint x: 553, endPoint y: 188, distance: 261.6
click at [553, 188] on div "Paragraph list Without these, Hip Hop culture would never have been, and it is …" at bounding box center [435, 189] width 505 height 214
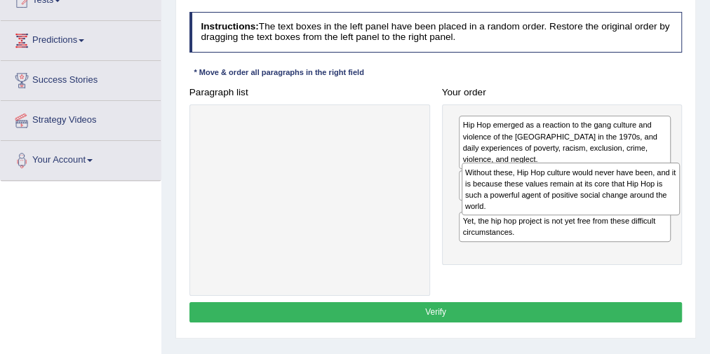
drag, startPoint x: 353, startPoint y: 142, endPoint x: 662, endPoint y: 205, distance: 315.5
click at [662, 205] on div "Without these, Hip Hop culture would never have been, and it is because these v…" at bounding box center [570, 189] width 218 height 53
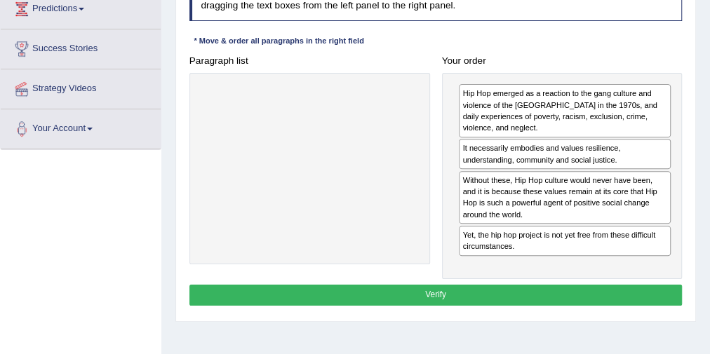
scroll to position [224, 0]
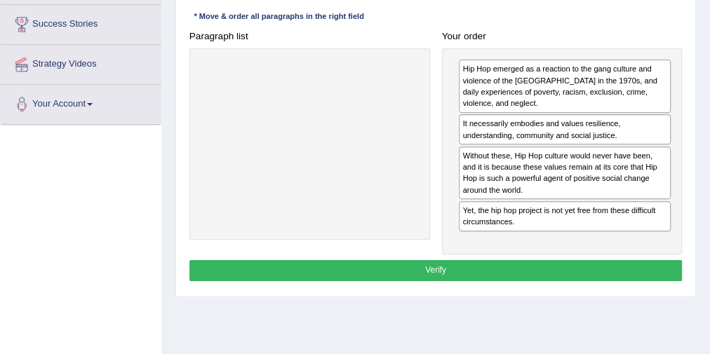
click at [438, 269] on button "Verify" at bounding box center [435, 270] width 493 height 20
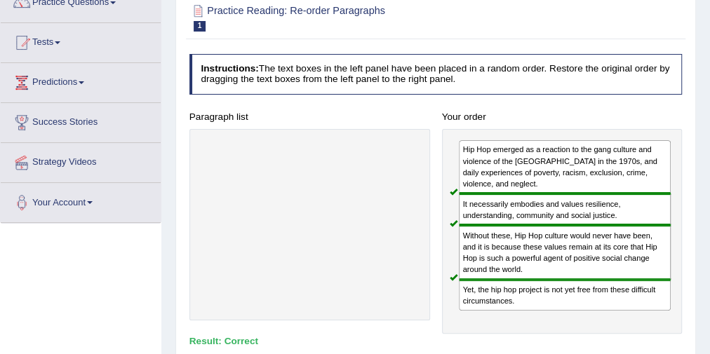
scroll to position [56, 0]
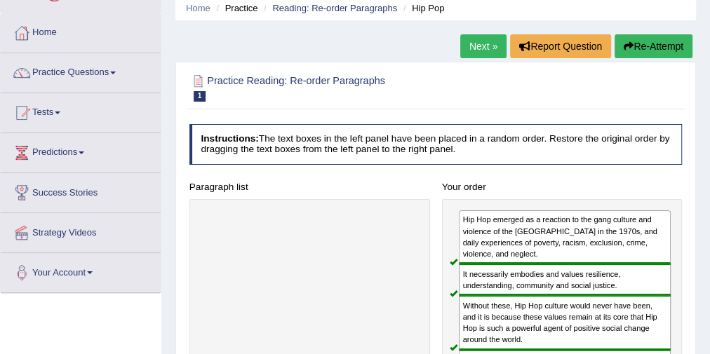
click at [478, 52] on link "Next »" at bounding box center [483, 46] width 46 height 24
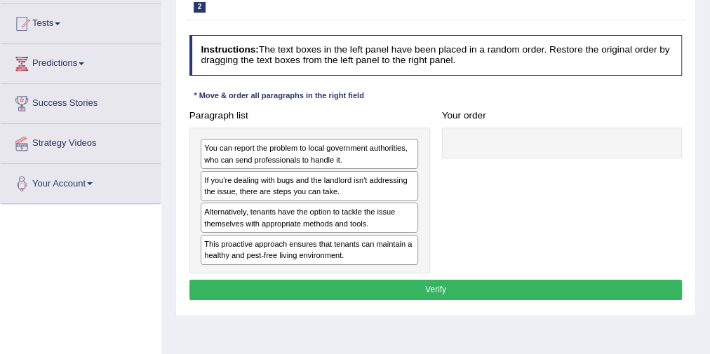
scroll to position [168, 0]
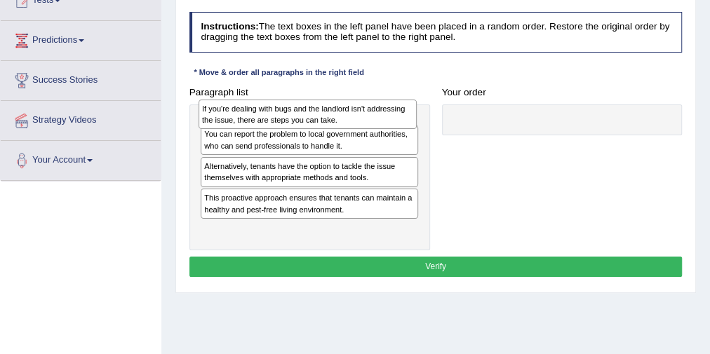
drag, startPoint x: 312, startPoint y: 160, endPoint x: 313, endPoint y: 116, distance: 44.2
click at [313, 116] on div "If you're dealing with bugs and the landlord isn't addressing the issue, there …" at bounding box center [307, 114] width 218 height 29
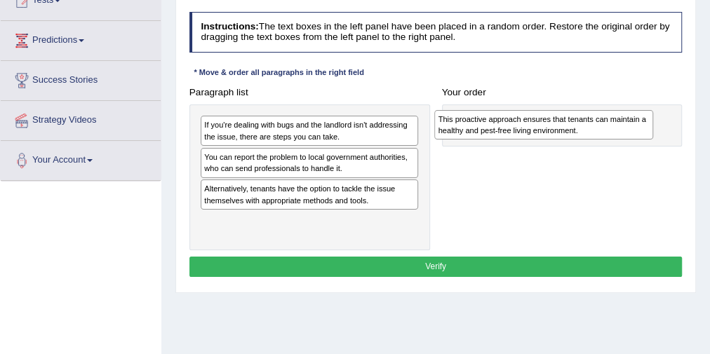
drag, startPoint x: 413, startPoint y: 219, endPoint x: 611, endPoint y: 132, distance: 216.0
click at [632, 127] on div "This proactive approach ensures that tenants can maintain a healthy and pest-fr…" at bounding box center [543, 124] width 218 height 29
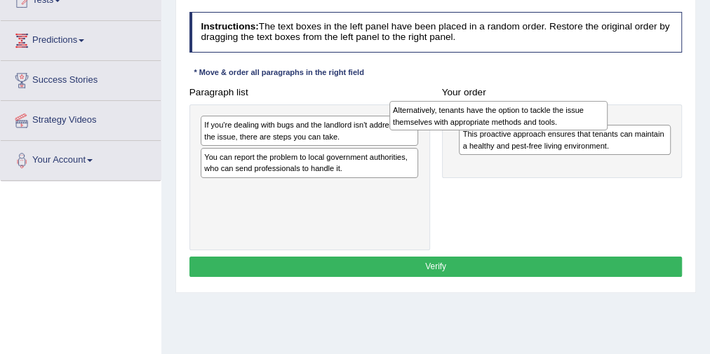
drag, startPoint x: 306, startPoint y: 198, endPoint x: 560, endPoint y: 115, distance: 267.2
click at [560, 115] on div "Alternatively, tenants have the option to tackle the issue themselves with appr…" at bounding box center [498, 115] width 218 height 29
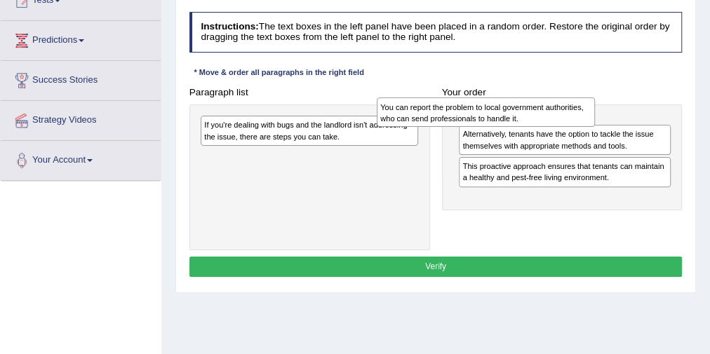
drag, startPoint x: 433, startPoint y: 154, endPoint x: 540, endPoint y: 115, distance: 113.4
click at [540, 115] on div "You can report the problem to local government authorities, who can send profes…" at bounding box center [486, 111] width 218 height 29
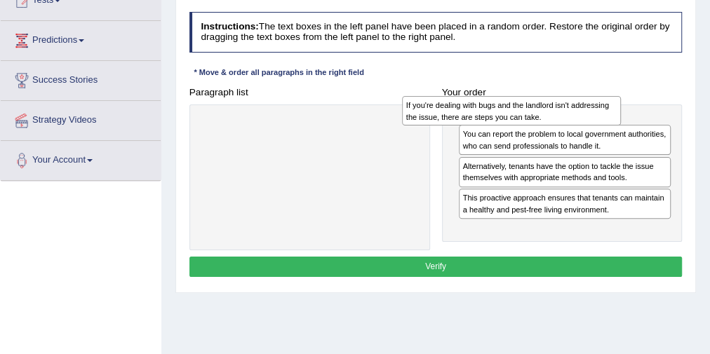
drag, startPoint x: 295, startPoint y: 130, endPoint x: 532, endPoint y: 113, distance: 238.3
click at [532, 113] on div "If you're dealing with bugs and the landlord isn't addressing the issue, there …" at bounding box center [511, 110] width 218 height 29
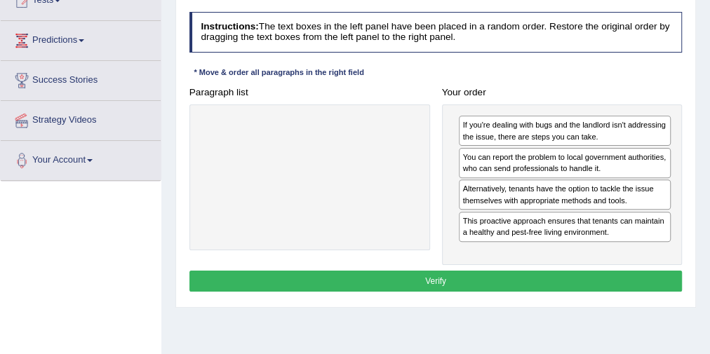
click at [454, 271] on button "Verify" at bounding box center [435, 281] width 493 height 20
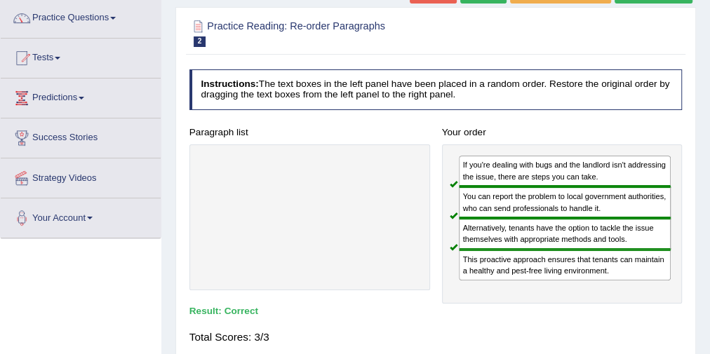
scroll to position [56, 0]
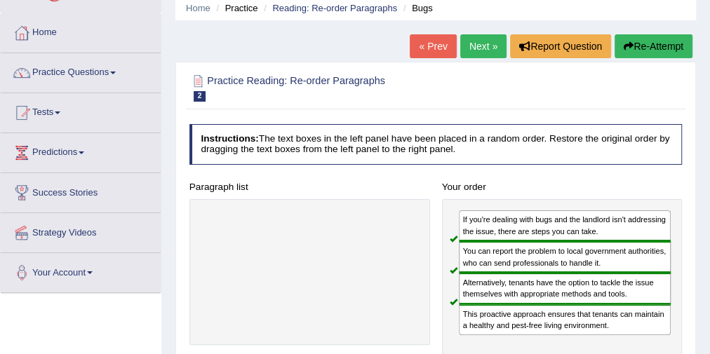
click at [469, 47] on link "Next »" at bounding box center [483, 46] width 46 height 24
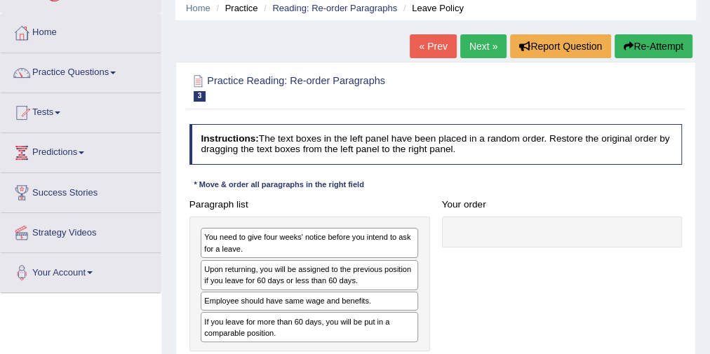
scroll to position [112, 0]
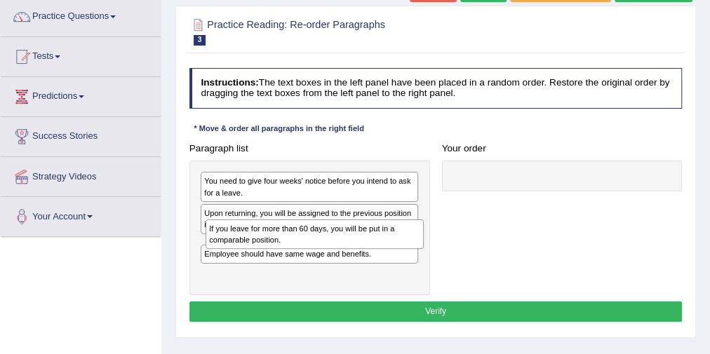
drag, startPoint x: 302, startPoint y: 271, endPoint x: 311, endPoint y: 251, distance: 22.3
click at [311, 251] on div "You need to give four weeks' notice before you intend to ask for a leave. Upon …" at bounding box center [309, 228] width 241 height 135
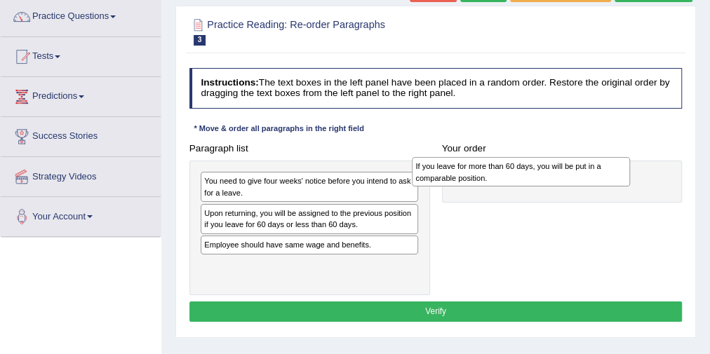
drag, startPoint x: 290, startPoint y: 258, endPoint x: 541, endPoint y: 189, distance: 261.2
click at [542, 187] on div "If you leave for more than 60 days, you will be put in a comparable position." at bounding box center [521, 171] width 218 height 29
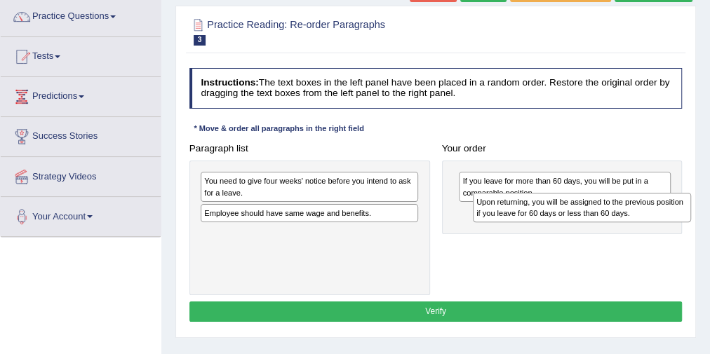
drag, startPoint x: 377, startPoint y: 222, endPoint x: 698, endPoint y: 224, distance: 321.2
click at [698, 223] on div "Home Practice Reading: Re-order Paragraphs Leave Policy « Prev Next » Report Qu…" at bounding box center [435, 238] width 548 height 701
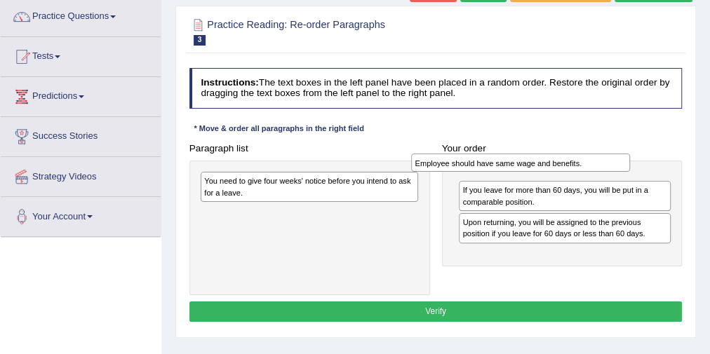
drag, startPoint x: 365, startPoint y: 216, endPoint x: 616, endPoint y: 170, distance: 255.3
click at [616, 170] on div "Employee should have same wage and benefits." at bounding box center [520, 163] width 218 height 18
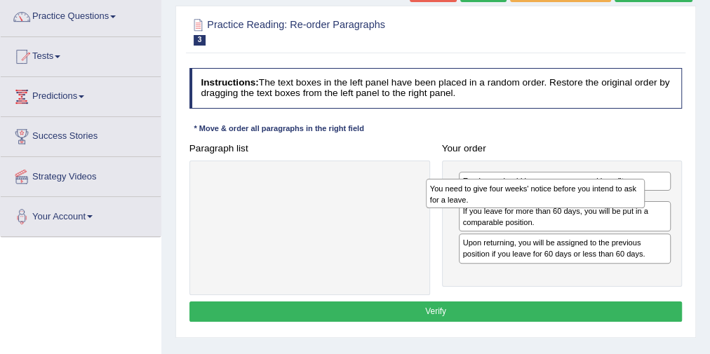
drag, startPoint x: 369, startPoint y: 191, endPoint x: 638, endPoint y: 208, distance: 269.8
click at [638, 207] on div "You need to give four weeks' notice before you intend to ask for a leave." at bounding box center [535, 193] width 218 height 29
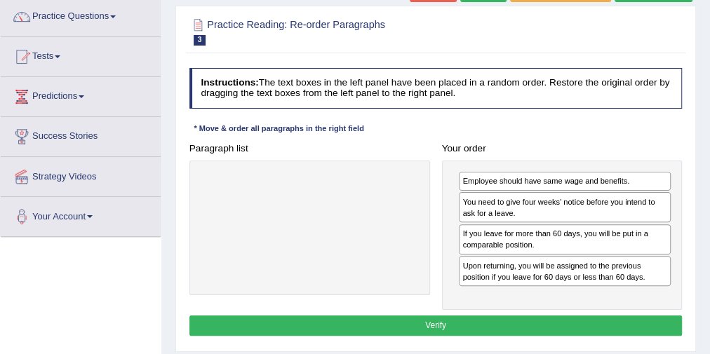
click at [440, 319] on button "Verify" at bounding box center [435, 326] width 493 height 20
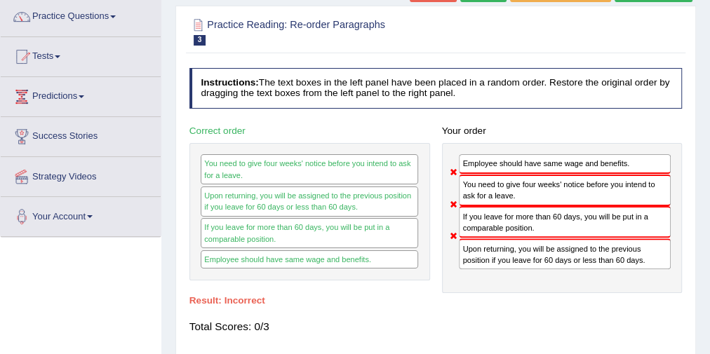
scroll to position [56, 0]
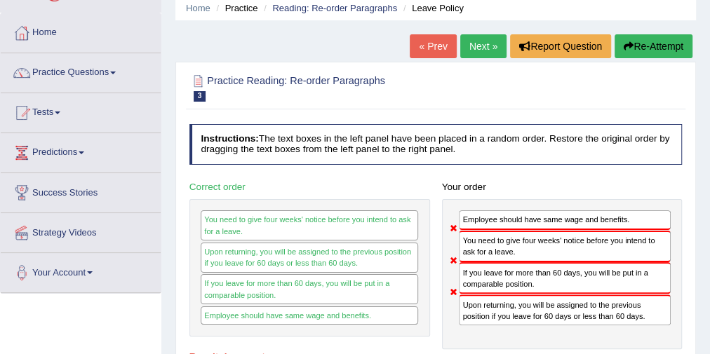
click at [467, 53] on link "Next »" at bounding box center [483, 46] width 46 height 24
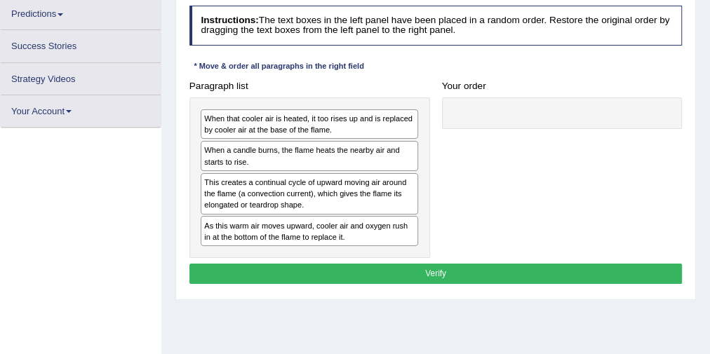
scroll to position [194, 0]
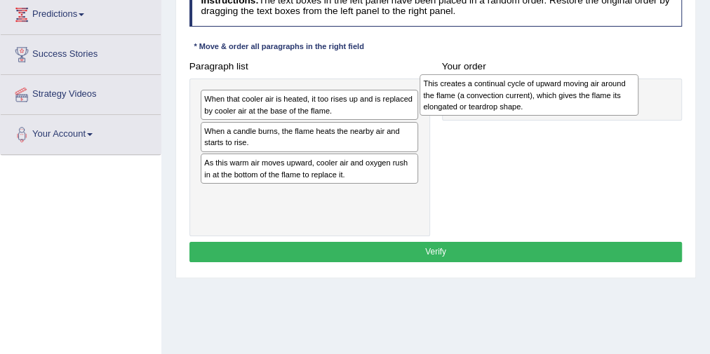
drag, startPoint x: 313, startPoint y: 178, endPoint x: 574, endPoint y: 104, distance: 271.1
click at [574, 104] on div "This creates a continual cycle of upward moving air around the flame (a convect…" at bounding box center [528, 94] width 218 height 41
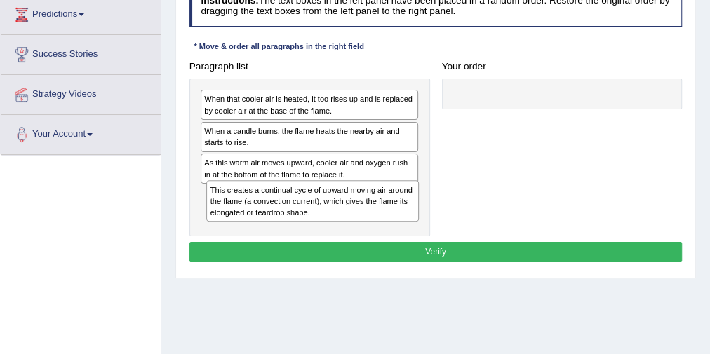
drag, startPoint x: 518, startPoint y: 116, endPoint x: 225, endPoint y: 229, distance: 313.5
click at [225, 229] on div "Paragraph list When that cooler air is heated, it too rises up and is replaced …" at bounding box center [435, 146] width 505 height 180
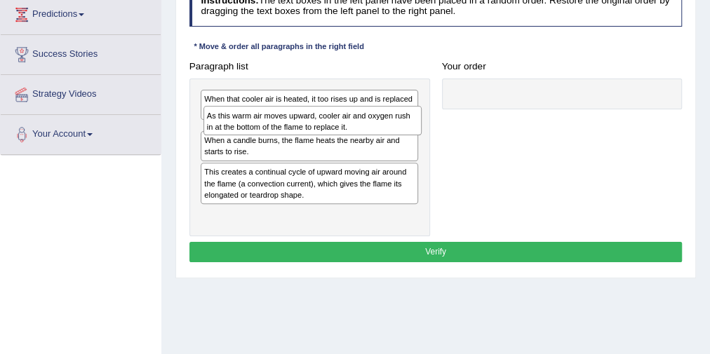
drag, startPoint x: 328, startPoint y: 164, endPoint x: 335, endPoint y: 127, distance: 37.7
click at [335, 127] on div "As this warm air moves upward, cooler air and oxygen rush in at the bottom of t…" at bounding box center [312, 120] width 218 height 29
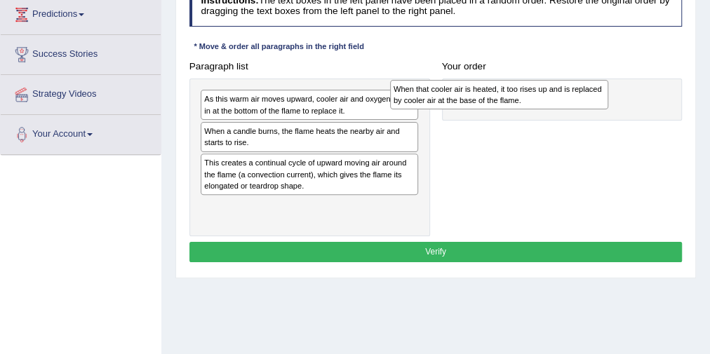
drag, startPoint x: 279, startPoint y: 105, endPoint x: 505, endPoint y: 100, distance: 225.9
click at [505, 100] on div "When that cooler air is heated, it too rises up and is replaced by cooler air a…" at bounding box center [499, 94] width 218 height 29
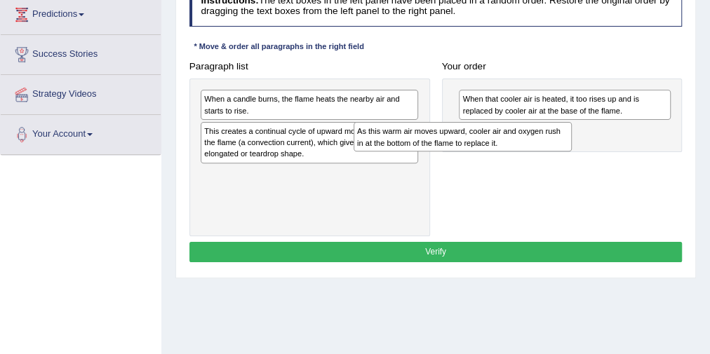
drag, startPoint x: 340, startPoint y: 106, endPoint x: 522, endPoint y: 149, distance: 186.6
click at [522, 149] on div "As this warm air moves upward, cooler air and oxygen rush in at the bottom of t…" at bounding box center [462, 136] width 218 height 29
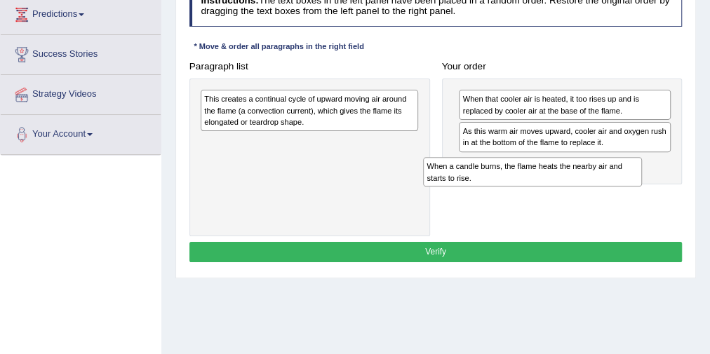
drag, startPoint x: 322, startPoint y: 107, endPoint x: 593, endPoint y: 189, distance: 283.7
click at [593, 189] on div "Paragraph list When a candle burns, the flame heats the nearby air and starts t…" at bounding box center [435, 146] width 505 height 180
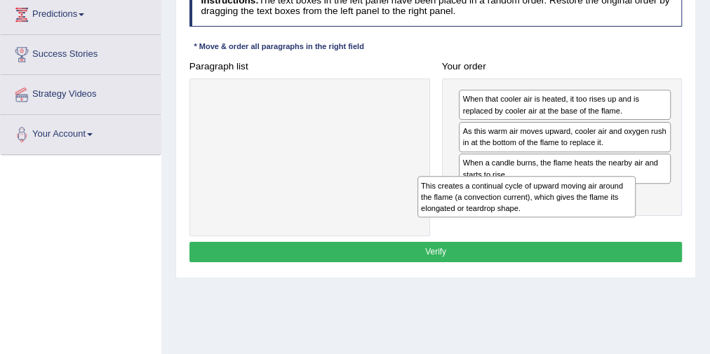
drag, startPoint x: 306, startPoint y: 159, endPoint x: 532, endPoint y: 219, distance: 232.9
click at [532, 219] on div "Paragraph list This creates a continual cycle of upward moving air around the f…" at bounding box center [435, 146] width 505 height 180
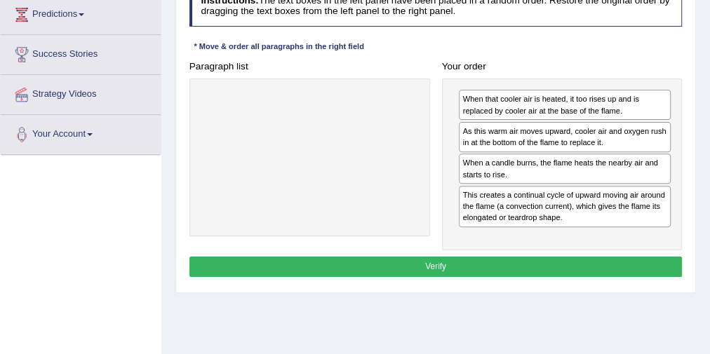
click at [466, 259] on button "Verify" at bounding box center [435, 267] width 493 height 20
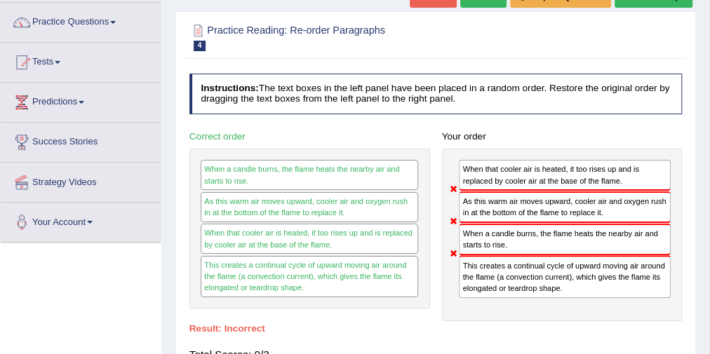
scroll to position [82, 0]
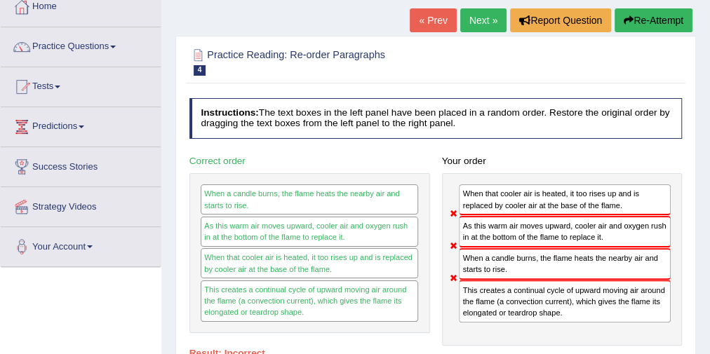
click at [414, 24] on link "« Prev" at bounding box center [433, 20] width 46 height 24
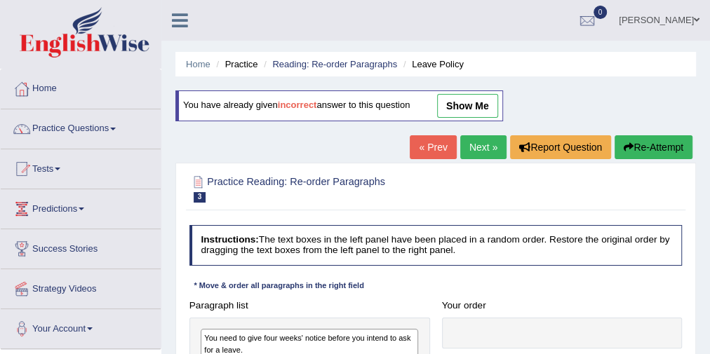
click at [485, 105] on link "show me" at bounding box center [467, 106] width 61 height 24
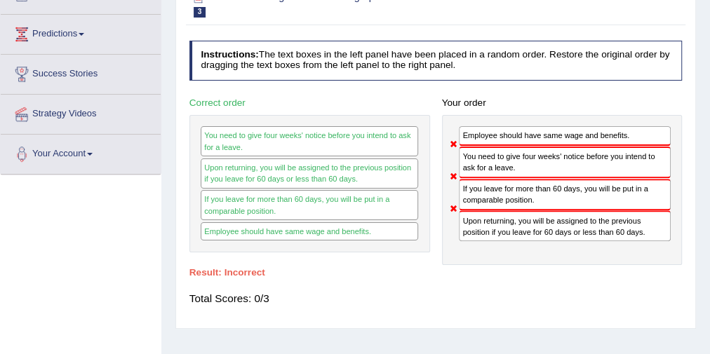
scroll to position [112, 0]
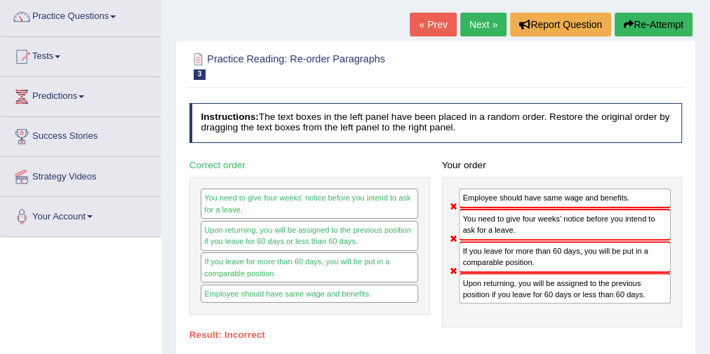
click at [486, 20] on link "Next »" at bounding box center [483, 25] width 46 height 24
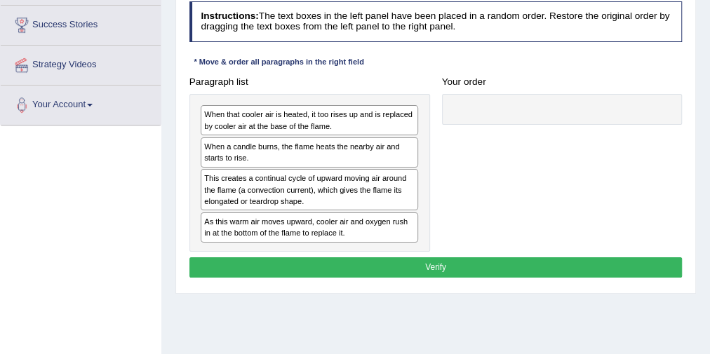
scroll to position [224, 0]
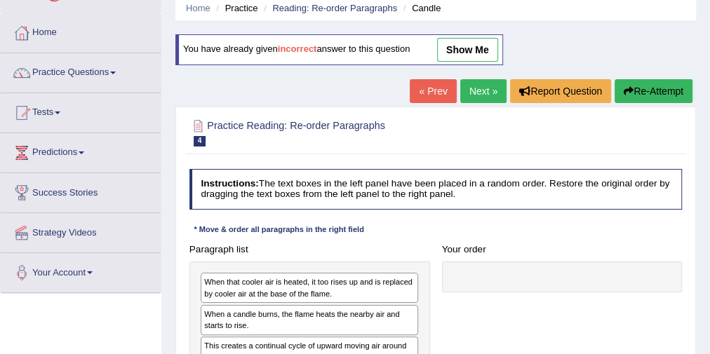
click at [474, 45] on link "show me" at bounding box center [467, 50] width 61 height 24
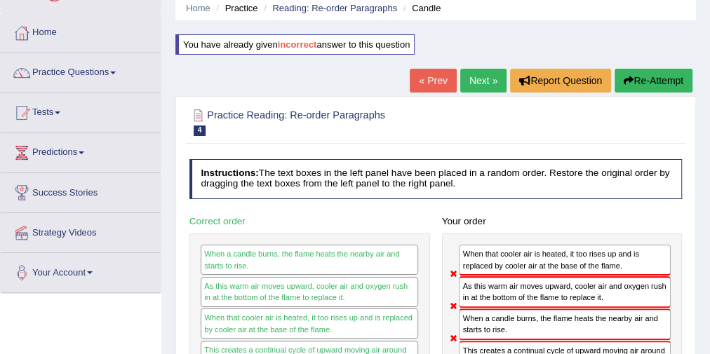
scroll to position [112, 0]
